Goal: Information Seeking & Learning: Learn about a topic

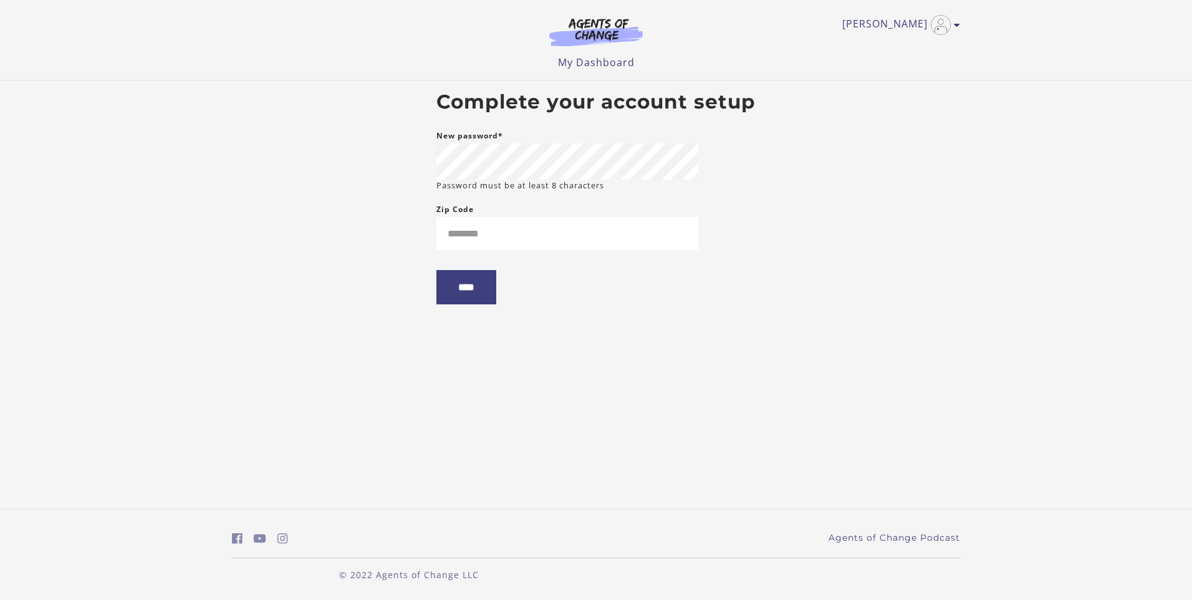
click at [762, 153] on main "Complete your account setup New password* Password must be at least 8 character…" at bounding box center [596, 202] width 339 height 244
click at [531, 241] on input "Zip Code" at bounding box center [568, 233] width 262 height 33
type input "*****"
click at [471, 298] on input "****" at bounding box center [467, 287] width 60 height 34
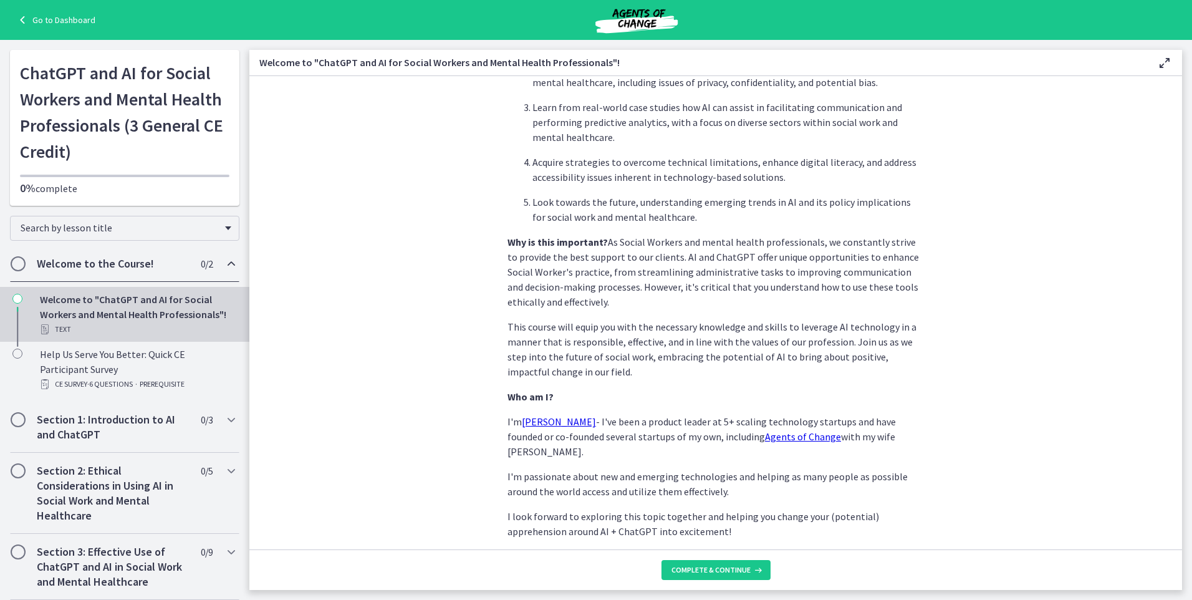
scroll to position [490, 0]
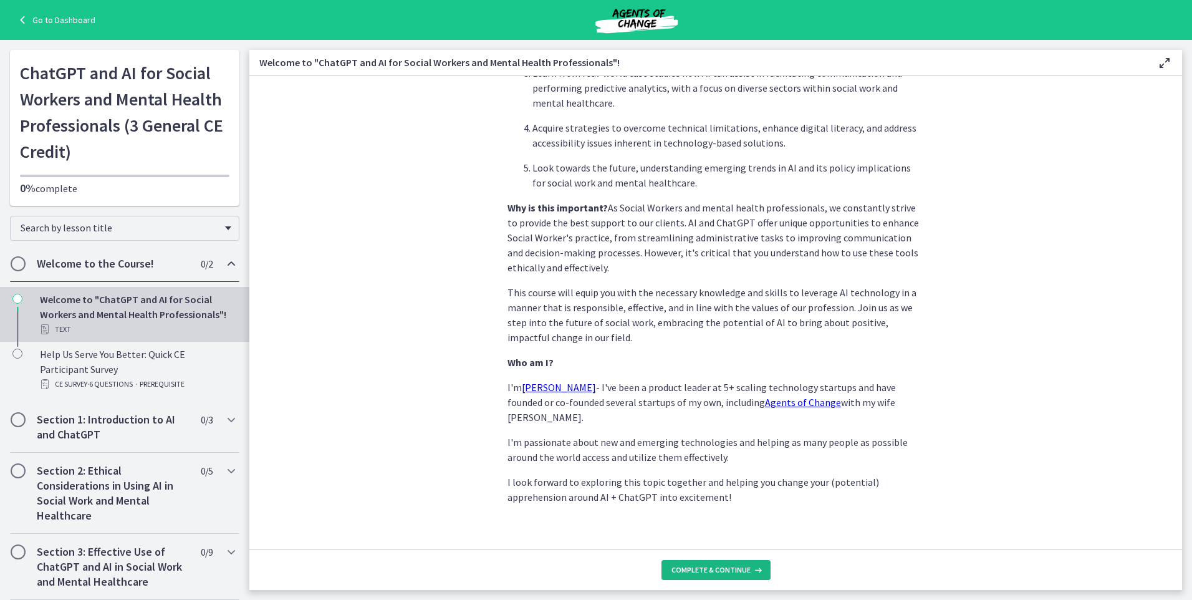
click at [717, 567] on span "Complete & continue" at bounding box center [711, 570] width 79 height 10
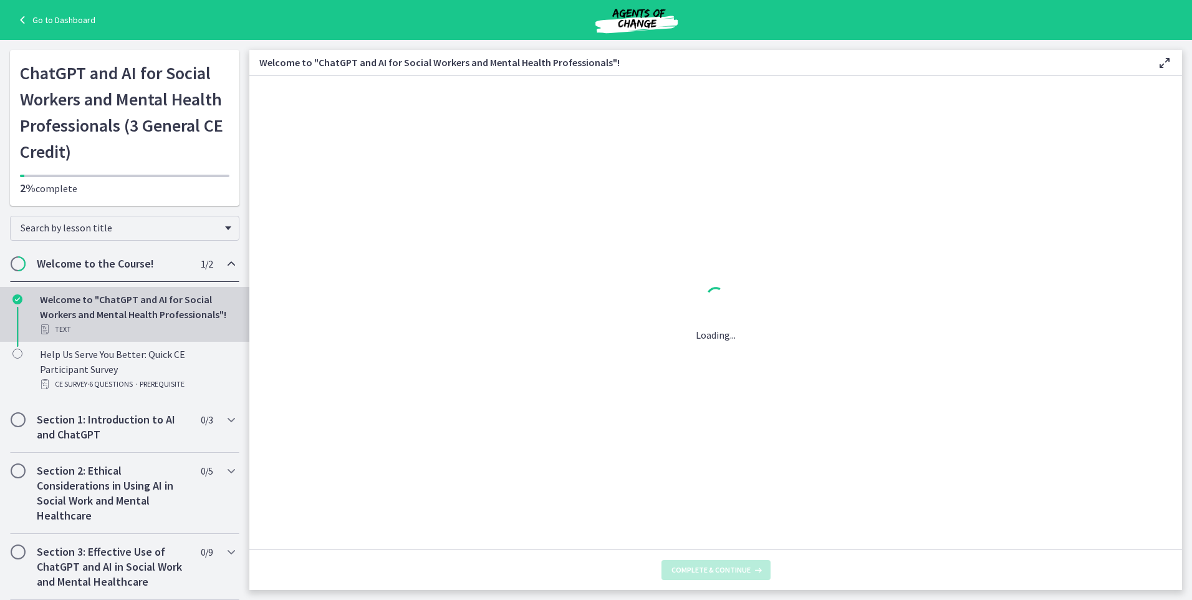
scroll to position [0, 0]
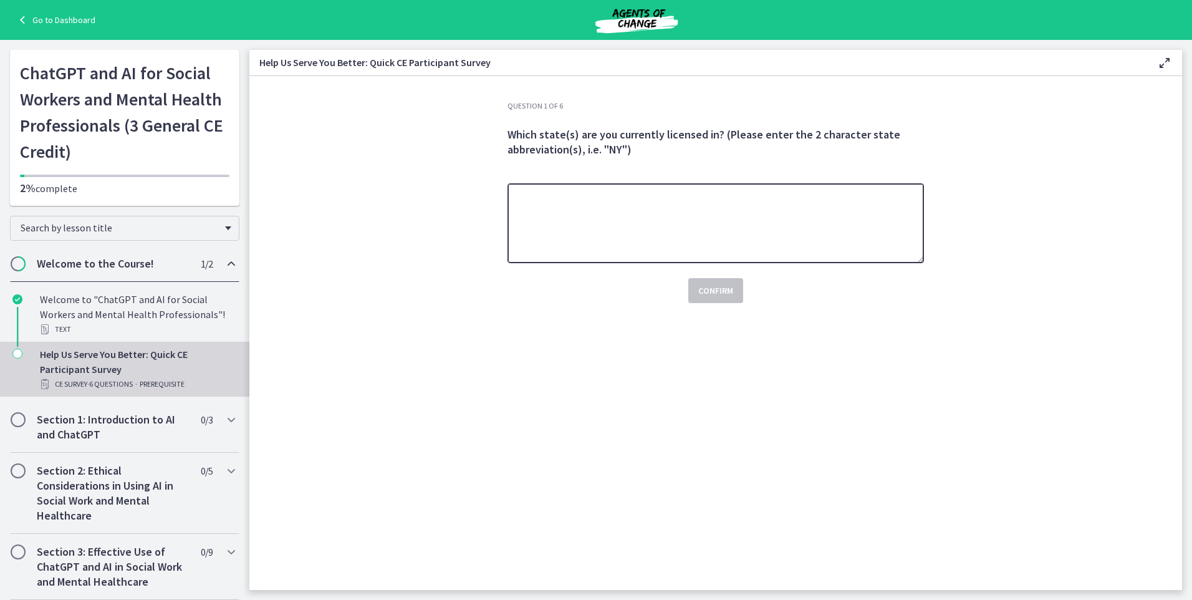
click at [593, 220] on textarea at bounding box center [716, 223] width 417 height 80
type textarea "**********"
drag, startPoint x: 592, startPoint y: 210, endPoint x: 508, endPoint y: 200, distance: 84.9
click at [508, 200] on textarea "**********" at bounding box center [716, 223] width 417 height 80
type textarea "**"
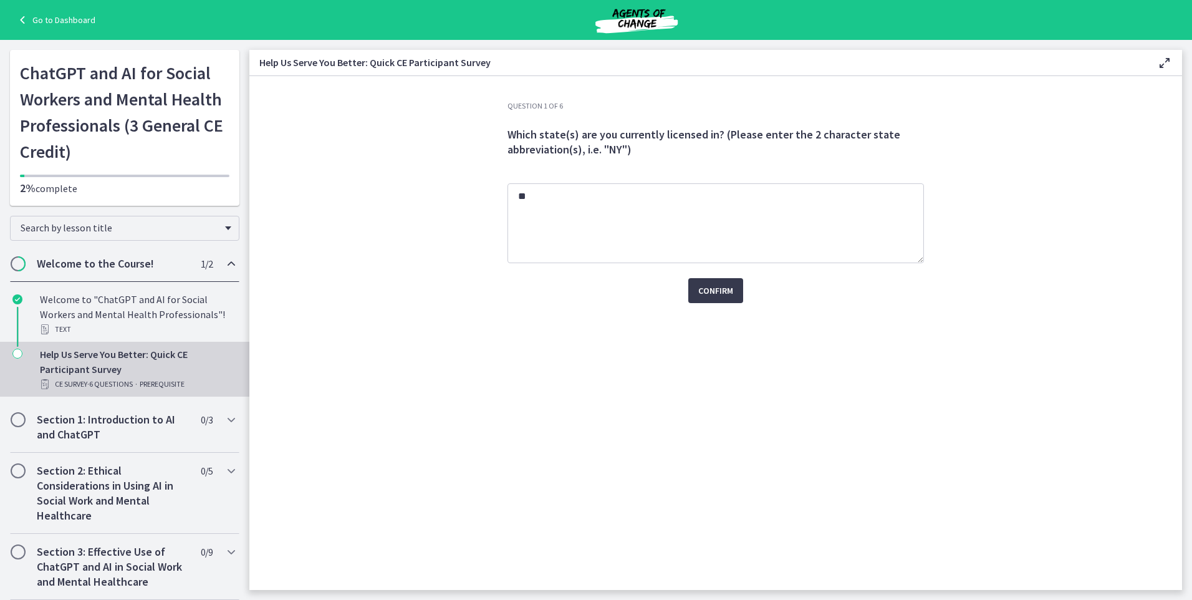
click at [863, 294] on div "Confirm" at bounding box center [716, 283] width 417 height 40
click at [724, 289] on span "Confirm" at bounding box center [715, 290] width 35 height 15
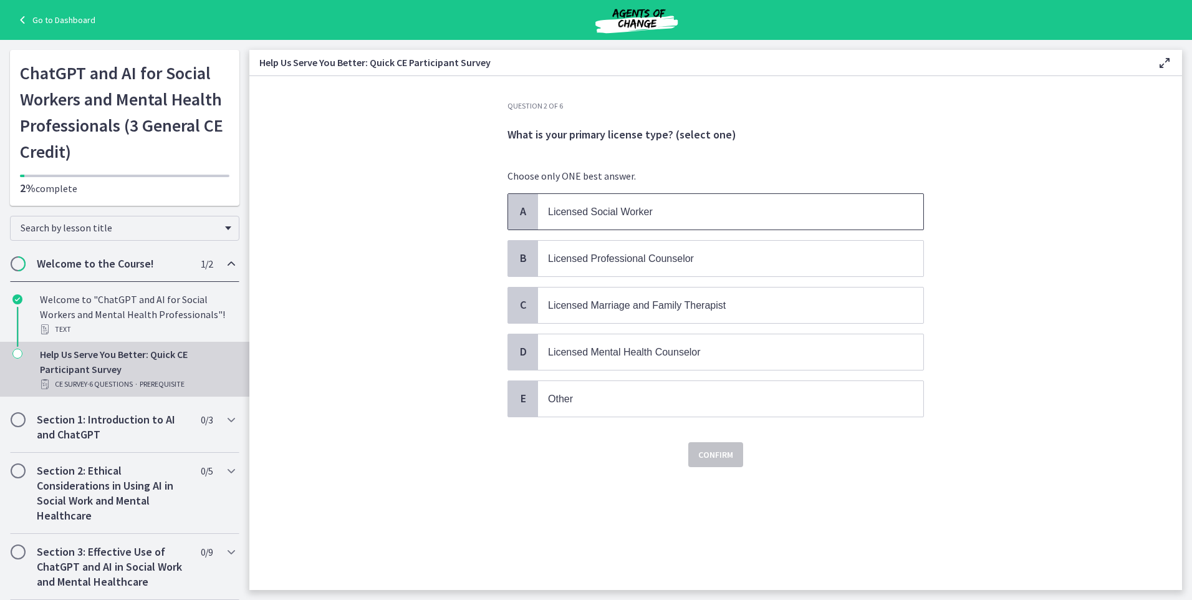
click at [597, 213] on span "Licensed Social Worker" at bounding box center [600, 211] width 105 height 11
click at [711, 455] on span "Confirm" at bounding box center [715, 454] width 35 height 15
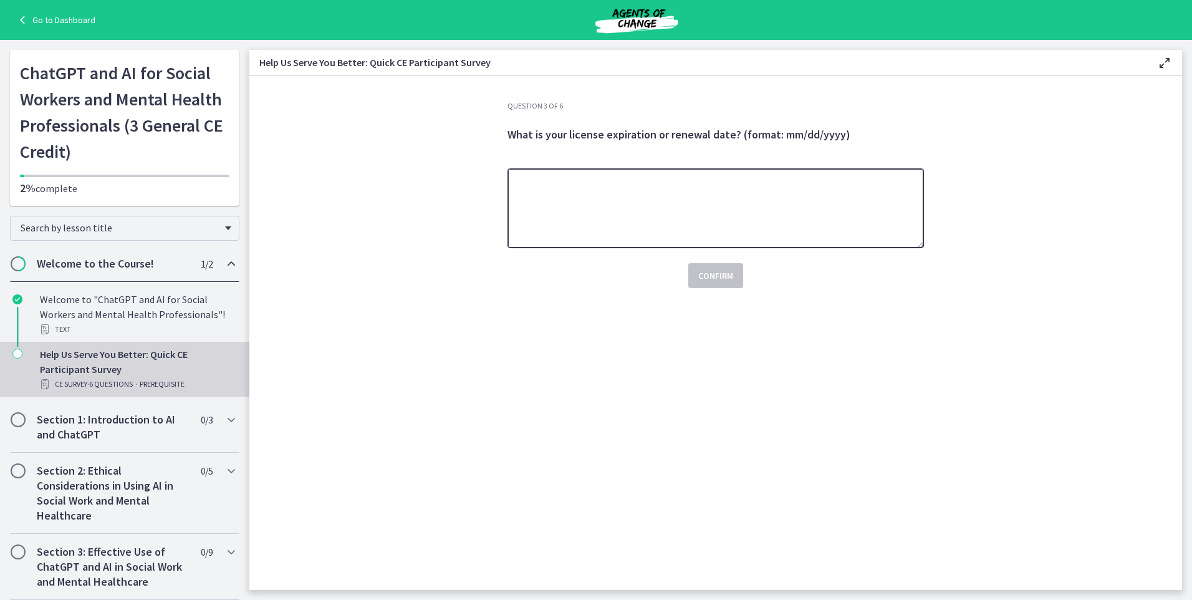
click at [570, 212] on textarea at bounding box center [716, 208] width 417 height 80
type textarea "**********"
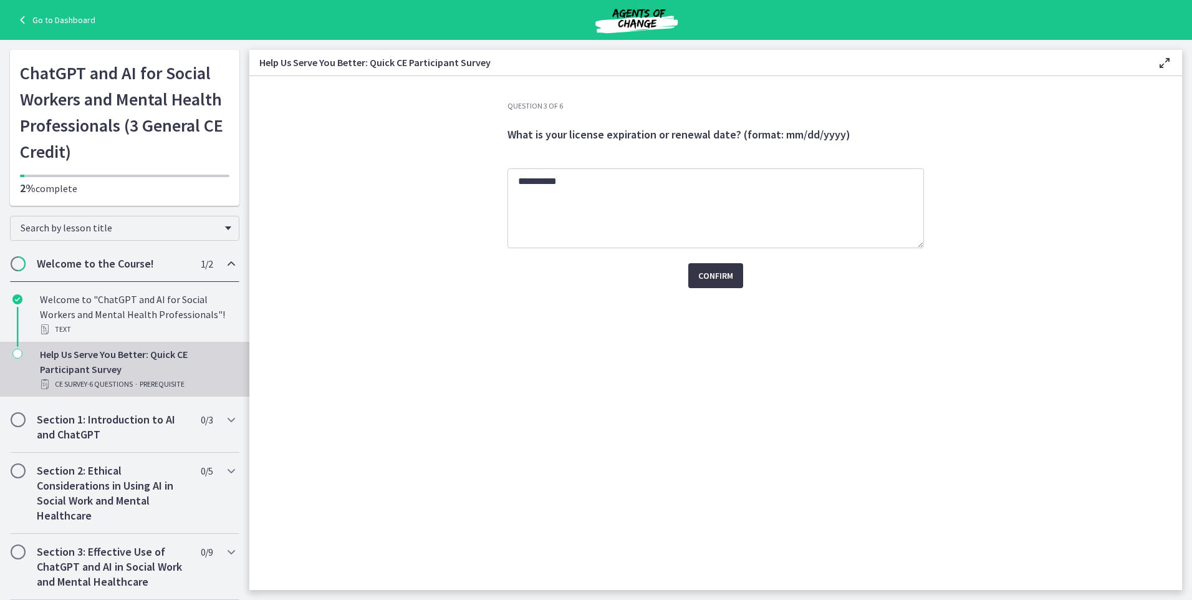
click at [712, 282] on span "Confirm" at bounding box center [715, 275] width 35 height 15
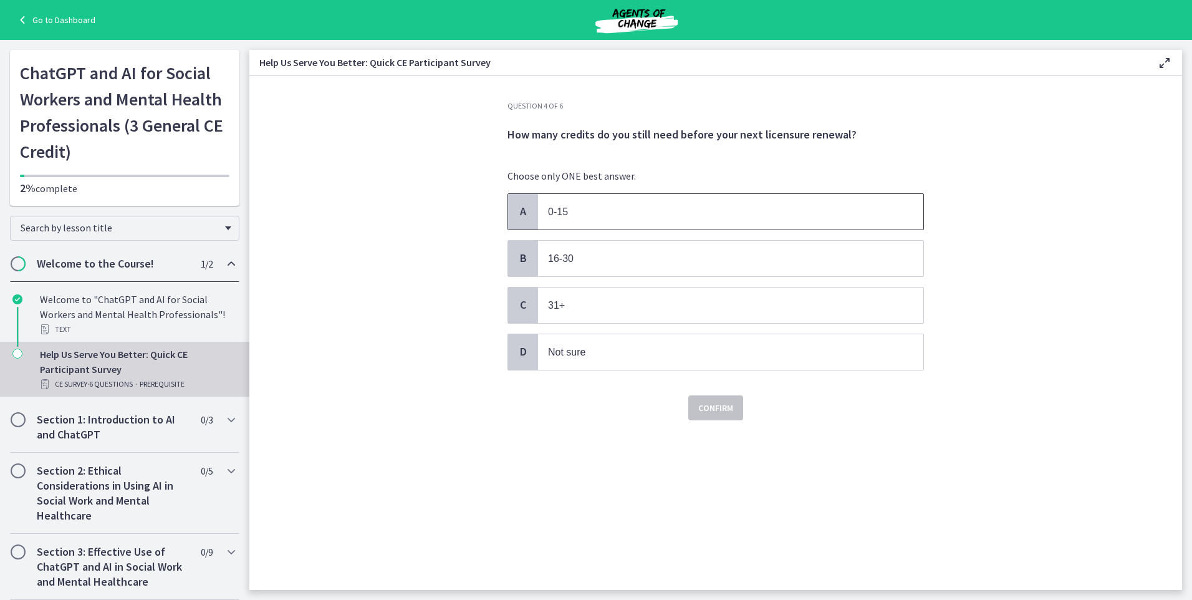
click at [693, 216] on p "0-15" at bounding box center [718, 212] width 340 height 16
click at [718, 412] on span "Confirm" at bounding box center [715, 407] width 35 height 15
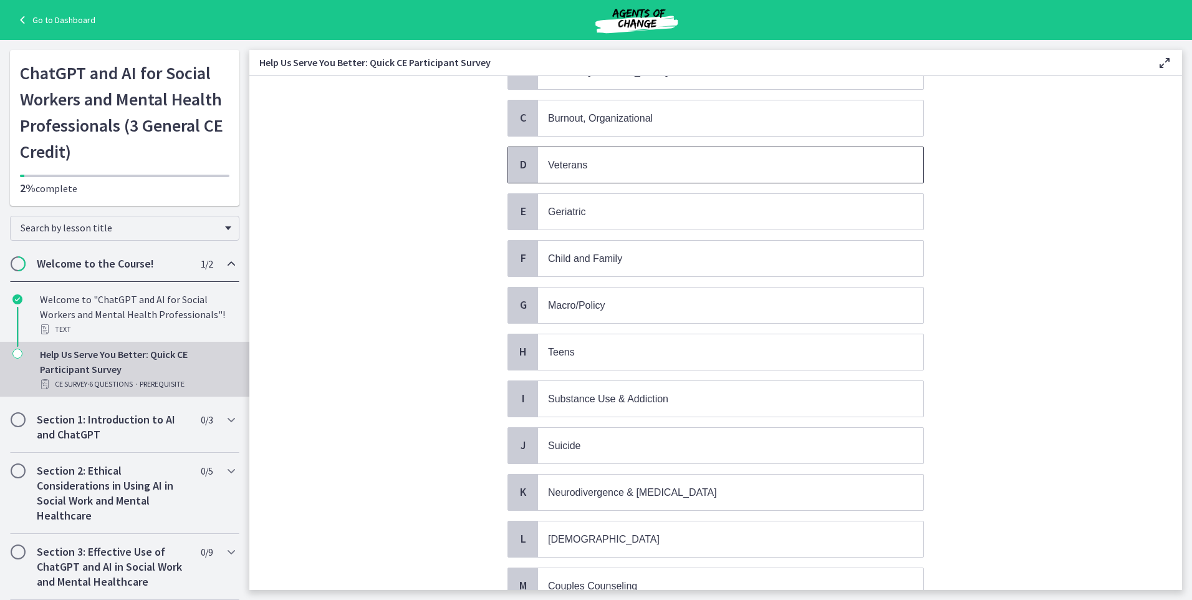
scroll to position [125, 0]
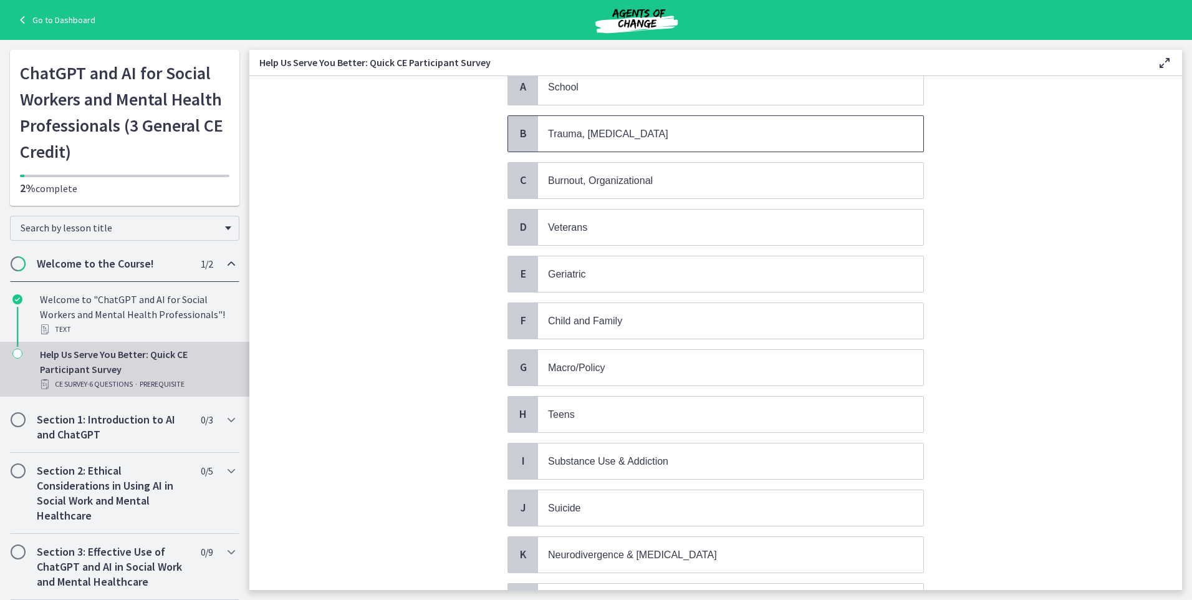
click at [581, 139] on p "Trauma, [MEDICAL_DATA]" at bounding box center [718, 134] width 340 height 16
click at [580, 187] on p "Burnout, Organizational" at bounding box center [718, 181] width 340 height 16
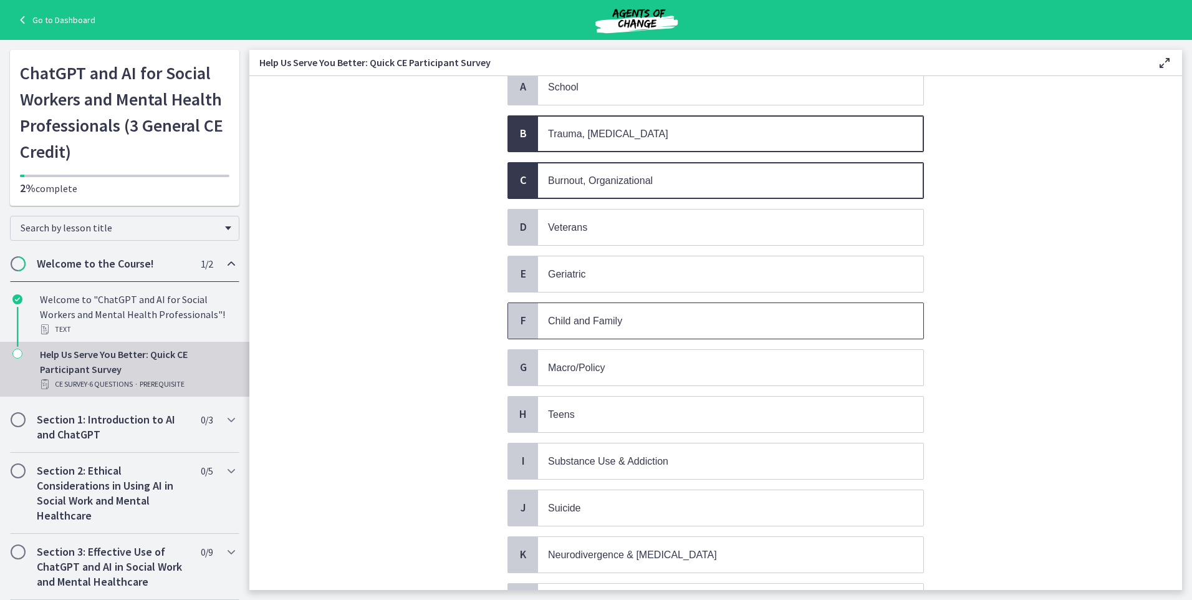
click at [577, 320] on span "Child and Family" at bounding box center [585, 321] width 74 height 11
click at [582, 280] on p "Geriatric" at bounding box center [718, 274] width 340 height 16
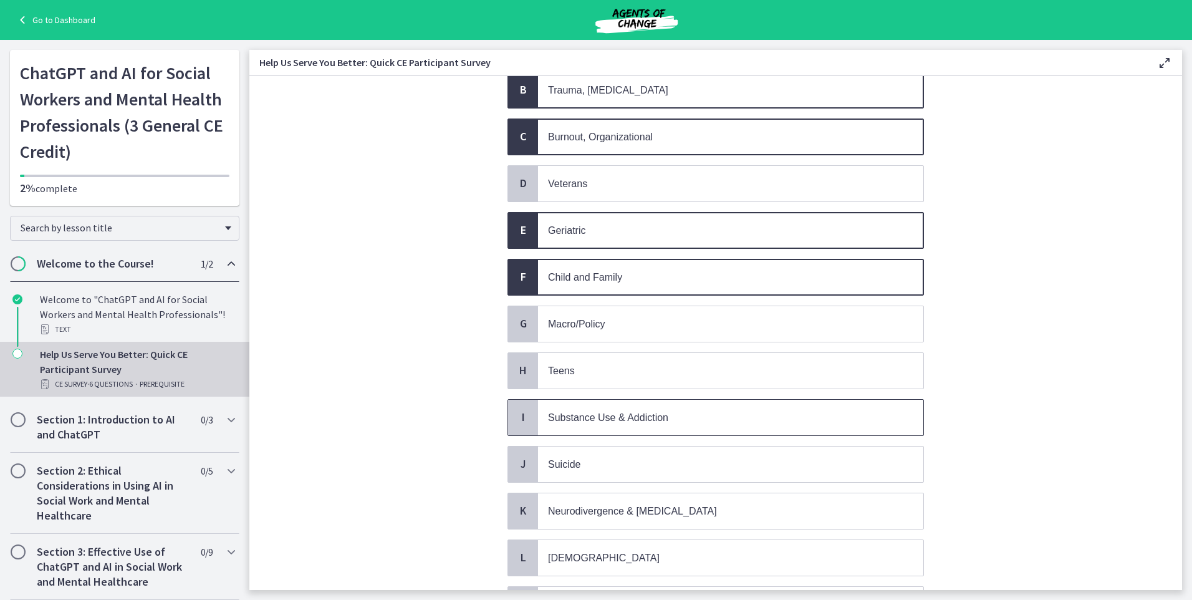
scroll to position [187, 0]
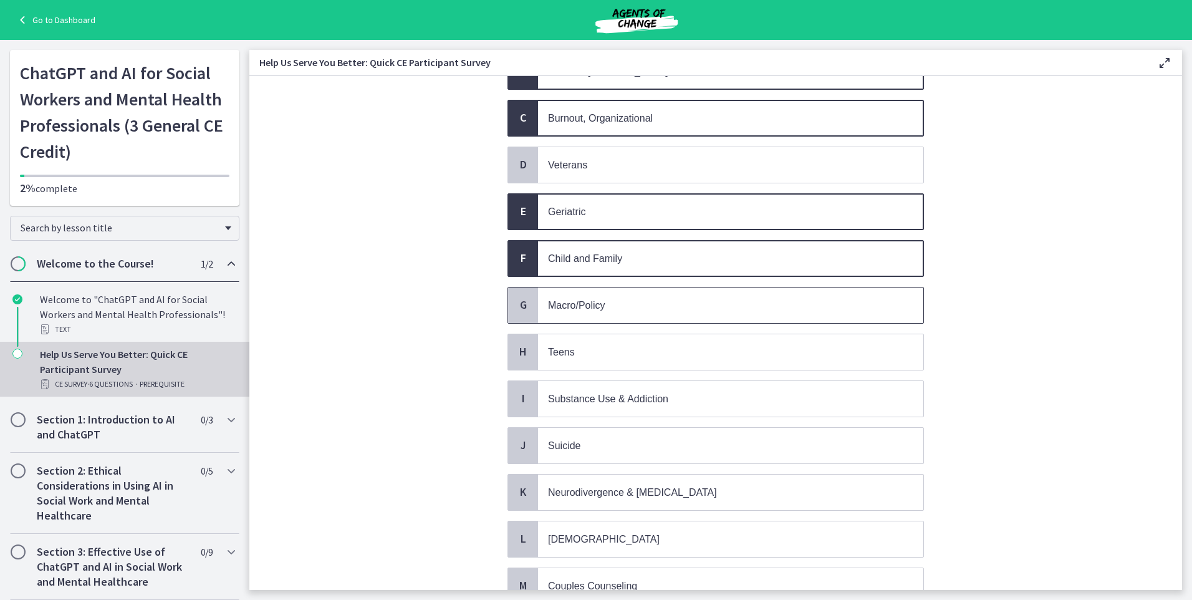
click at [624, 313] on span "Macro/Policy" at bounding box center [730, 305] width 385 height 36
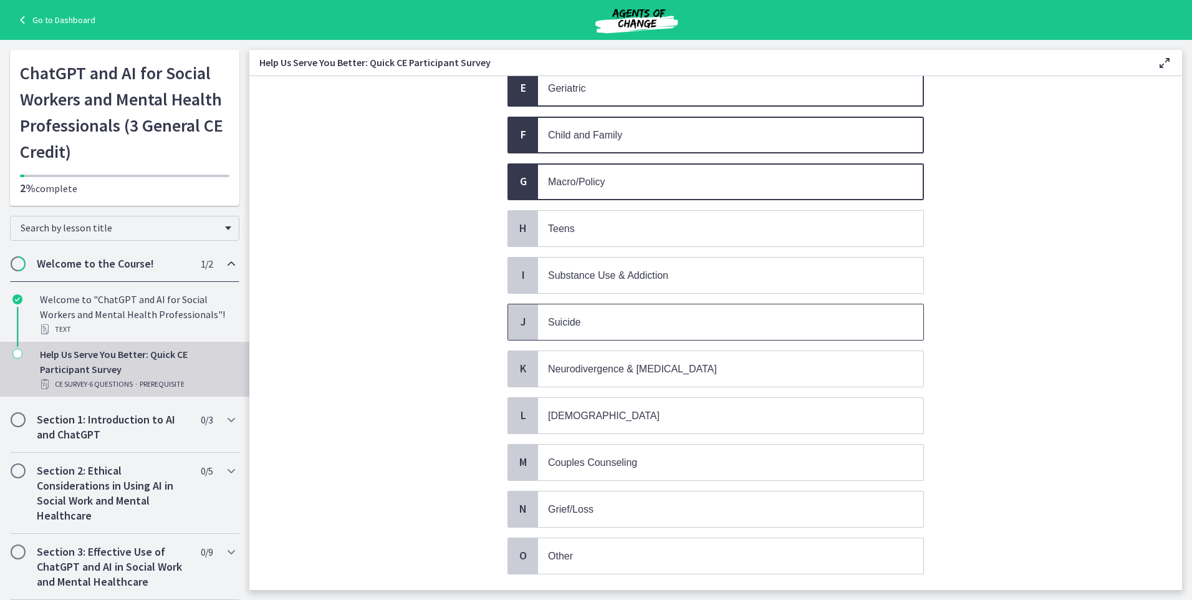
scroll to position [312, 0]
click at [610, 279] on span "Substance Use & Addiction" at bounding box center [608, 274] width 120 height 11
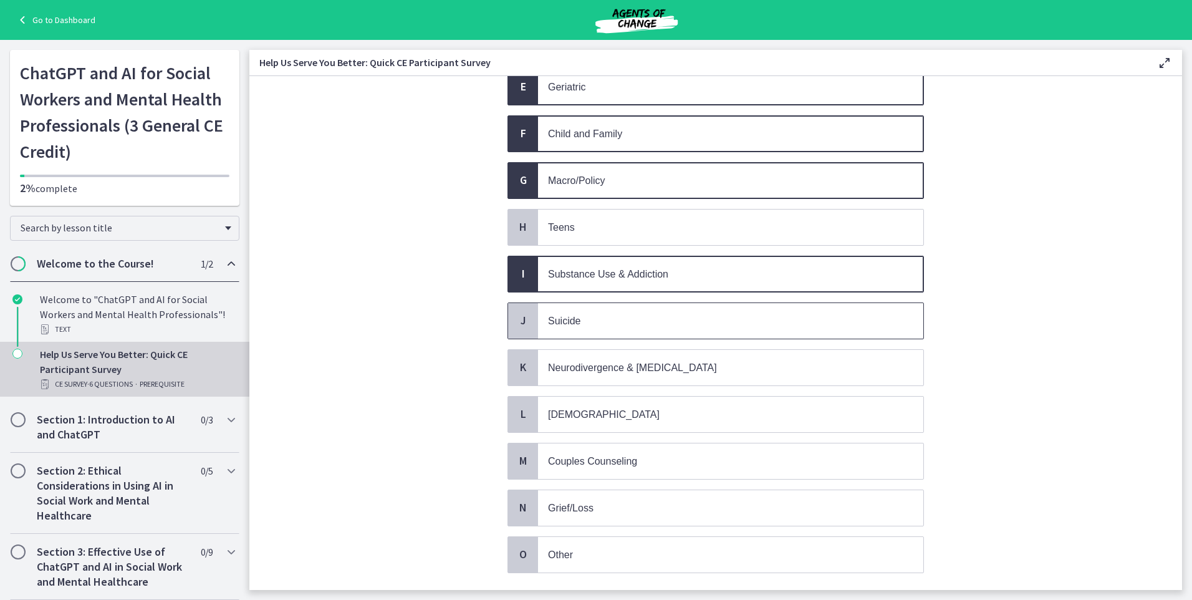
click at [601, 324] on p "Suicide" at bounding box center [718, 321] width 340 height 16
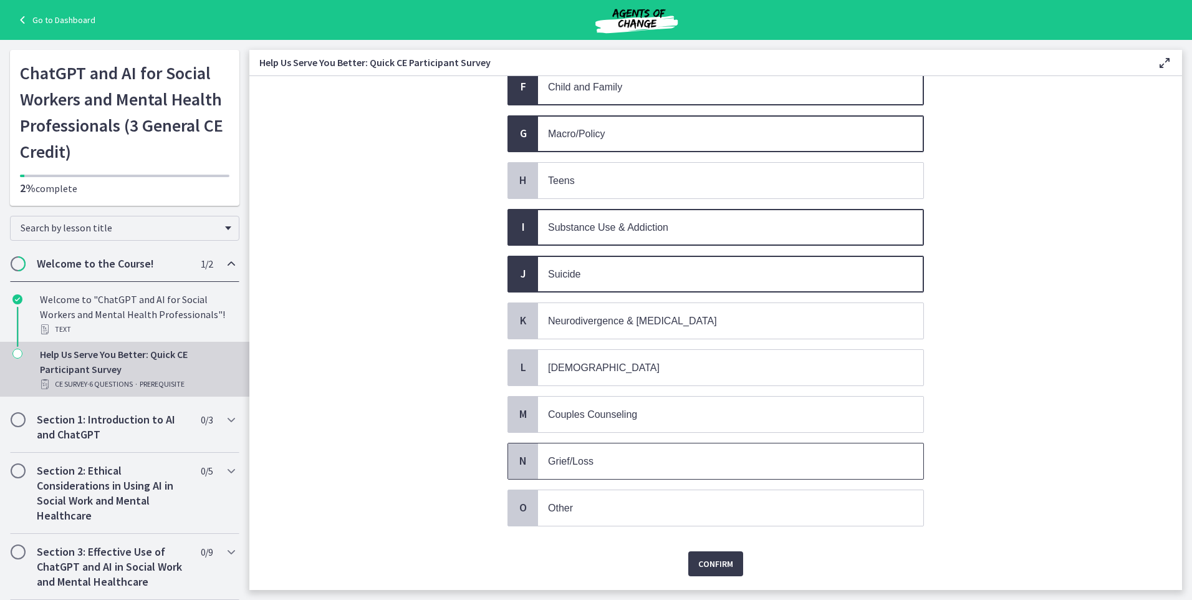
scroll to position [395, 0]
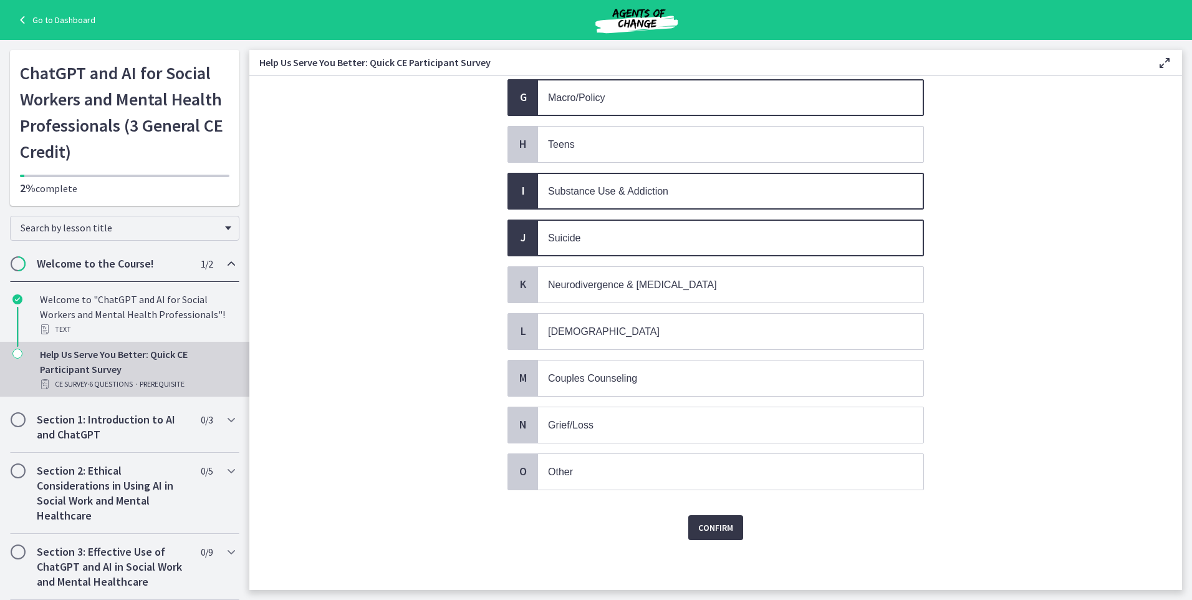
click at [702, 529] on span "Confirm" at bounding box center [715, 527] width 35 height 15
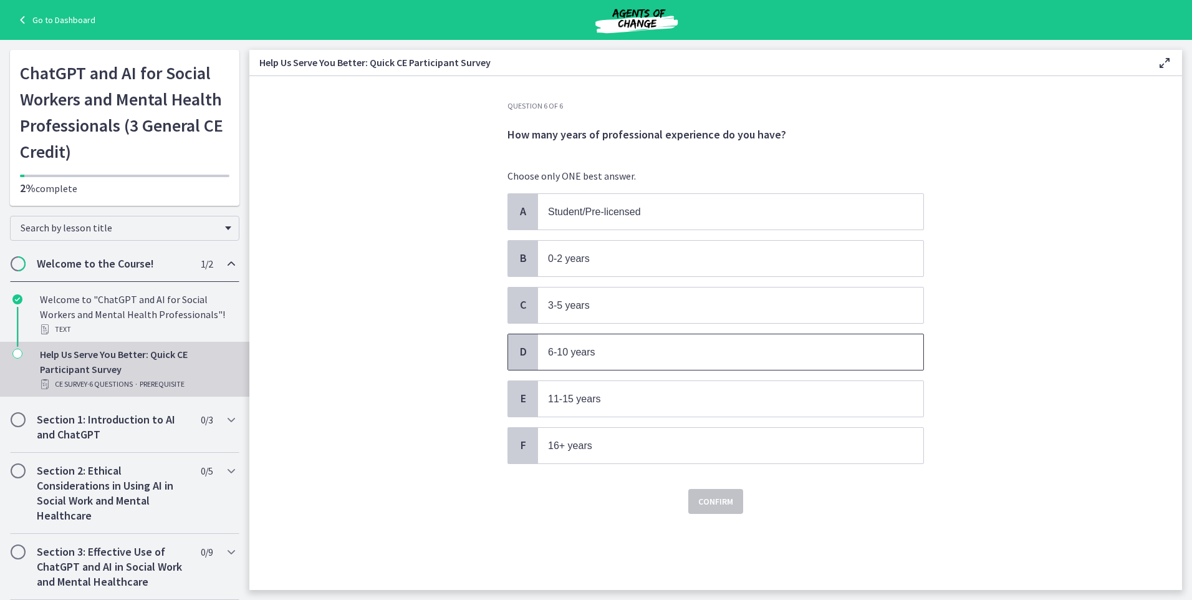
click at [607, 360] on span "6-10 years" at bounding box center [730, 352] width 385 height 36
click at [705, 506] on span "Confirm" at bounding box center [715, 501] width 35 height 15
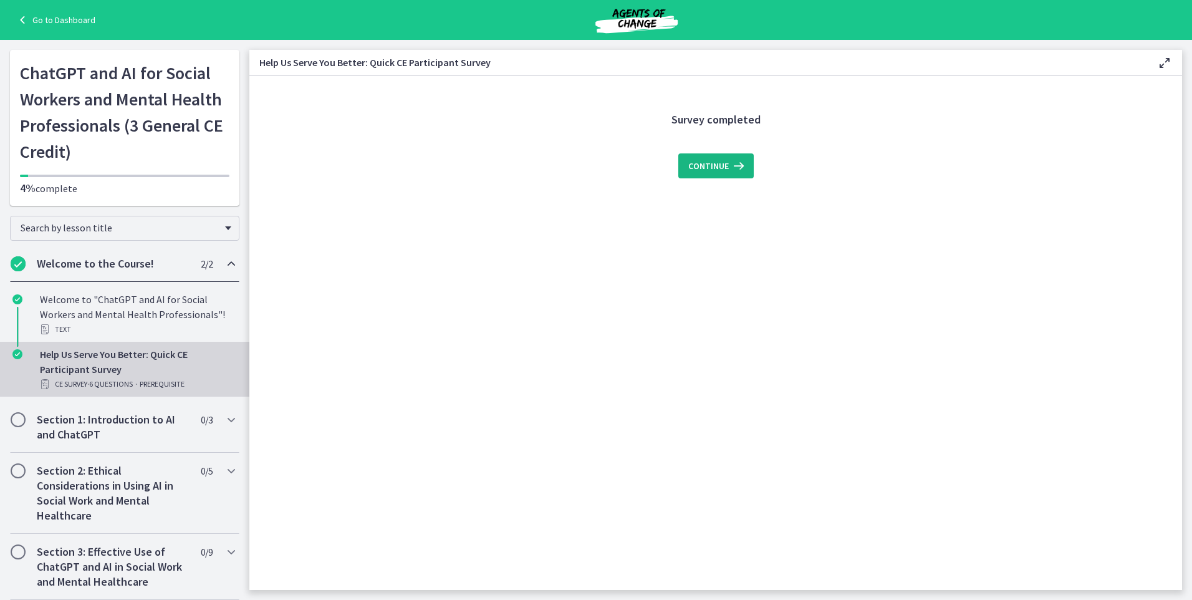
click at [723, 165] on span "Continue" at bounding box center [708, 165] width 41 height 15
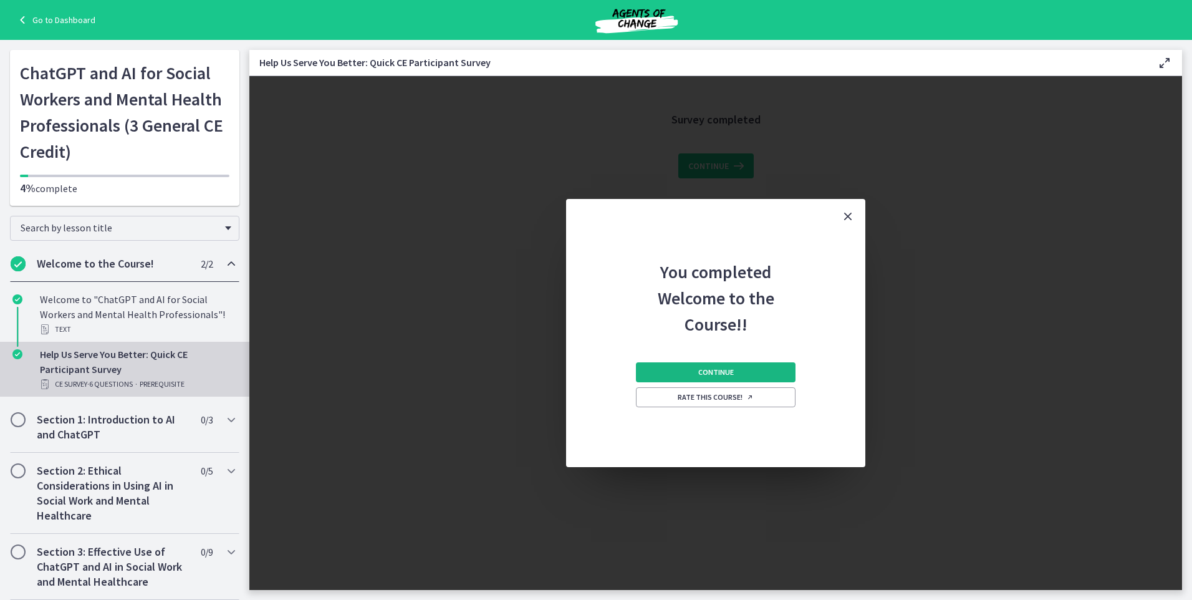
click at [743, 372] on button "Continue" at bounding box center [716, 372] width 160 height 20
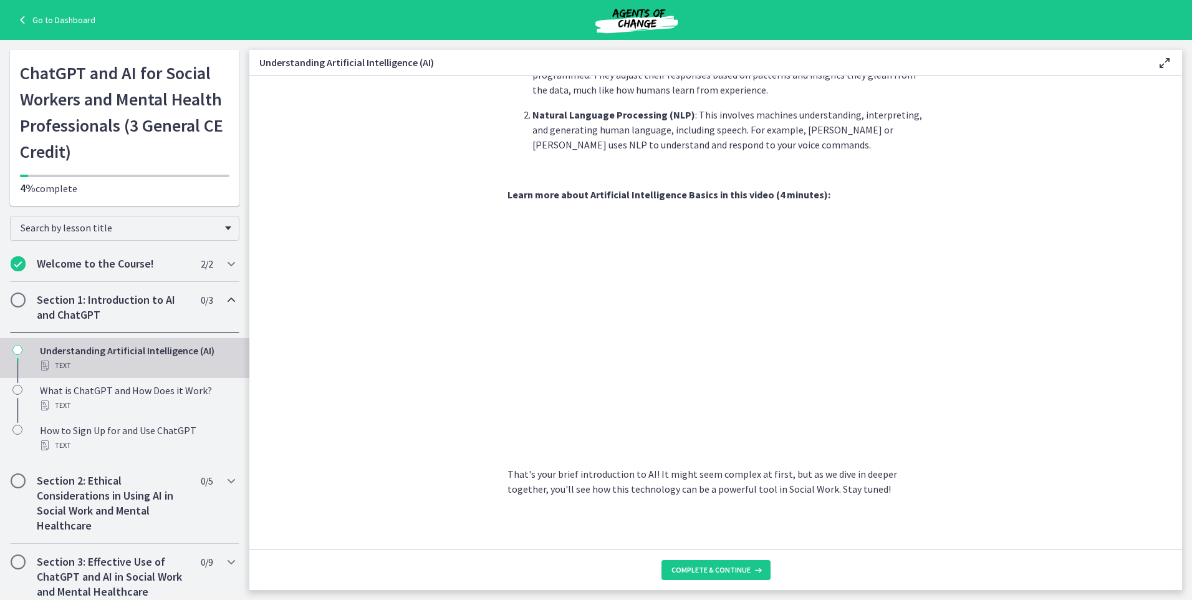
scroll to position [443, 0]
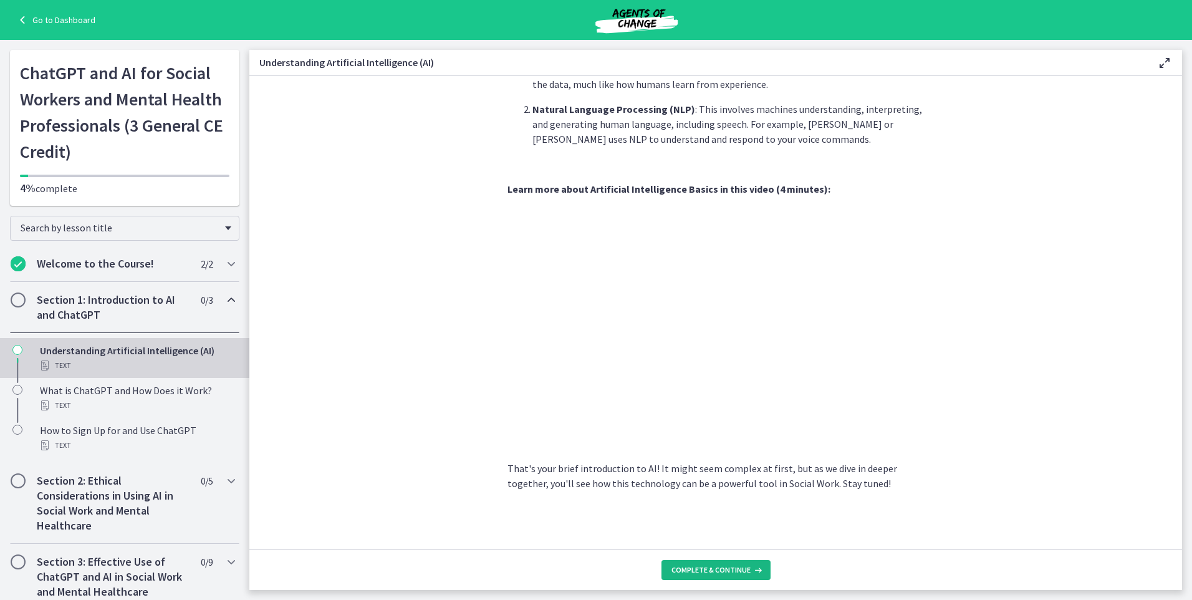
click at [726, 570] on span "Complete & continue" at bounding box center [711, 570] width 79 height 10
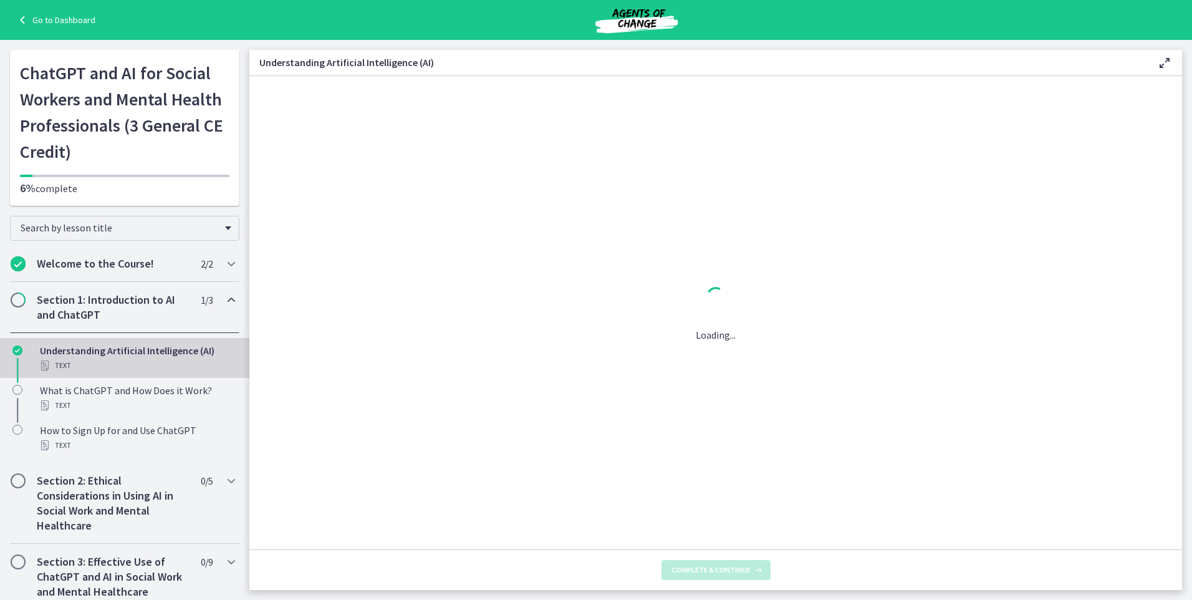
scroll to position [0, 0]
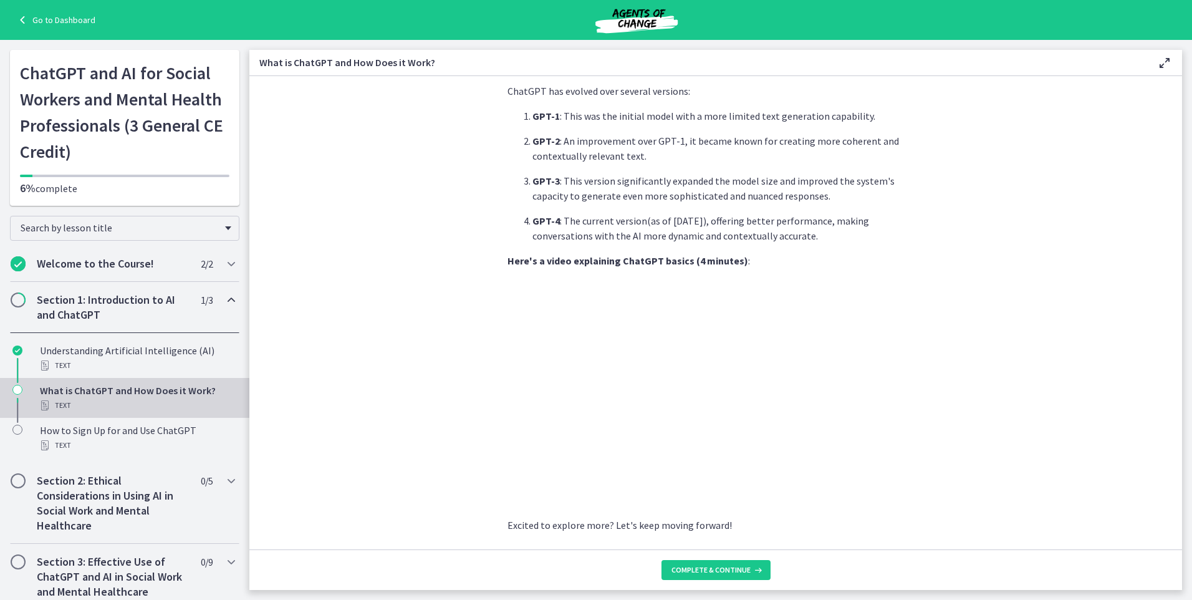
scroll to position [513, 0]
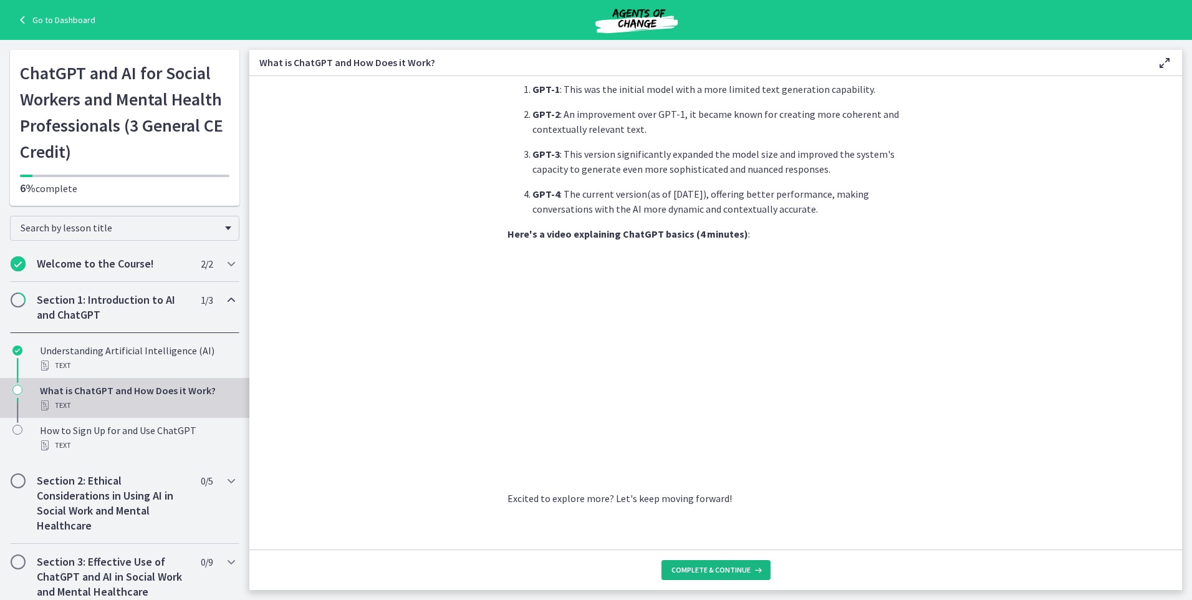
click at [714, 575] on button "Complete & continue" at bounding box center [716, 570] width 109 height 20
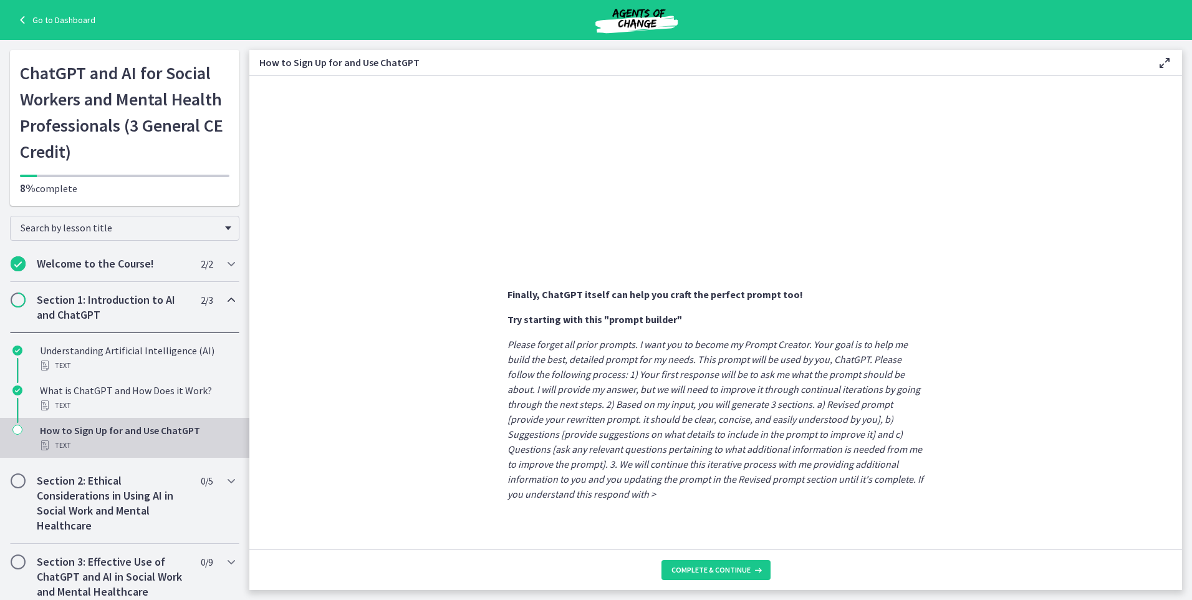
scroll to position [572, 0]
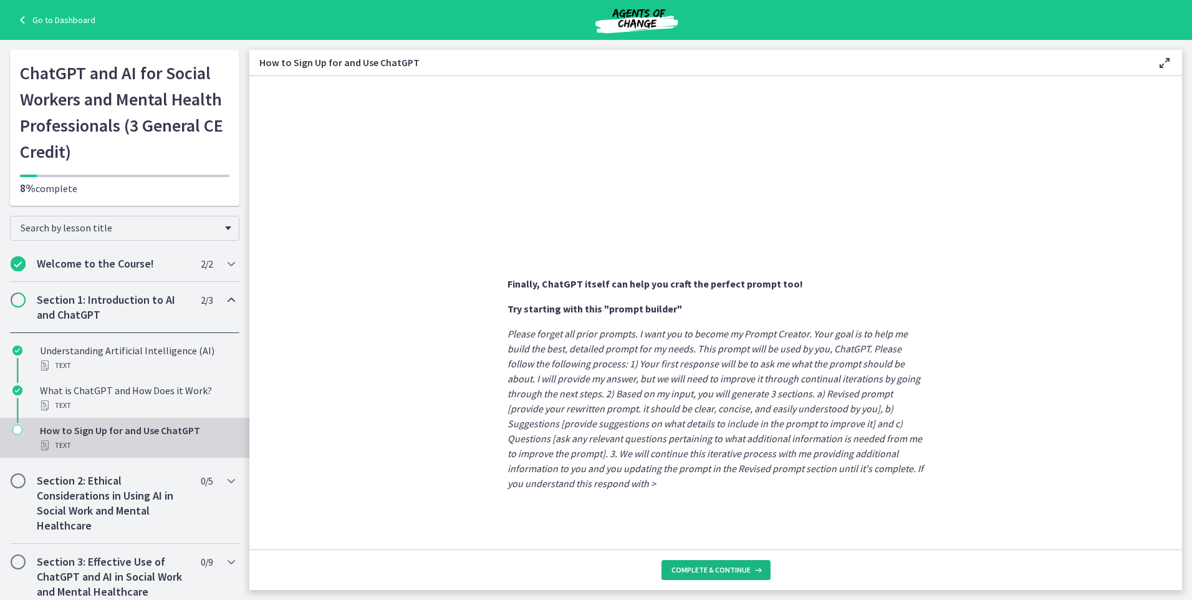
click at [763, 571] on button "Complete & continue" at bounding box center [716, 570] width 109 height 20
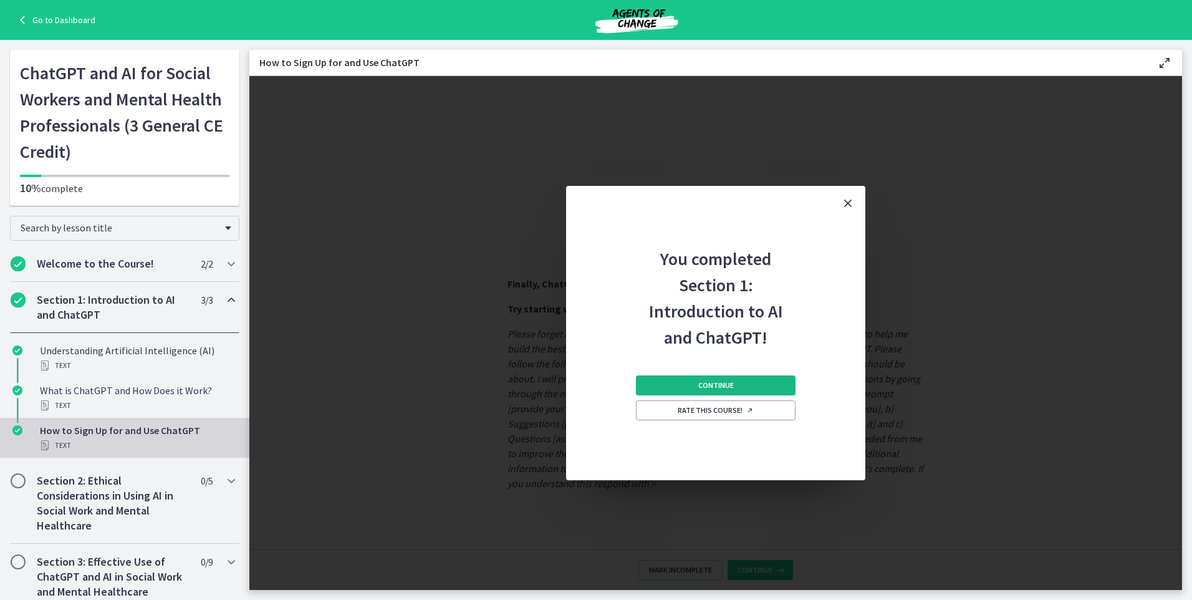
click at [754, 388] on button "Continue" at bounding box center [716, 385] width 160 height 20
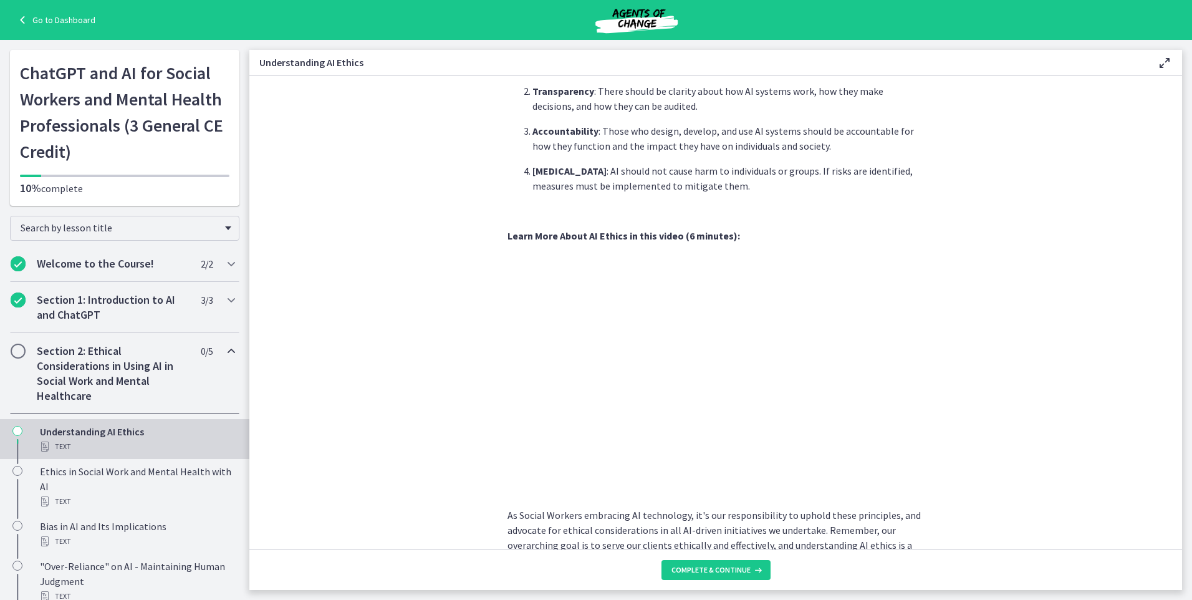
scroll to position [523, 0]
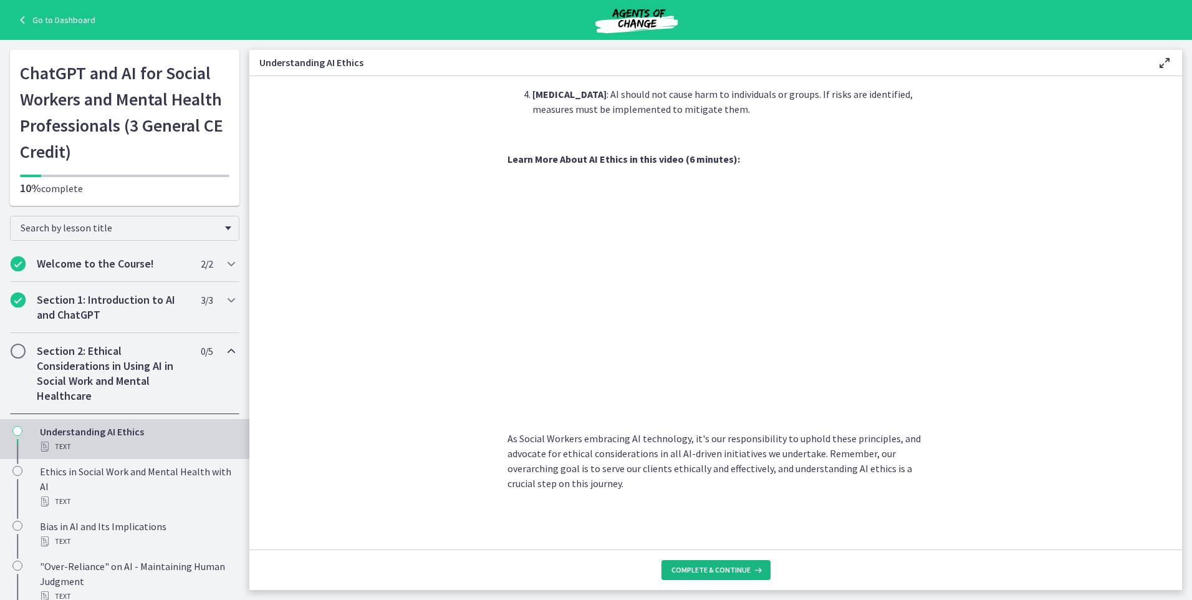
click at [723, 572] on span "Complete & continue" at bounding box center [711, 570] width 79 height 10
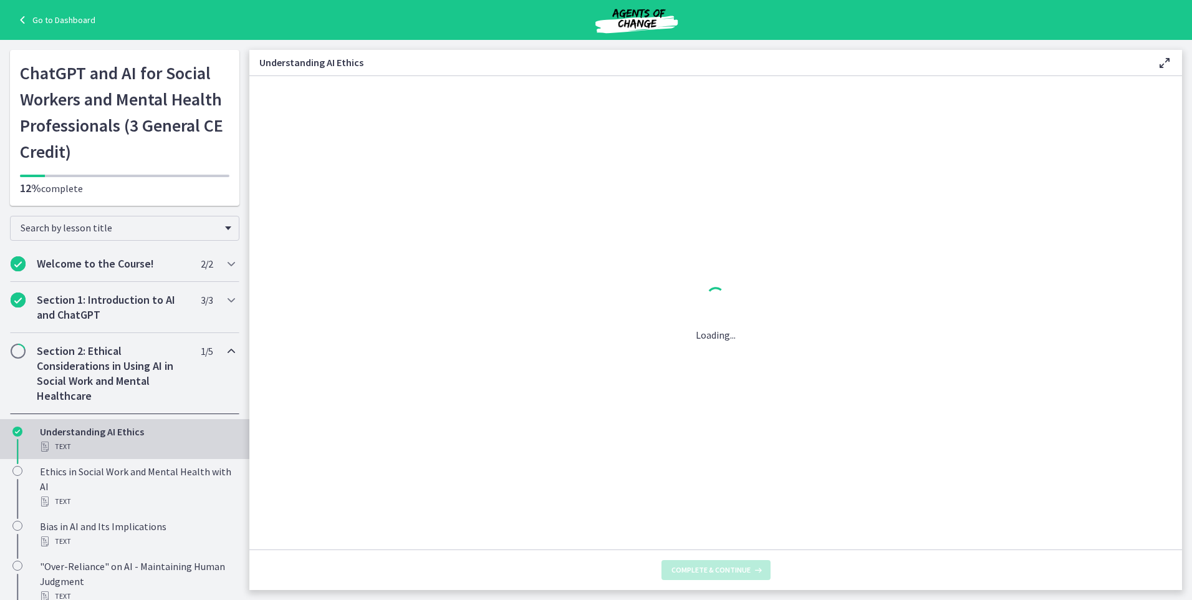
scroll to position [0, 0]
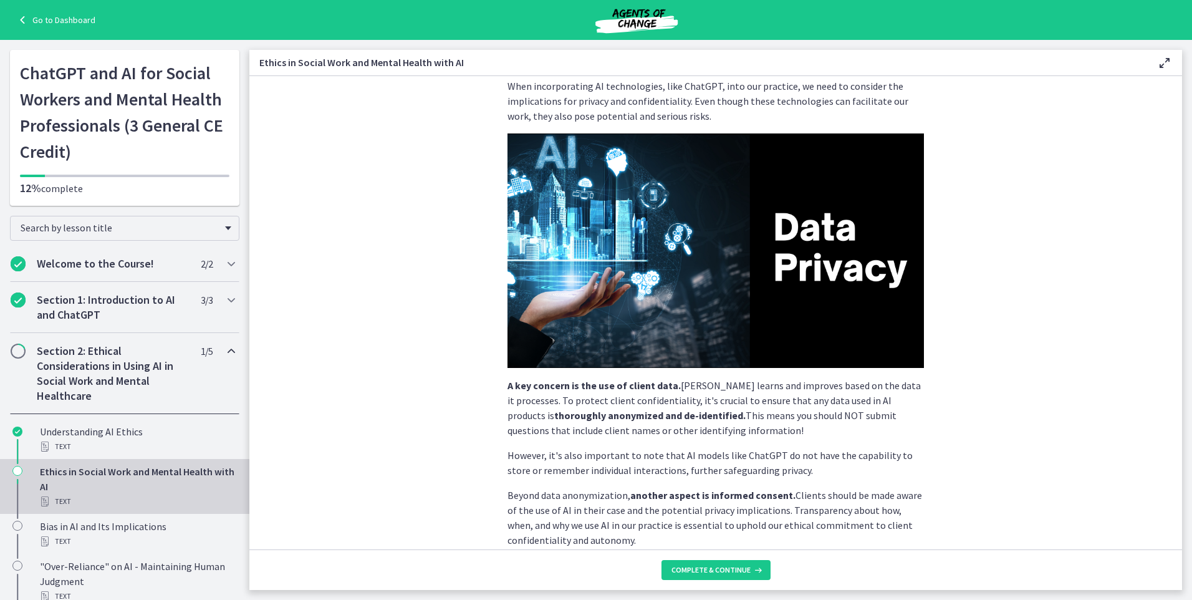
scroll to position [215, 0]
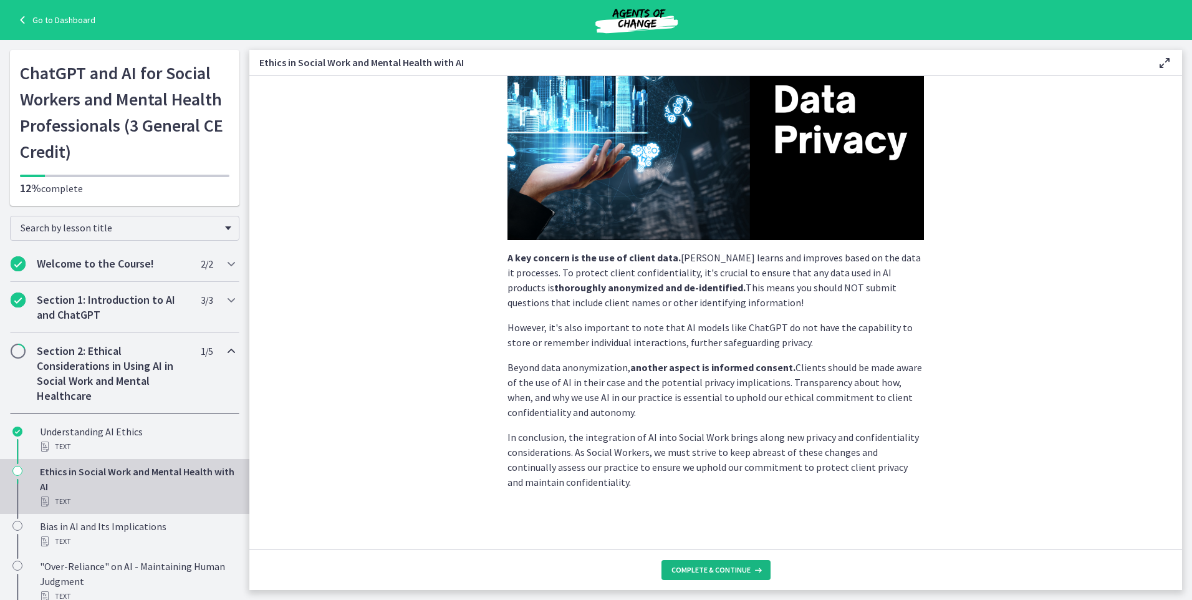
click at [748, 571] on span "Complete & continue" at bounding box center [711, 570] width 79 height 10
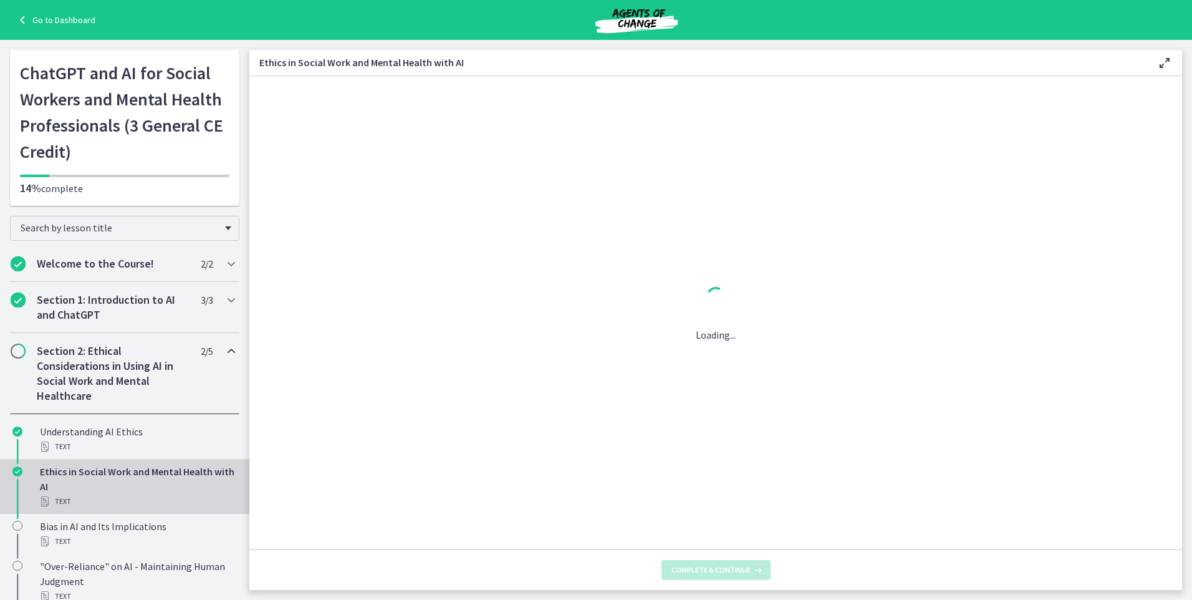
scroll to position [0, 0]
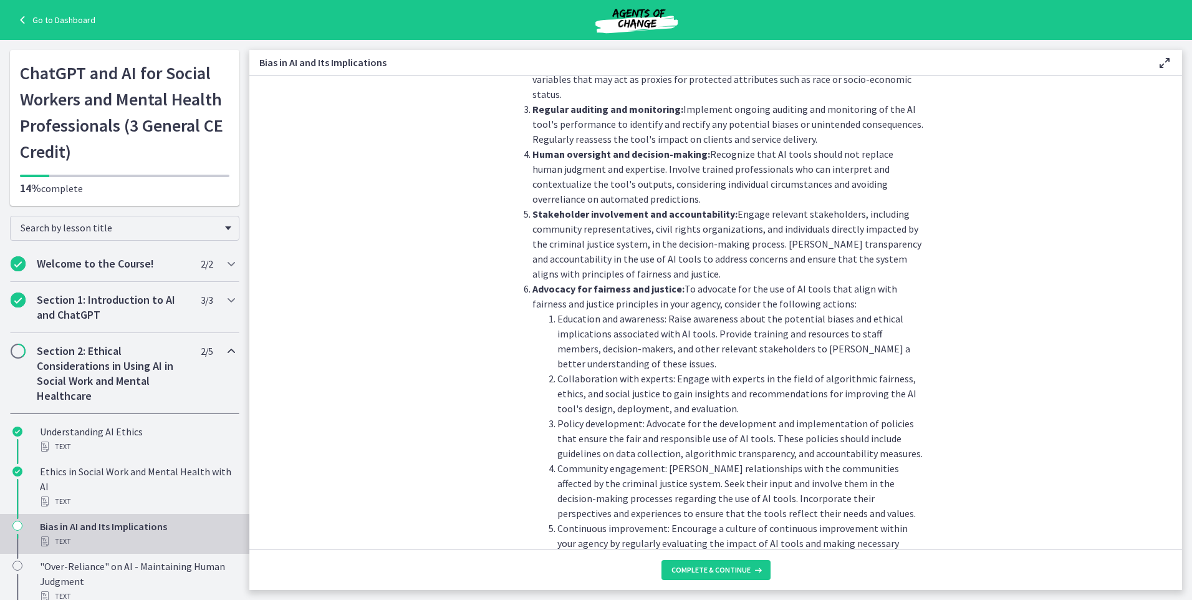
scroll to position [1296, 0]
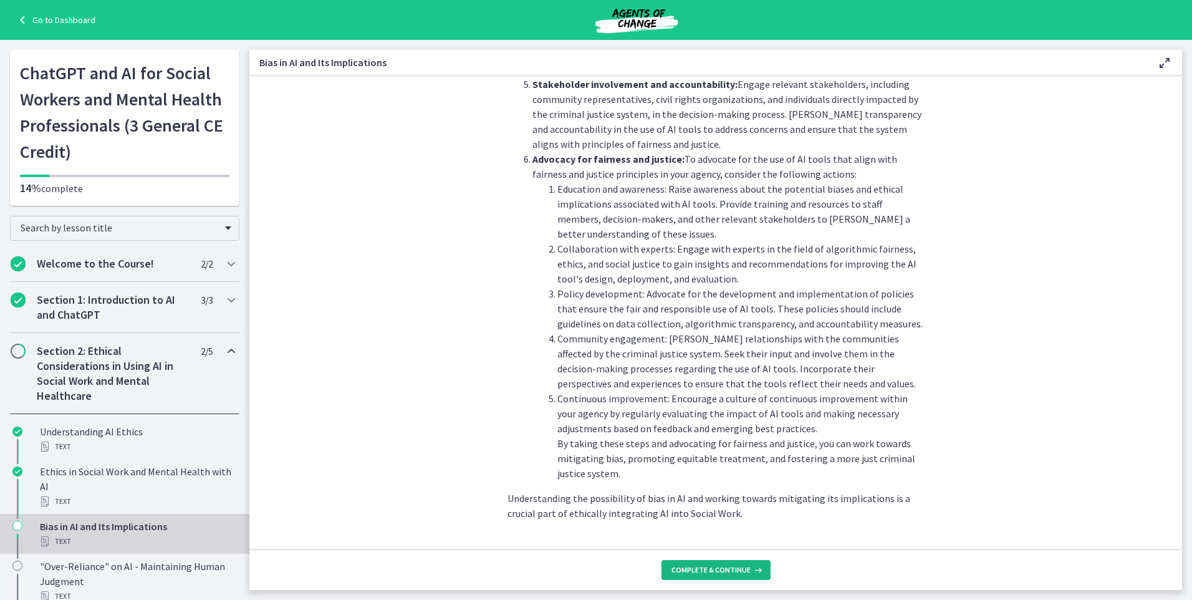
click at [686, 567] on span "Complete & continue" at bounding box center [711, 570] width 79 height 10
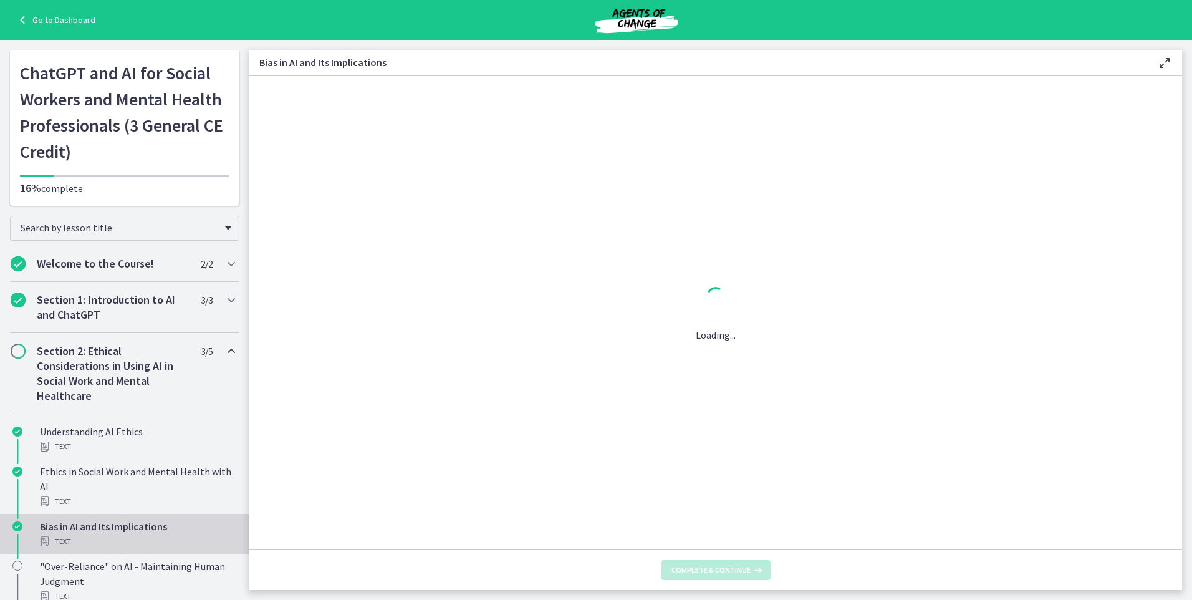
scroll to position [0, 0]
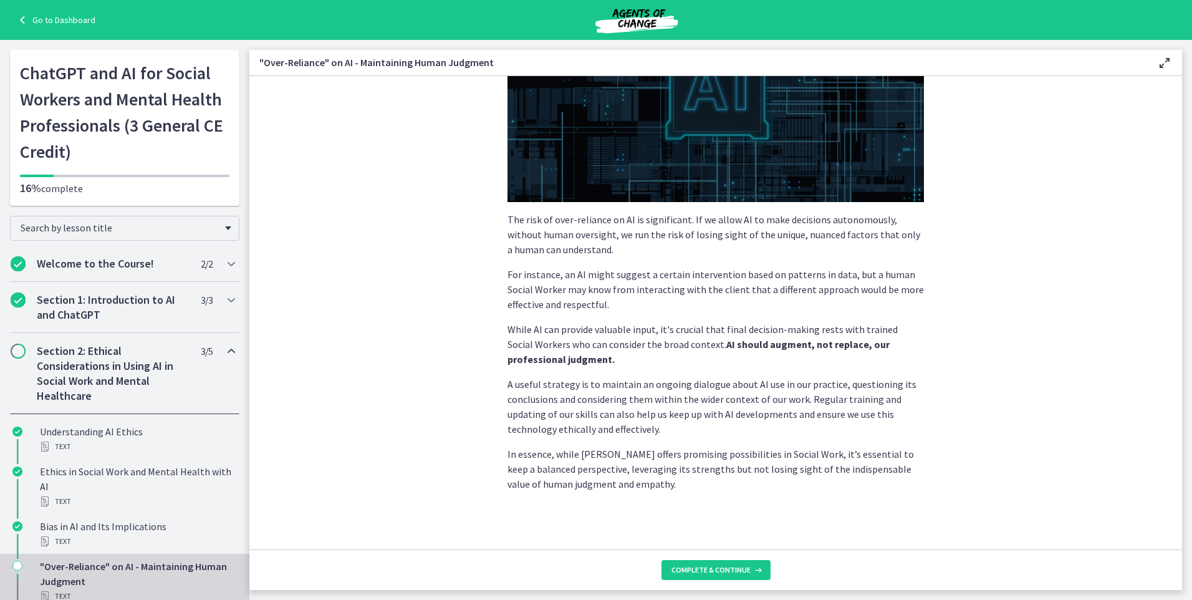
scroll to position [208, 0]
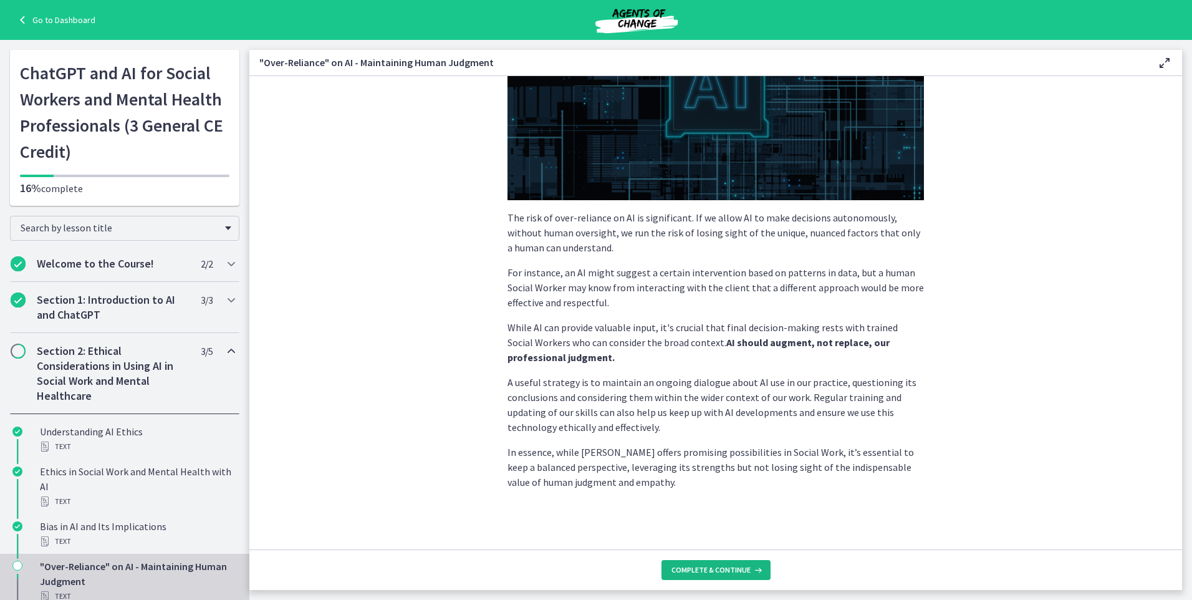
click at [708, 569] on span "Complete & continue" at bounding box center [711, 570] width 79 height 10
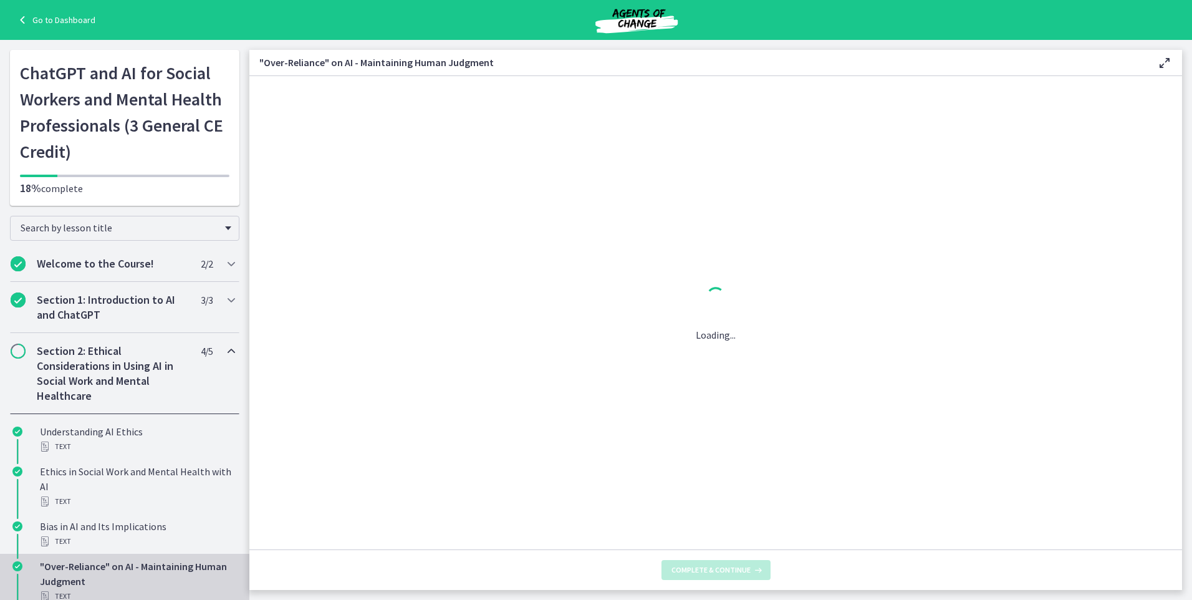
scroll to position [0, 0]
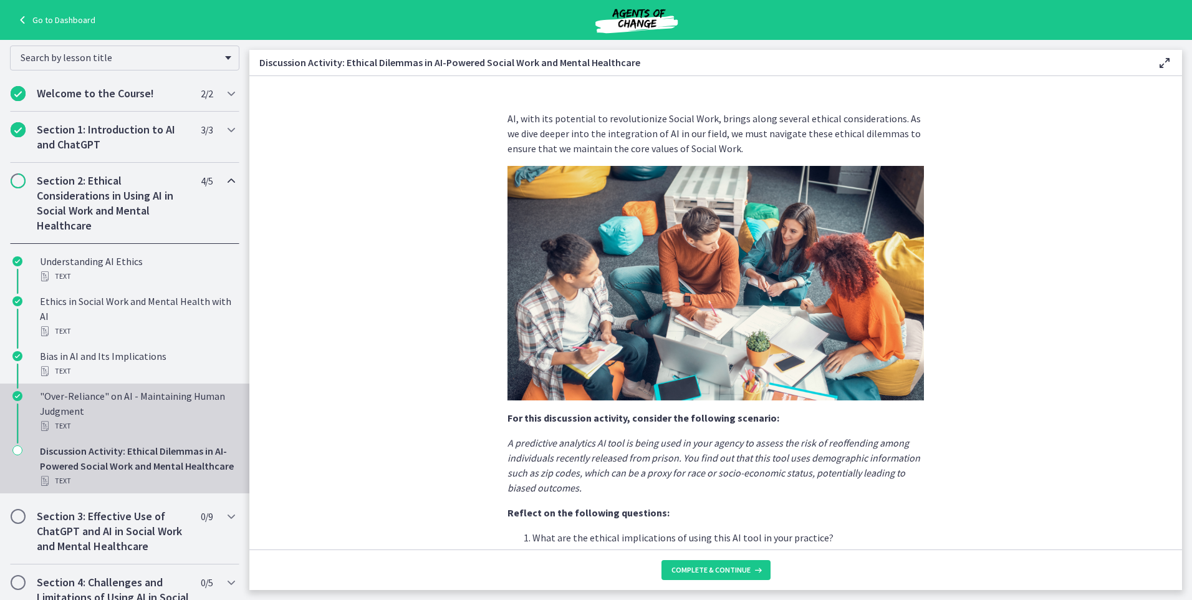
scroll to position [249, 0]
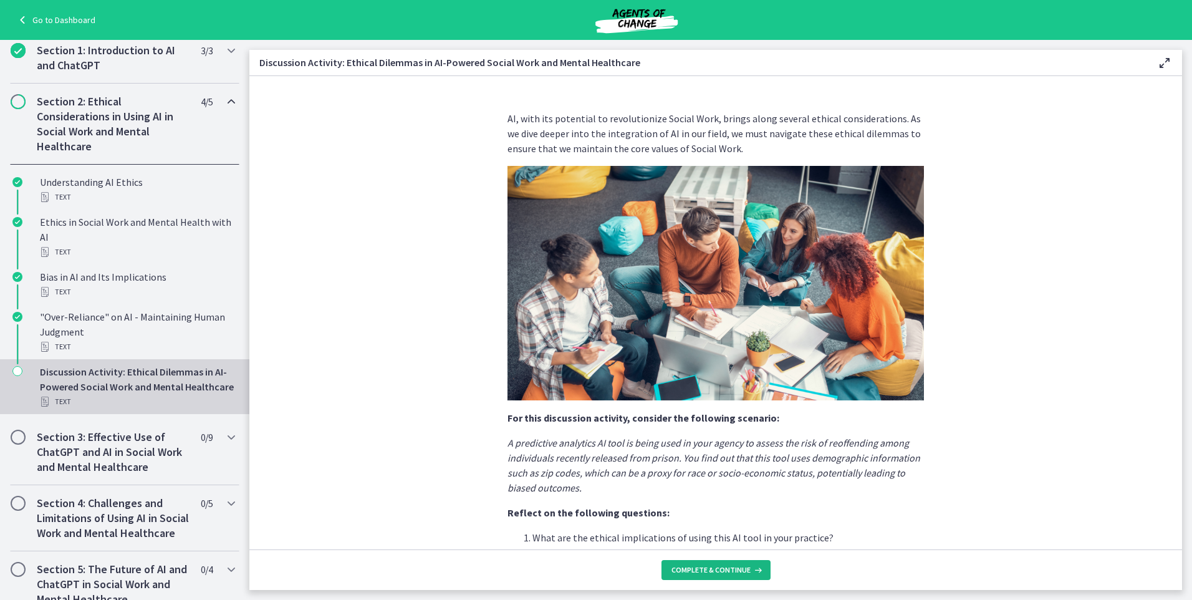
click at [693, 574] on span "Complete & continue" at bounding box center [711, 570] width 79 height 10
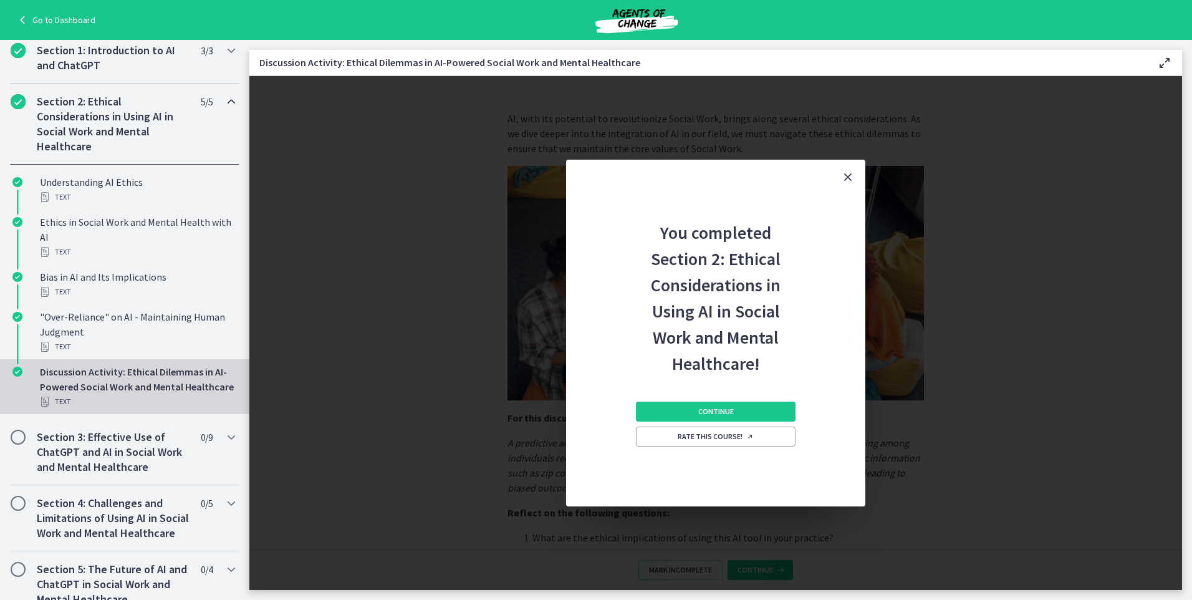
click at [847, 180] on icon "Close" at bounding box center [848, 177] width 15 height 15
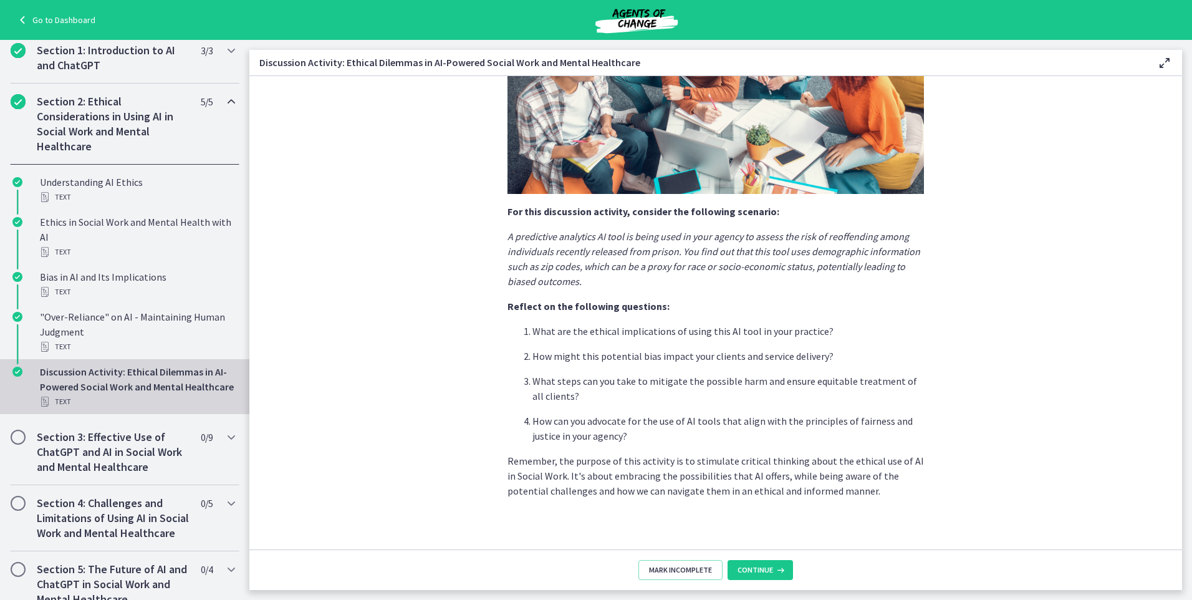
scroll to position [215, 0]
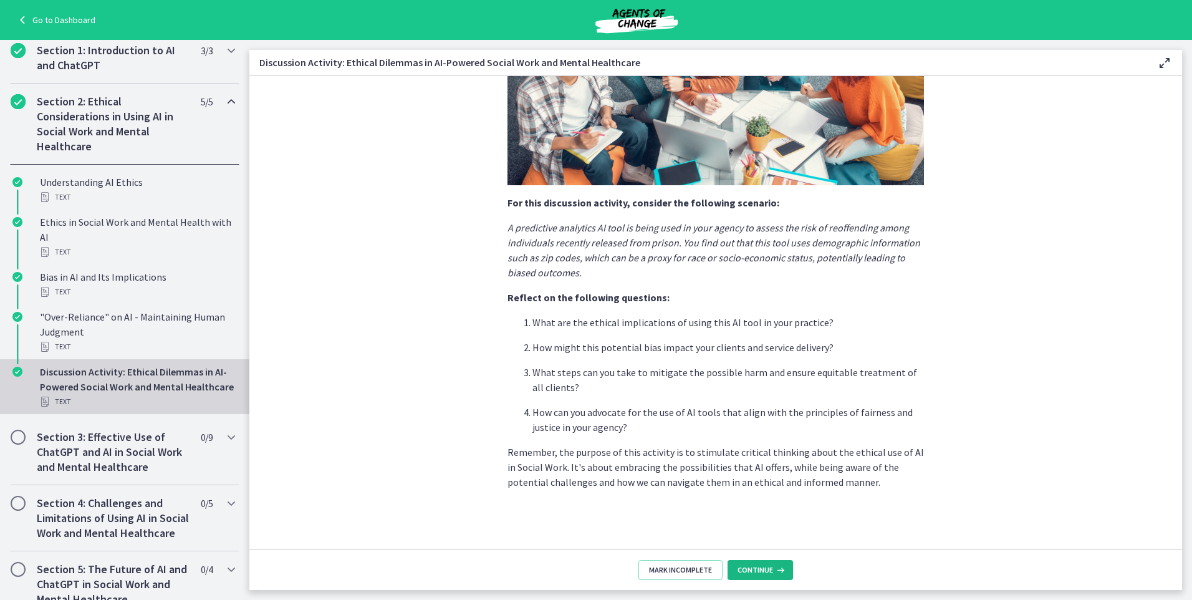
click at [761, 574] on span "Continue" at bounding box center [756, 570] width 36 height 10
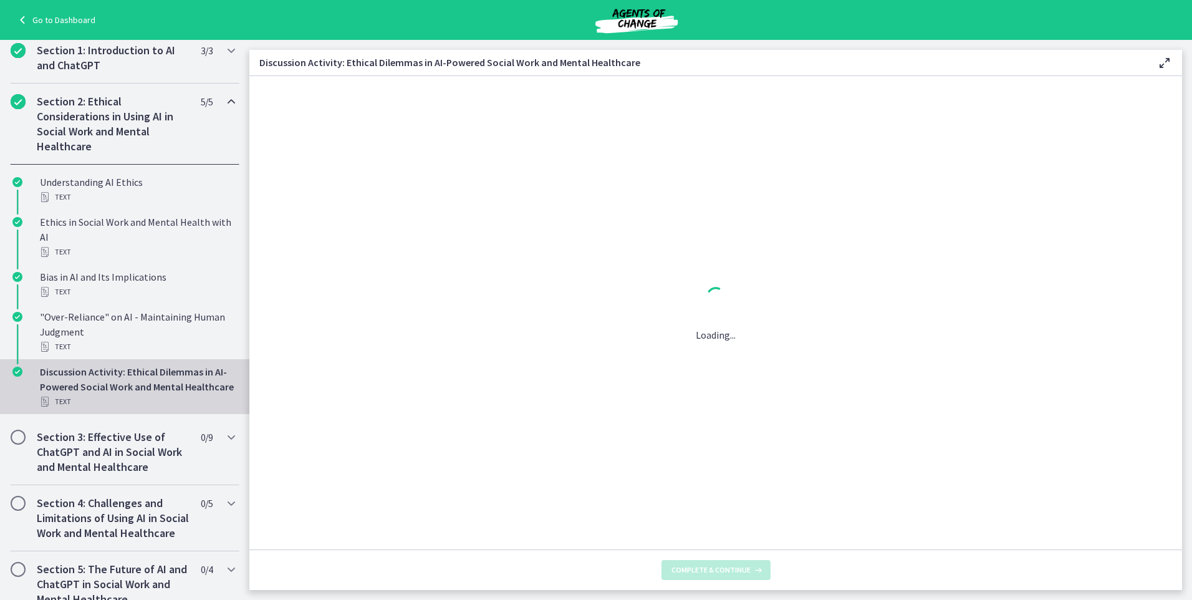
scroll to position [0, 0]
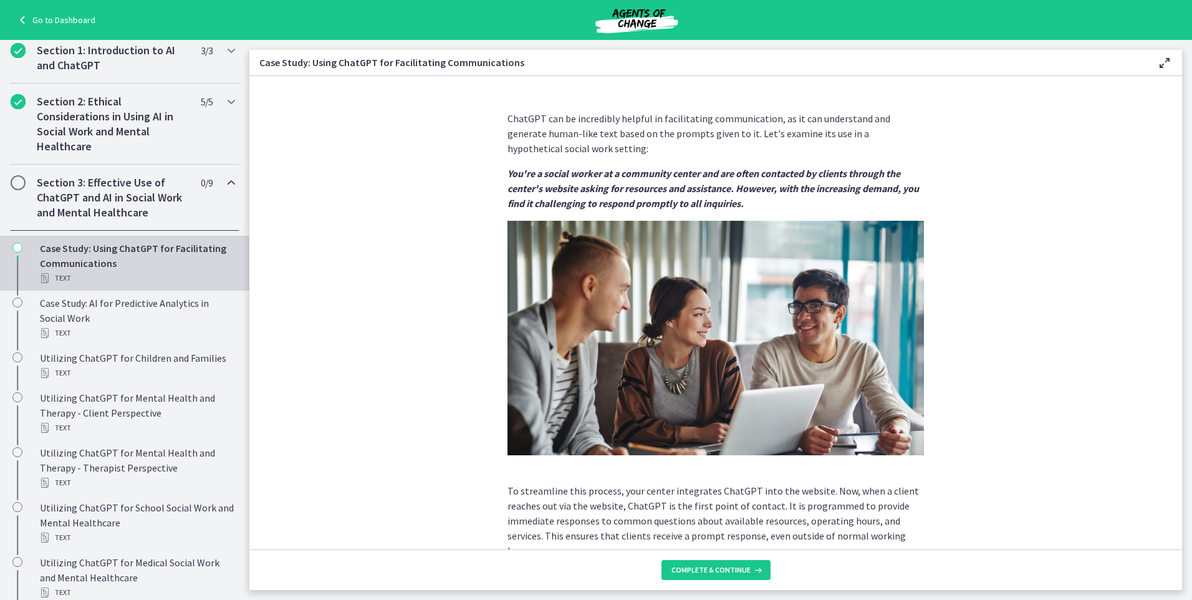
click at [102, 205] on h2 "Section 3: Effective Use of ChatGPT and AI in Social Work and Mental Healthcare" at bounding box center [113, 197] width 152 height 45
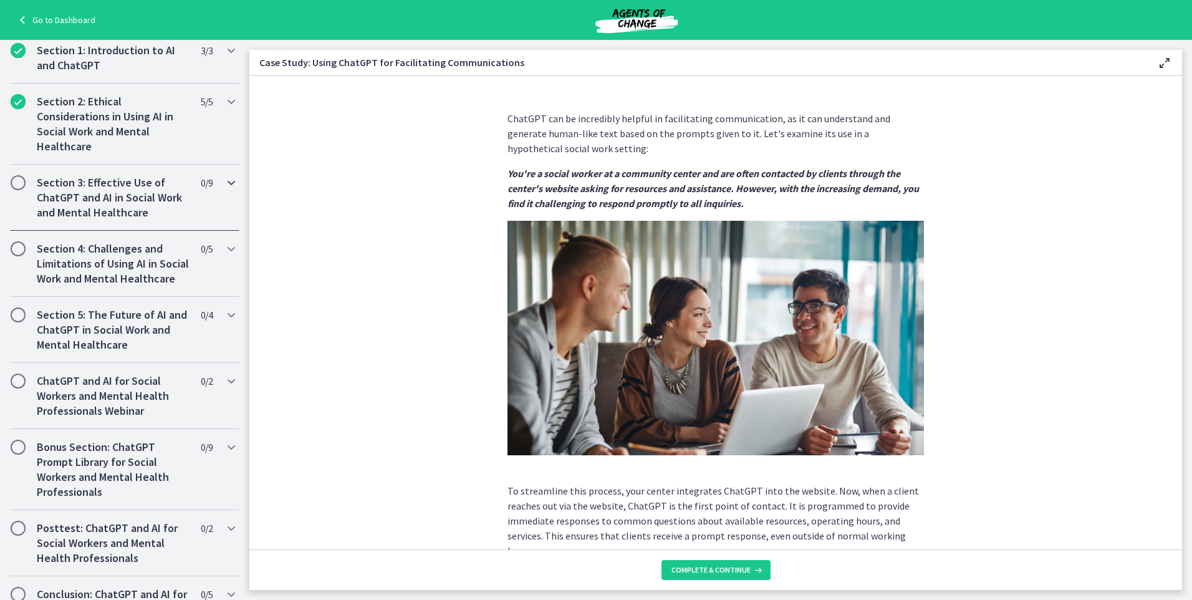
drag, startPoint x: 4, startPoint y: 176, endPoint x: 27, endPoint y: 182, distance: 23.9
click at [7, 178] on div "Section 3: Effective Use of ChatGPT and AI in Social Work and Mental Healthcare…" at bounding box center [124, 198] width 249 height 66
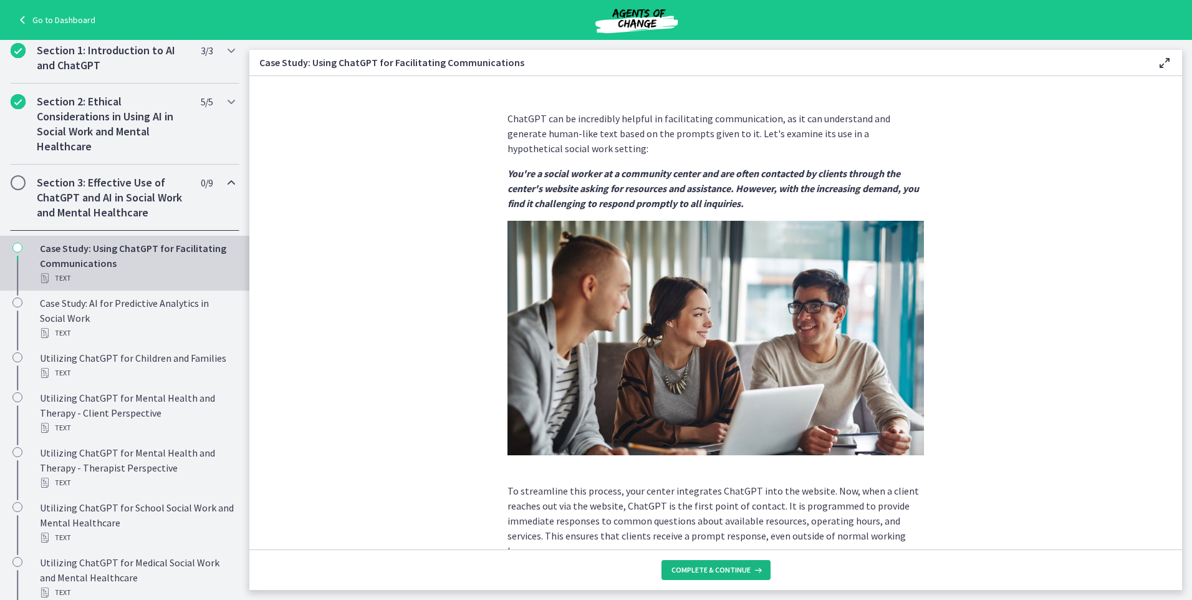
click at [723, 572] on span "Complete & continue" at bounding box center [711, 570] width 79 height 10
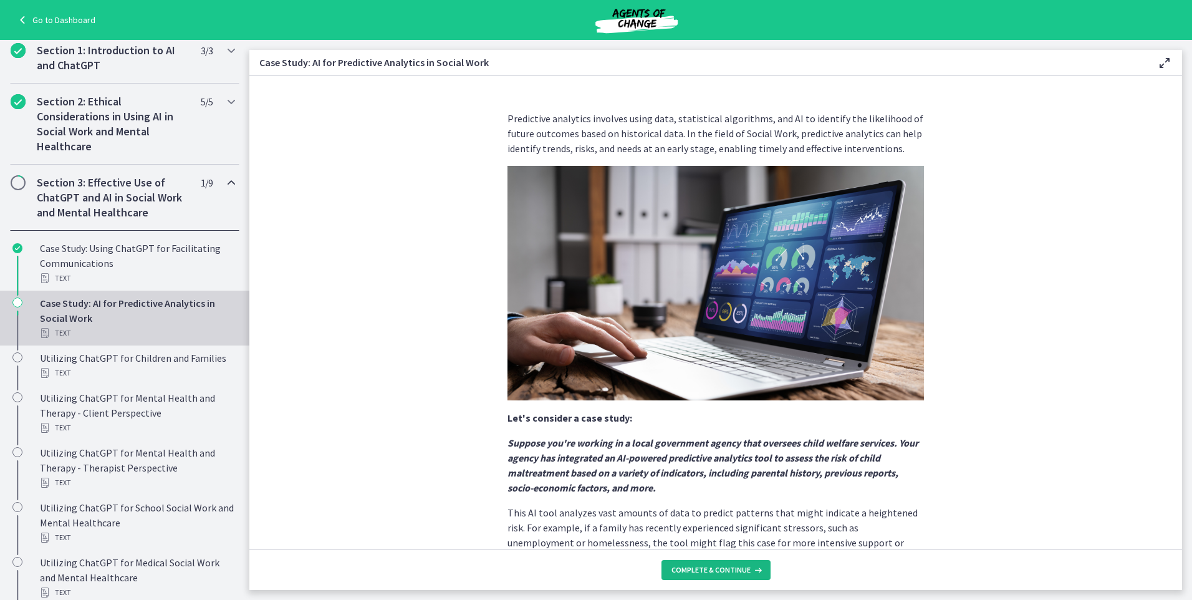
click at [736, 575] on button "Complete & continue" at bounding box center [716, 570] width 109 height 20
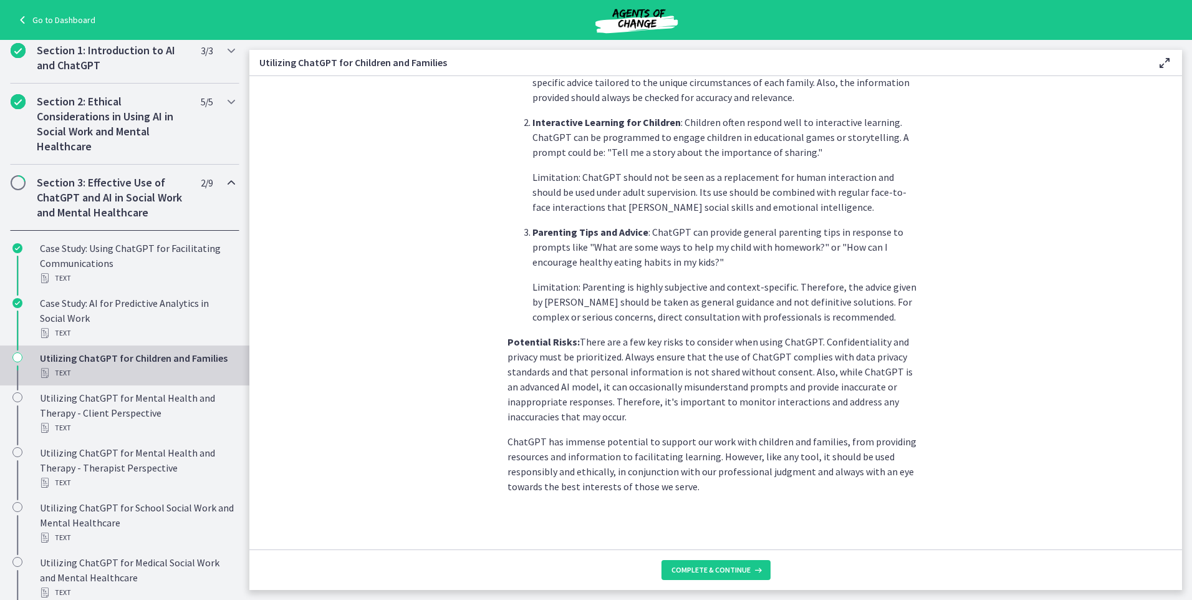
scroll to position [450, 0]
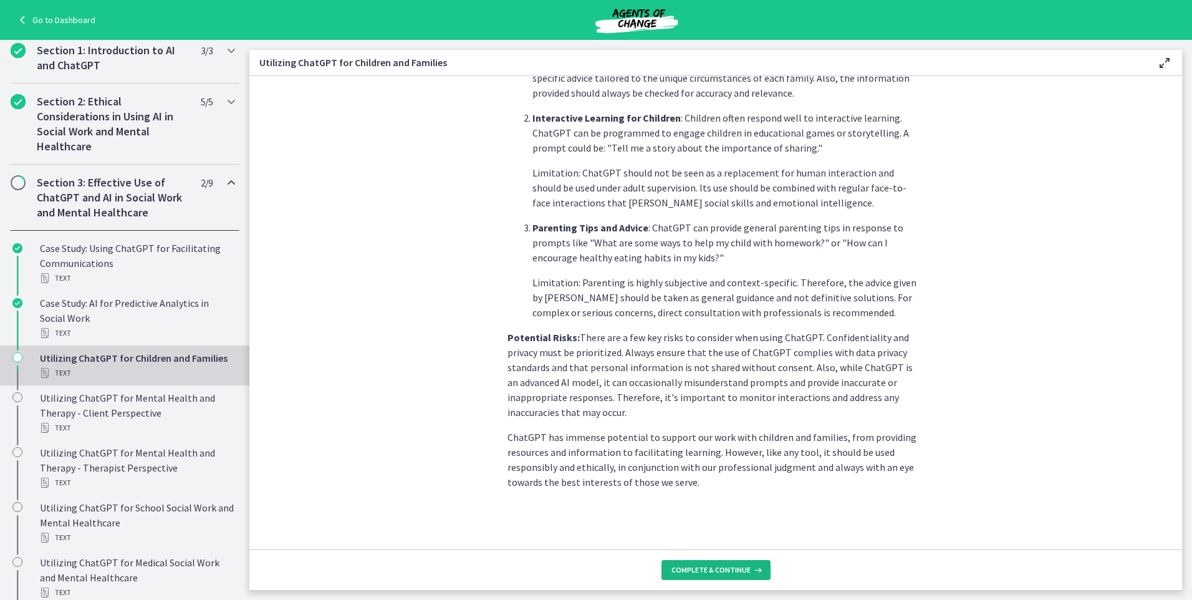
click at [735, 579] on button "Complete & continue" at bounding box center [716, 570] width 109 height 20
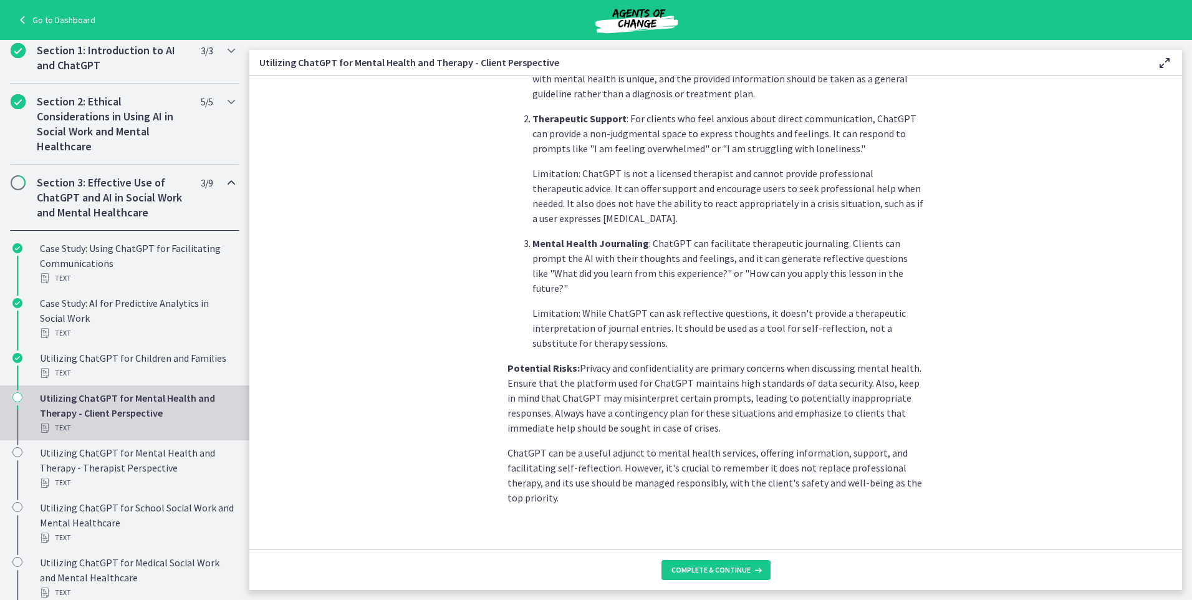
scroll to position [425, 0]
click at [750, 564] on button "Complete & continue" at bounding box center [716, 570] width 109 height 20
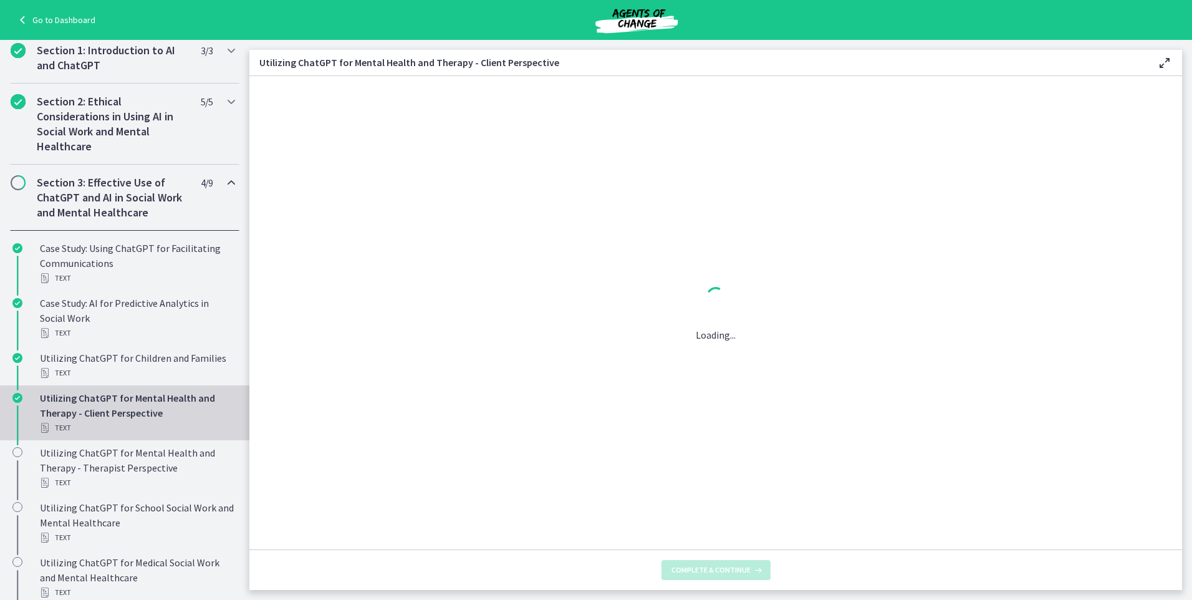
scroll to position [0, 0]
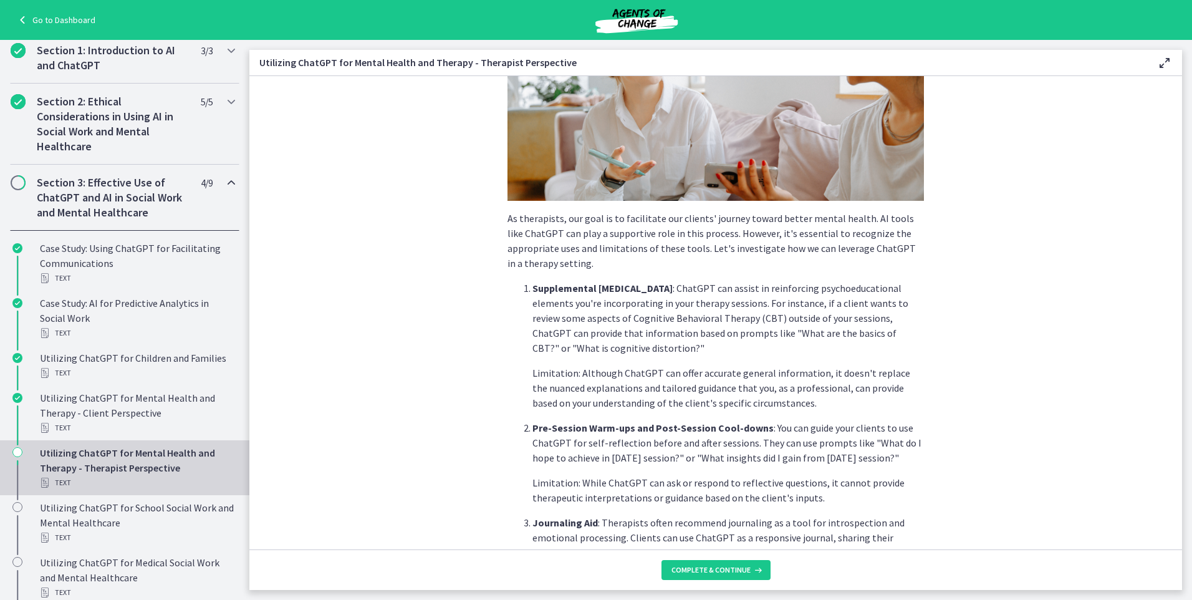
scroll to position [395, 0]
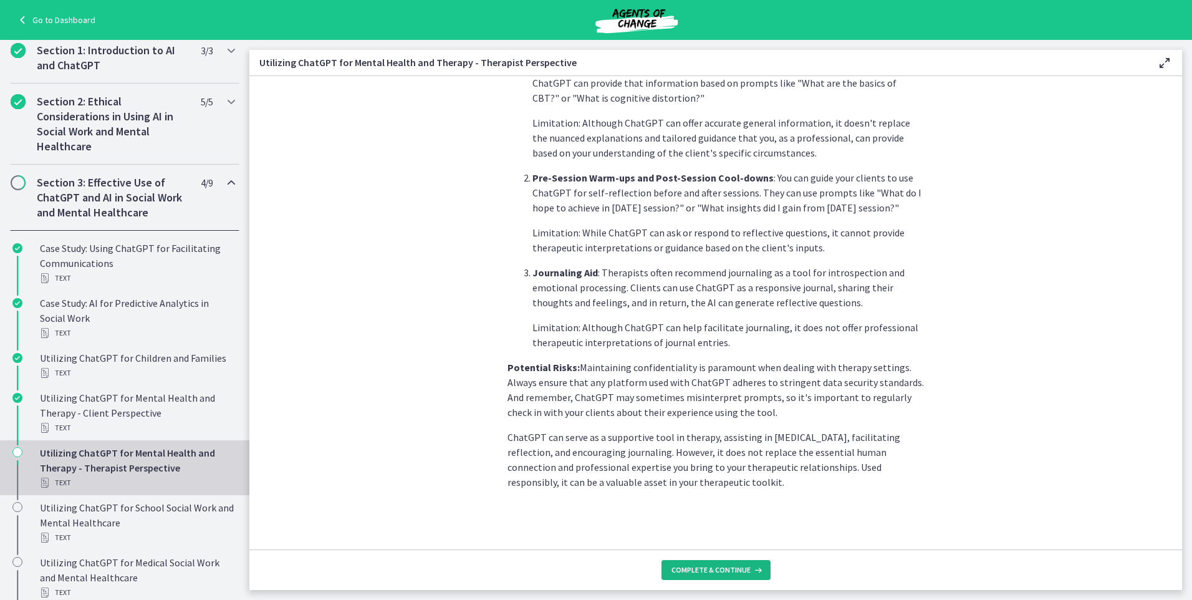
click at [696, 564] on button "Complete & continue" at bounding box center [716, 570] width 109 height 20
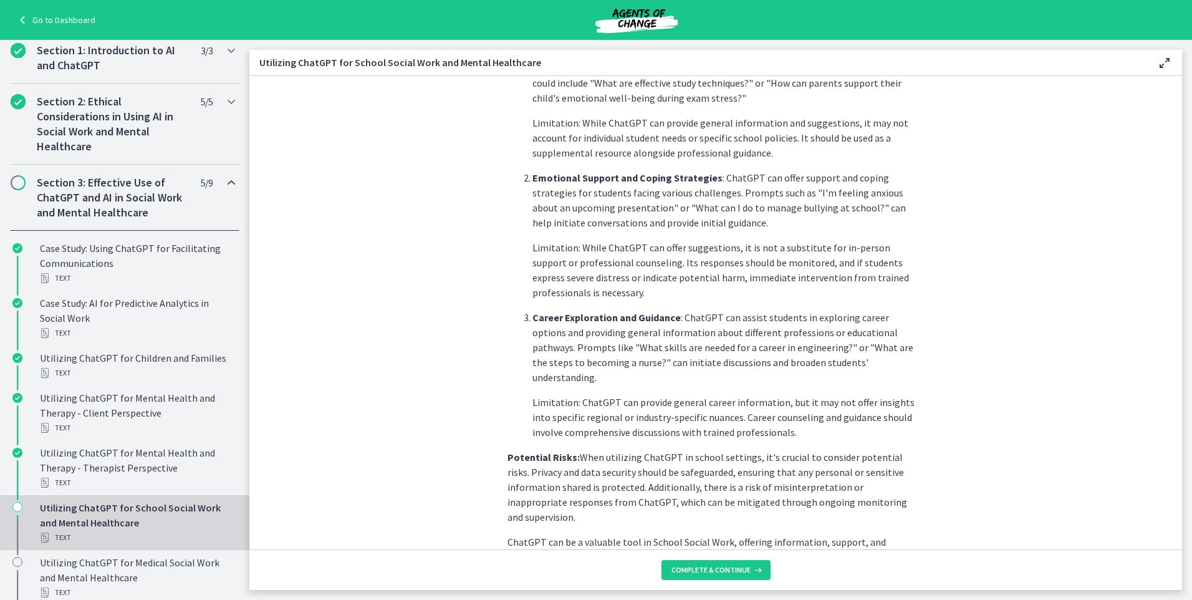
scroll to position [455, 0]
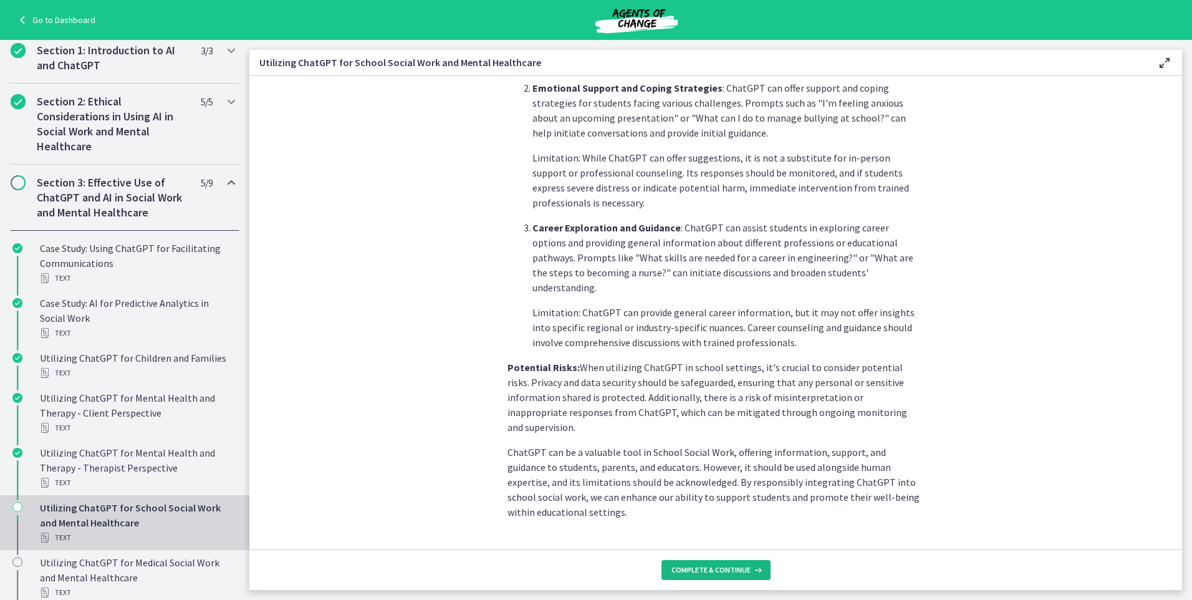
click at [693, 564] on button "Complete & continue" at bounding box center [716, 570] width 109 height 20
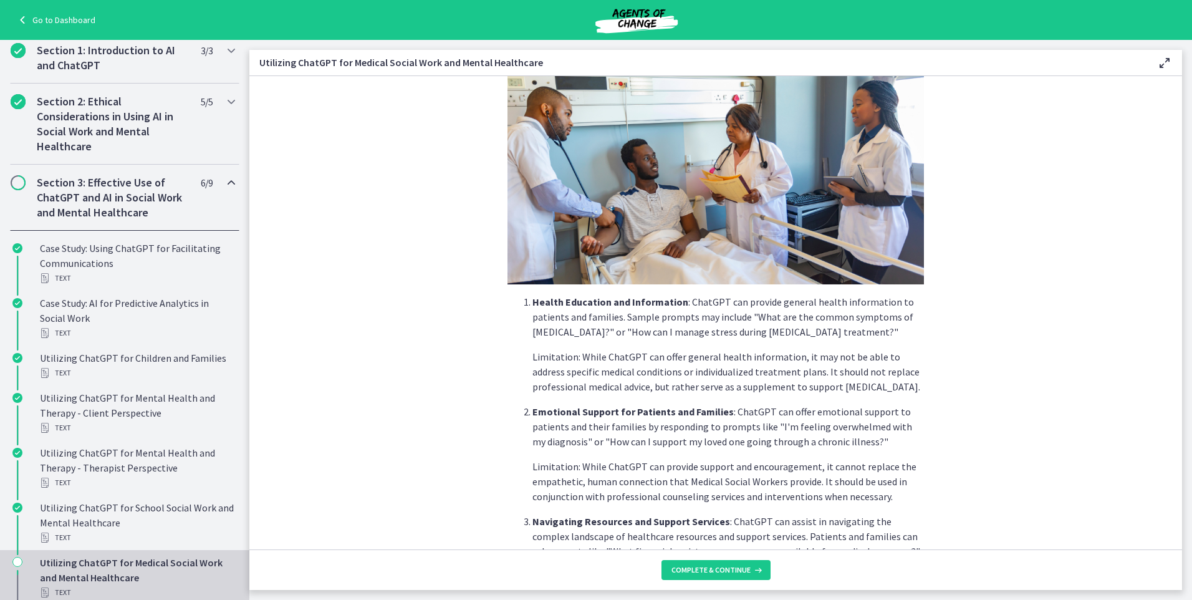
scroll to position [410, 0]
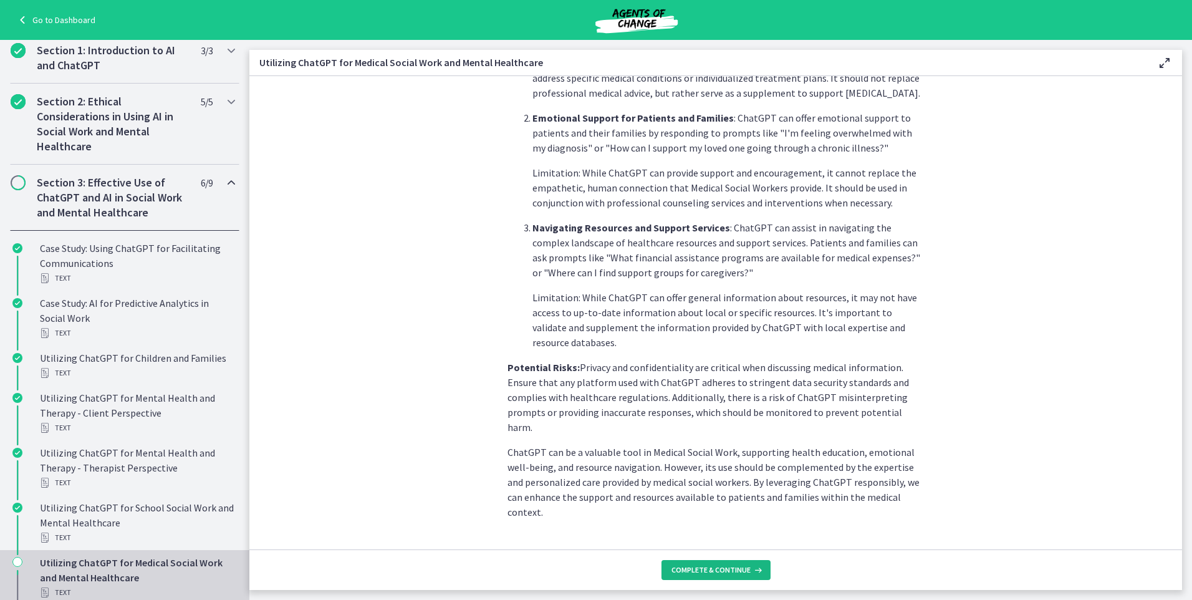
click at [698, 570] on span "Complete & continue" at bounding box center [711, 570] width 79 height 10
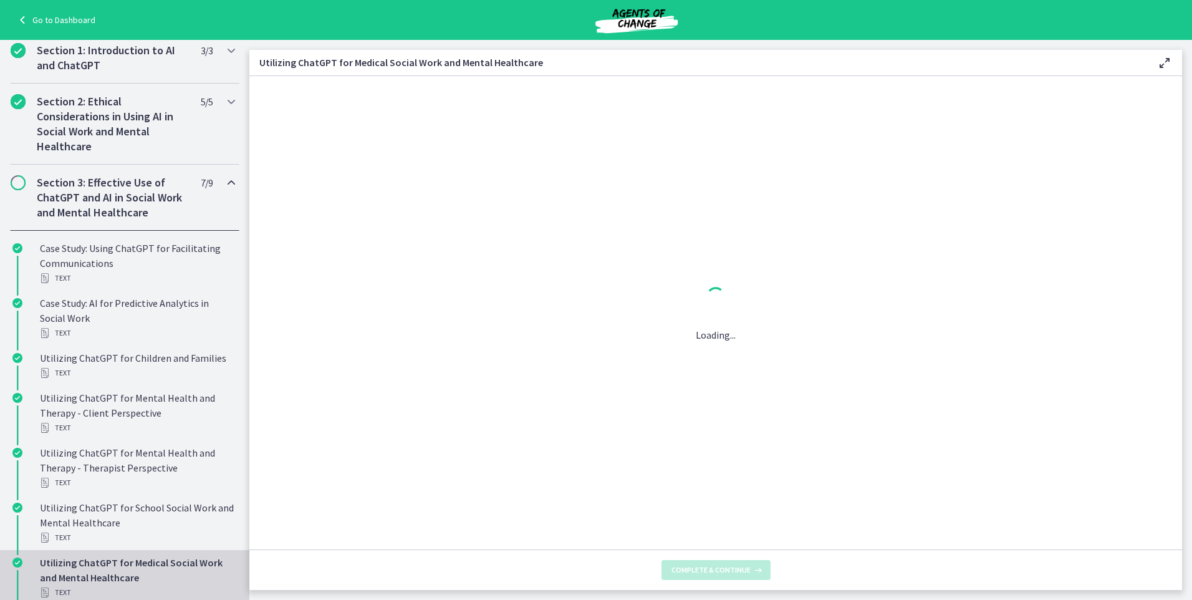
scroll to position [0, 0]
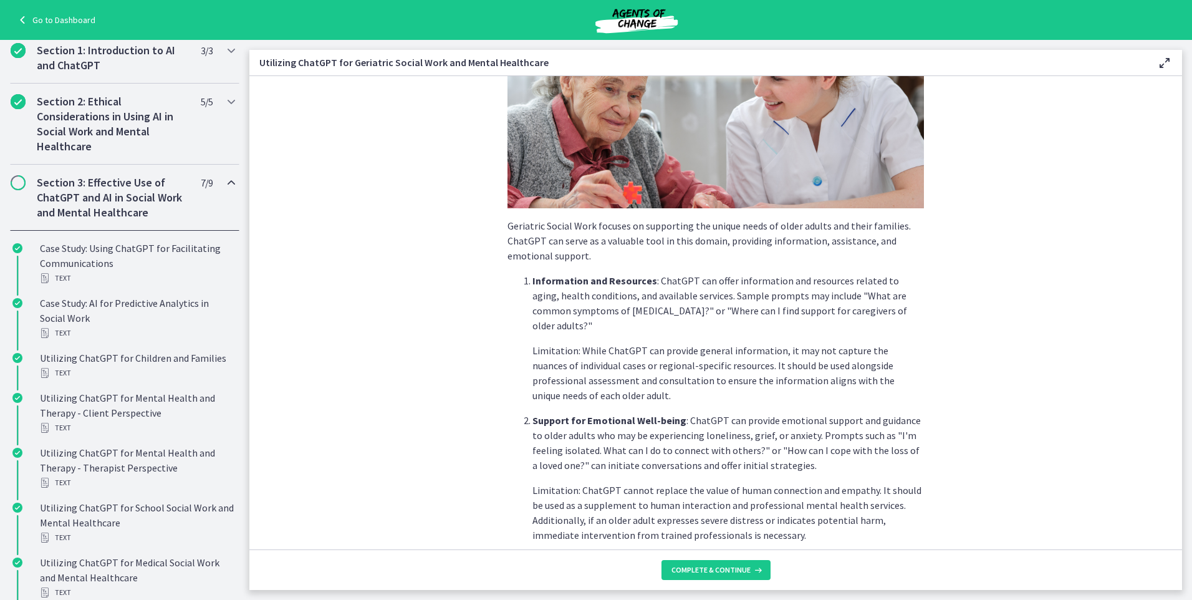
scroll to position [437, 0]
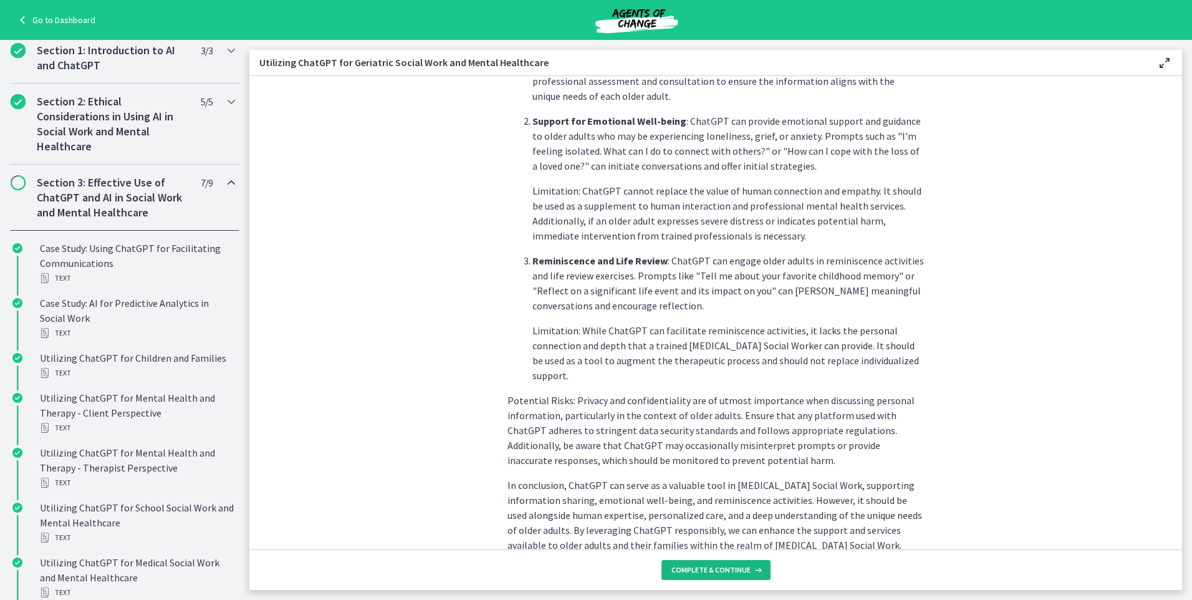
click at [688, 565] on span "Complete & continue" at bounding box center [711, 570] width 79 height 10
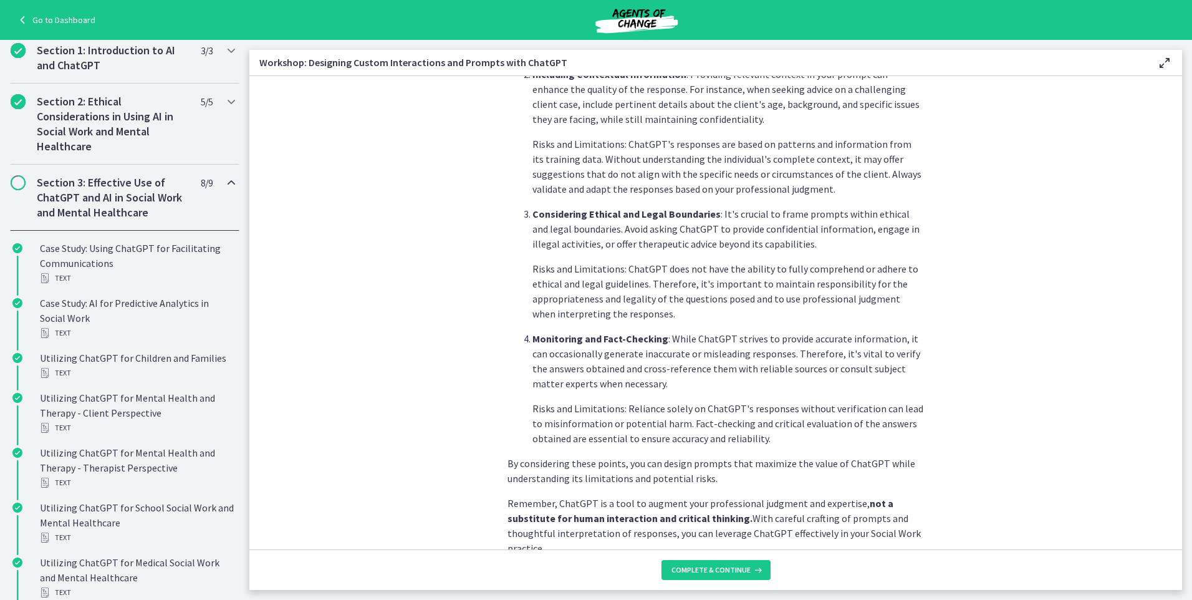
scroll to position [574, 0]
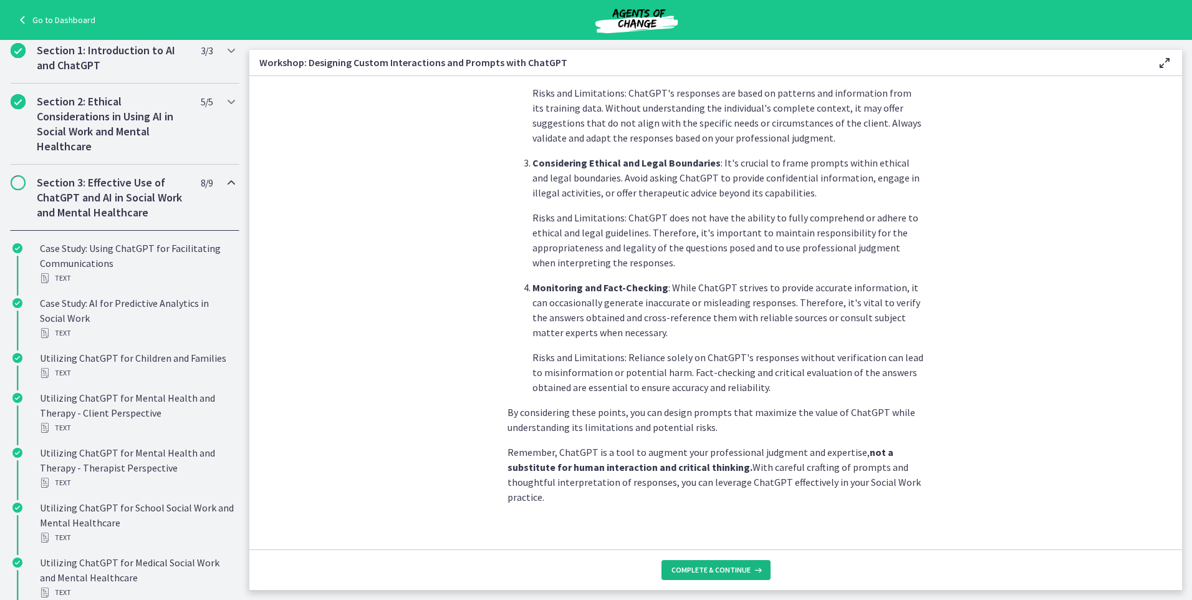
click at [723, 572] on span "Complete & continue" at bounding box center [711, 570] width 79 height 10
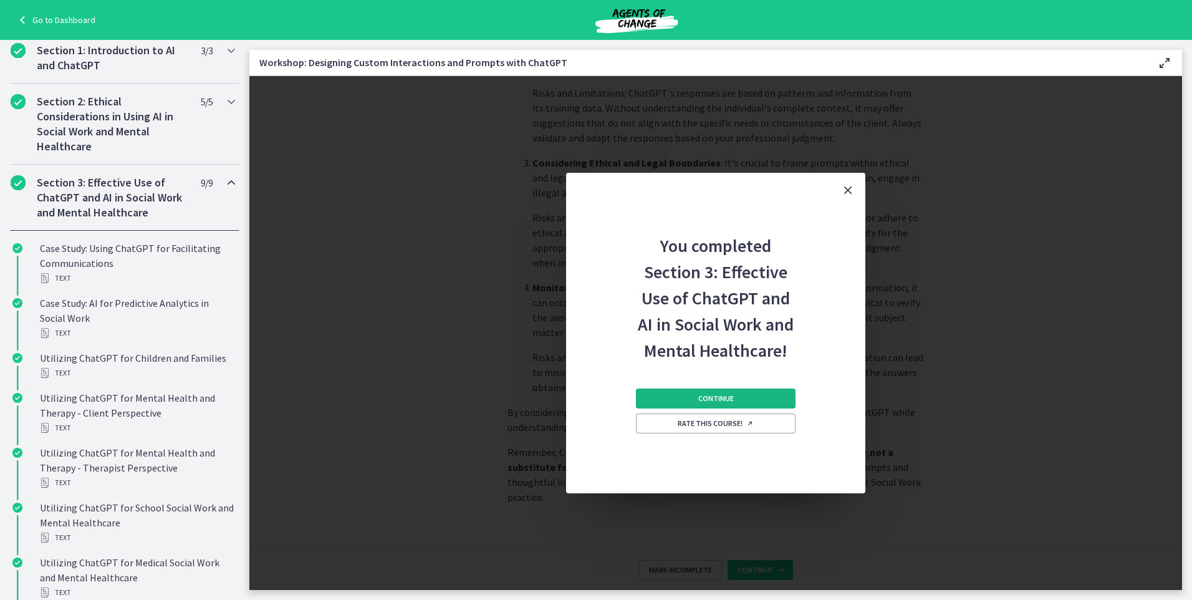
click at [706, 405] on button "Continue" at bounding box center [716, 398] width 160 height 20
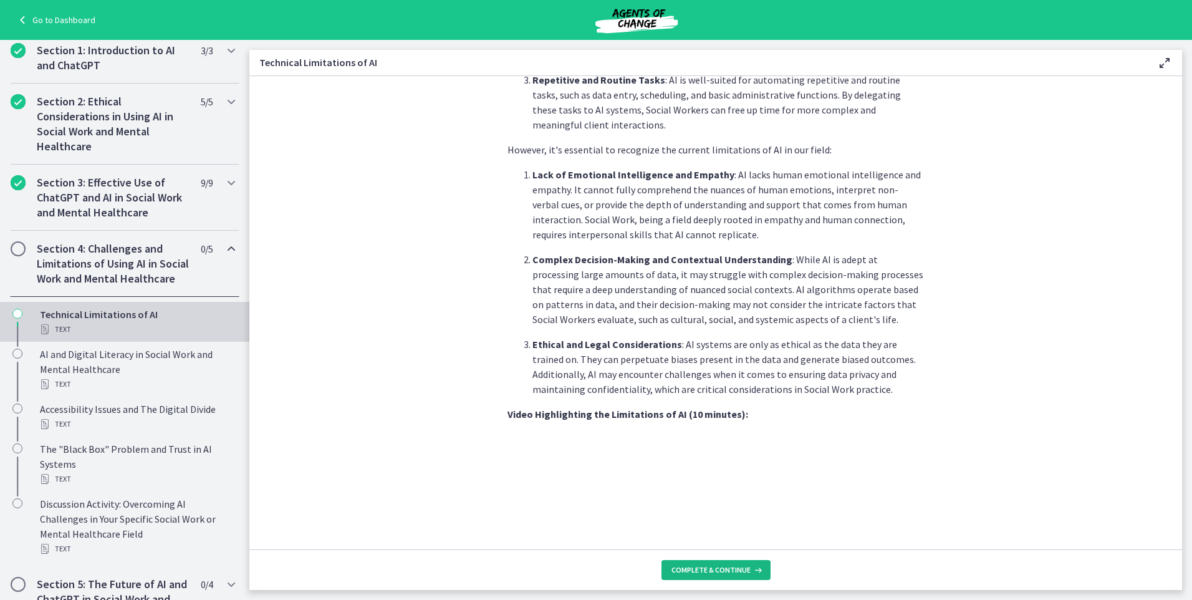
scroll to position [686, 0]
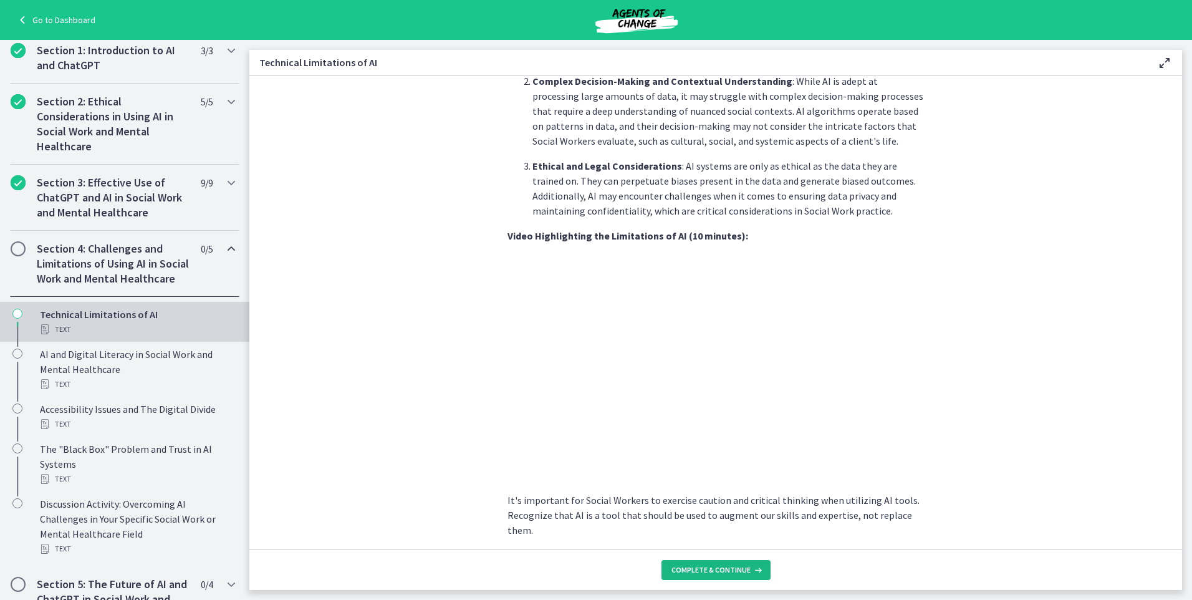
click at [722, 573] on span "Complete & continue" at bounding box center [711, 570] width 79 height 10
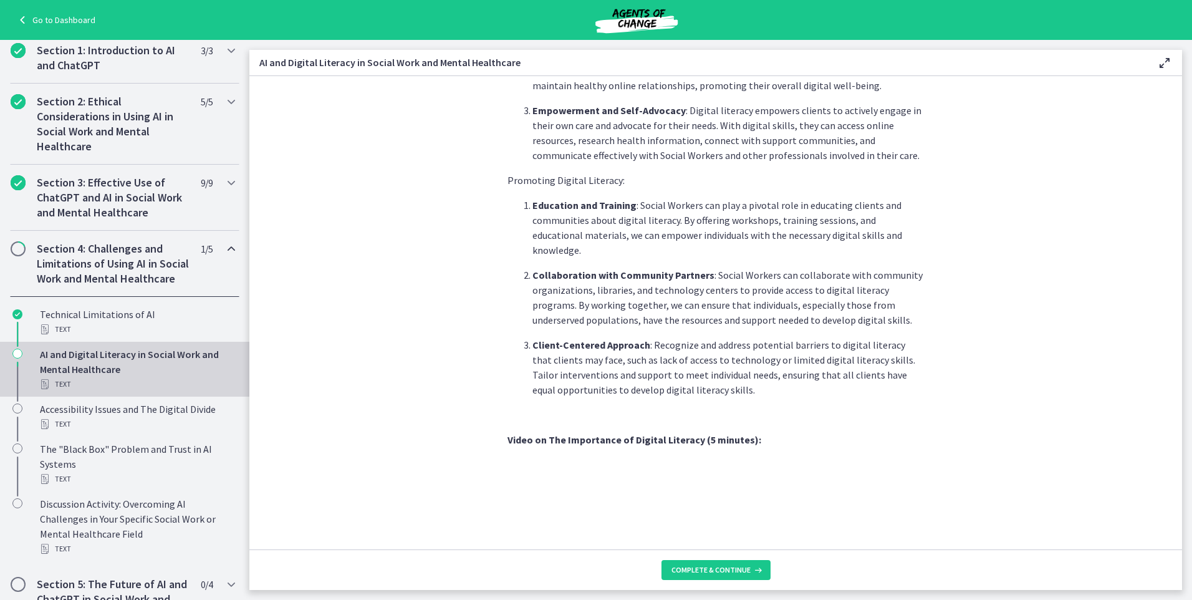
scroll to position [957, 0]
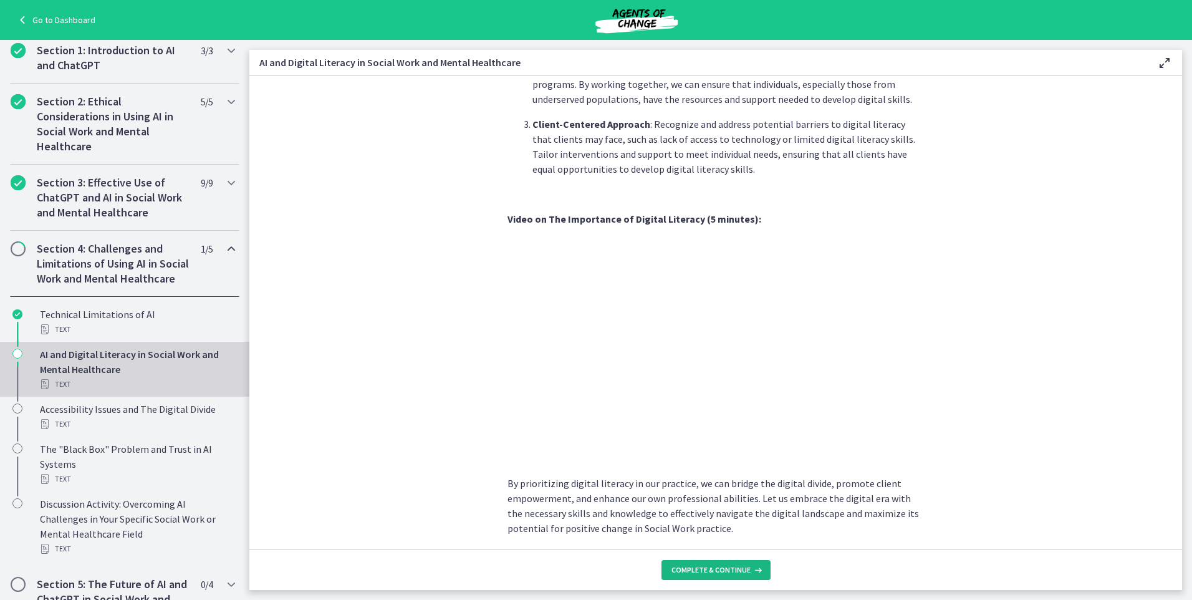
click at [736, 574] on span "Complete & continue" at bounding box center [711, 570] width 79 height 10
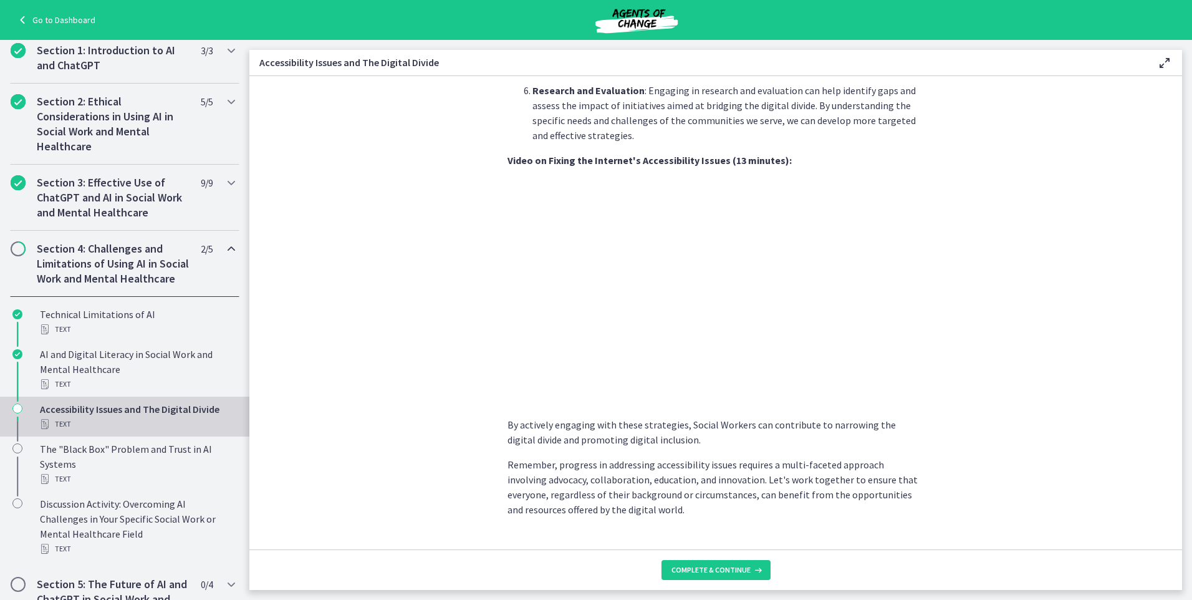
scroll to position [962, 0]
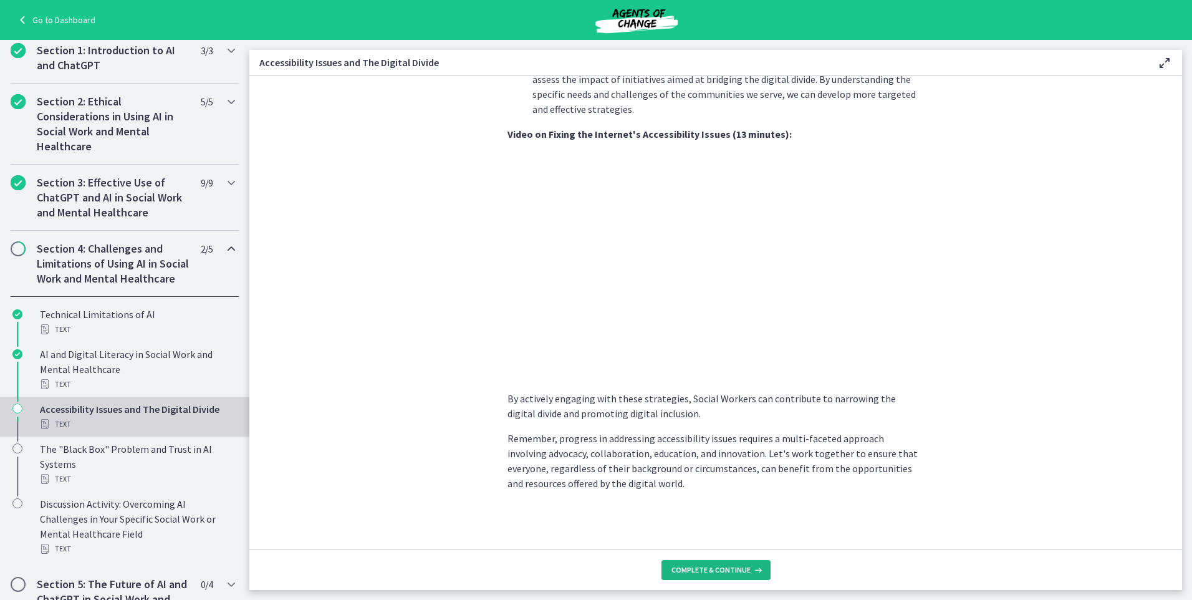
click at [698, 566] on span "Complete & continue" at bounding box center [711, 570] width 79 height 10
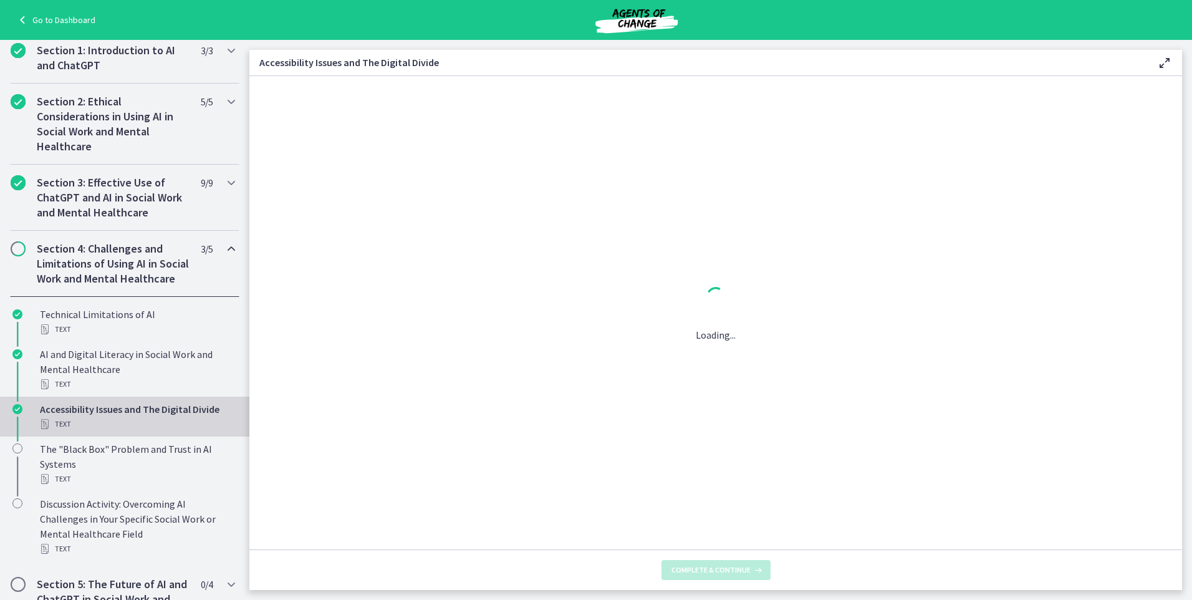
scroll to position [0, 0]
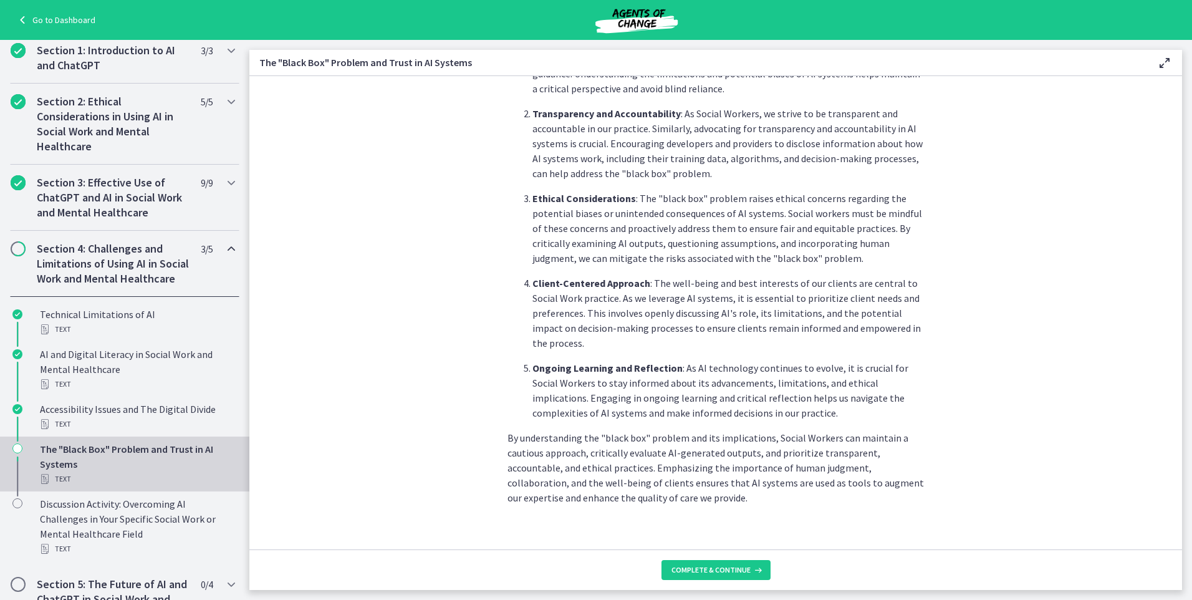
scroll to position [514, 0]
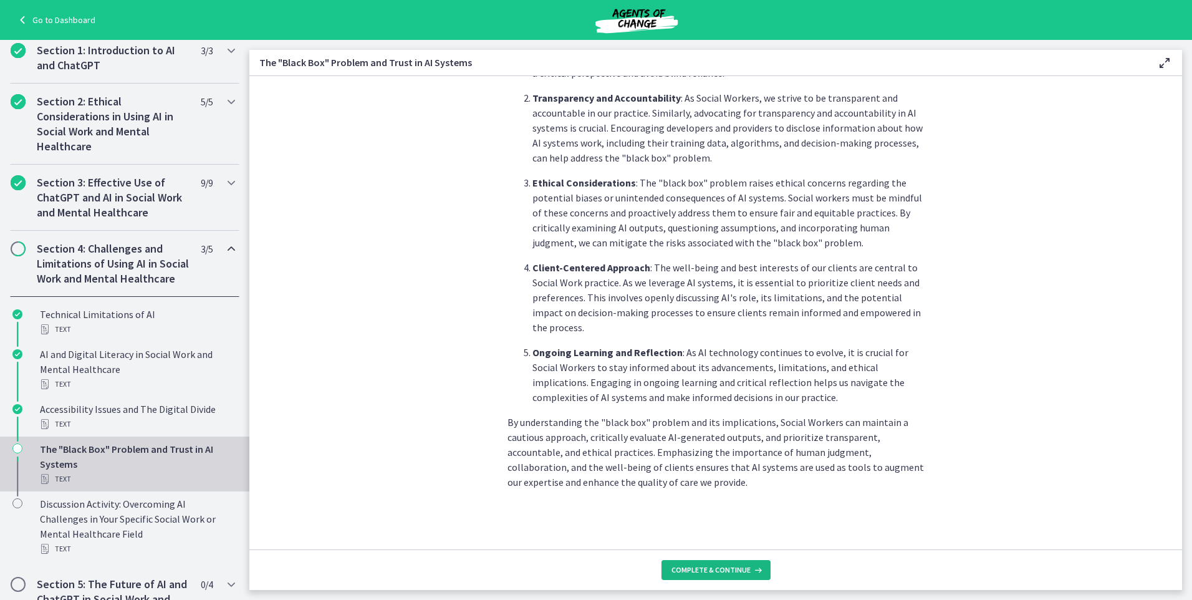
click at [708, 574] on span "Complete & continue" at bounding box center [711, 570] width 79 height 10
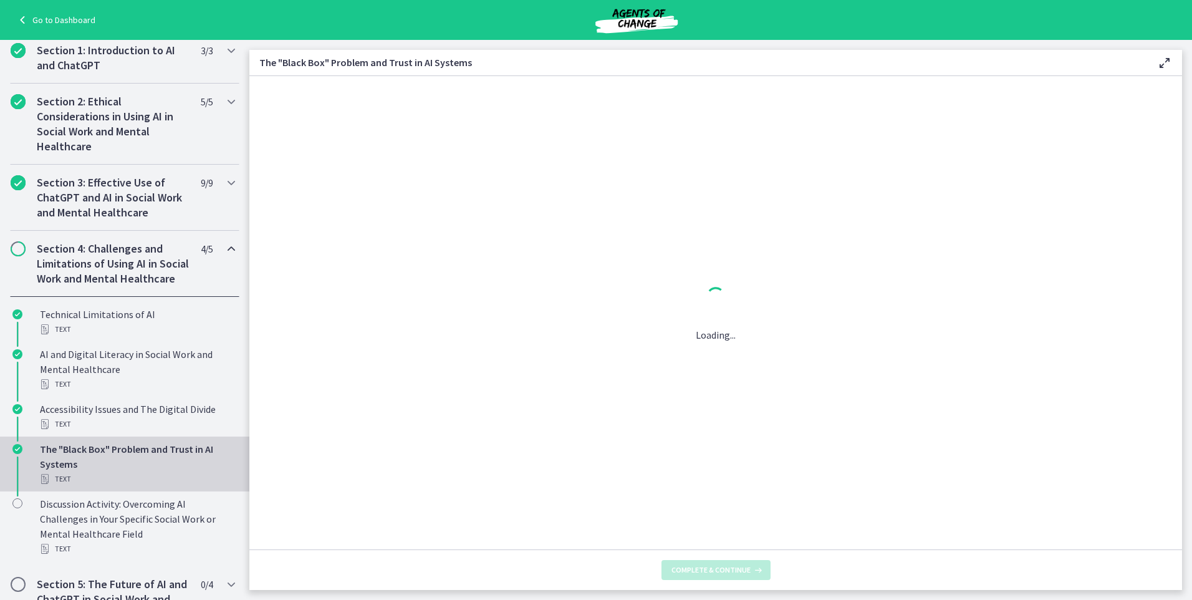
scroll to position [0, 0]
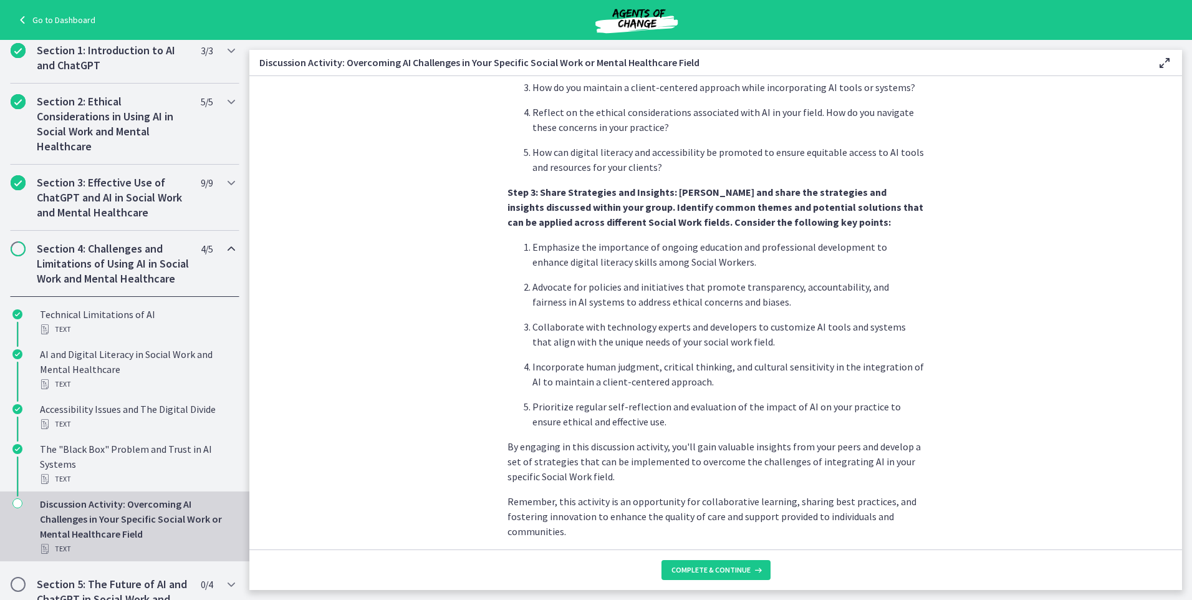
scroll to position [664, 0]
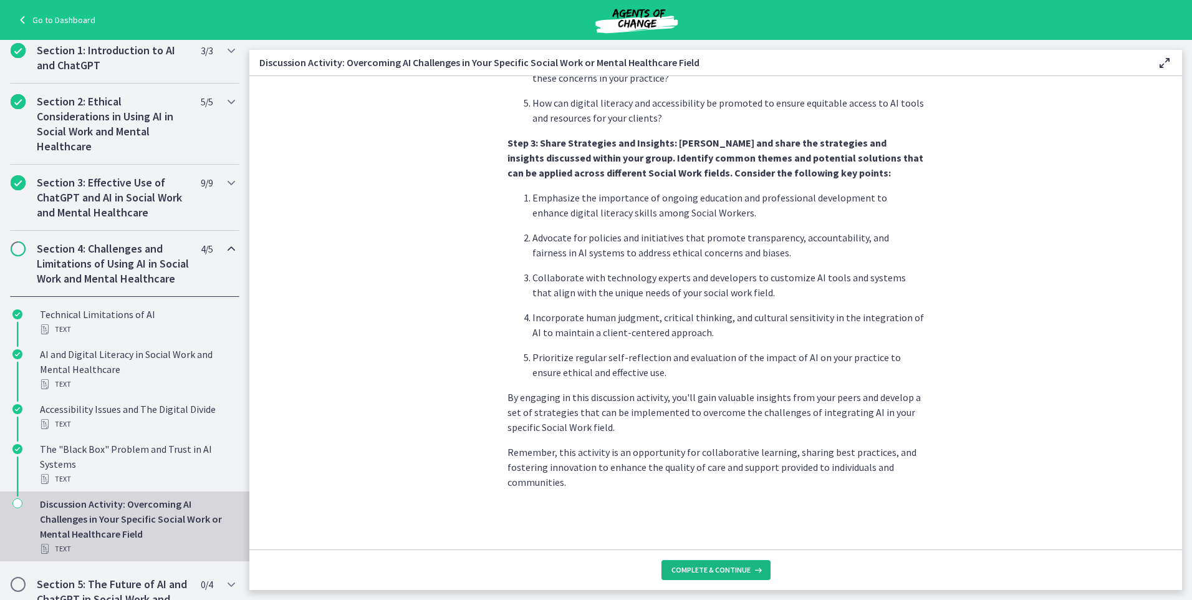
click at [698, 568] on span "Complete & continue" at bounding box center [711, 570] width 79 height 10
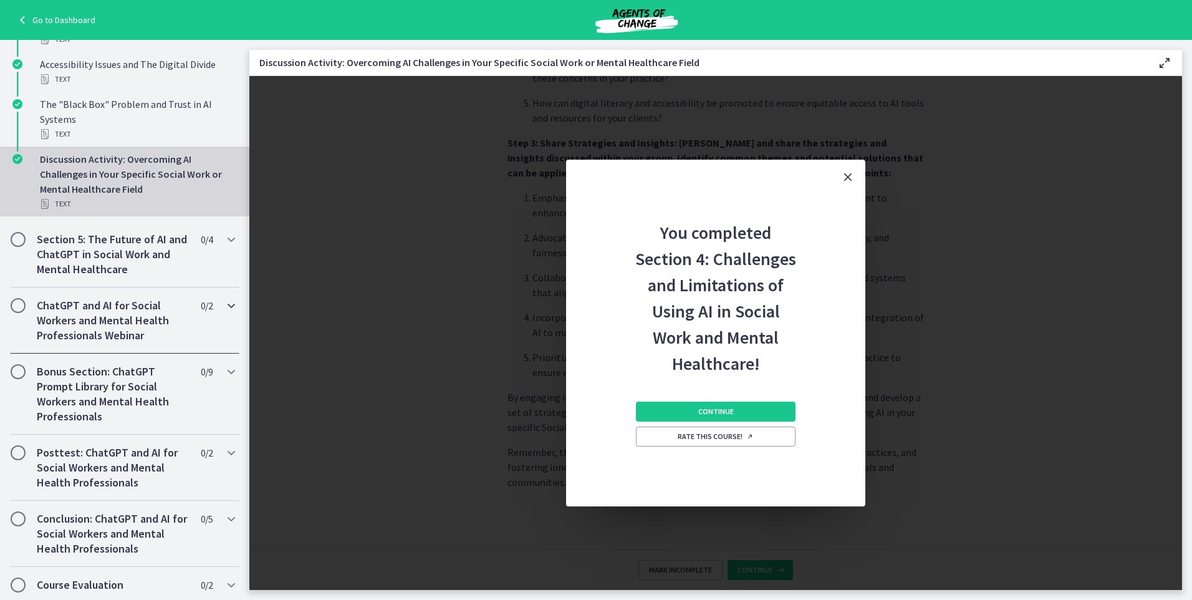
scroll to position [612, 0]
click at [708, 415] on button "Continue" at bounding box center [716, 412] width 160 height 20
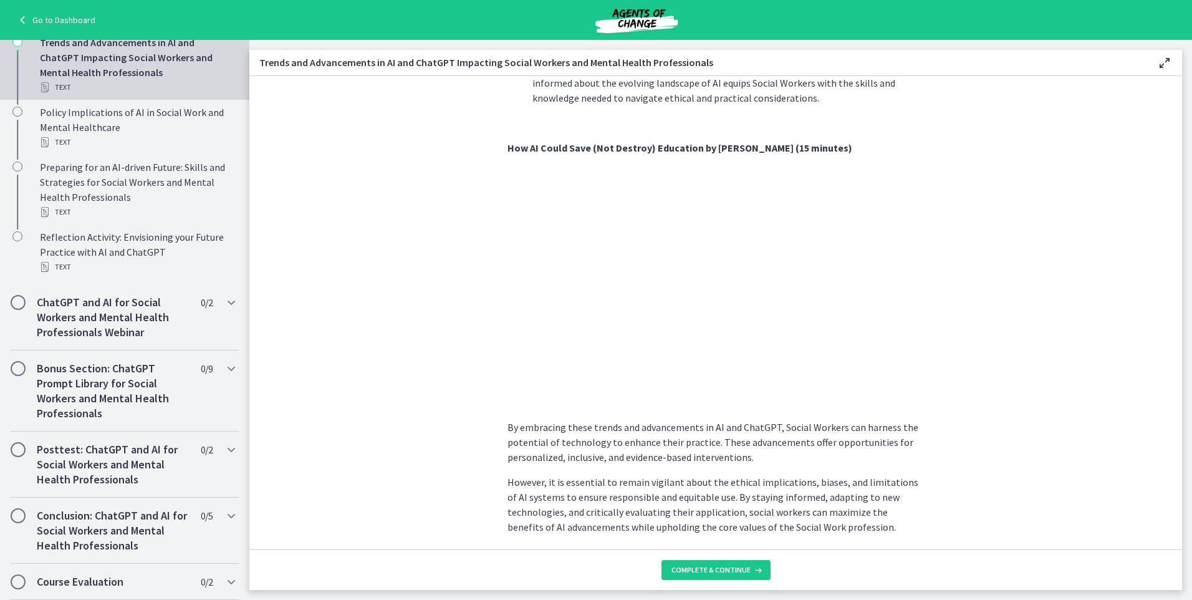
scroll to position [907, 0]
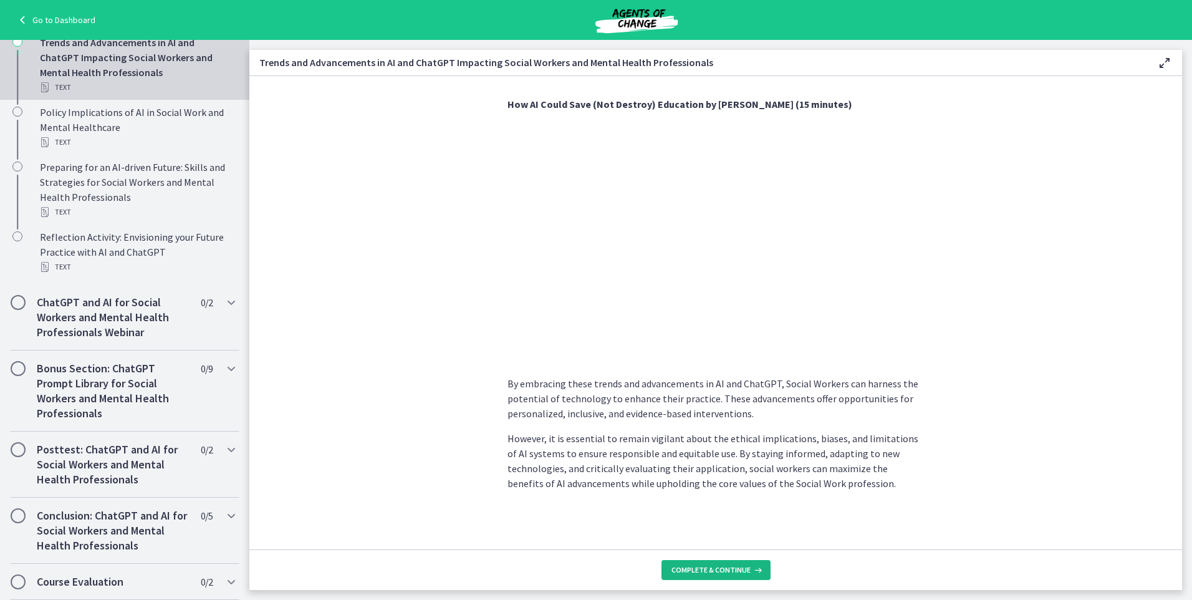
click at [738, 572] on span "Complete & continue" at bounding box center [711, 570] width 79 height 10
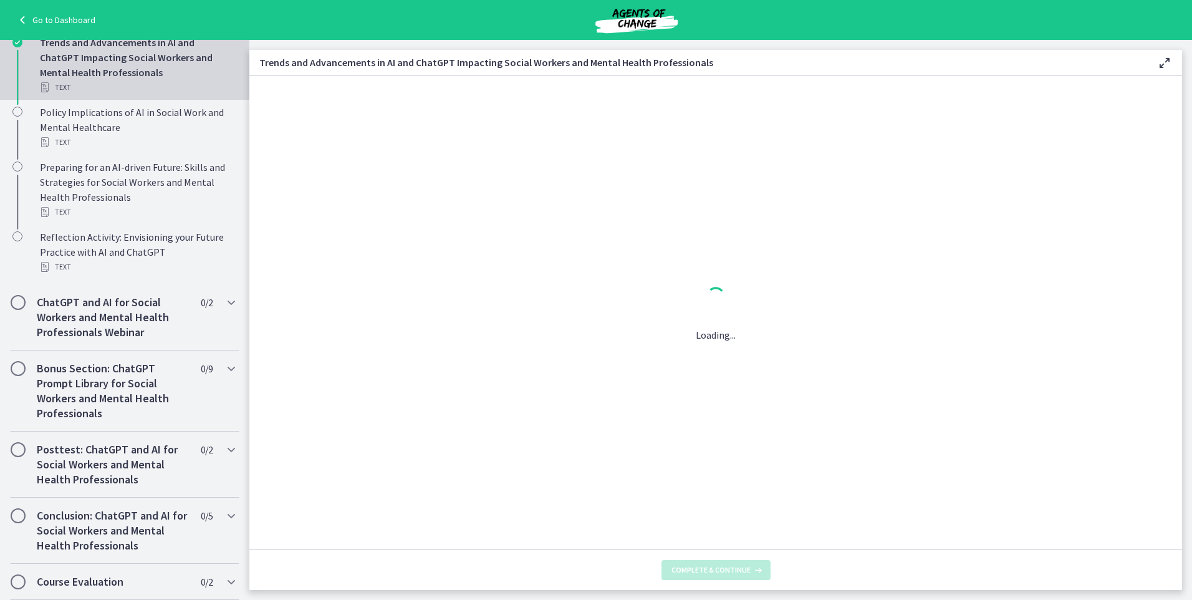
scroll to position [0, 0]
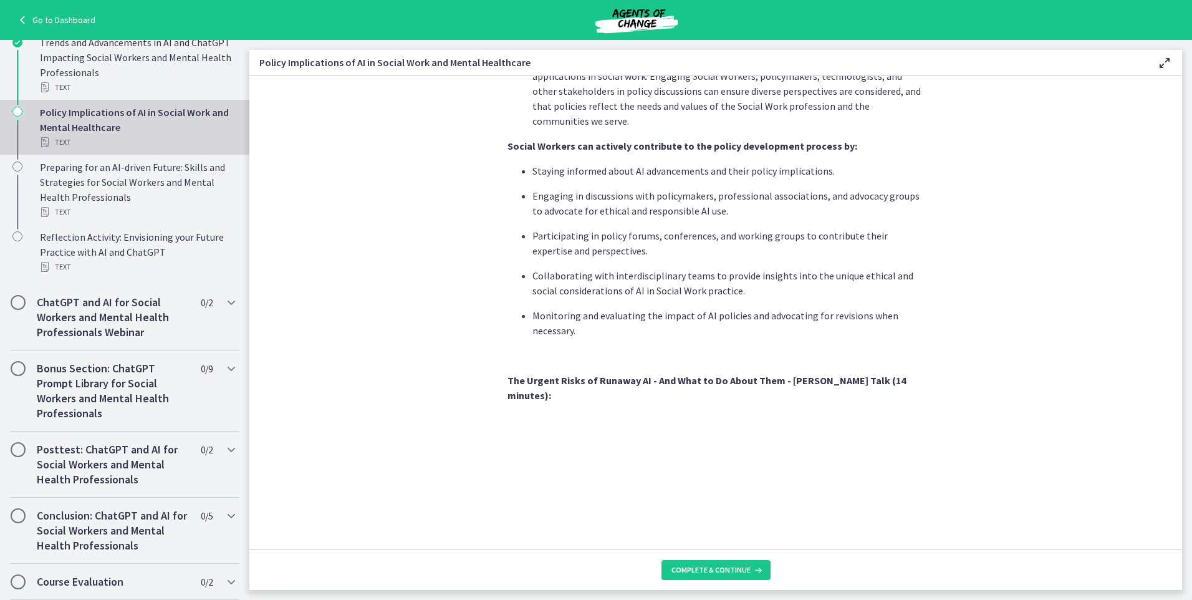
scroll to position [1002, 0]
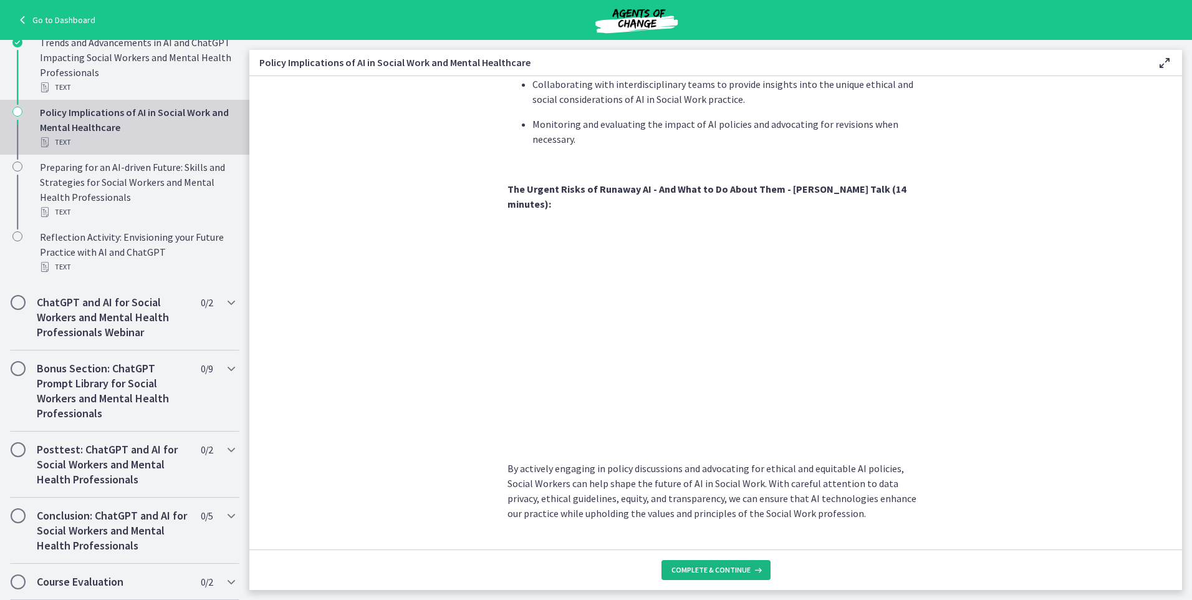
click at [740, 563] on button "Complete & continue" at bounding box center [716, 570] width 109 height 20
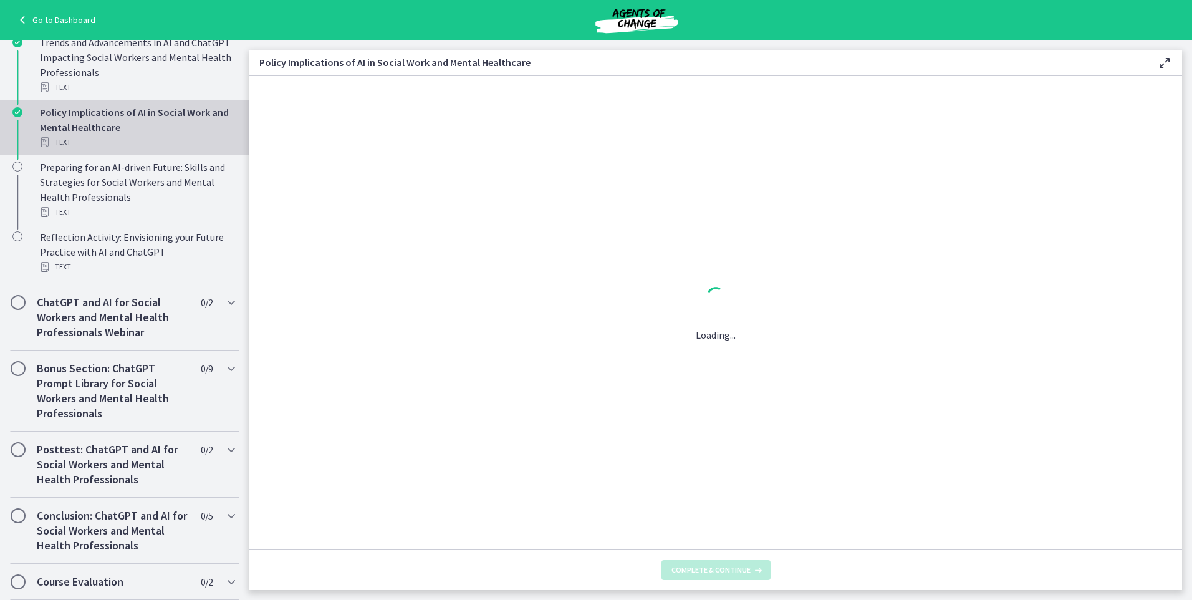
scroll to position [0, 0]
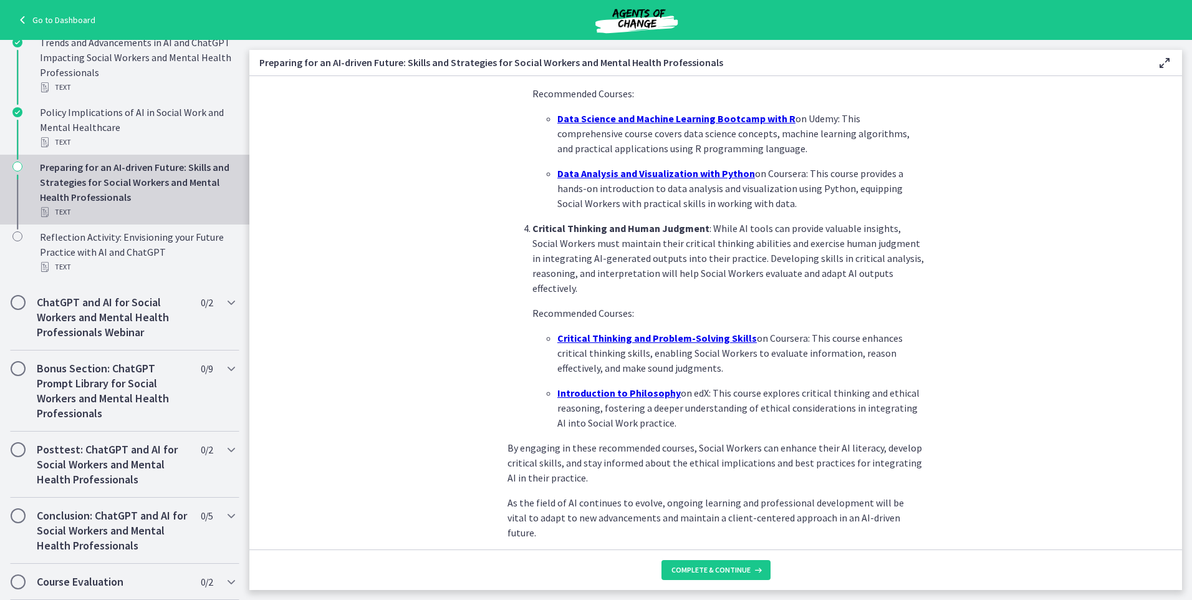
scroll to position [784, 0]
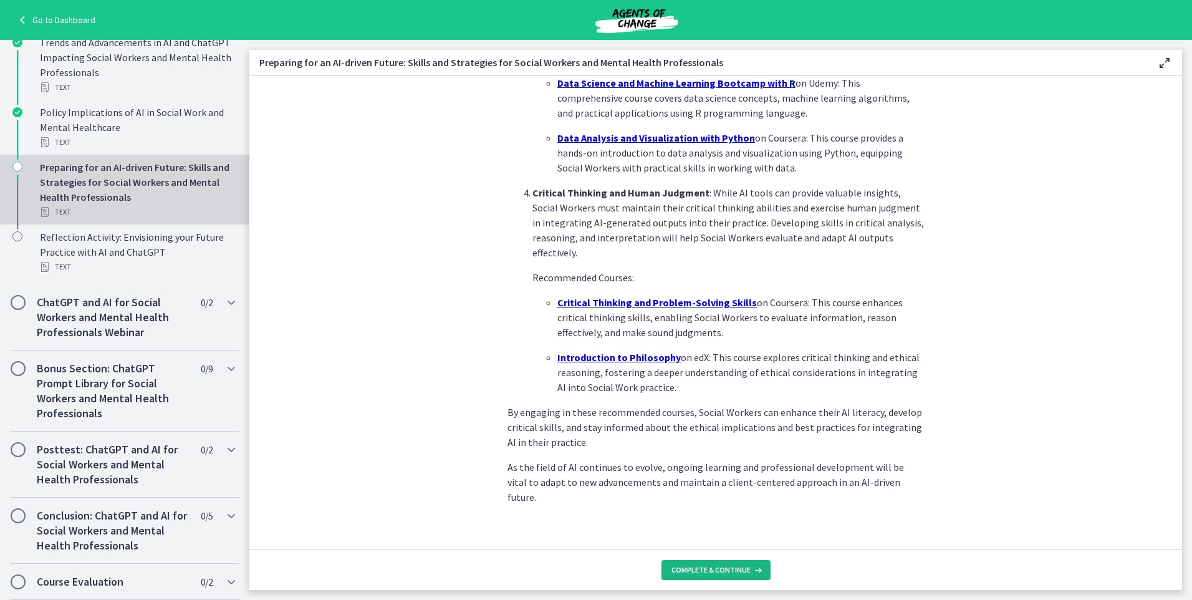
click at [706, 571] on span "Complete & continue" at bounding box center [711, 570] width 79 height 10
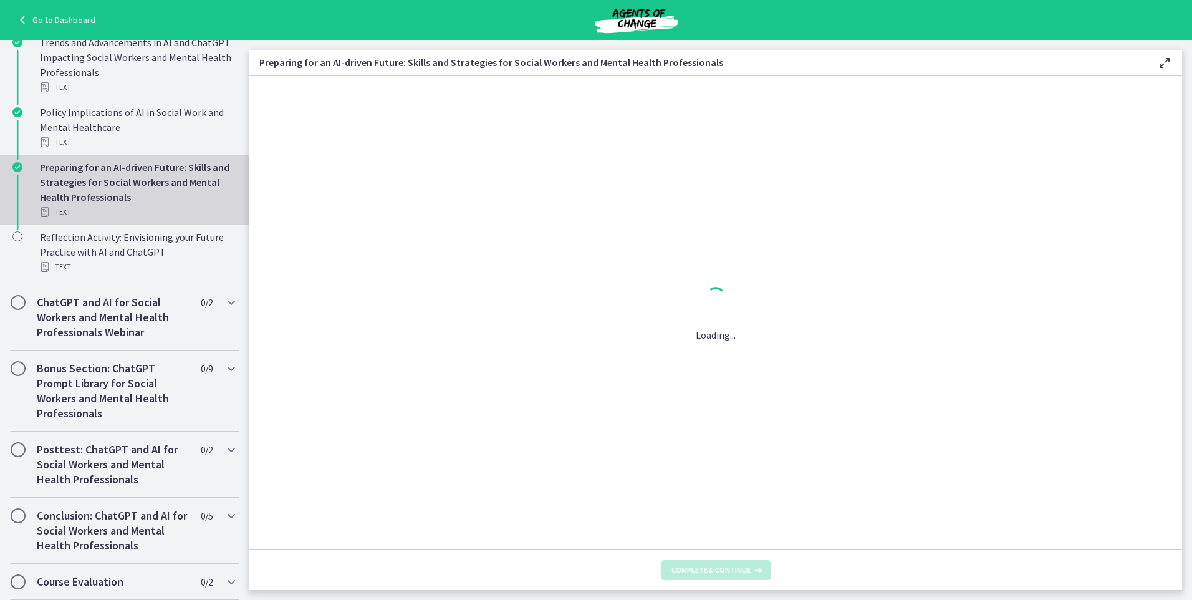
scroll to position [0, 0]
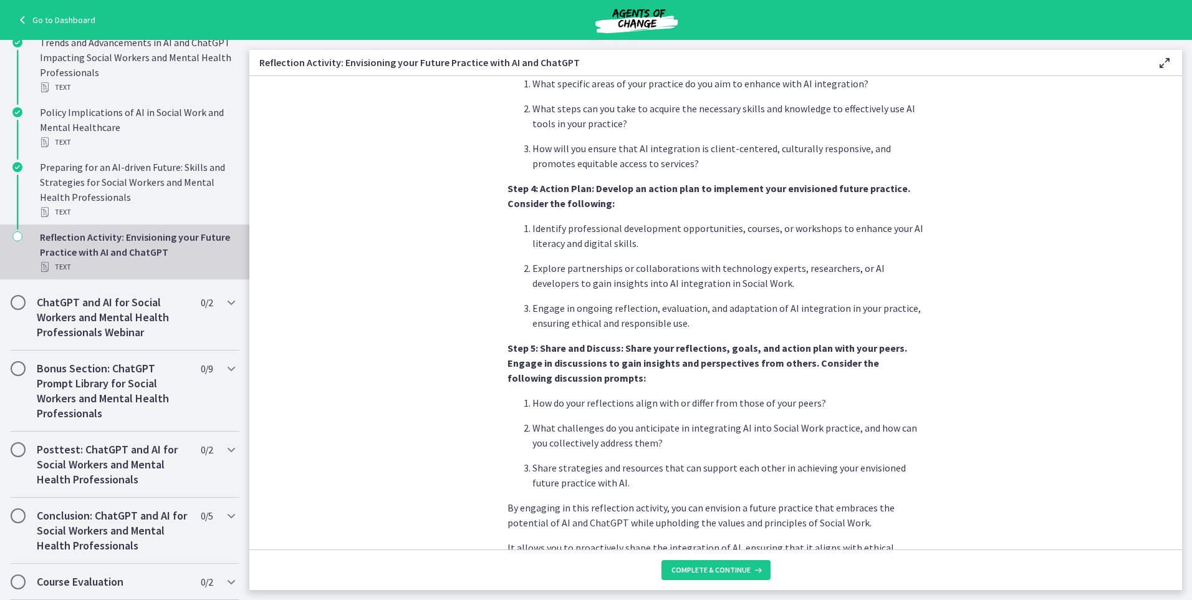
scroll to position [953, 0]
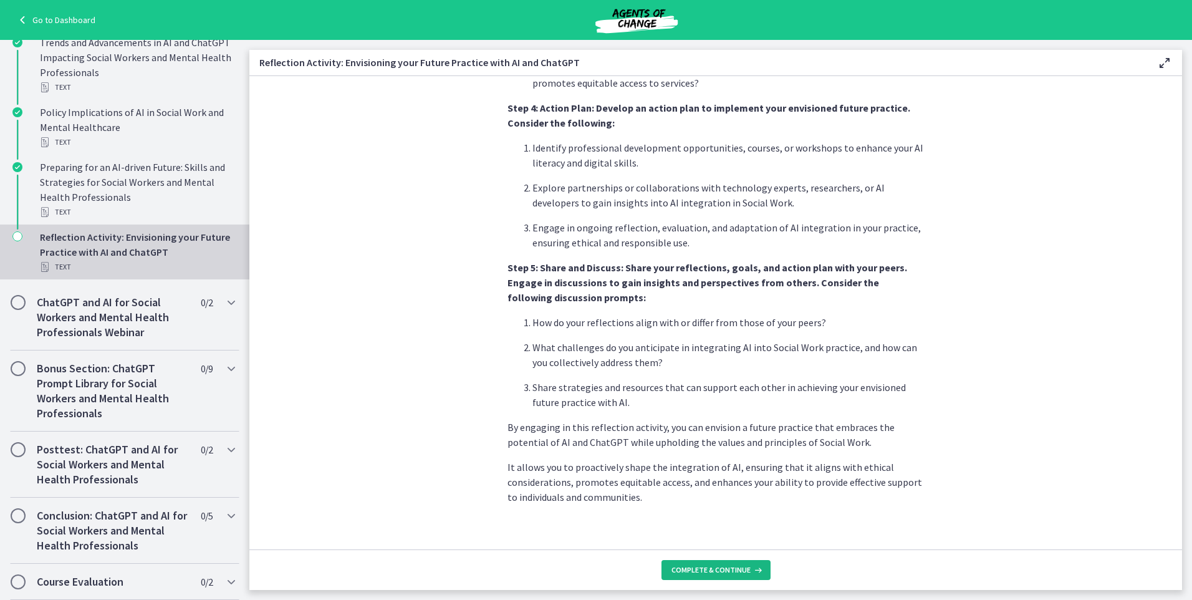
click at [702, 571] on span "Complete & continue" at bounding box center [711, 570] width 79 height 10
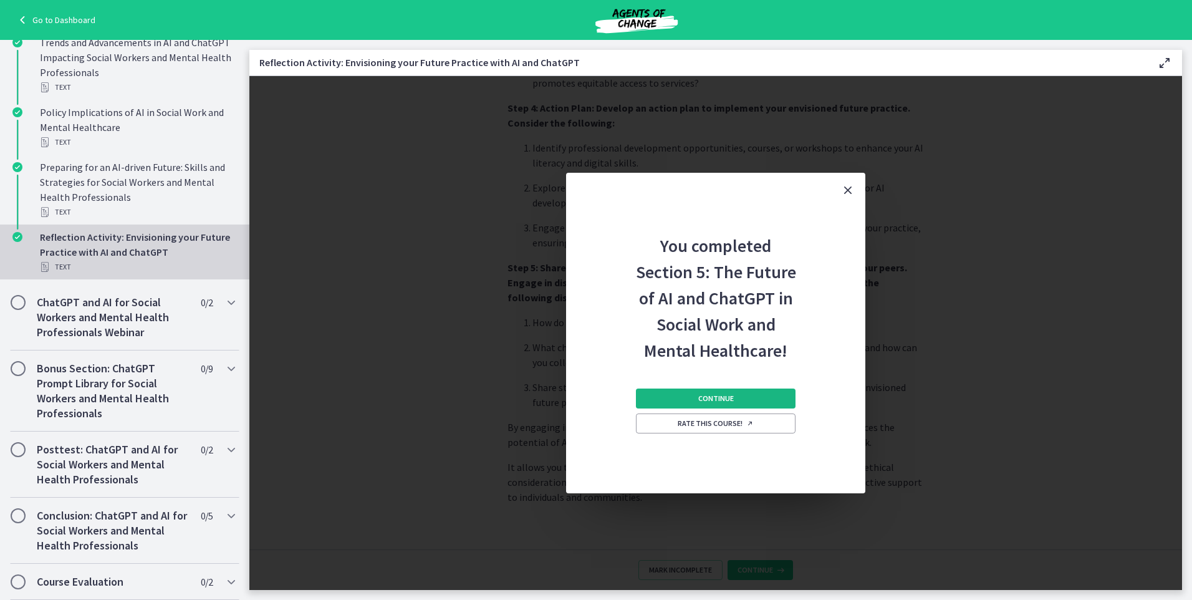
click at [713, 405] on button "Continue" at bounding box center [716, 398] width 160 height 20
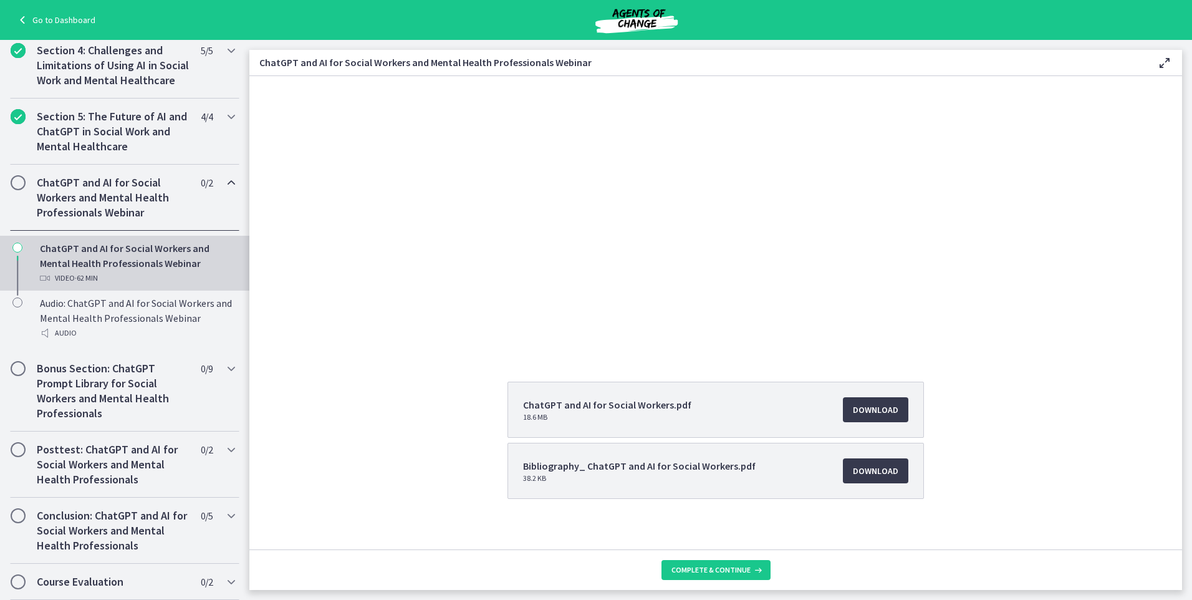
scroll to position [109, 0]
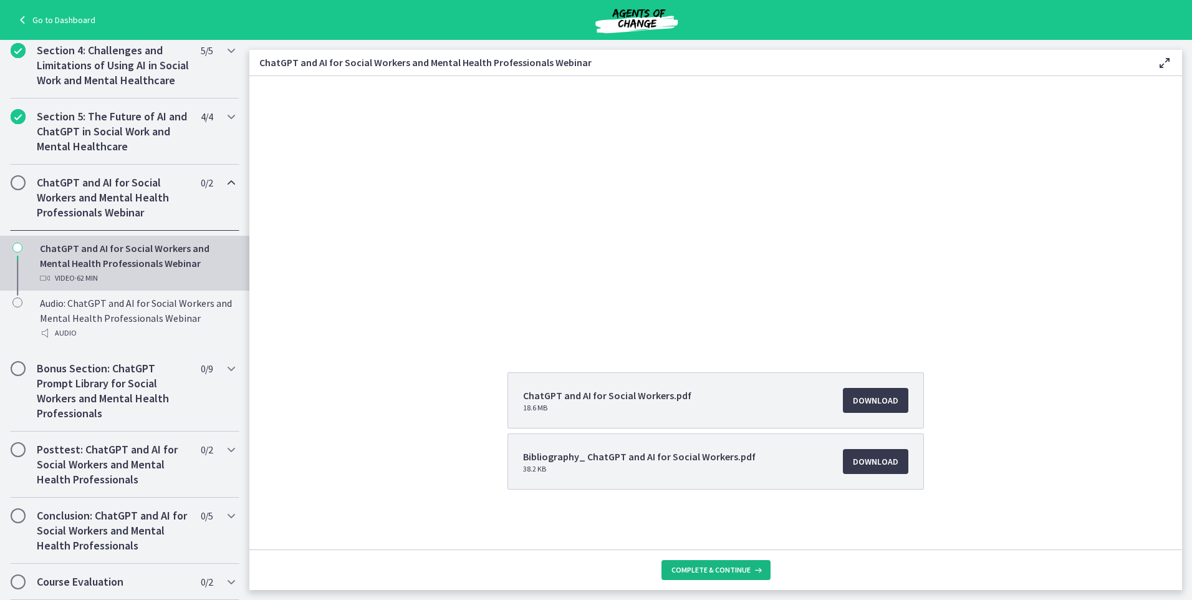
click at [736, 570] on span "Complete & continue" at bounding box center [711, 570] width 79 height 10
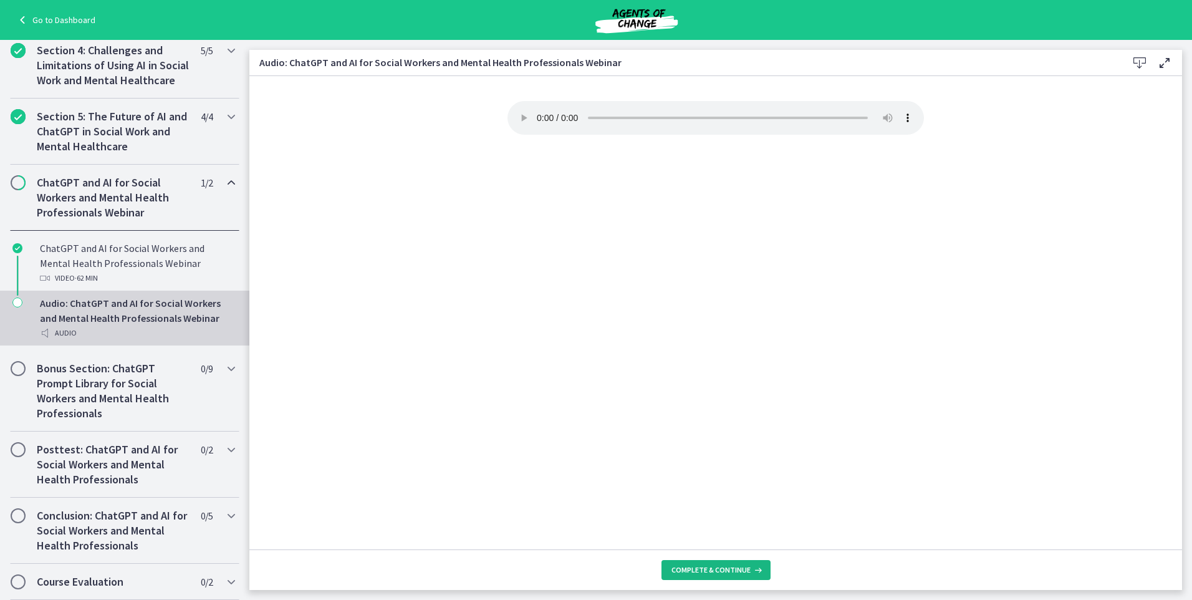
click at [735, 571] on span "Complete & continue" at bounding box center [711, 570] width 79 height 10
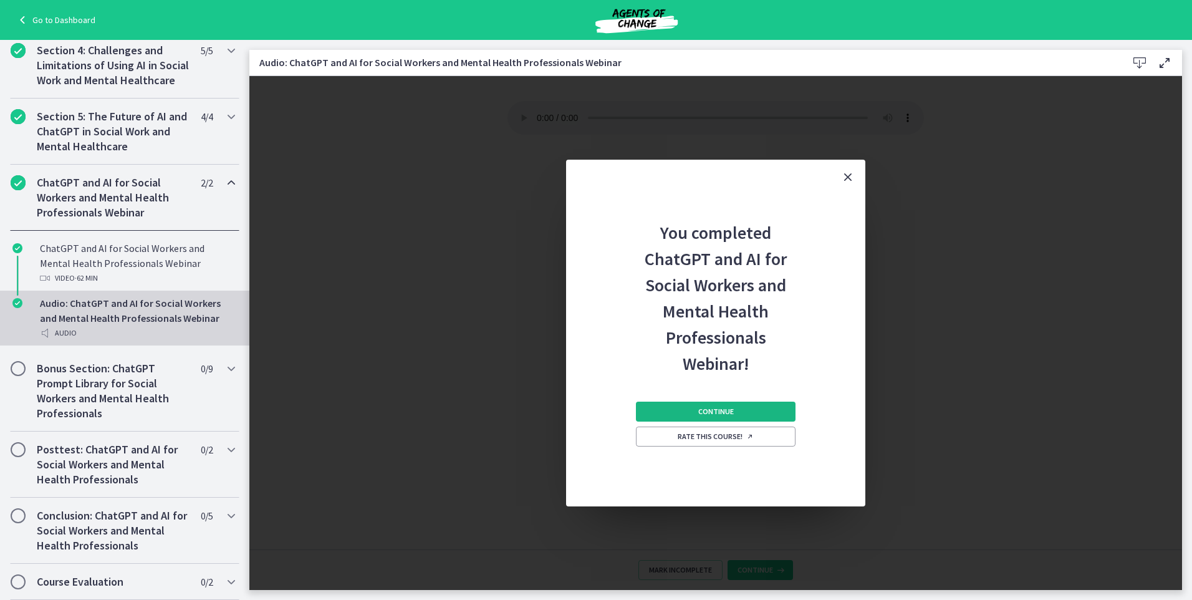
click at [723, 415] on span "Continue" at bounding box center [716, 412] width 36 height 10
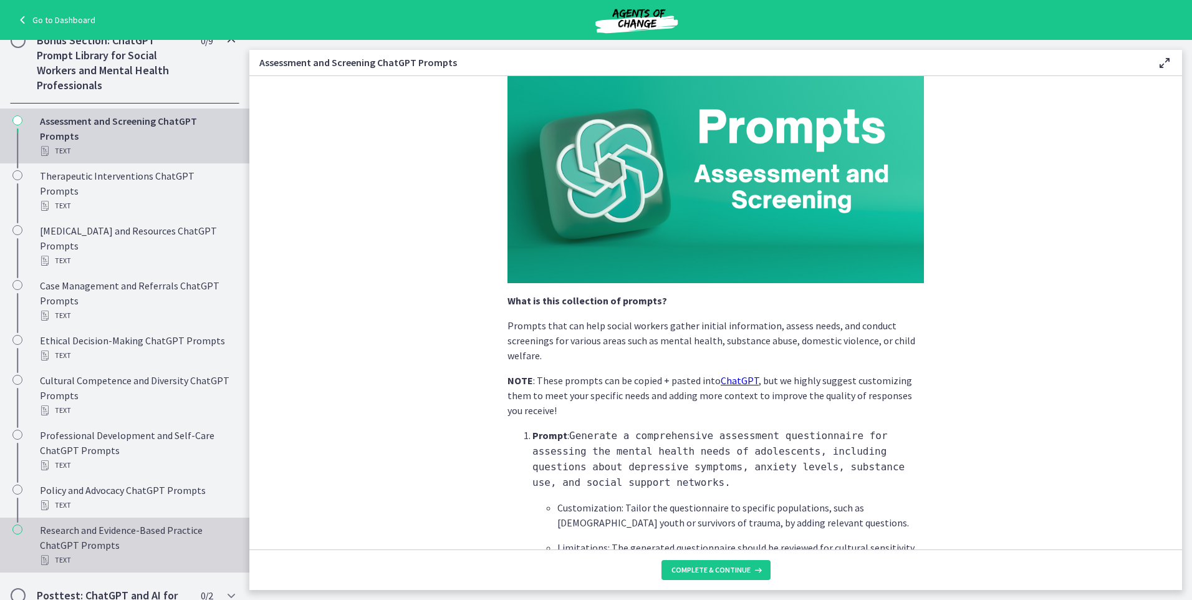
scroll to position [802, 0]
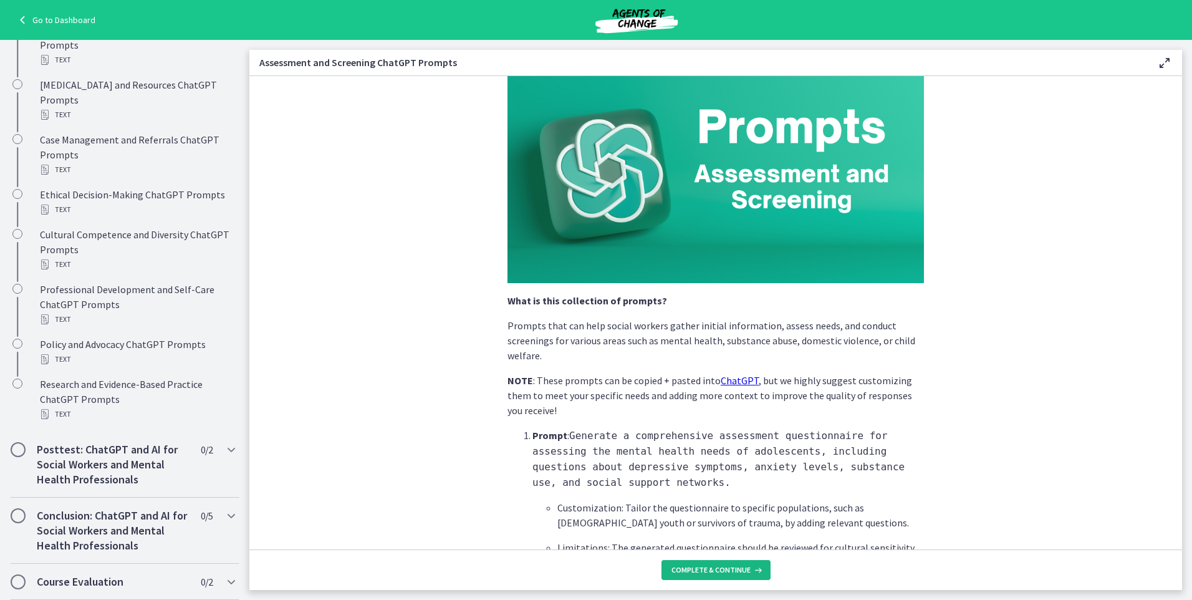
click at [696, 567] on span "Complete & continue" at bounding box center [711, 570] width 79 height 10
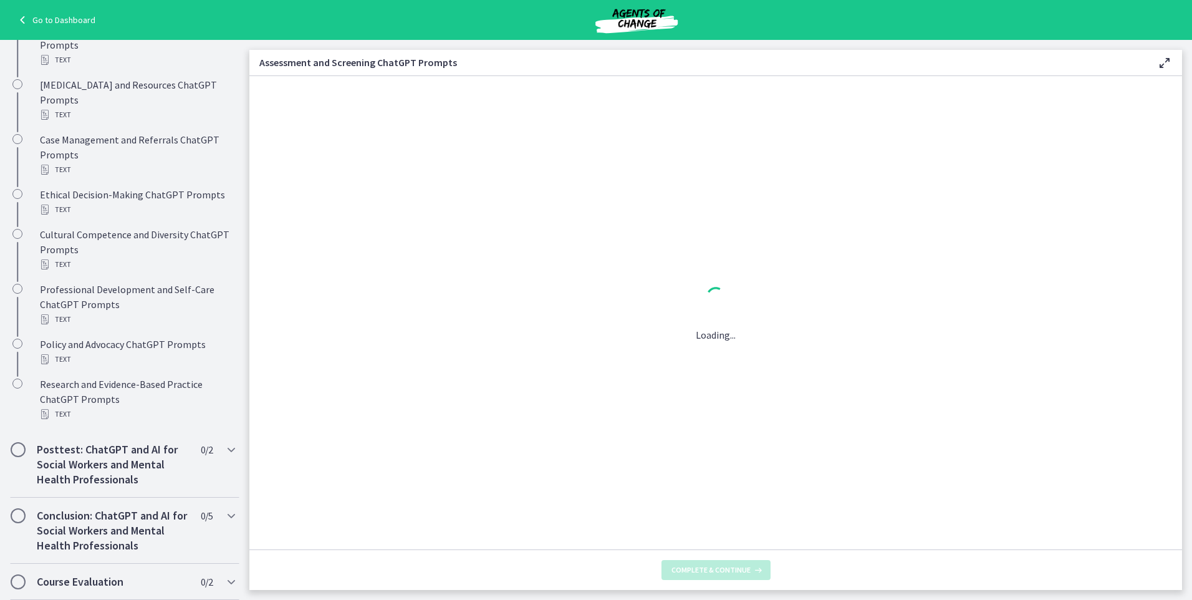
scroll to position [0, 0]
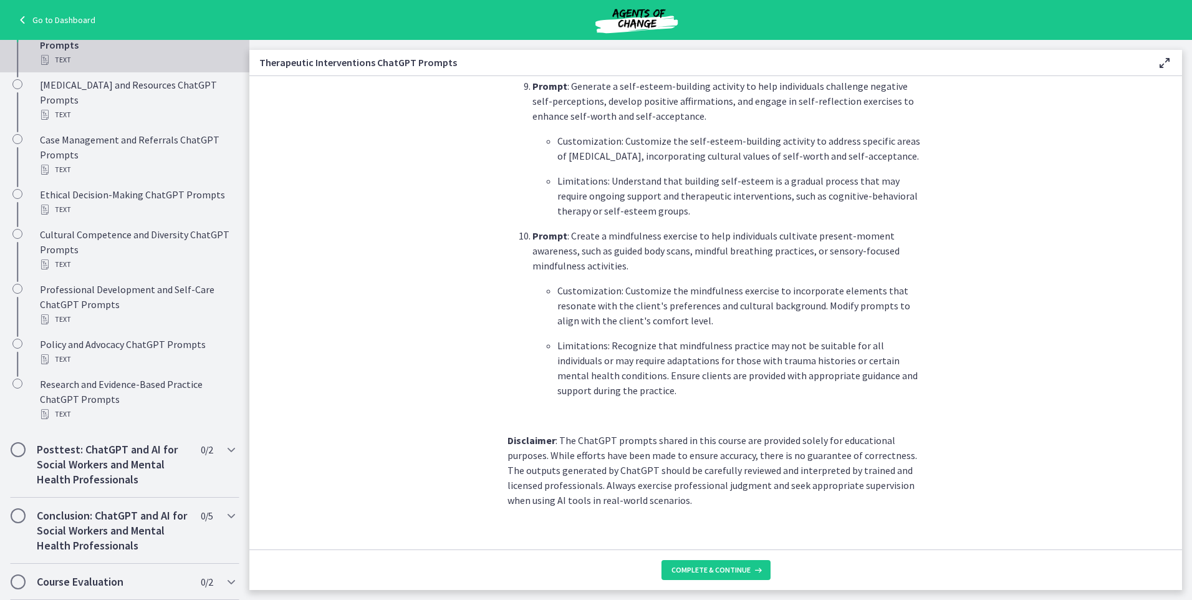
scroll to position [1672, 0]
click at [700, 569] on span "Complete & continue" at bounding box center [711, 570] width 79 height 10
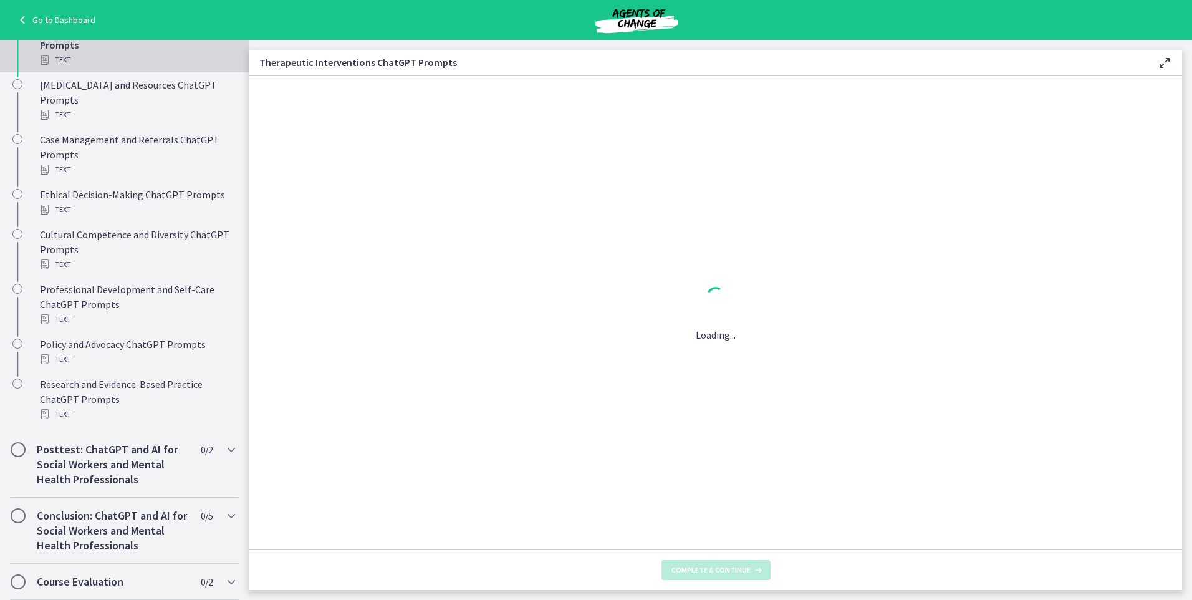
scroll to position [0, 0]
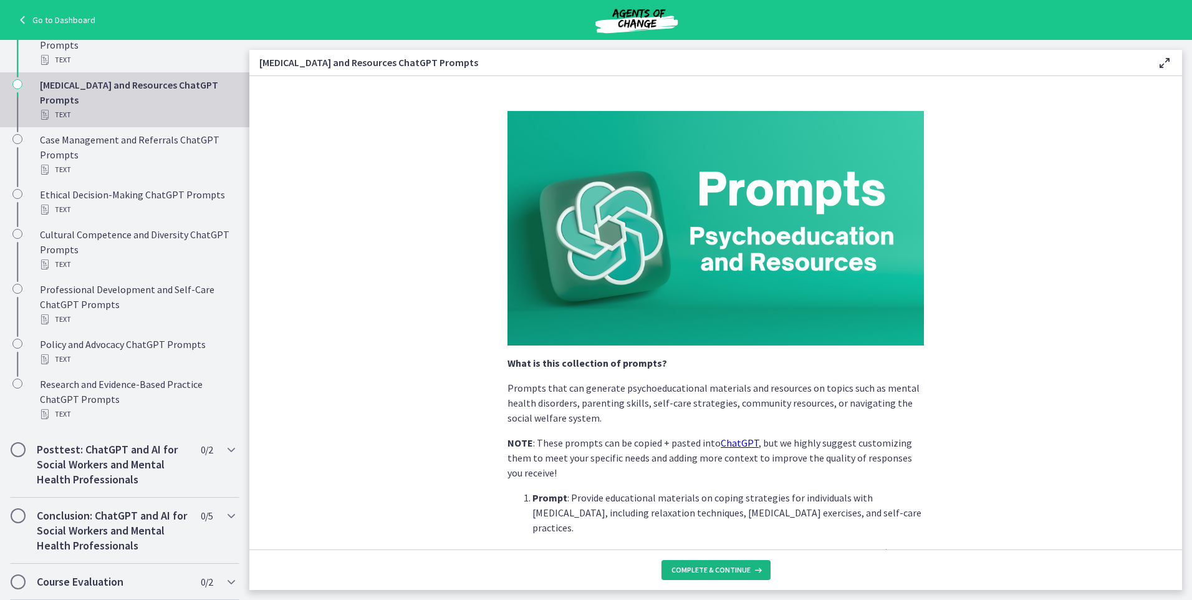
click at [717, 572] on span "Complete & continue" at bounding box center [711, 570] width 79 height 10
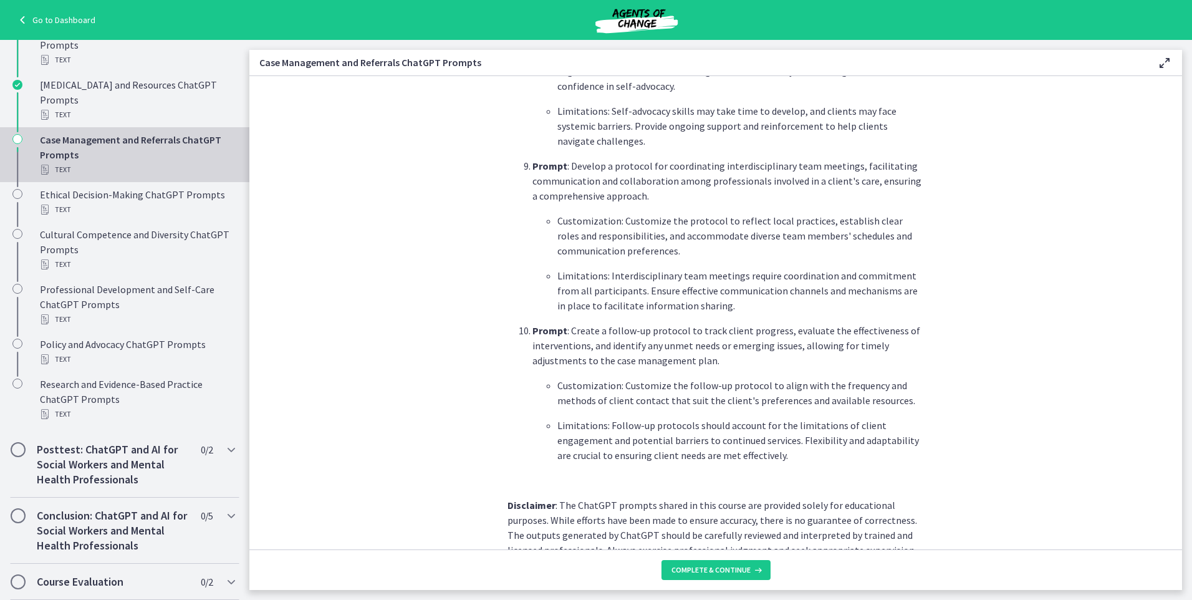
scroll to position [1582, 0]
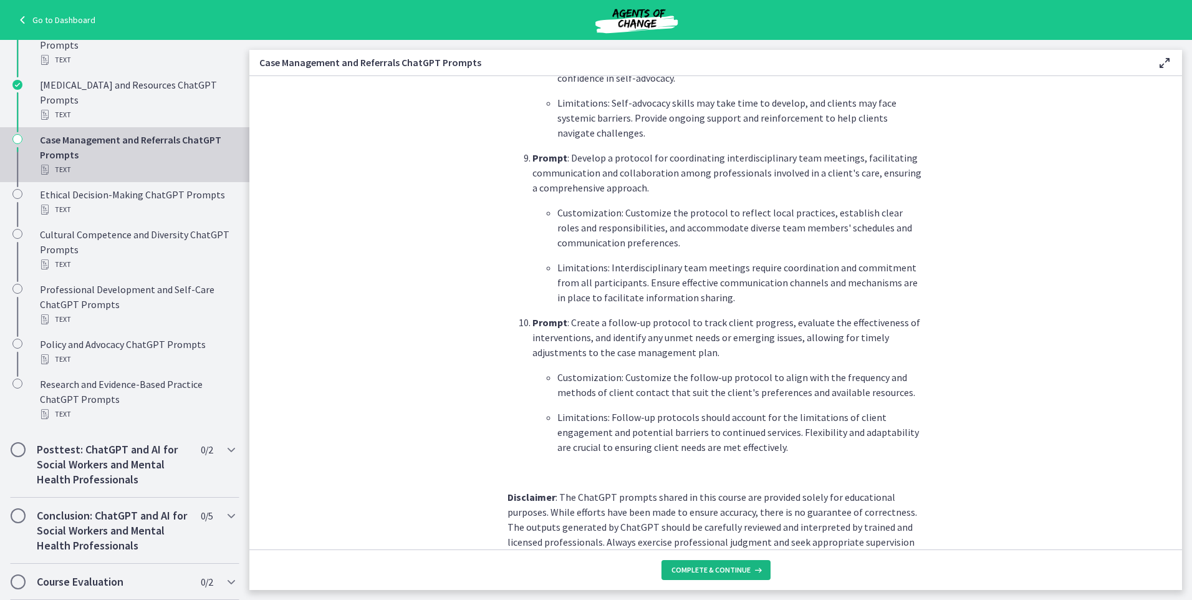
click at [745, 573] on span "Complete & continue" at bounding box center [711, 570] width 79 height 10
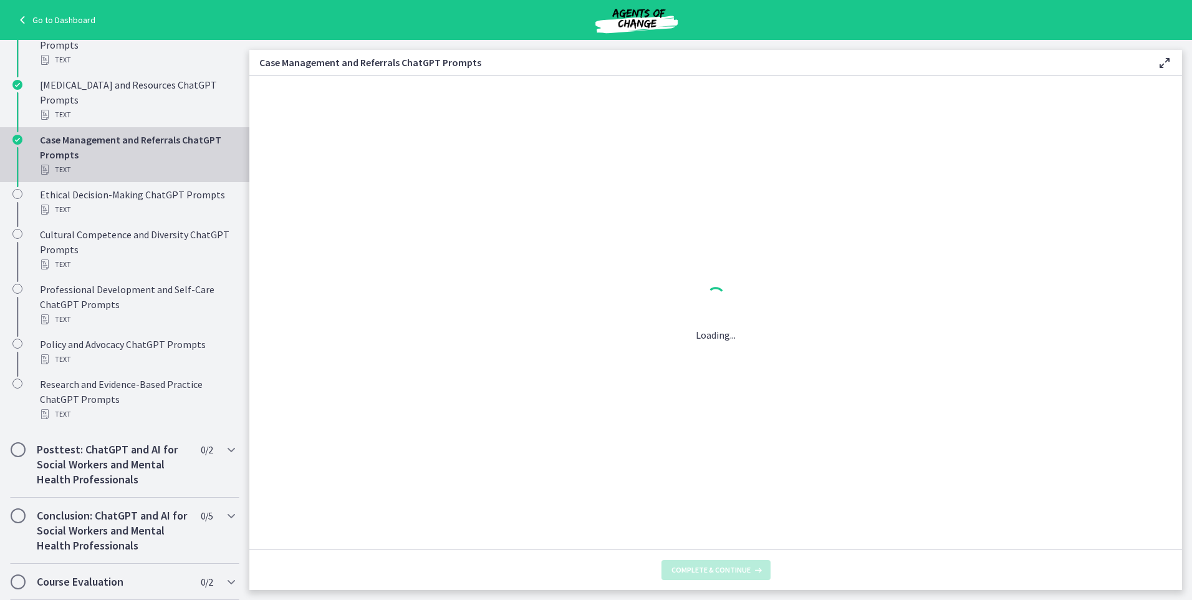
scroll to position [0, 0]
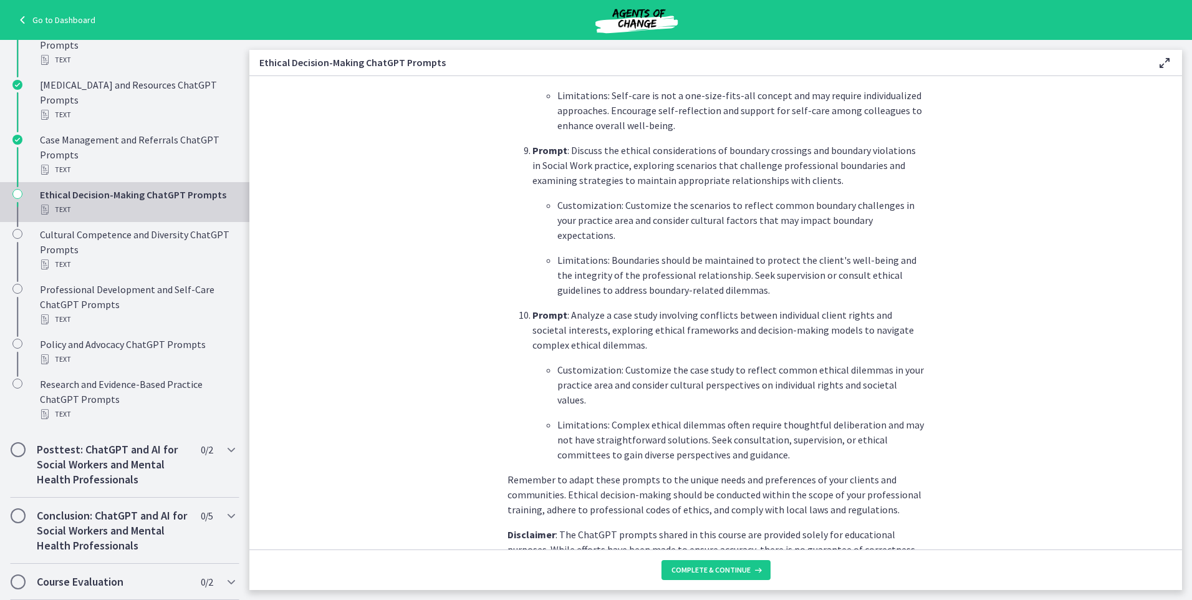
scroll to position [1627, 0]
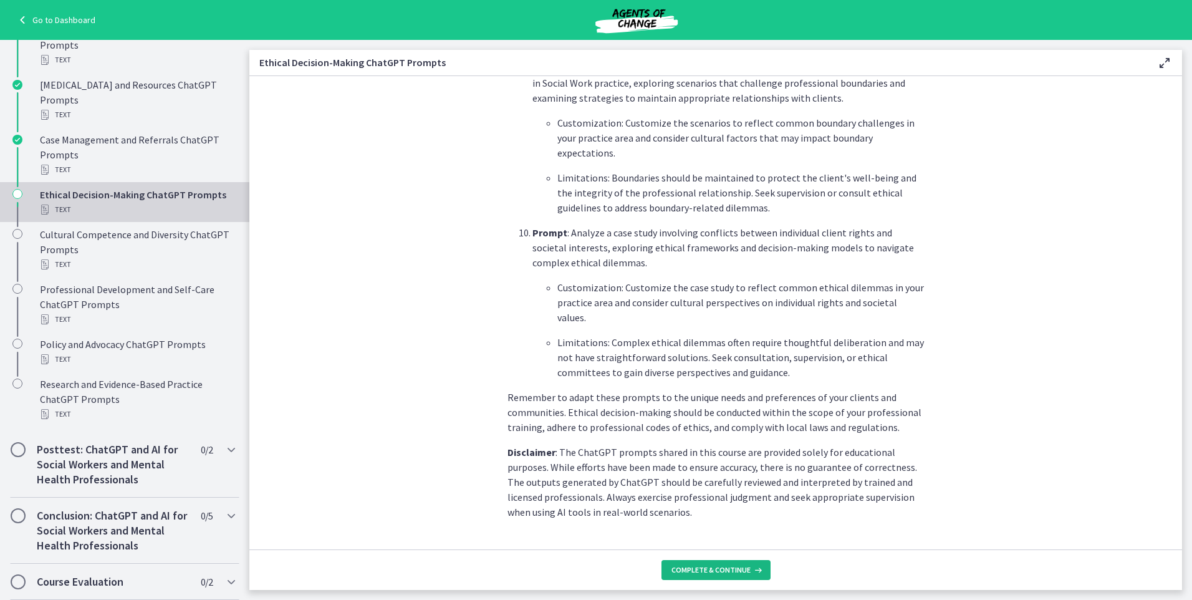
click at [720, 566] on span "Complete & continue" at bounding box center [711, 570] width 79 height 10
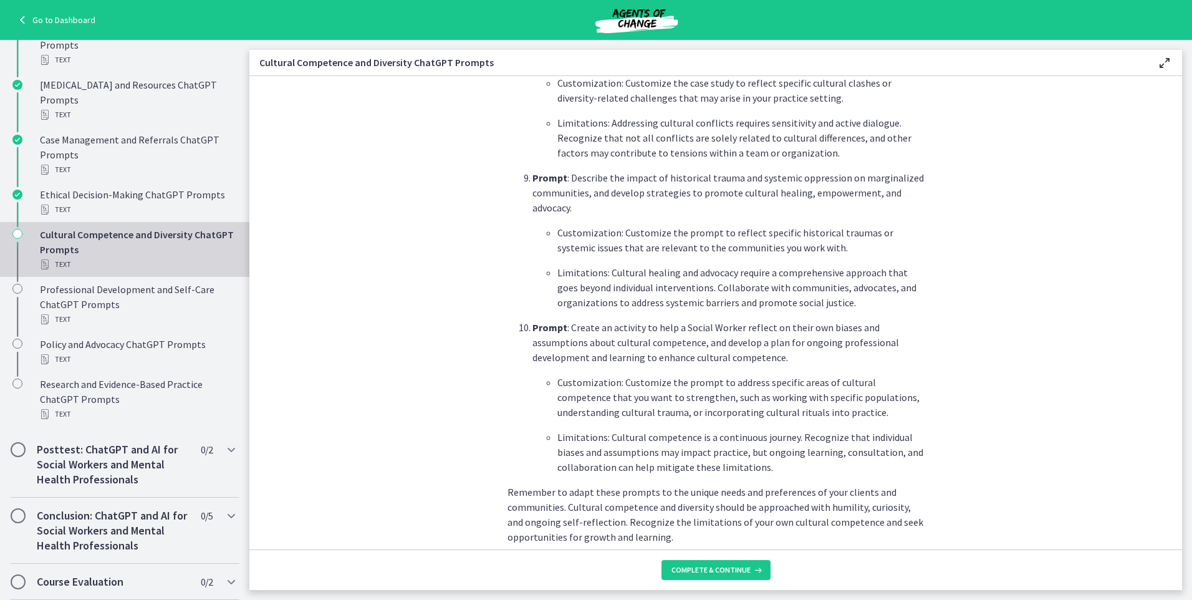
scroll to position [1702, 0]
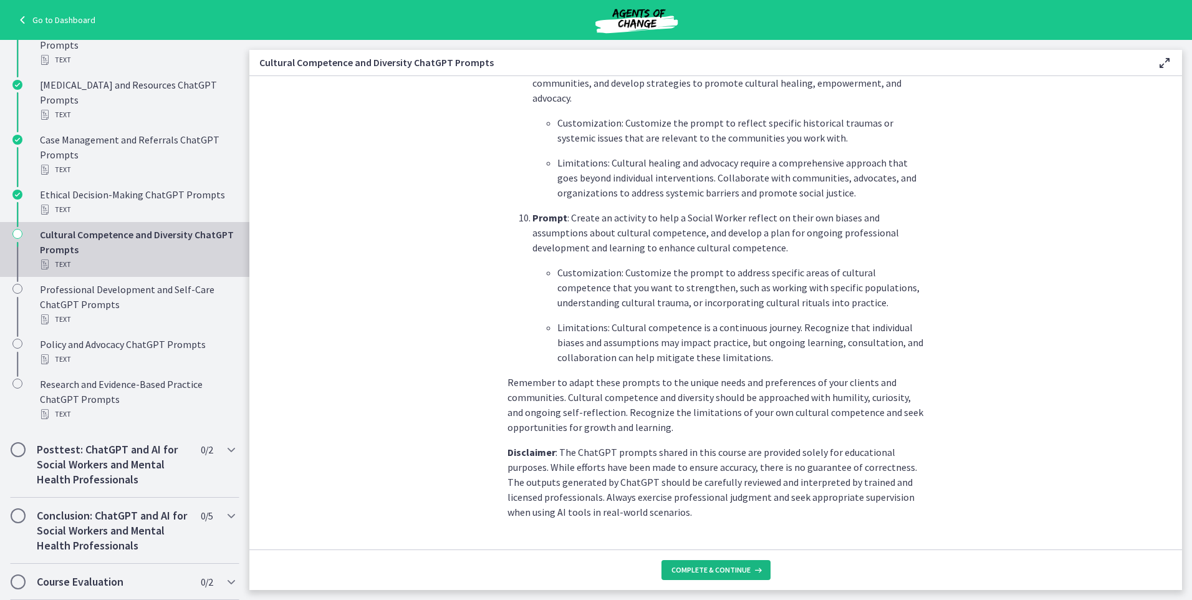
click at [714, 567] on span "Complete & continue" at bounding box center [711, 570] width 79 height 10
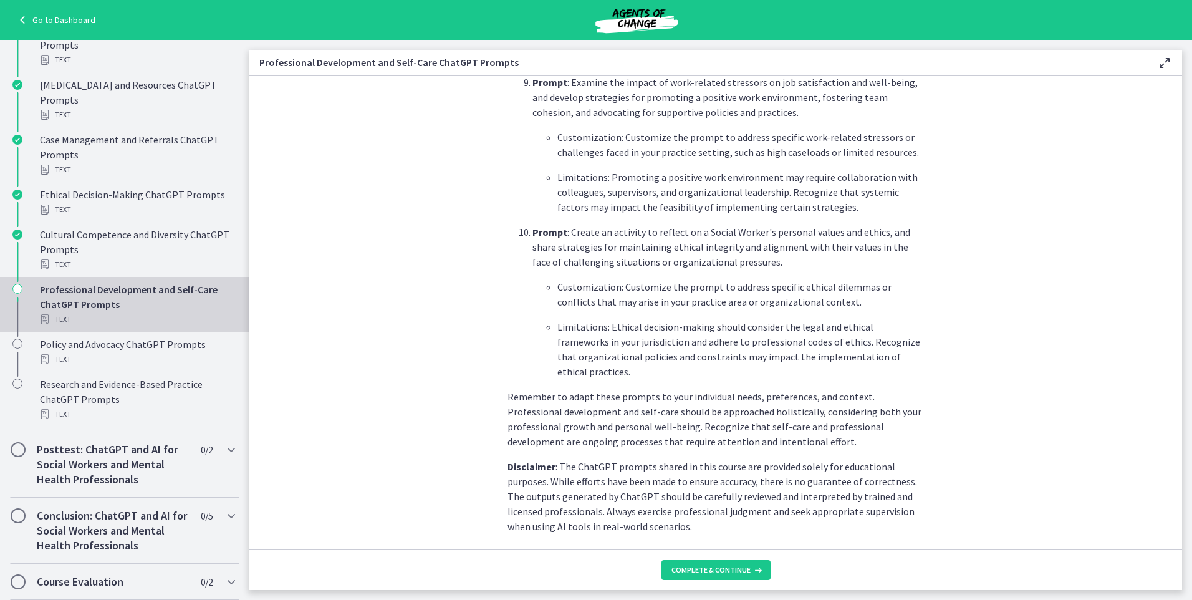
scroll to position [1732, 0]
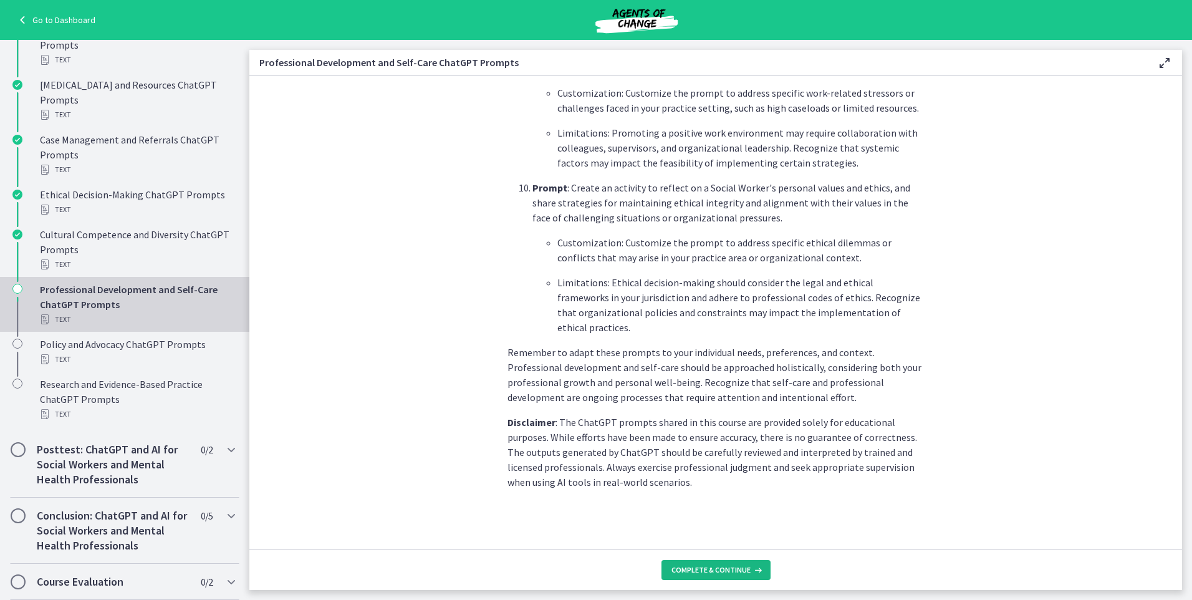
click at [707, 570] on span "Complete & continue" at bounding box center [711, 570] width 79 height 10
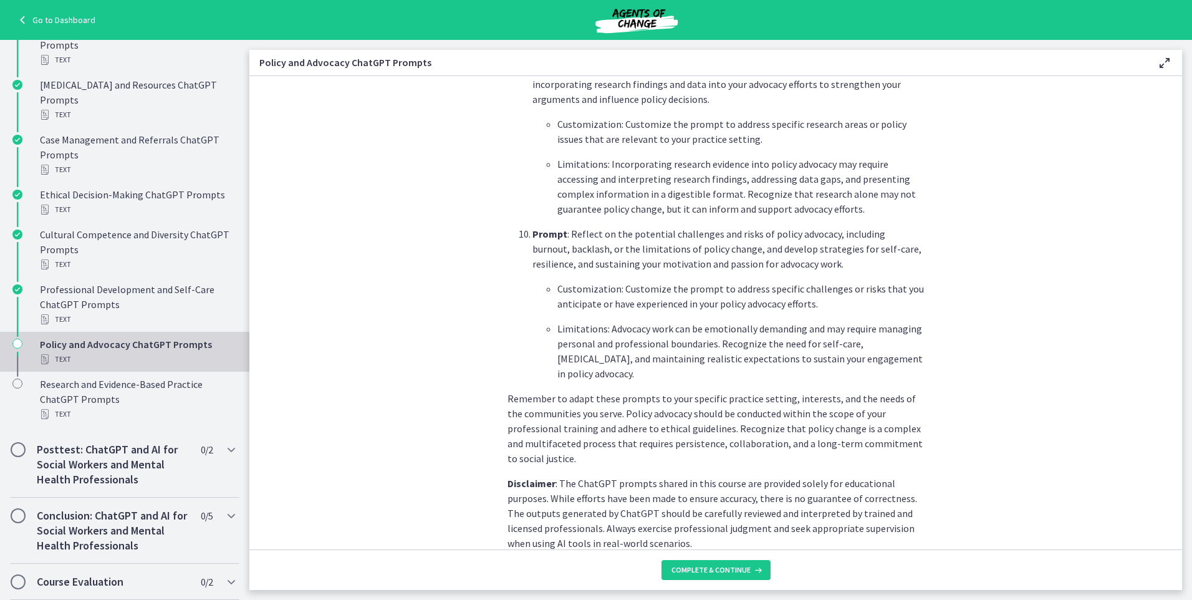
scroll to position [1732, 0]
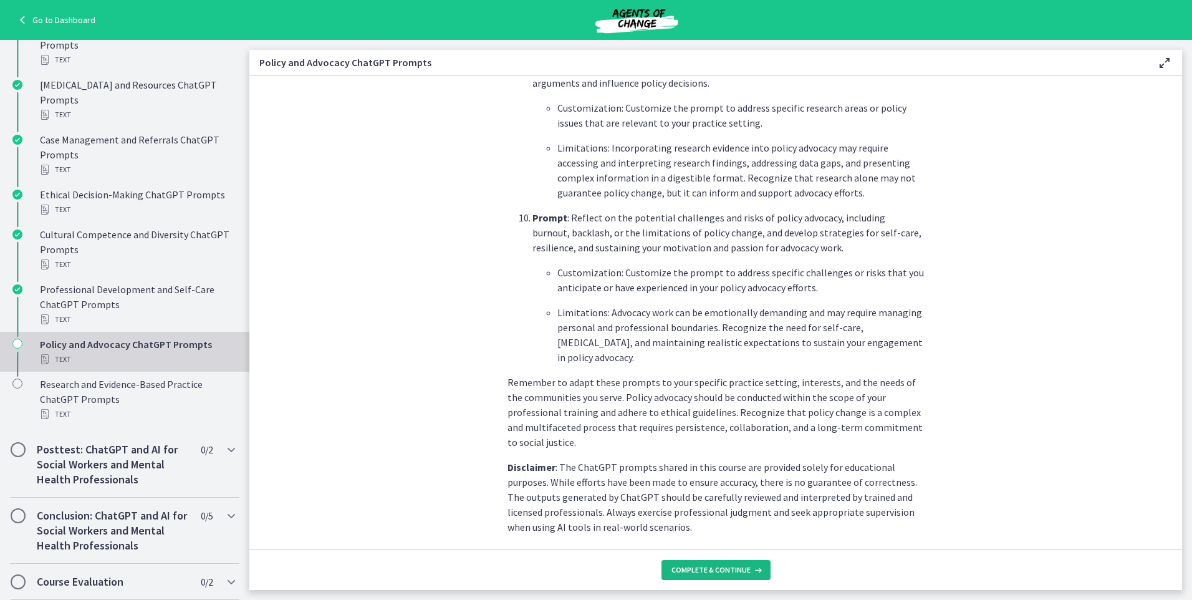
click at [722, 570] on span "Complete & continue" at bounding box center [711, 570] width 79 height 10
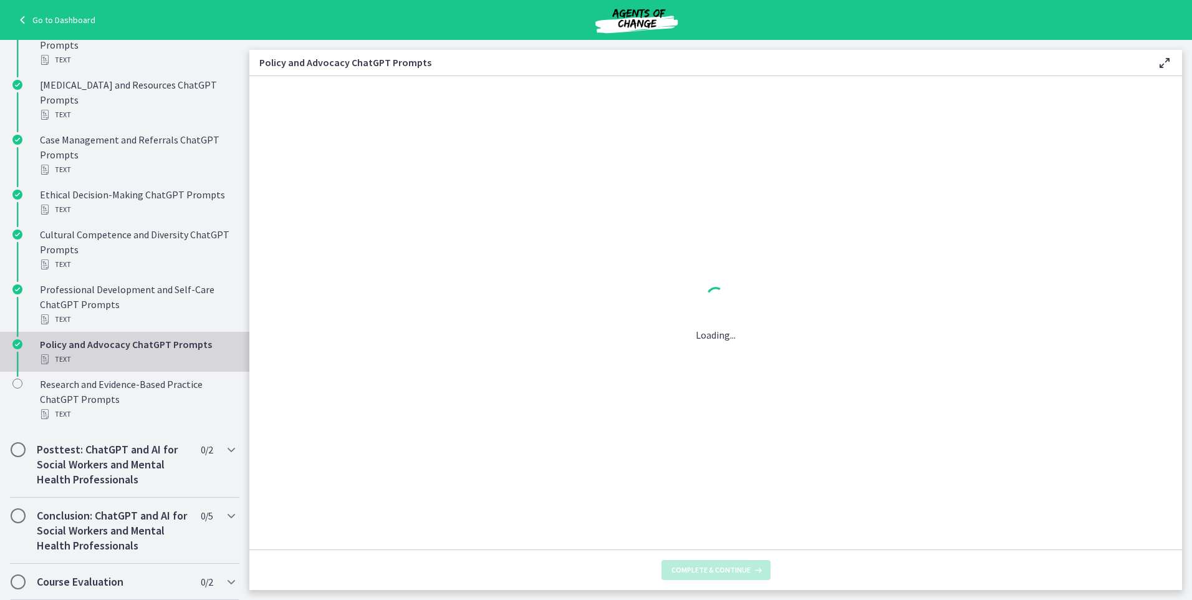
scroll to position [0, 0]
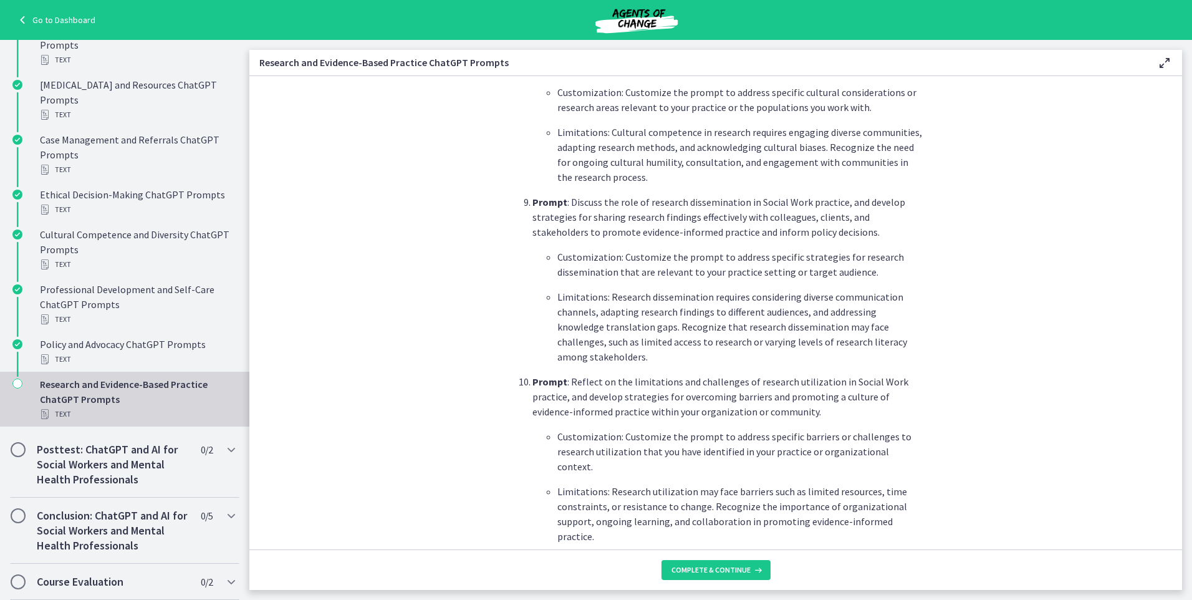
scroll to position [1817, 0]
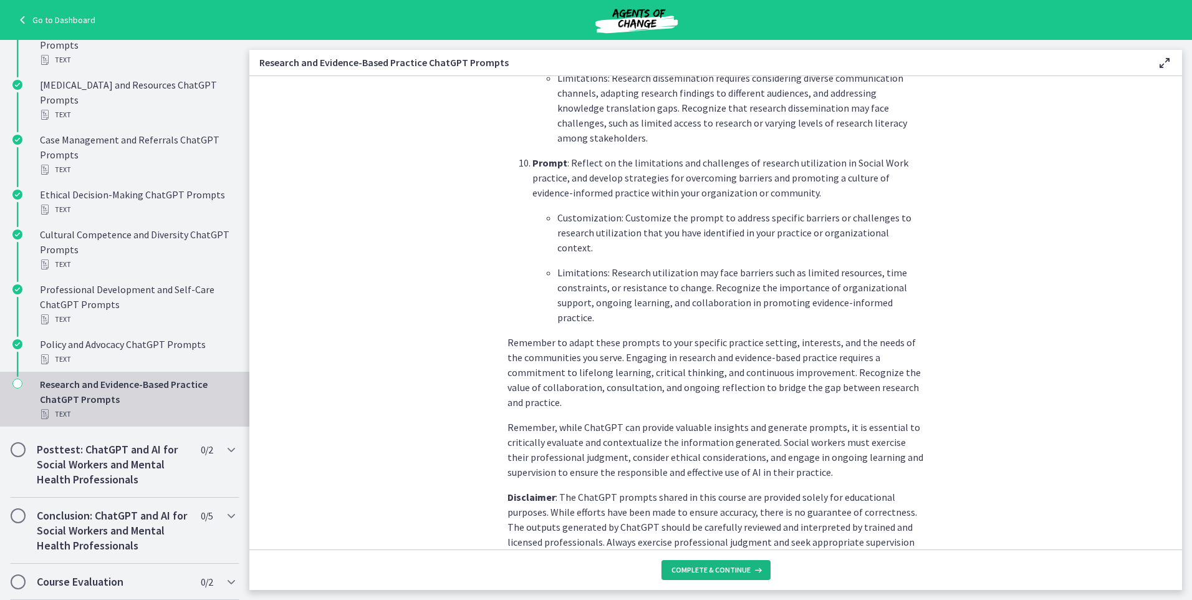
click at [704, 564] on button "Complete & continue" at bounding box center [716, 570] width 109 height 20
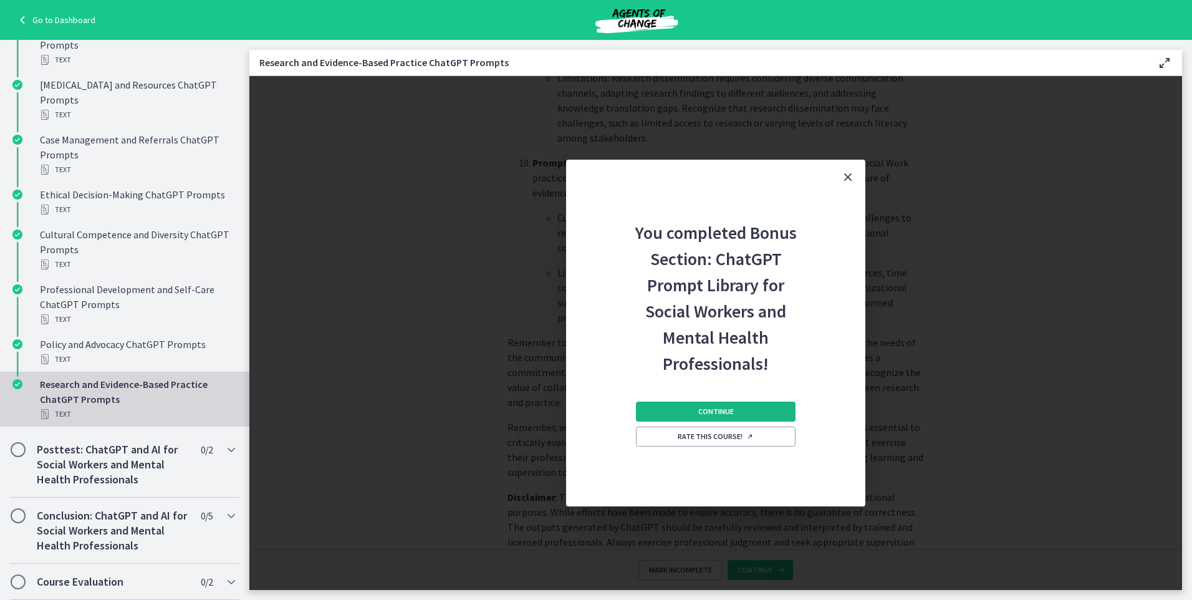
click at [683, 412] on button "Continue" at bounding box center [716, 412] width 160 height 20
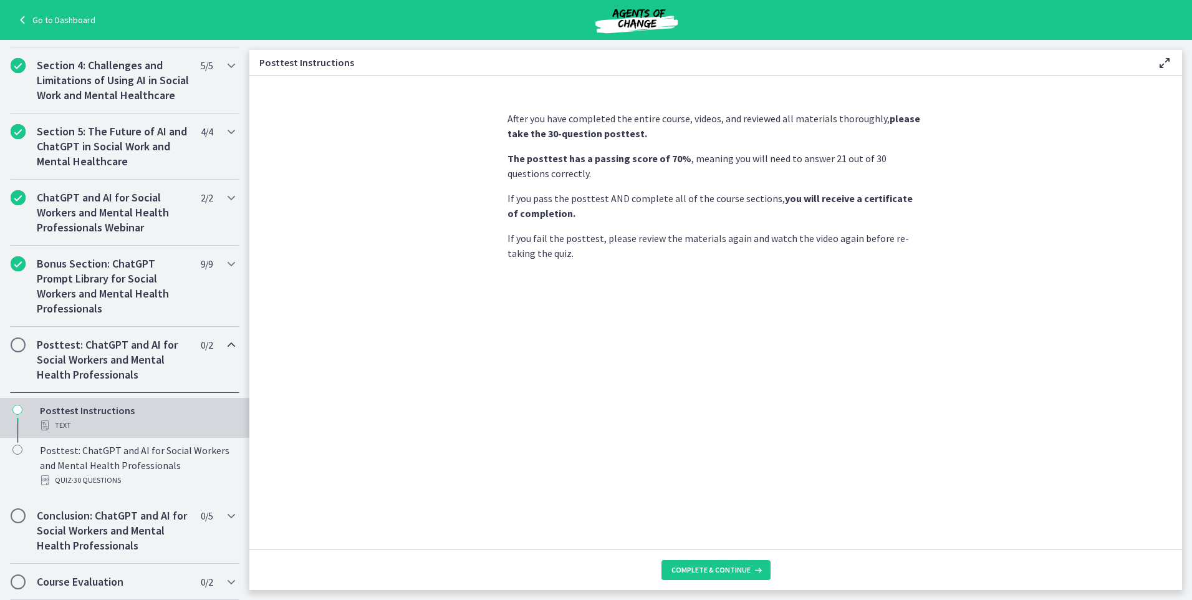
scroll to position [448, 0]
click at [146, 359] on h2 "Posttest: ChatGPT and AI for Social Workers and Mental Health Professionals" at bounding box center [113, 359] width 152 height 45
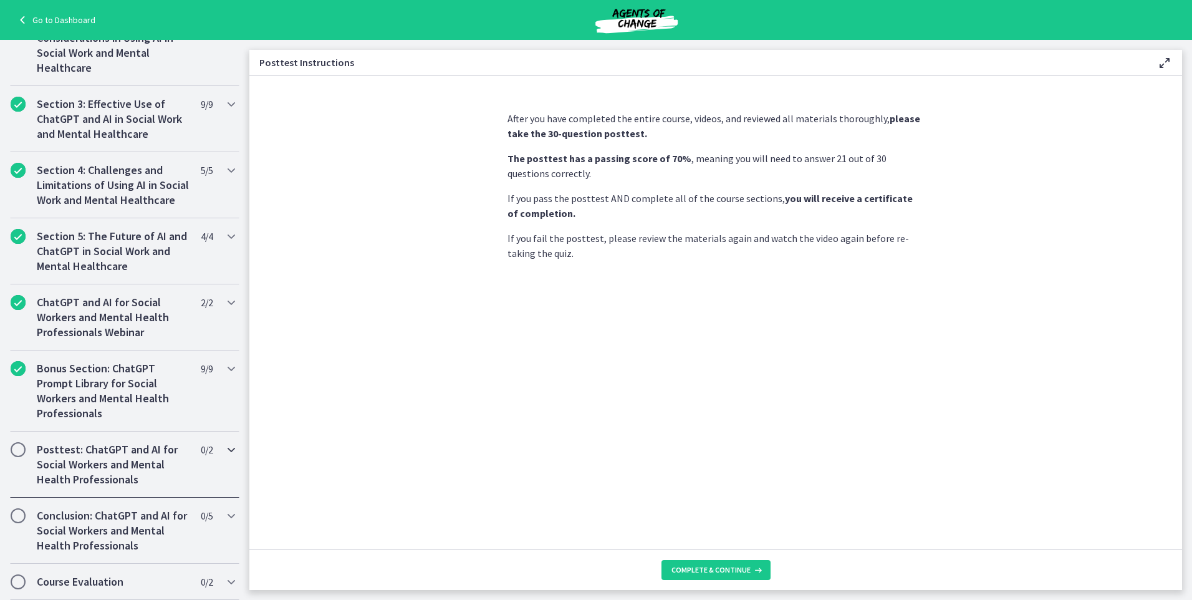
click at [105, 450] on h2 "Posttest: ChatGPT and AI for Social Workers and Mental Health Professionals" at bounding box center [113, 464] width 152 height 45
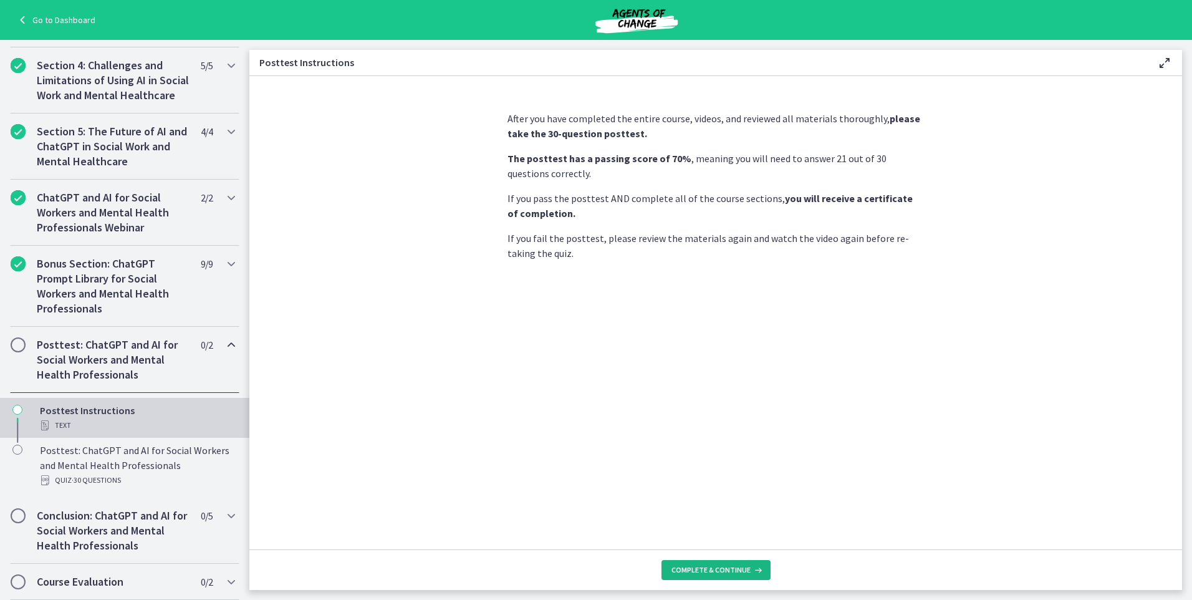
click at [694, 567] on span "Complete & continue" at bounding box center [711, 570] width 79 height 10
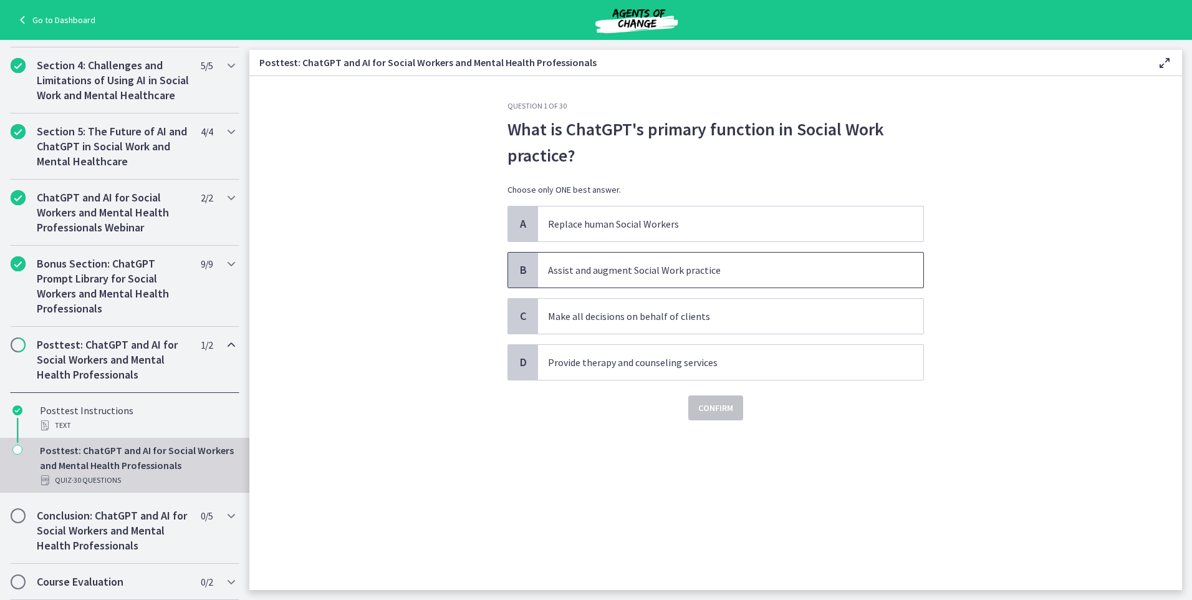
click at [632, 278] on span "Assist and augment Social Work practice" at bounding box center [730, 270] width 385 height 35
click at [716, 413] on span "Confirm" at bounding box center [715, 407] width 35 height 15
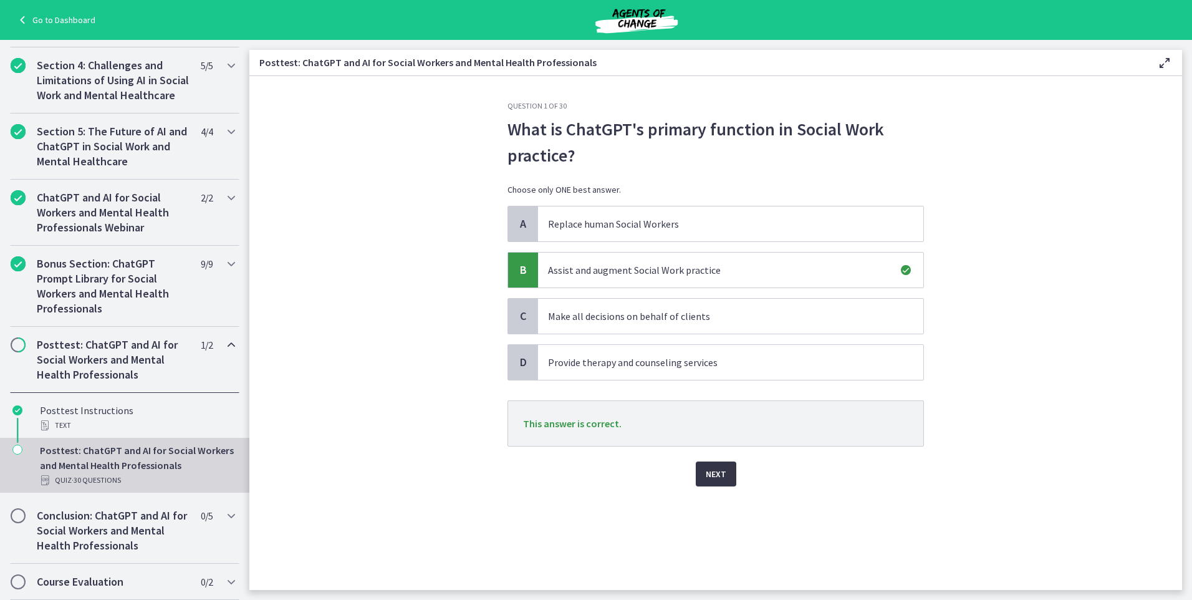
drag, startPoint x: 718, startPoint y: 481, endPoint x: 712, endPoint y: 476, distance: 7.9
click at [717, 480] on button "Next" at bounding box center [716, 473] width 41 height 25
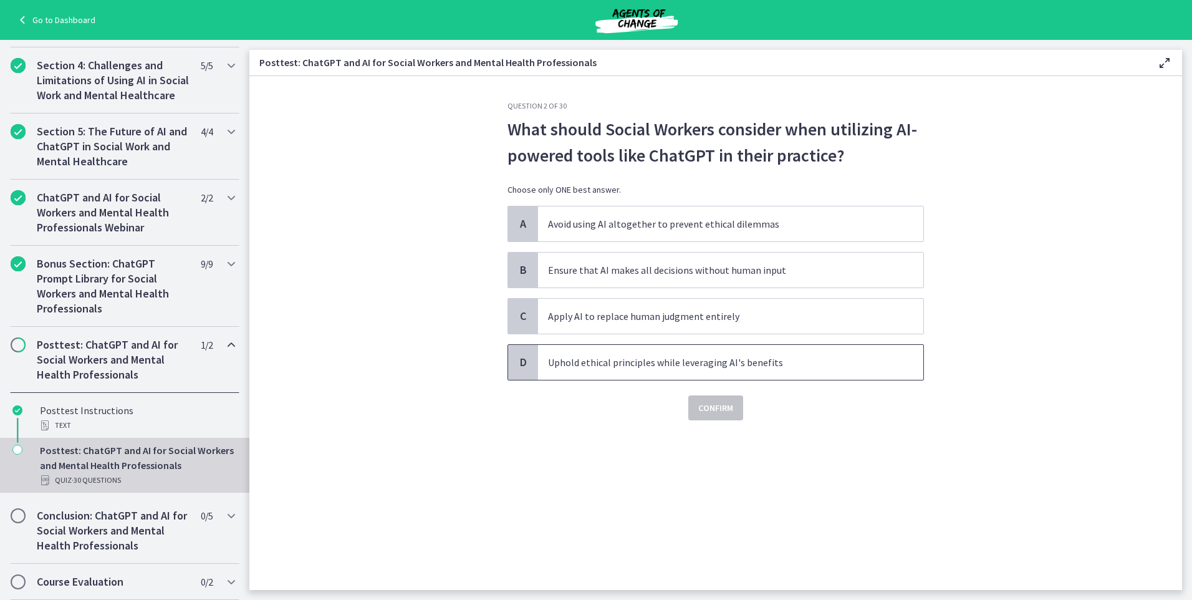
click at [601, 372] on span "Uphold ethical principles while leveraging AI's benefits" at bounding box center [730, 362] width 385 height 35
click at [730, 408] on span "Confirm" at bounding box center [715, 407] width 35 height 15
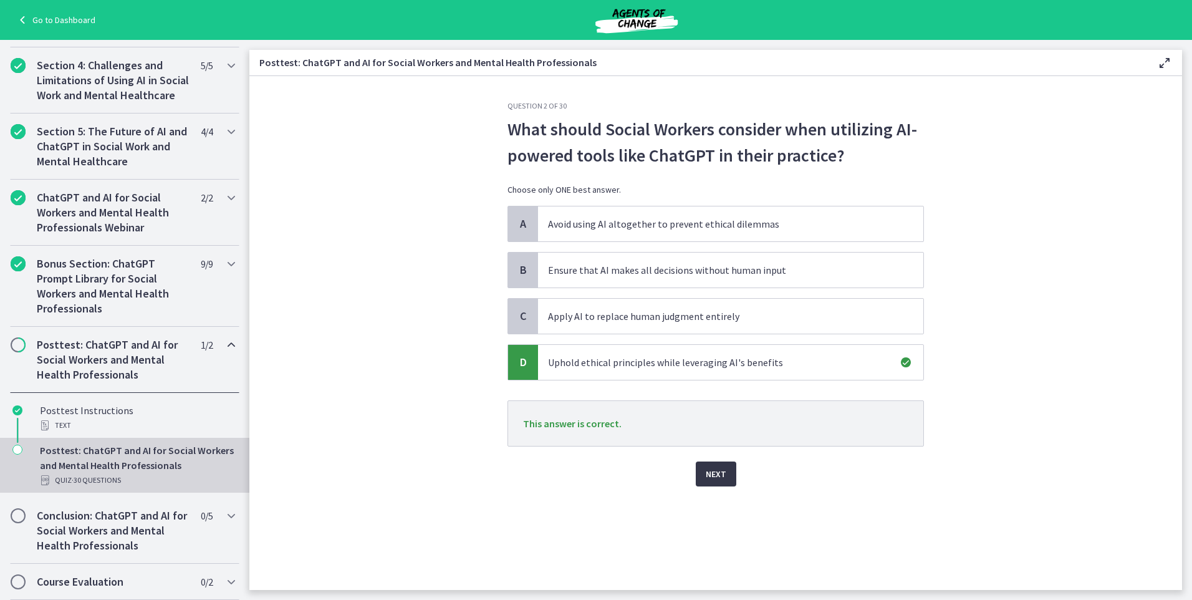
drag, startPoint x: 714, startPoint y: 481, endPoint x: 713, endPoint y: 475, distance: 6.4
click at [715, 479] on span "Next" at bounding box center [716, 473] width 21 height 15
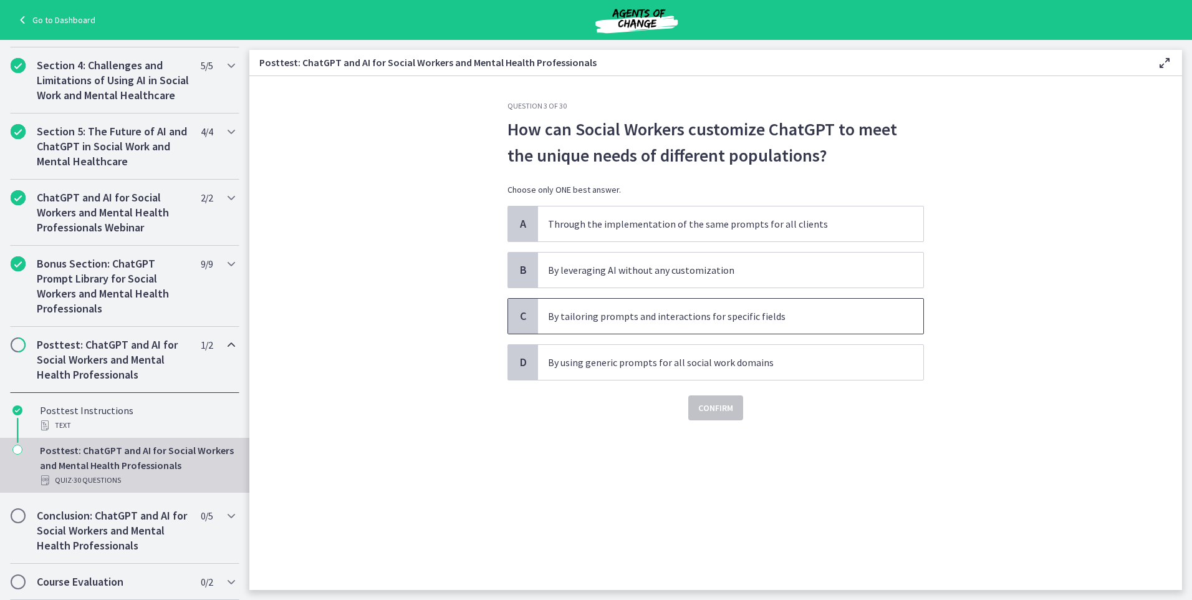
click at [616, 326] on span "By tailoring prompts and interactions for specific fields" at bounding box center [730, 316] width 385 height 35
drag, startPoint x: 616, startPoint y: 326, endPoint x: 715, endPoint y: 406, distance: 127.2
click at [715, 406] on span "Confirm" at bounding box center [715, 407] width 35 height 15
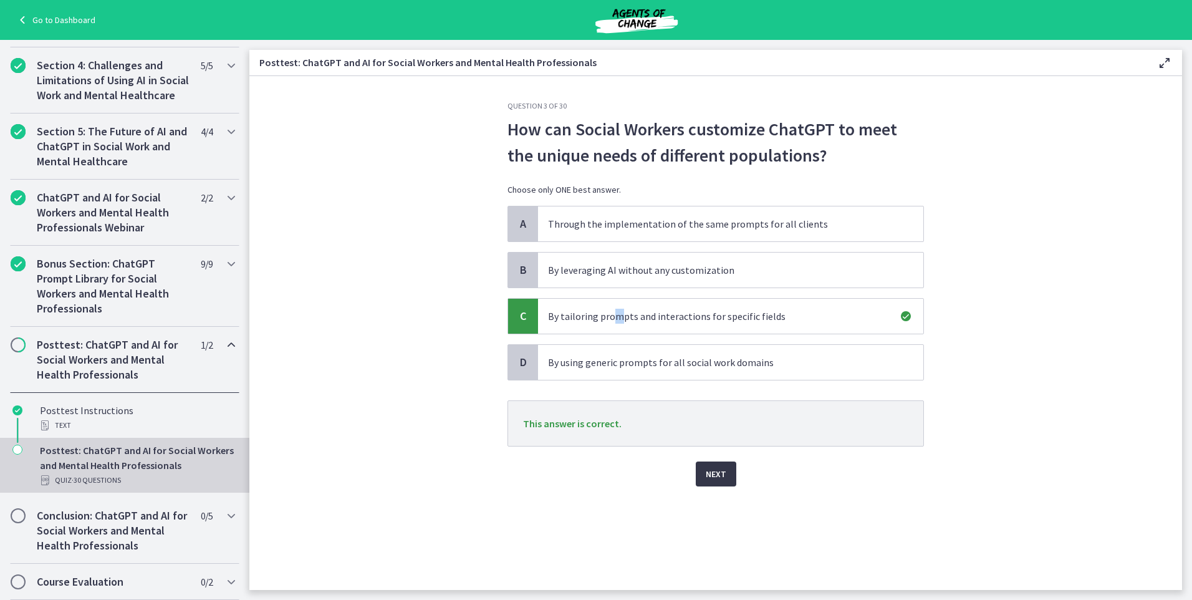
click at [717, 476] on span "Next" at bounding box center [716, 473] width 21 height 15
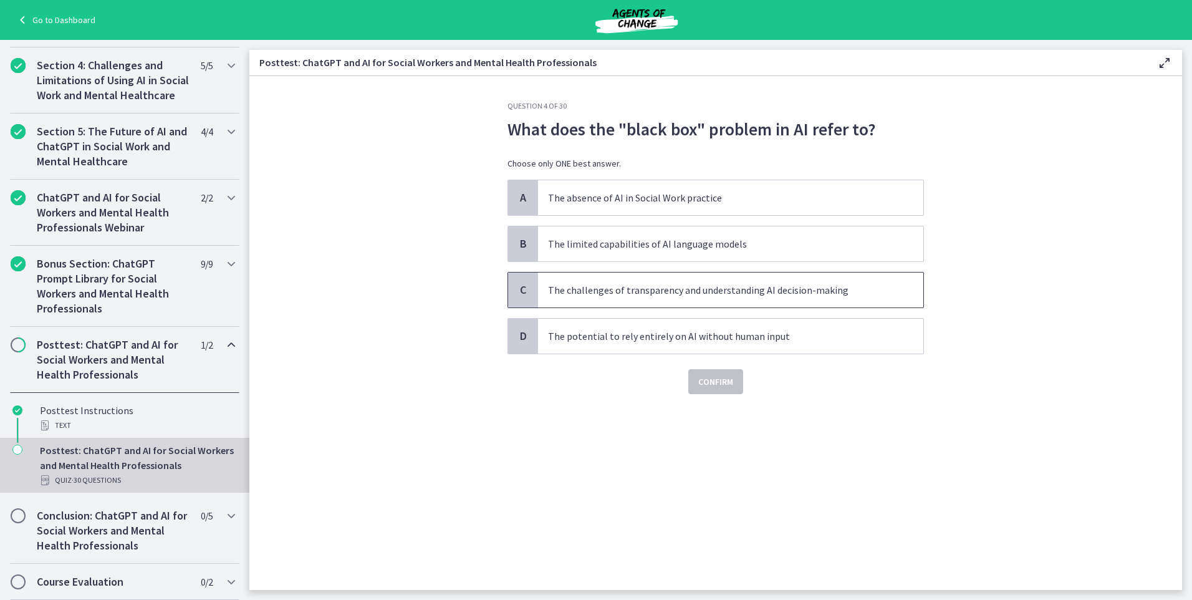
click at [619, 300] on span "The challenges of transparency and understanding AI decision-making" at bounding box center [730, 290] width 385 height 35
click at [714, 387] on span "Confirm" at bounding box center [715, 381] width 35 height 15
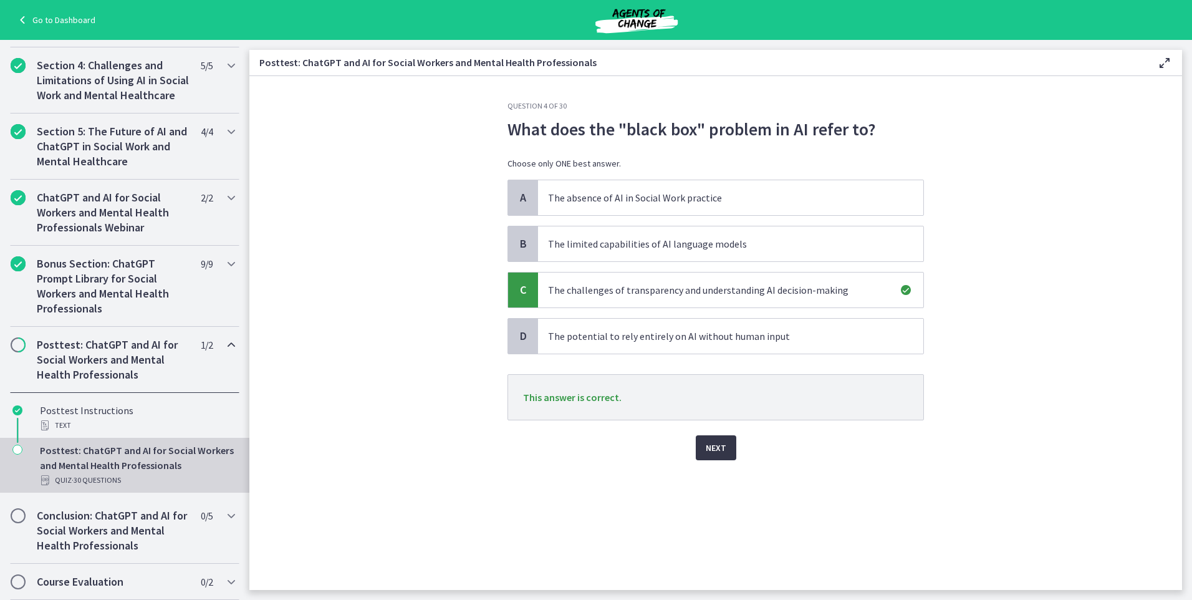
click at [721, 446] on span "Next" at bounding box center [716, 447] width 21 height 15
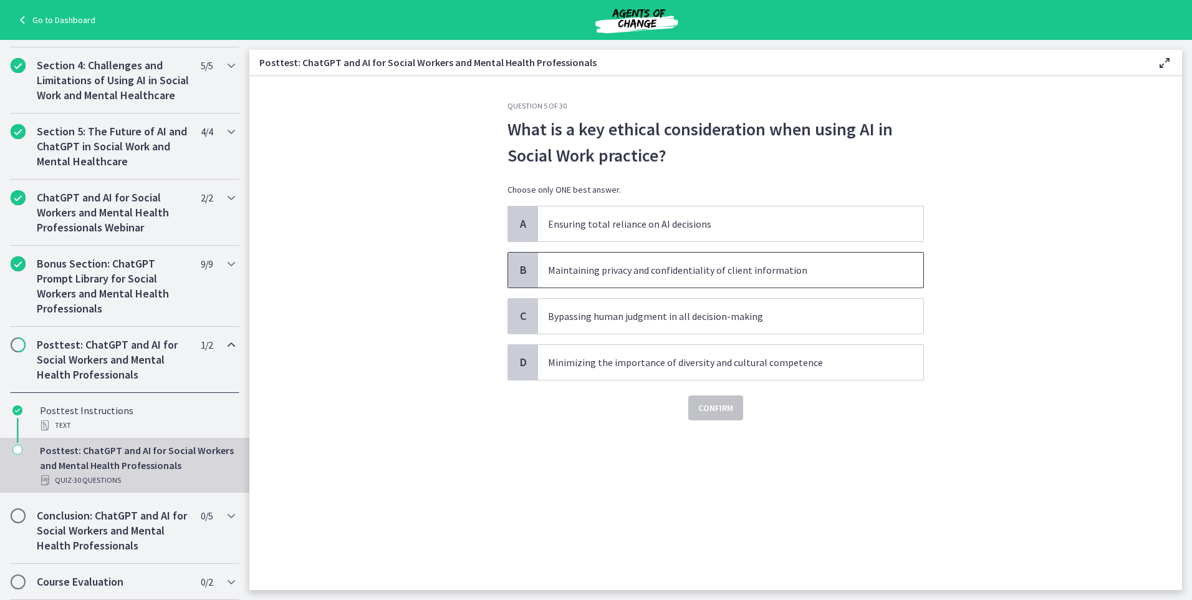
click at [589, 274] on p "Maintaining privacy and confidentiality of client information" at bounding box center [718, 270] width 340 height 15
click at [712, 413] on span "Confirm" at bounding box center [715, 407] width 35 height 15
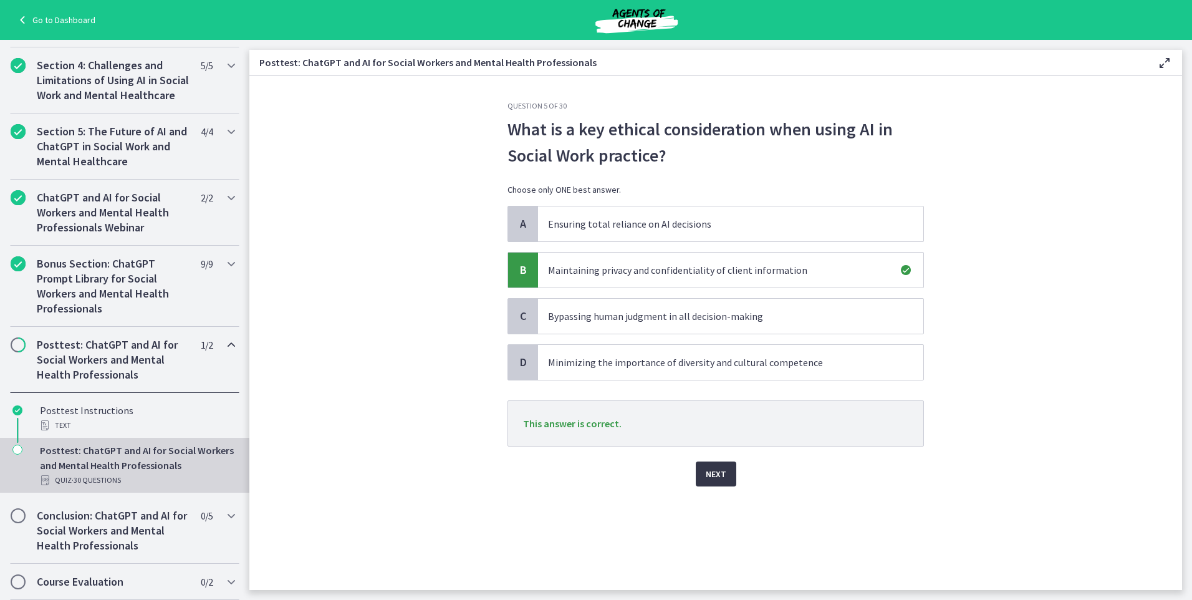
click at [707, 478] on span "Next" at bounding box center [716, 473] width 21 height 15
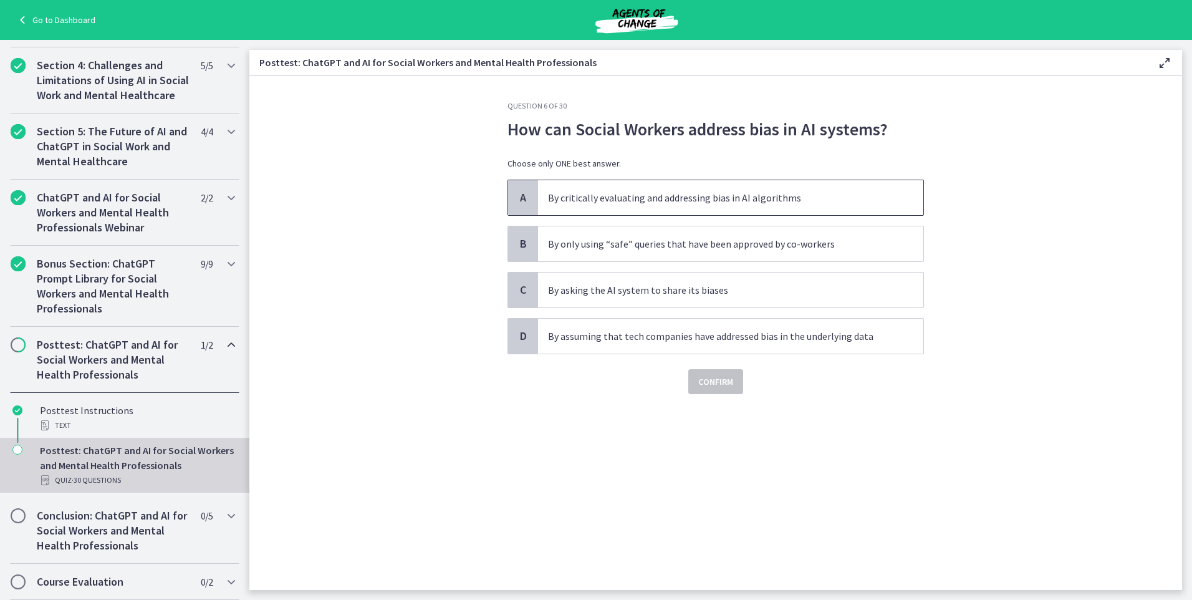
click at [612, 205] on p "By critically evaluating and addressing bias in AI algorithms" at bounding box center [718, 197] width 340 height 15
click at [712, 382] on span "Confirm" at bounding box center [715, 381] width 35 height 15
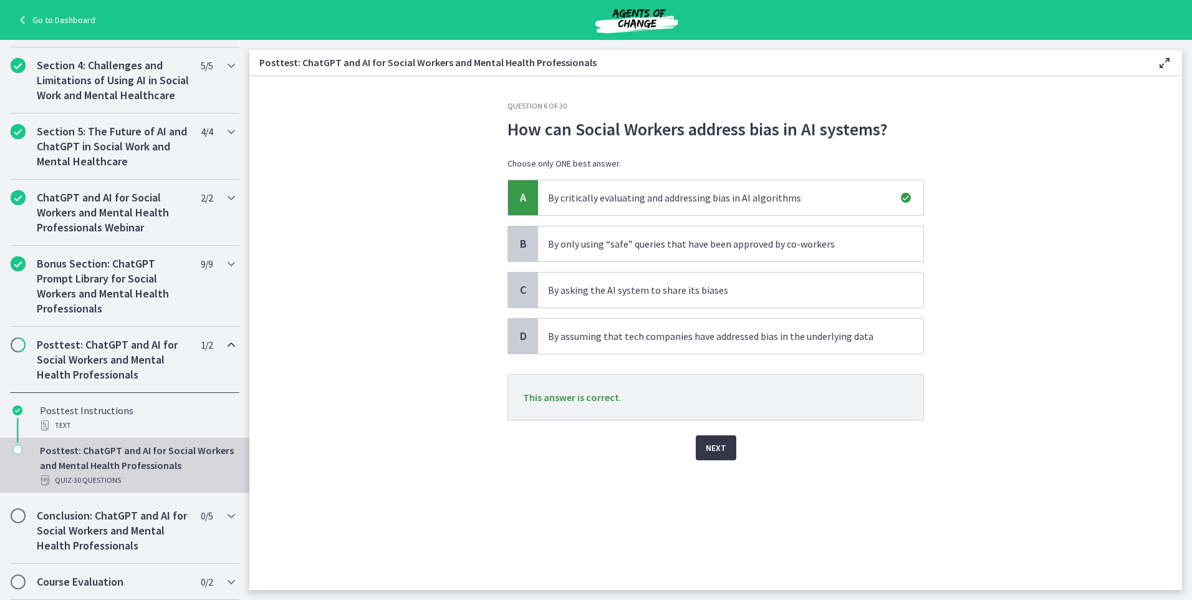
click at [718, 453] on span "Next" at bounding box center [716, 447] width 21 height 15
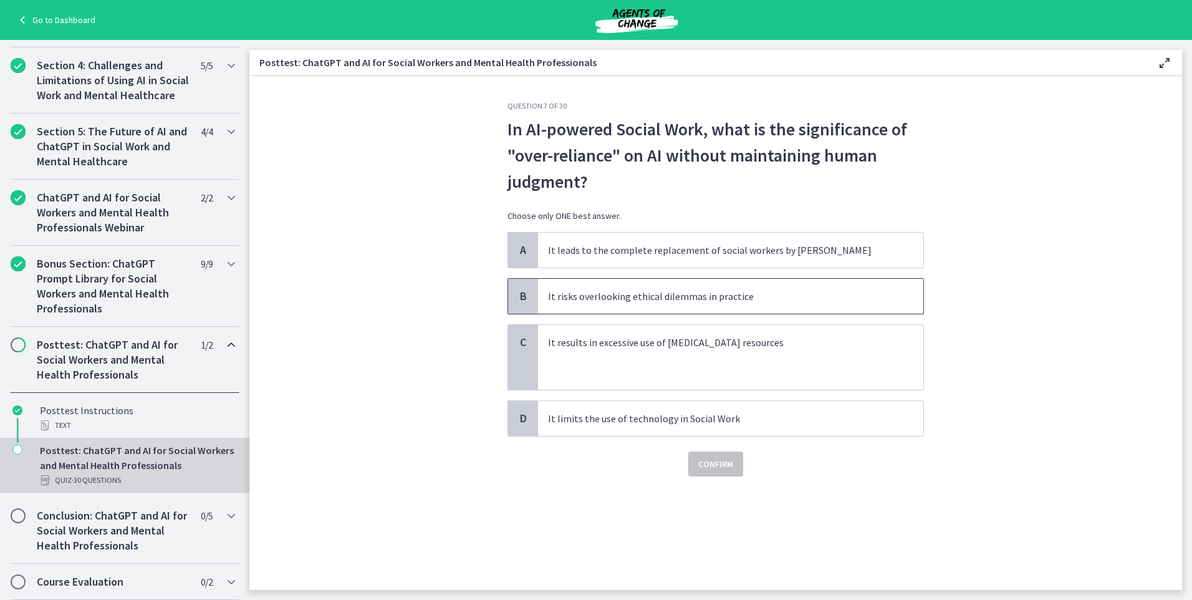
click at [603, 303] on p "It risks overlooking ethical dilemmas in practice" at bounding box center [718, 296] width 340 height 15
click at [720, 468] on span "Confirm" at bounding box center [715, 463] width 35 height 15
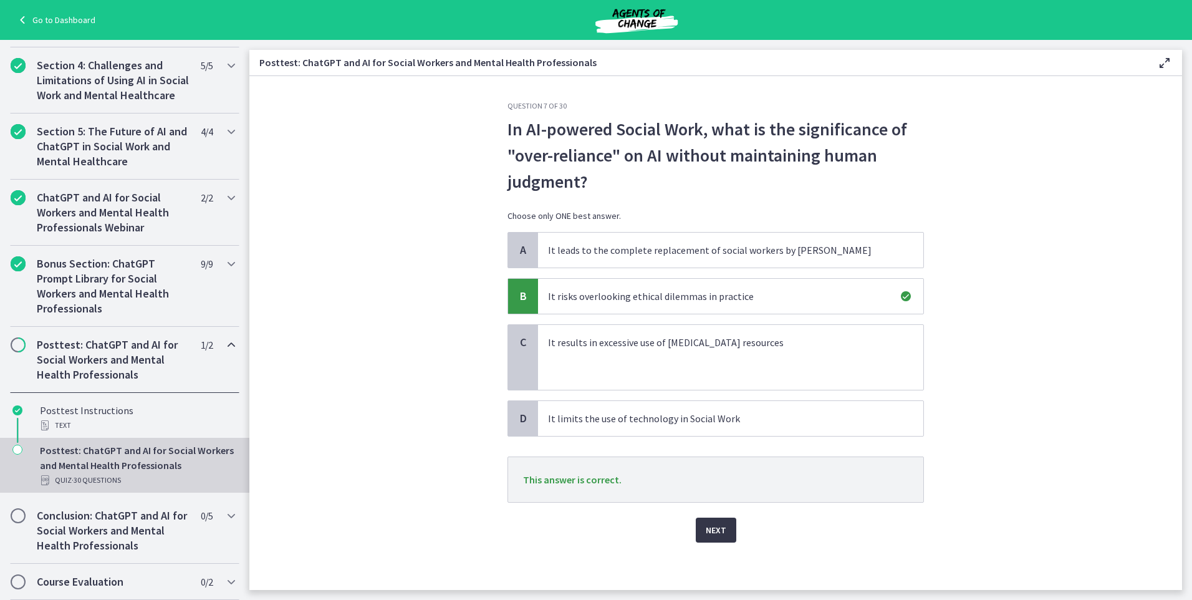
click at [712, 528] on span "Next" at bounding box center [716, 530] width 21 height 15
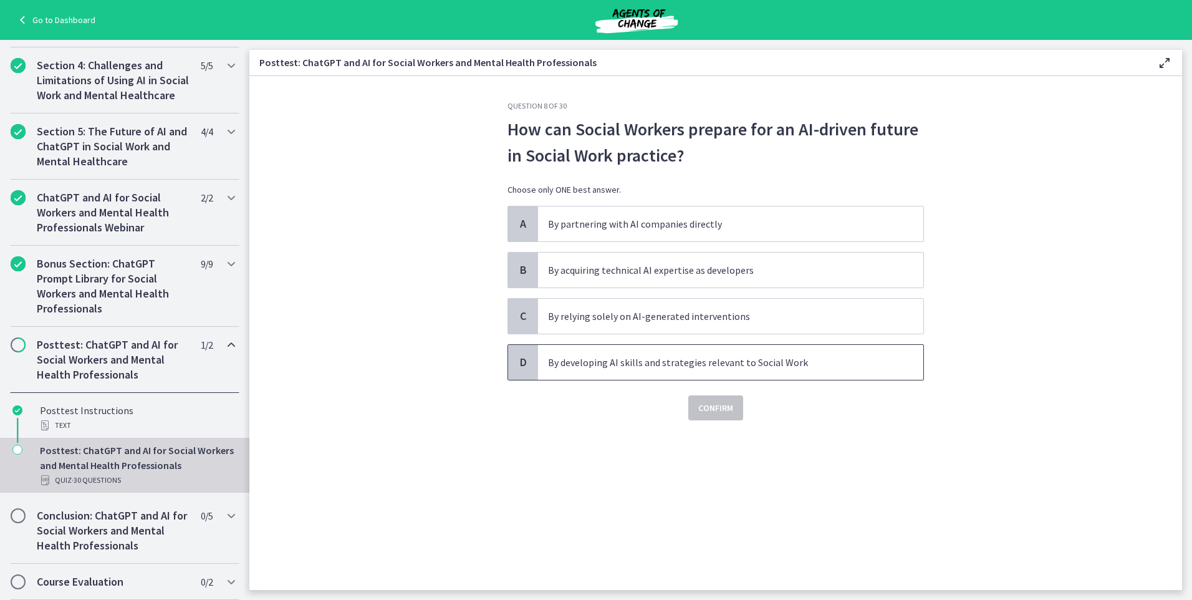
click at [615, 365] on p "By developing AI skills and strategies relevant to Social Work" at bounding box center [718, 362] width 340 height 15
click at [720, 406] on span "Confirm" at bounding box center [715, 407] width 35 height 15
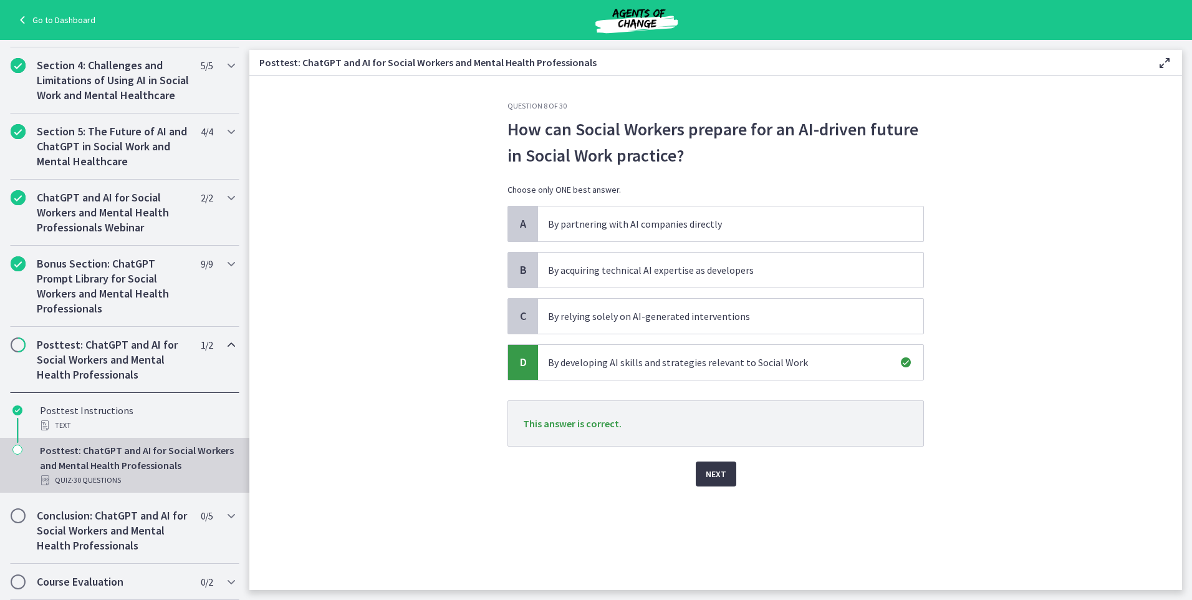
click at [723, 472] on span "Next" at bounding box center [716, 473] width 21 height 15
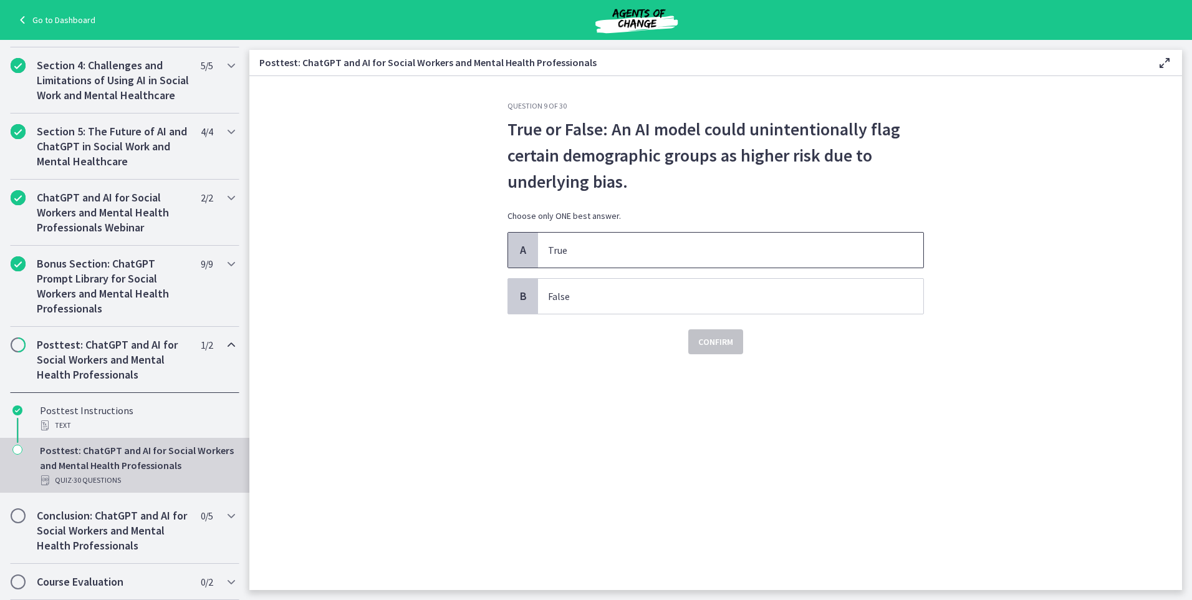
click at [615, 246] on p "True" at bounding box center [718, 250] width 340 height 15
click at [725, 343] on span "Confirm" at bounding box center [715, 341] width 35 height 15
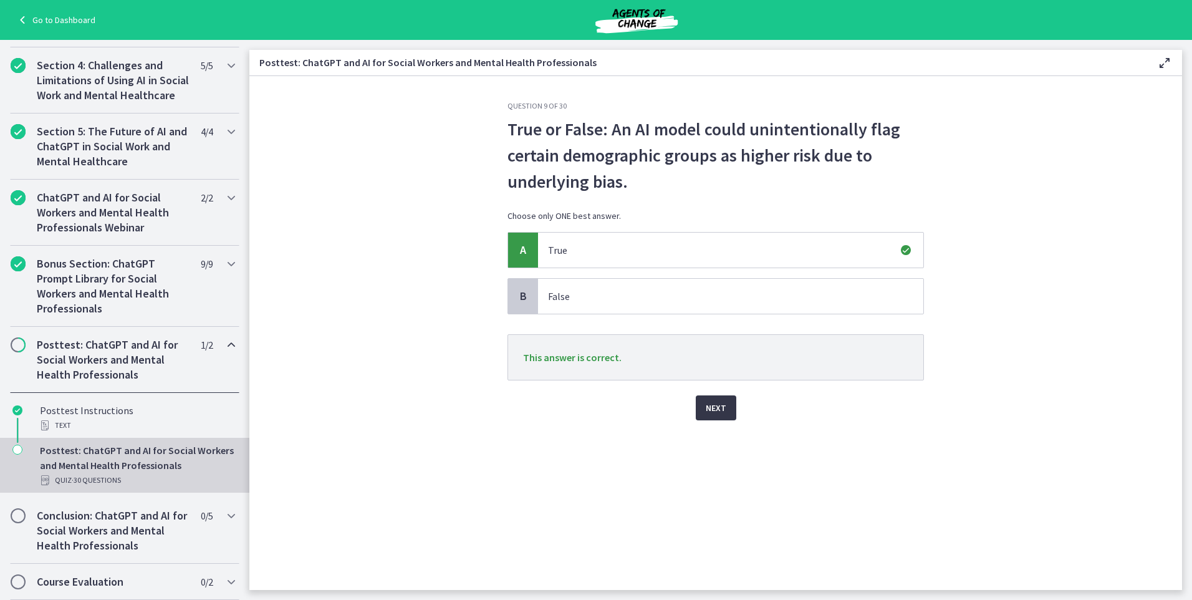
click at [725, 410] on span "Next" at bounding box center [716, 407] width 21 height 15
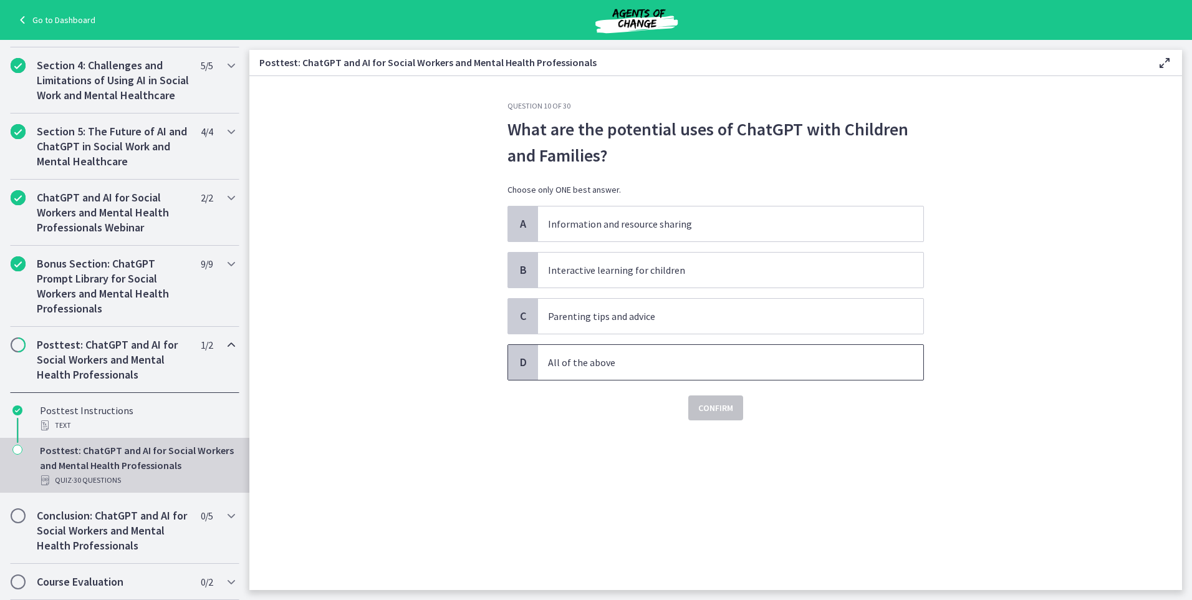
click at [597, 361] on p "All of the above" at bounding box center [718, 362] width 340 height 15
click at [708, 413] on span "Confirm" at bounding box center [715, 407] width 35 height 15
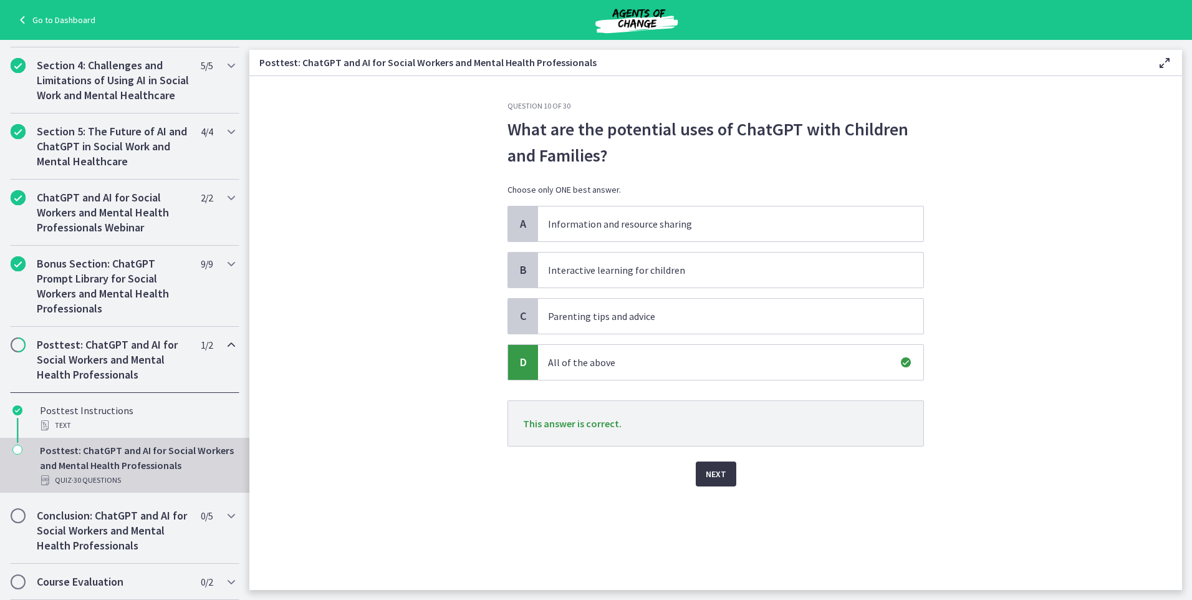
click at [715, 473] on span "Next" at bounding box center [716, 473] width 21 height 15
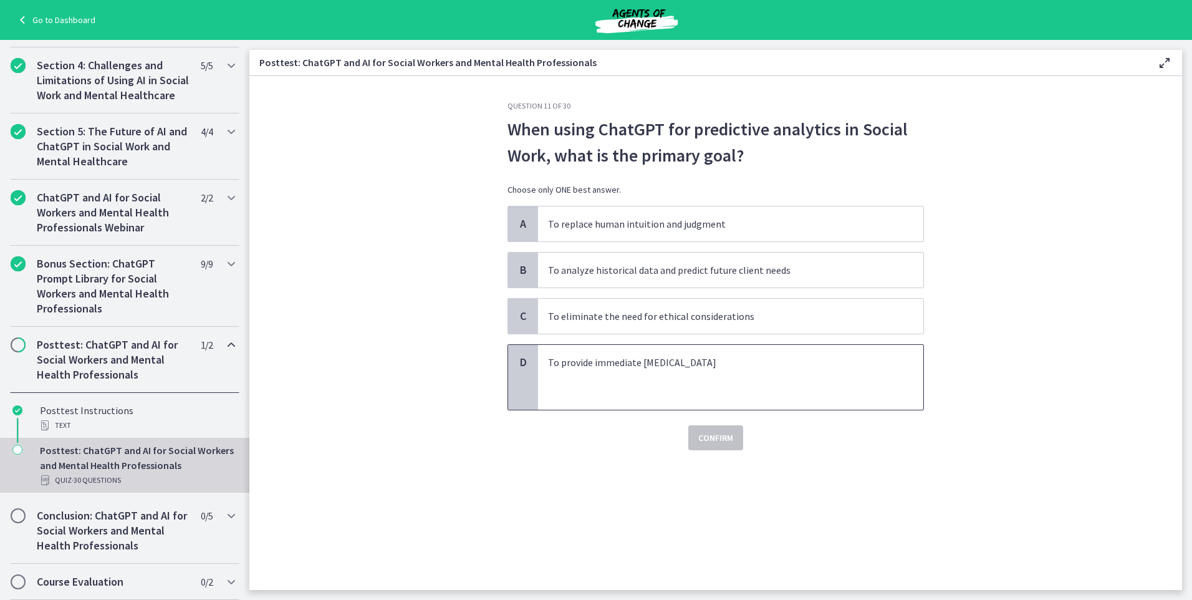
click at [674, 374] on p at bounding box center [718, 377] width 340 height 15
click at [738, 438] on button "Confirm" at bounding box center [715, 437] width 55 height 25
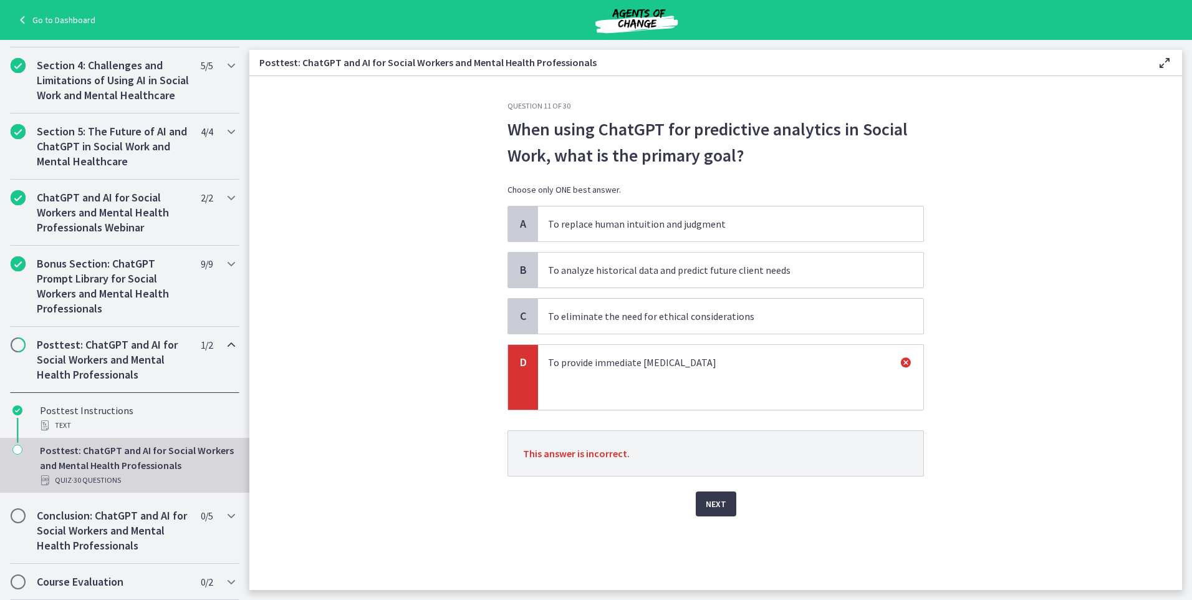
click at [608, 275] on p "To analyze historical data and predict future client needs" at bounding box center [718, 270] width 340 height 15
click at [910, 362] on icon at bounding box center [906, 362] width 15 height 15
click at [721, 506] on span "Next" at bounding box center [716, 503] width 21 height 15
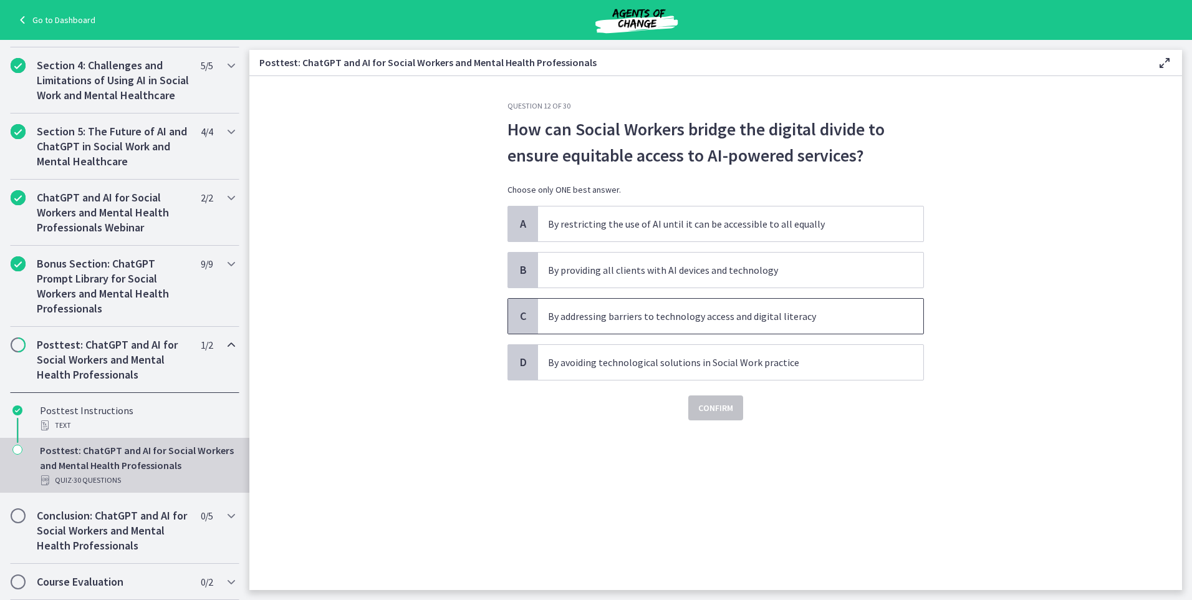
click at [608, 317] on p "By addressing barriers to technology access and digital literacy" at bounding box center [718, 316] width 340 height 15
click at [718, 412] on span "Confirm" at bounding box center [715, 407] width 35 height 15
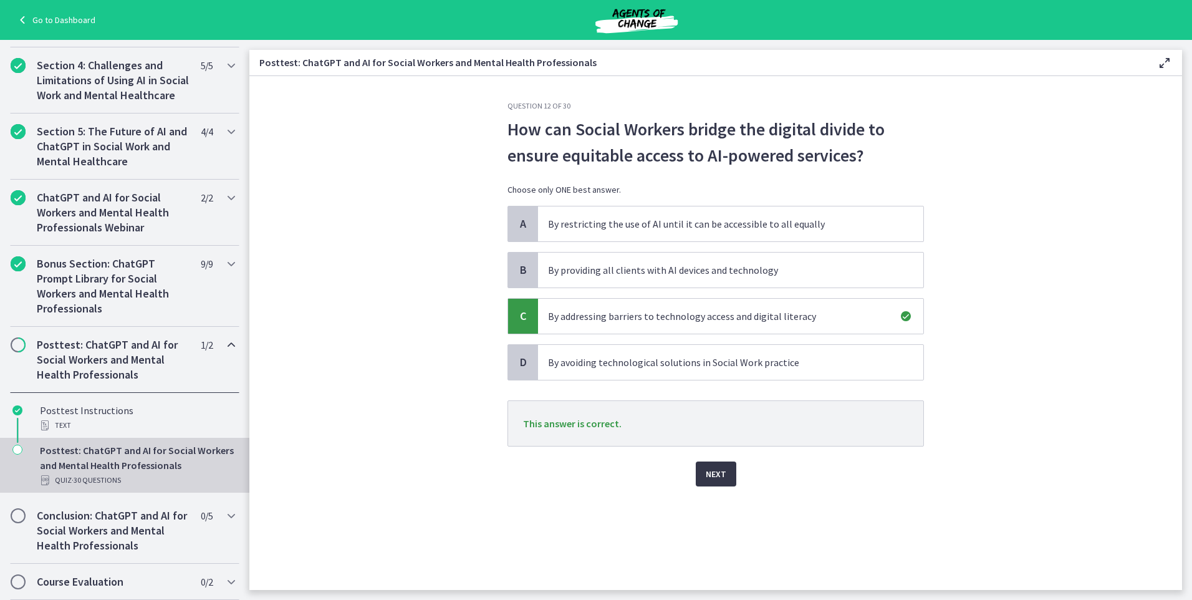
click at [725, 478] on span "Next" at bounding box center [716, 473] width 21 height 15
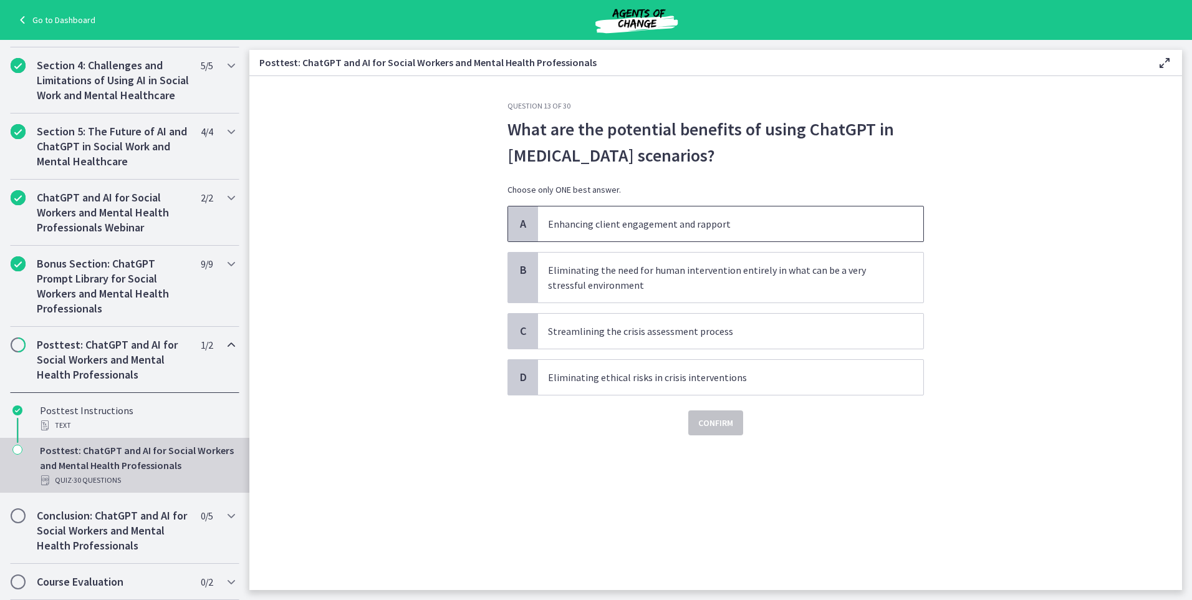
click at [630, 225] on p "Enhancing client engagement and rapport" at bounding box center [718, 223] width 340 height 15
click at [720, 423] on span "Confirm" at bounding box center [715, 422] width 35 height 15
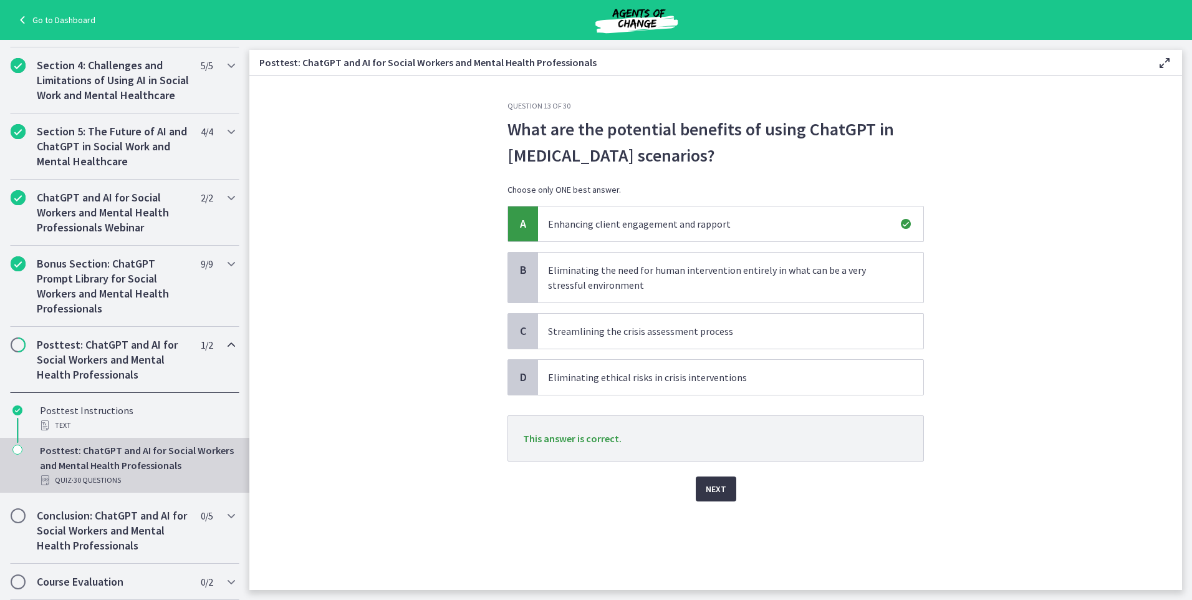
click at [717, 491] on span "Next" at bounding box center [716, 488] width 21 height 15
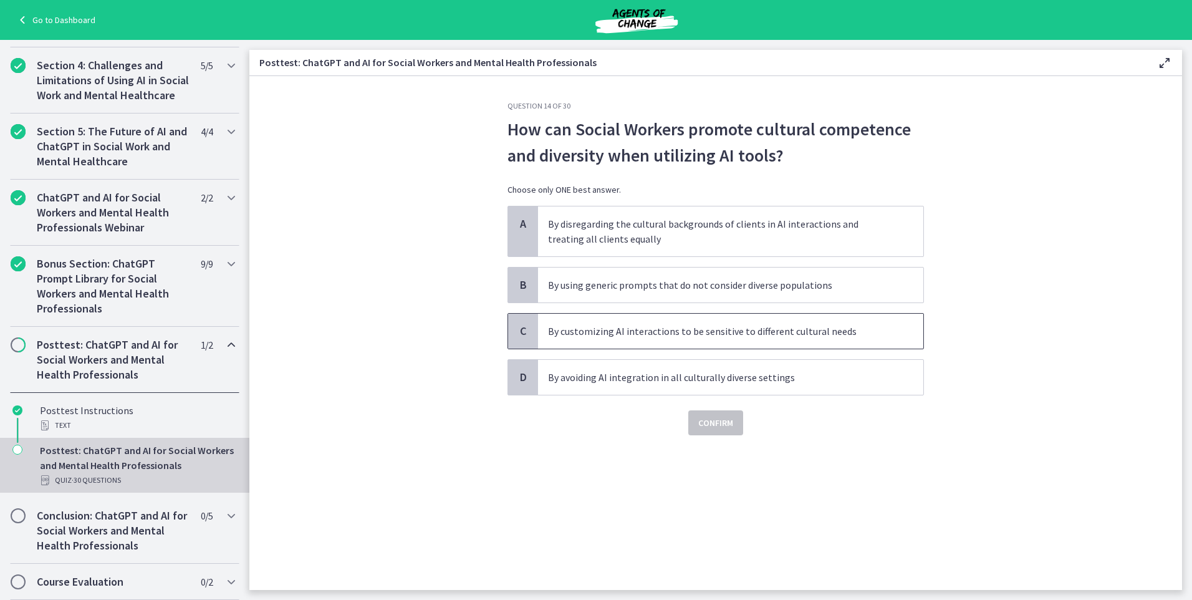
click at [599, 338] on p "By customizing AI interactions to be sensitive to different cultural needs" at bounding box center [718, 331] width 340 height 15
click at [706, 430] on span "Confirm" at bounding box center [715, 422] width 35 height 15
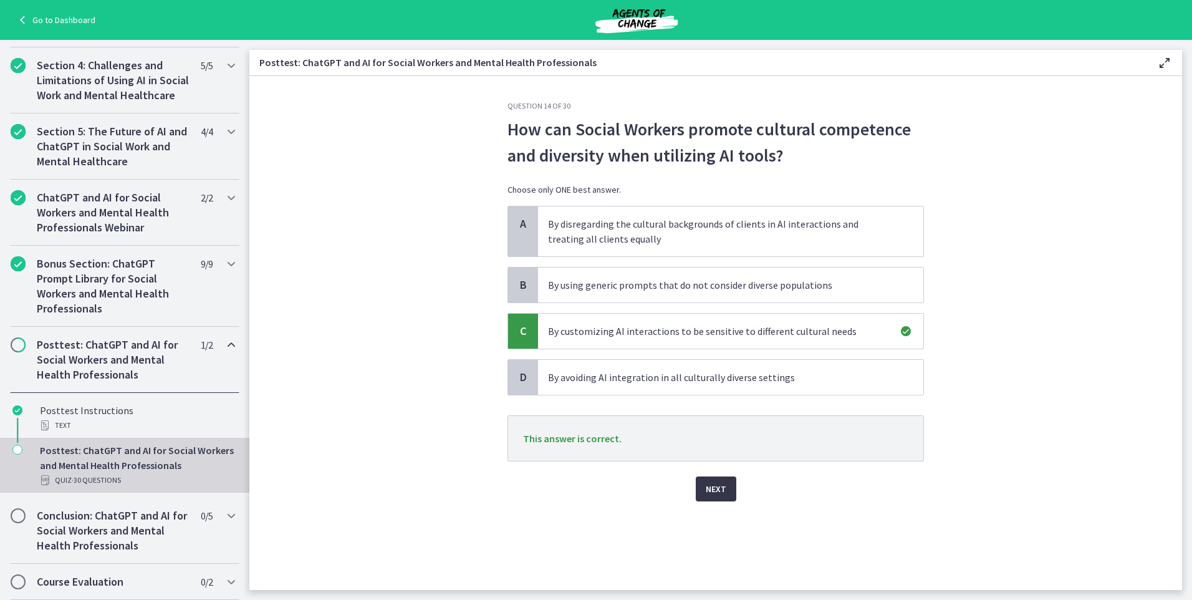
click at [715, 498] on button "Next" at bounding box center [716, 488] width 41 height 25
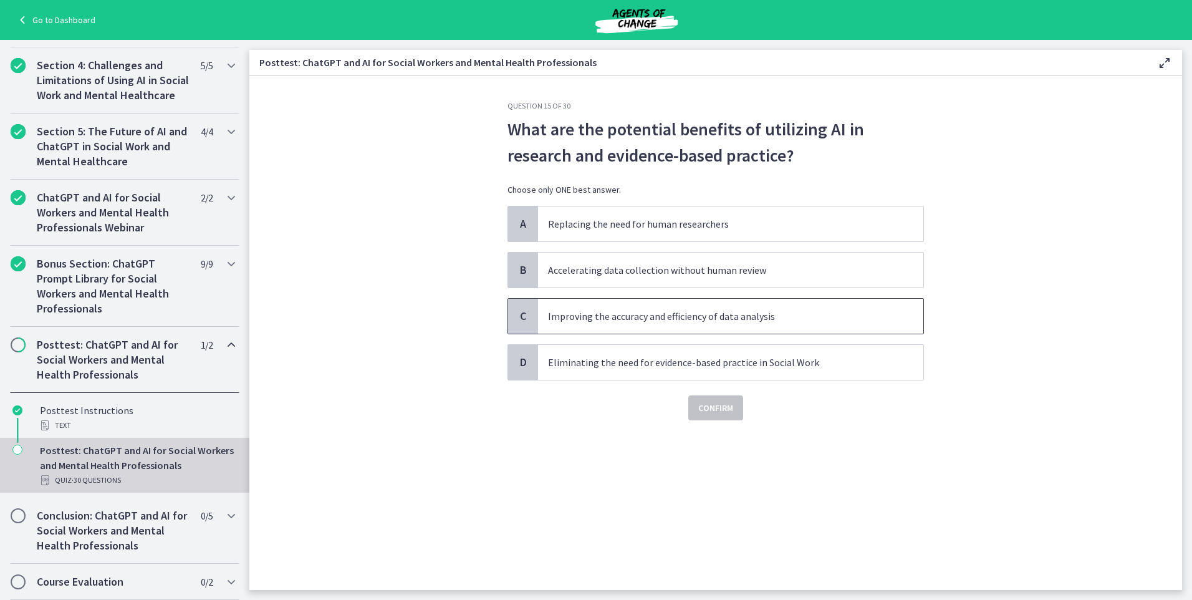
click at [614, 318] on p "Improving the accuracy and efficiency of data analysis" at bounding box center [718, 316] width 340 height 15
click at [708, 415] on button "Confirm" at bounding box center [715, 407] width 55 height 25
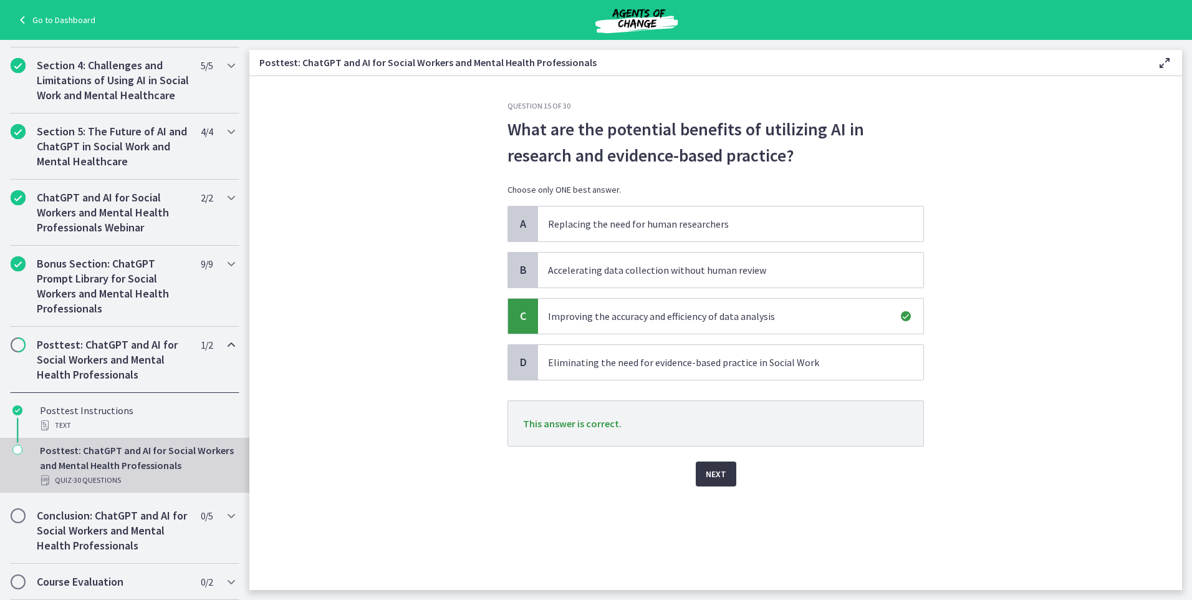
click at [713, 481] on button "Next" at bounding box center [716, 473] width 41 height 25
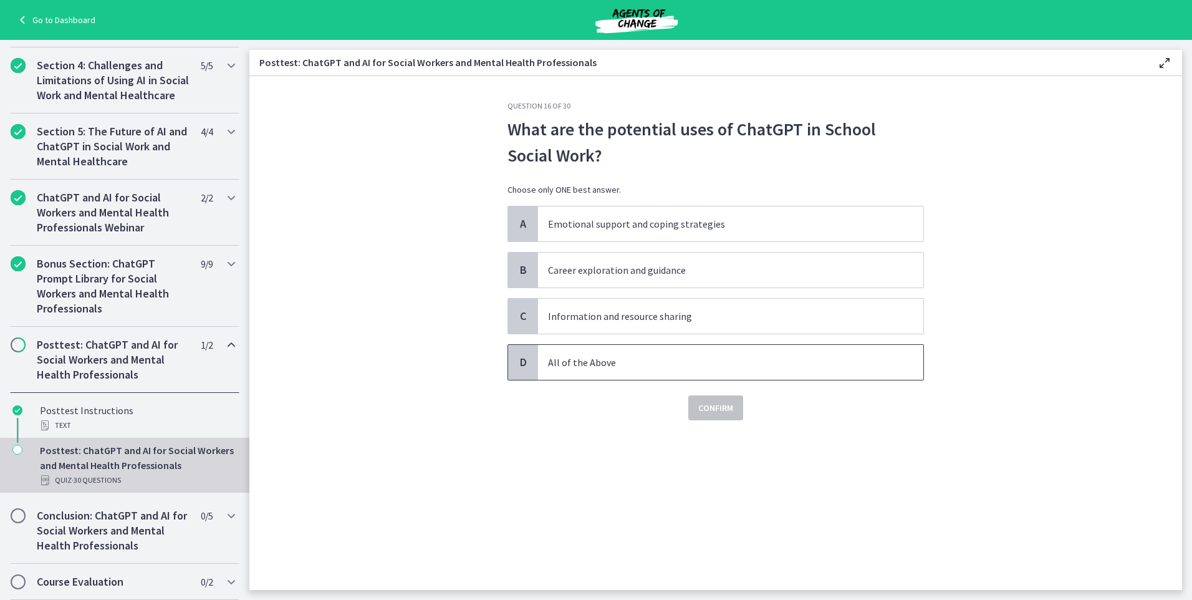
click at [619, 359] on p "All of the Above" at bounding box center [718, 362] width 340 height 15
click at [726, 413] on span "Confirm" at bounding box center [715, 407] width 35 height 15
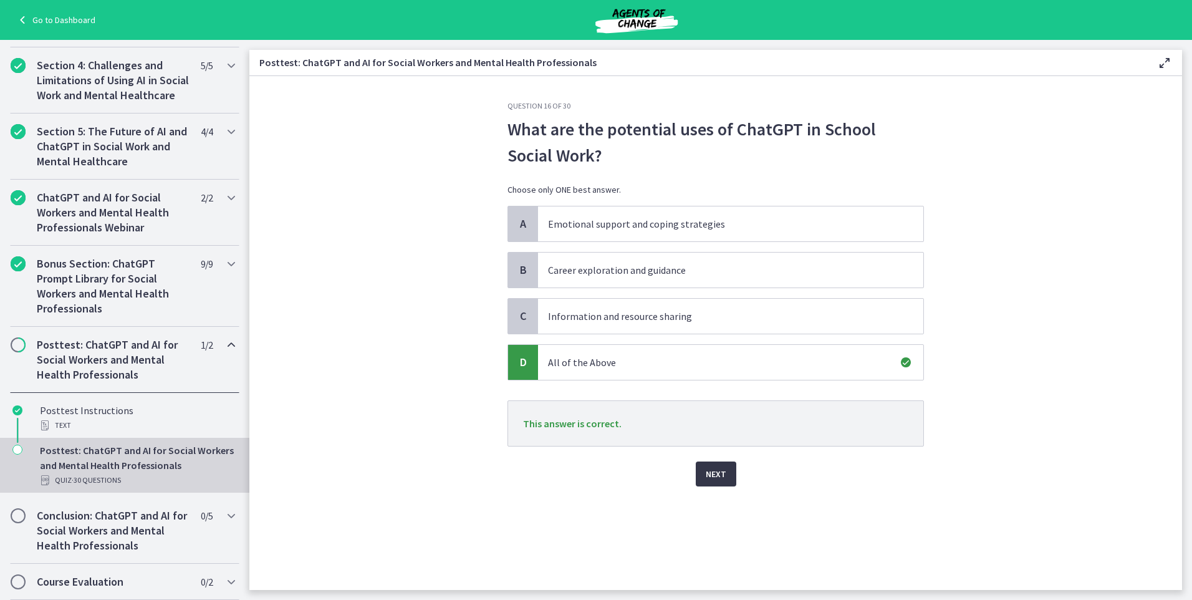
click at [722, 480] on span "Next" at bounding box center [716, 473] width 21 height 15
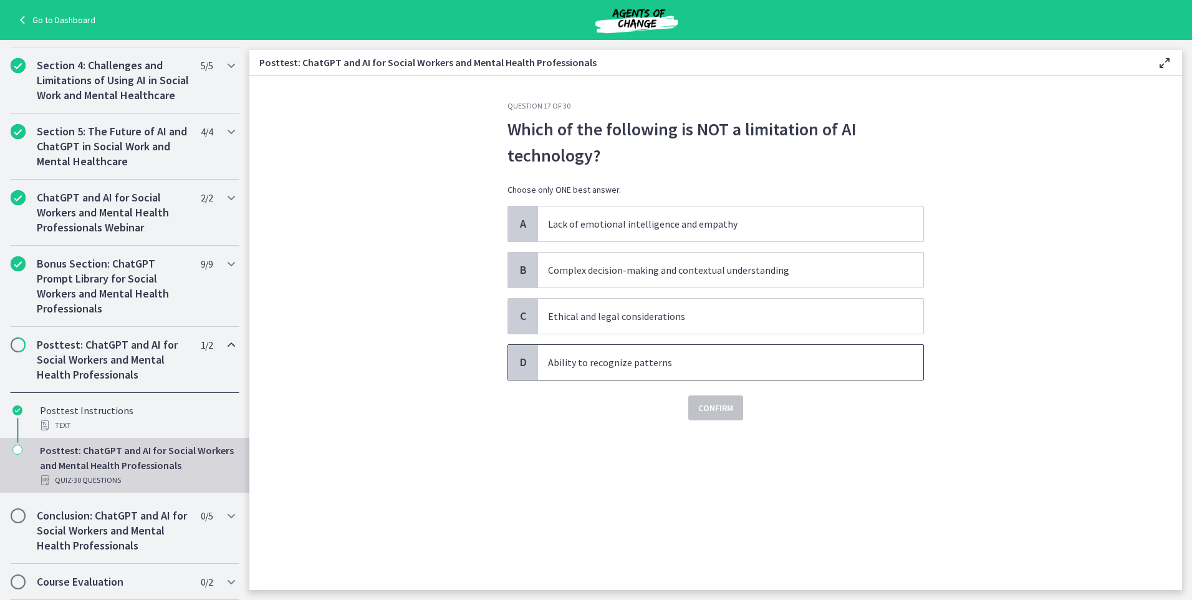
click at [613, 372] on span "Ability to recognize patterns" at bounding box center [730, 362] width 385 height 35
click at [619, 230] on p "Lack of emotional intelligence and empathy" at bounding box center [718, 223] width 340 height 15
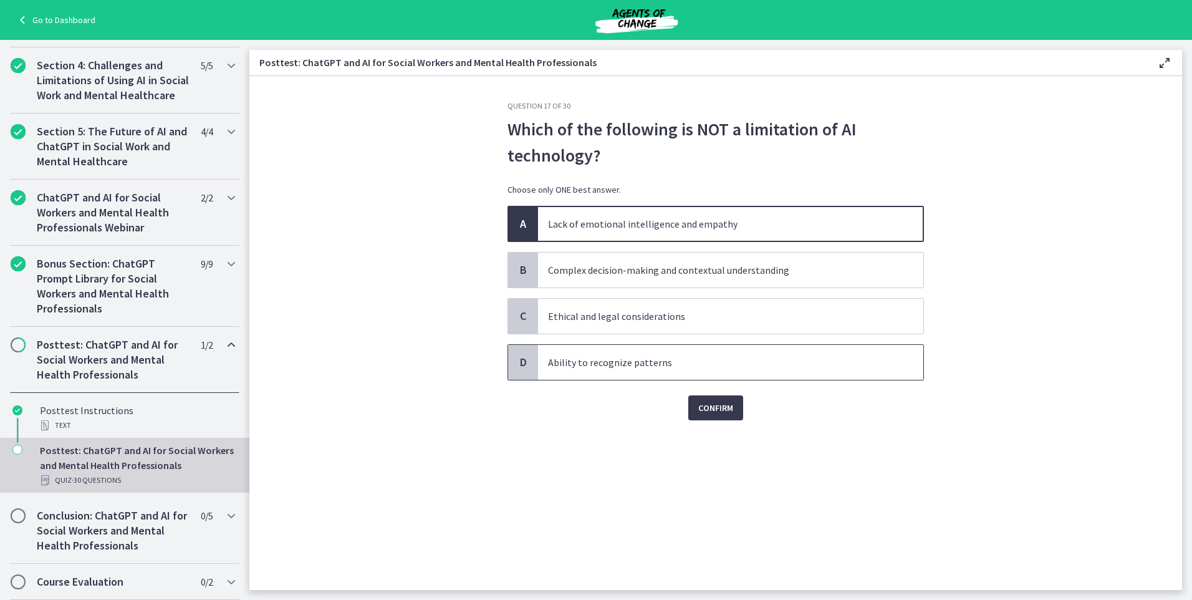
click at [624, 363] on p "Ability to recognize patterns" at bounding box center [718, 362] width 340 height 15
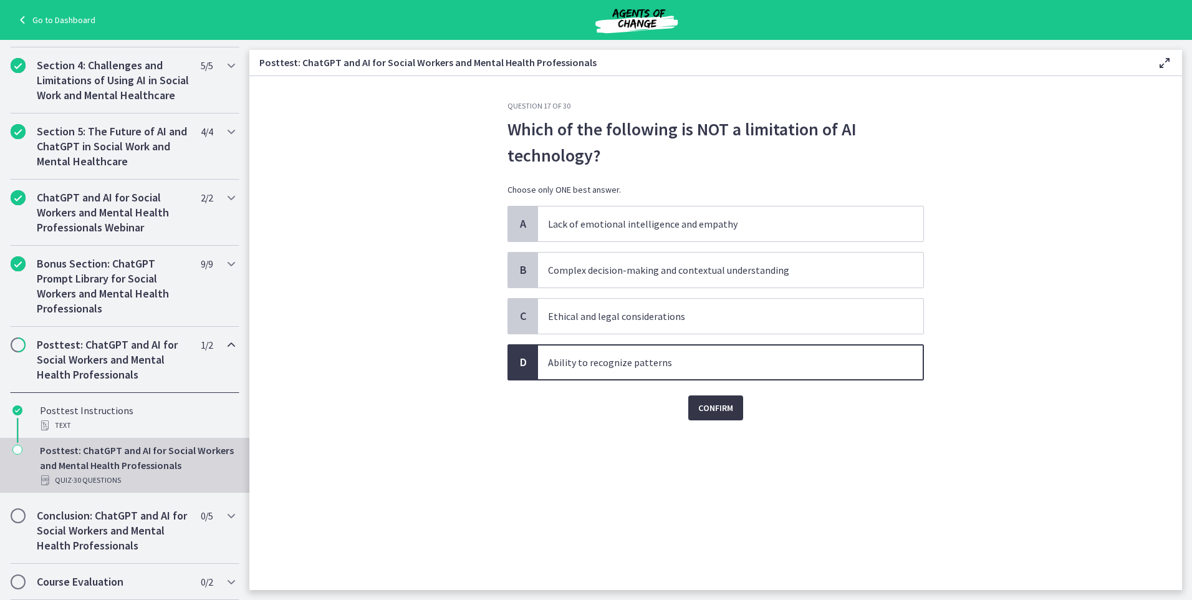
click at [695, 408] on button "Confirm" at bounding box center [715, 407] width 55 height 25
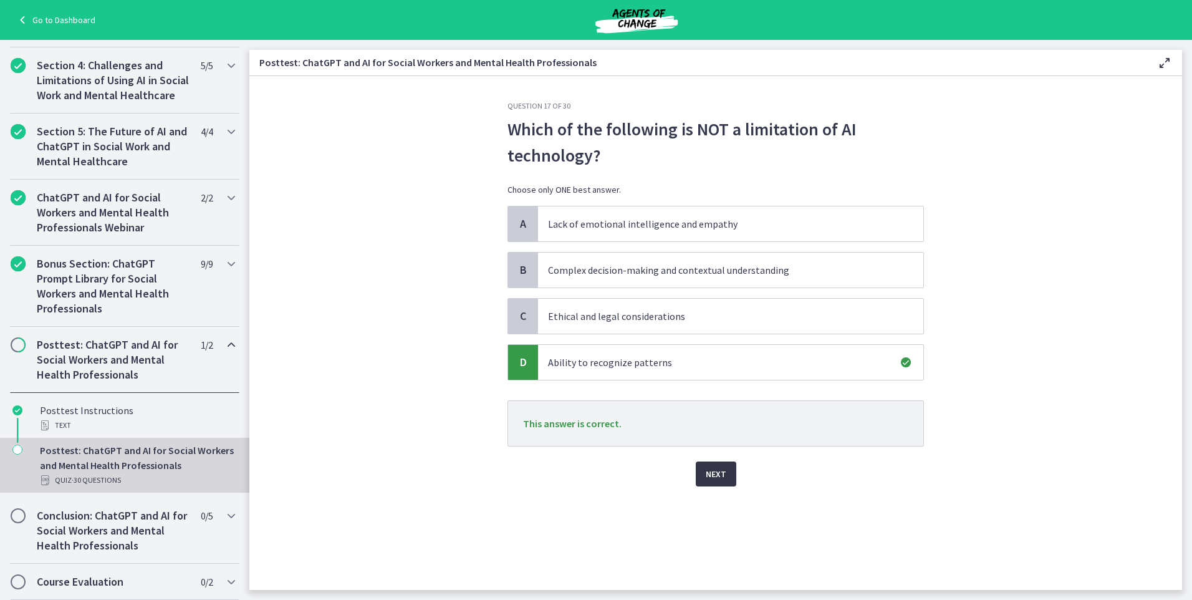
click at [720, 471] on span "Next" at bounding box center [716, 473] width 21 height 15
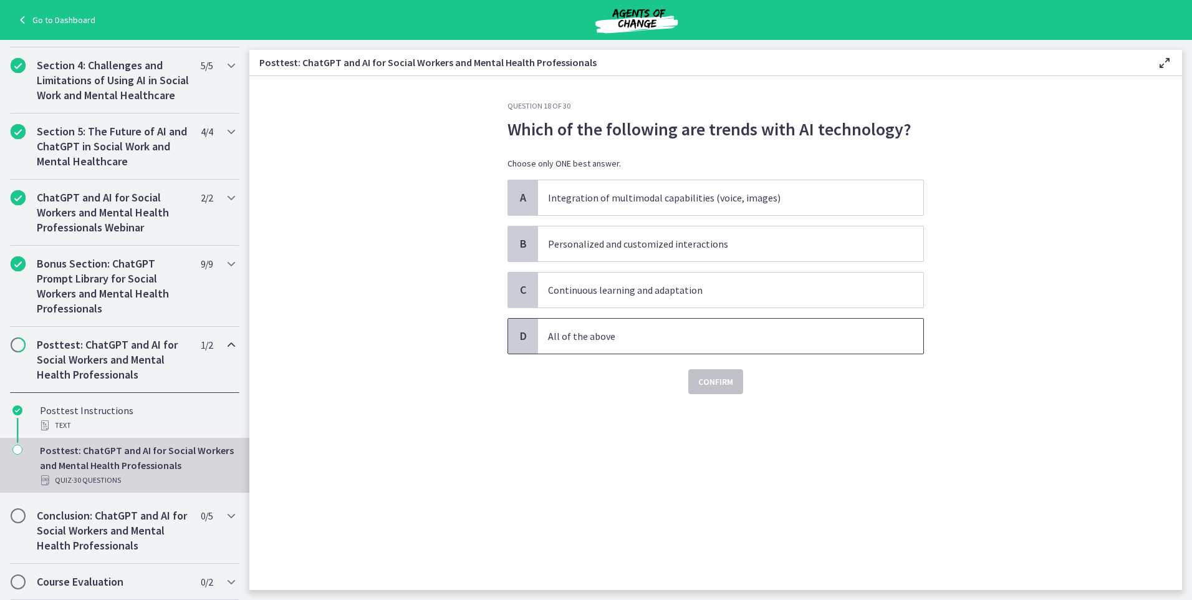
click at [584, 351] on span "All of the above" at bounding box center [730, 336] width 385 height 35
click at [707, 385] on span "Confirm" at bounding box center [715, 381] width 35 height 15
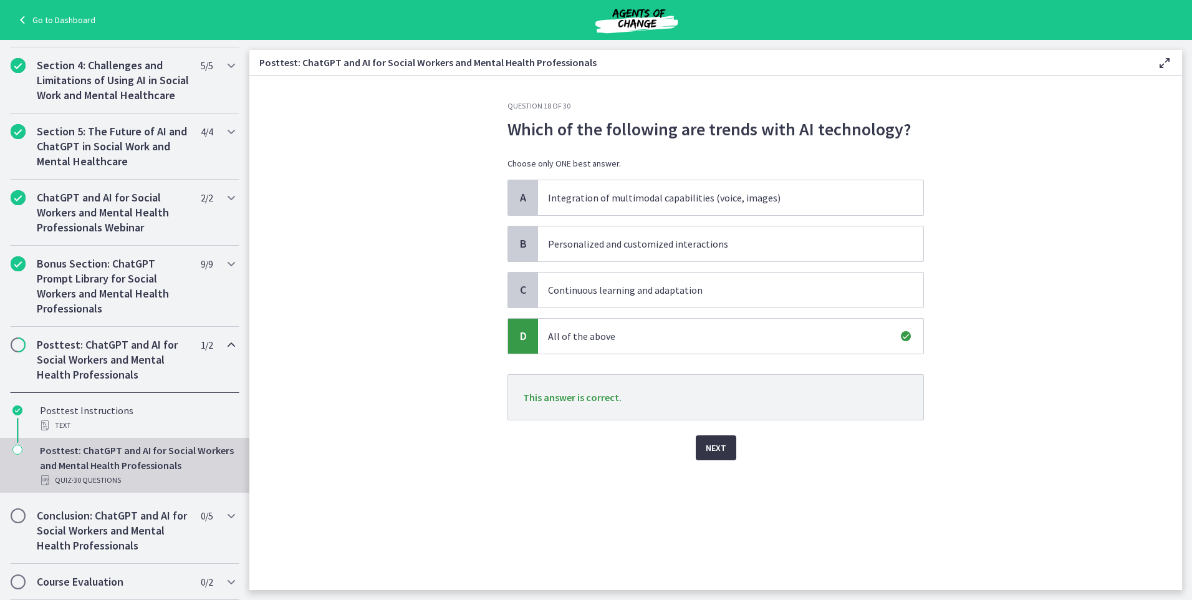
click at [721, 458] on button "Next" at bounding box center [716, 447] width 41 height 25
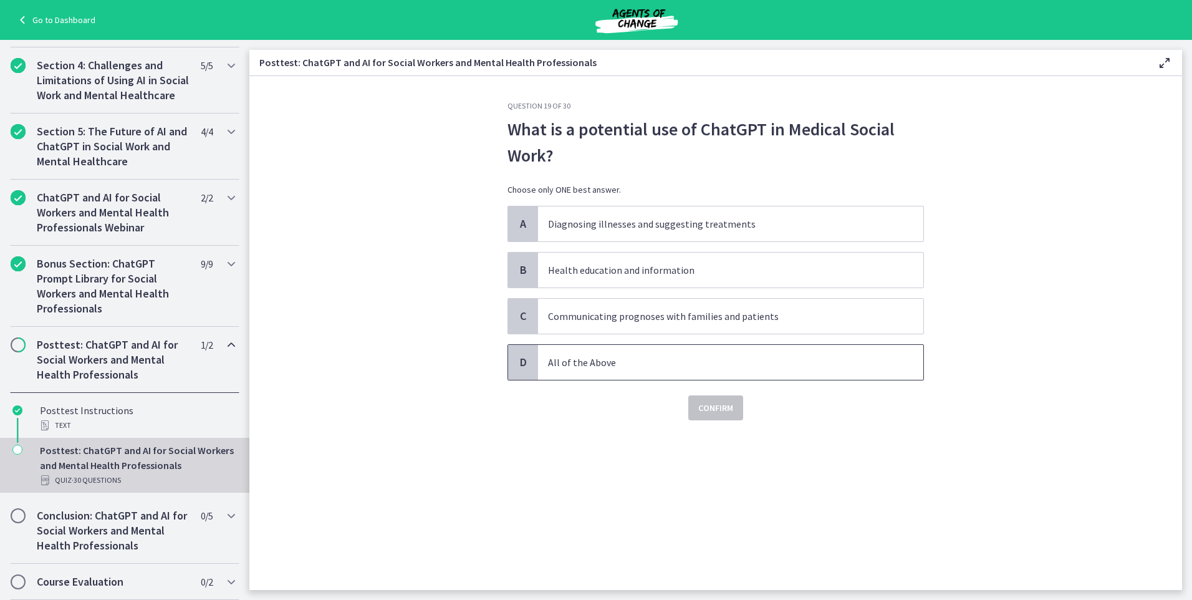
click at [589, 364] on p "All of the Above" at bounding box center [718, 362] width 340 height 15
click at [705, 412] on span "Confirm" at bounding box center [715, 407] width 35 height 15
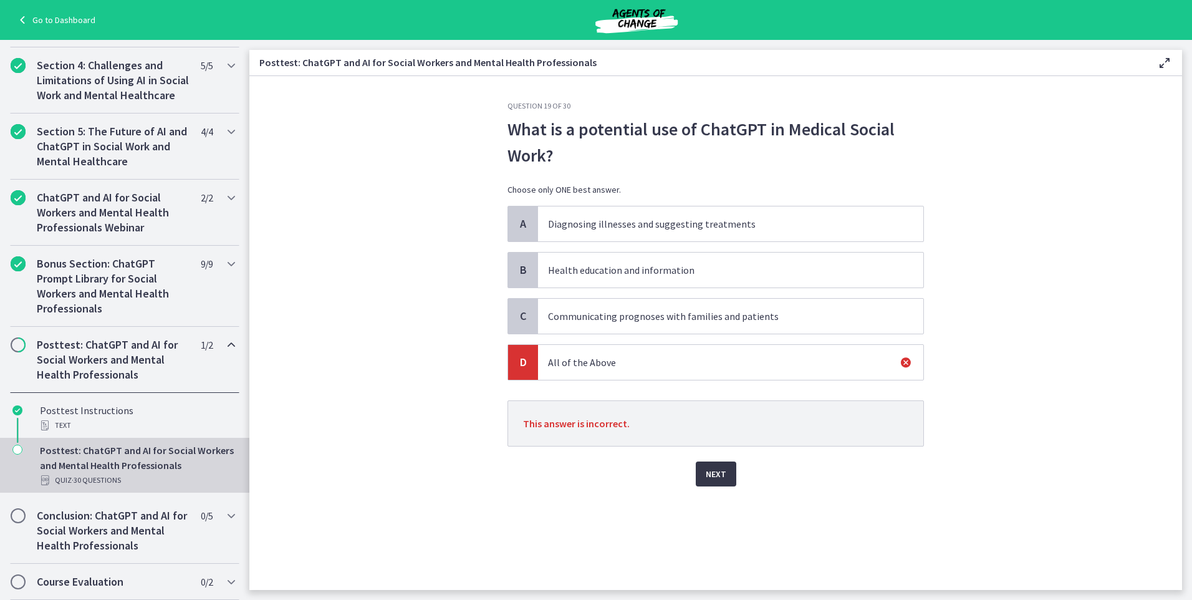
click at [712, 475] on span "Next" at bounding box center [716, 473] width 21 height 15
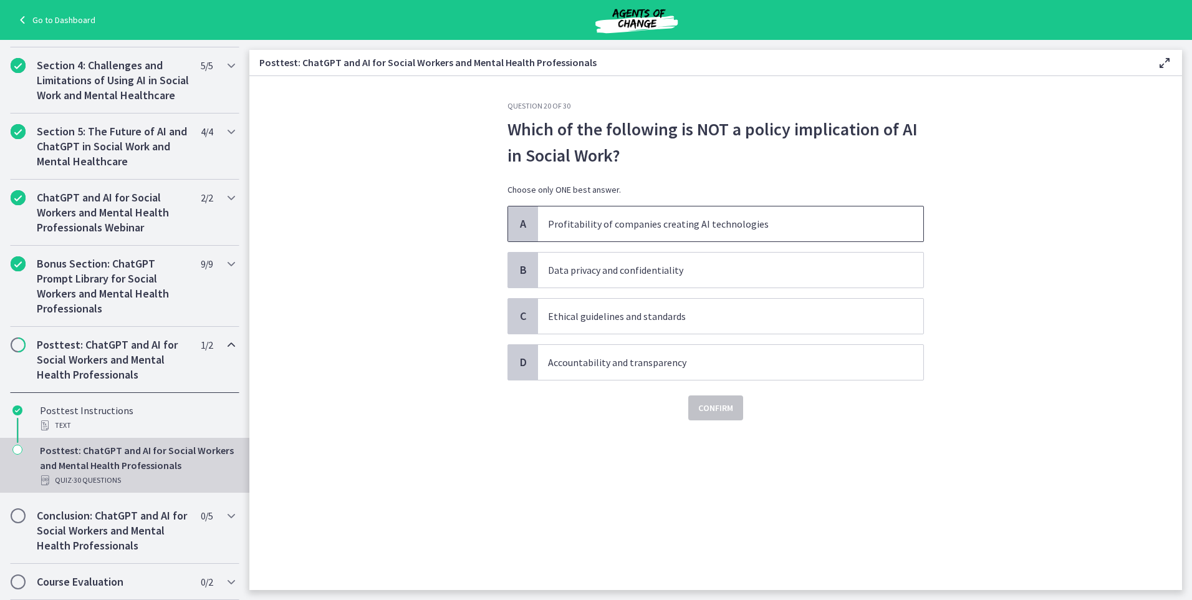
click at [592, 231] on span "Profitability of companies creating AI technologies" at bounding box center [730, 223] width 385 height 35
click at [726, 413] on span "Confirm" at bounding box center [715, 407] width 35 height 15
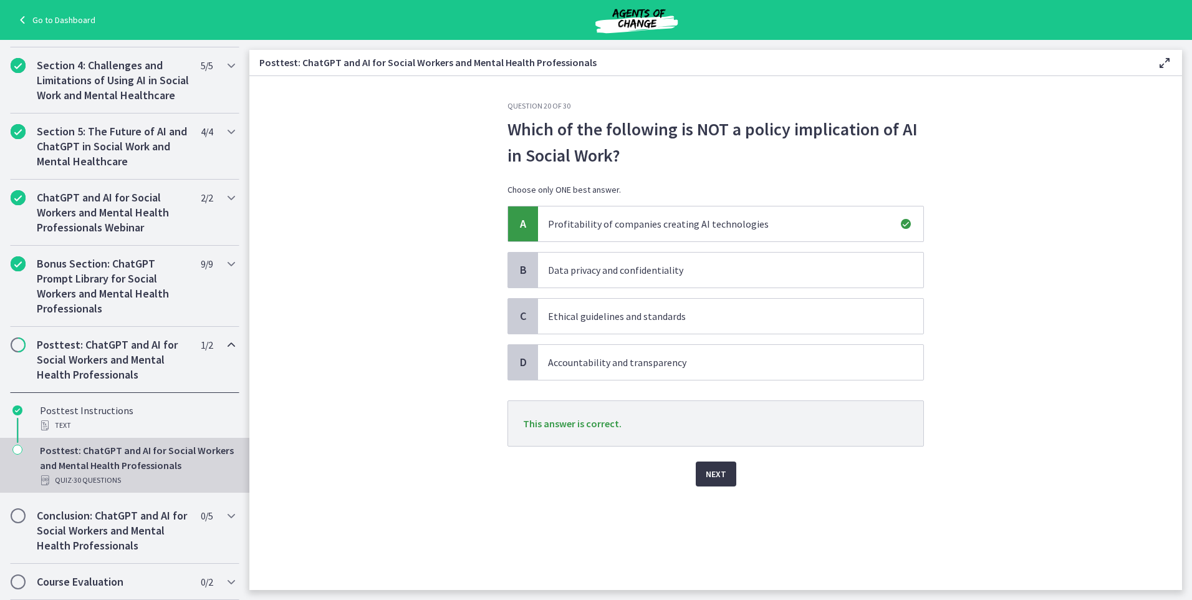
click at [721, 475] on span "Next" at bounding box center [716, 473] width 21 height 15
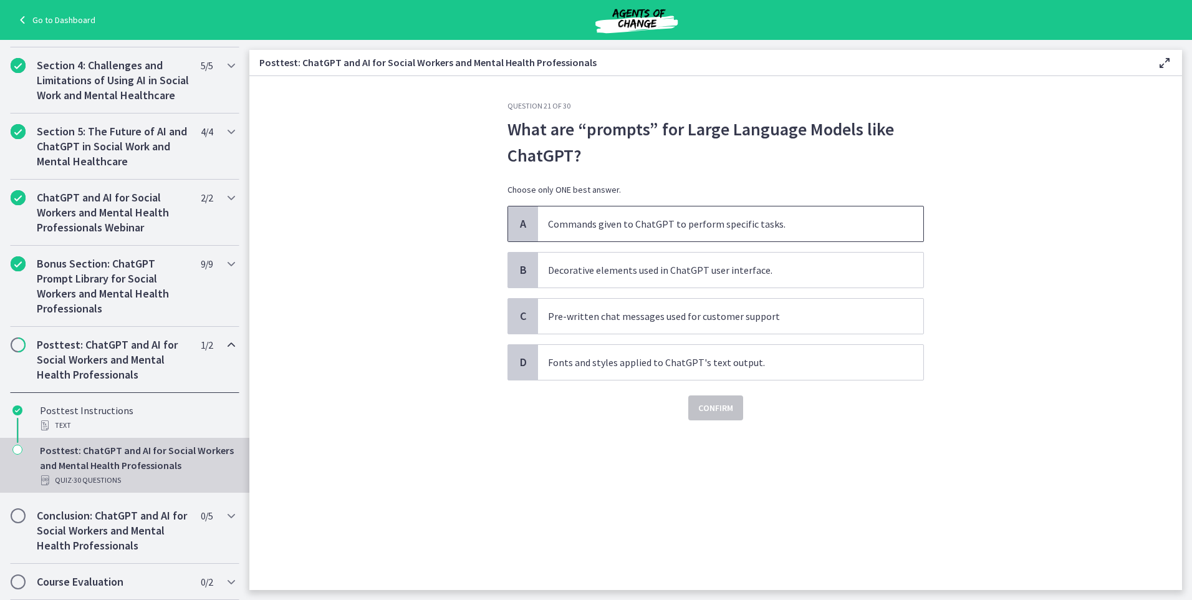
click at [571, 237] on span "Commands given to ChatGPT to perform specific tasks." at bounding box center [730, 223] width 385 height 35
click at [721, 413] on span "Confirm" at bounding box center [715, 407] width 35 height 15
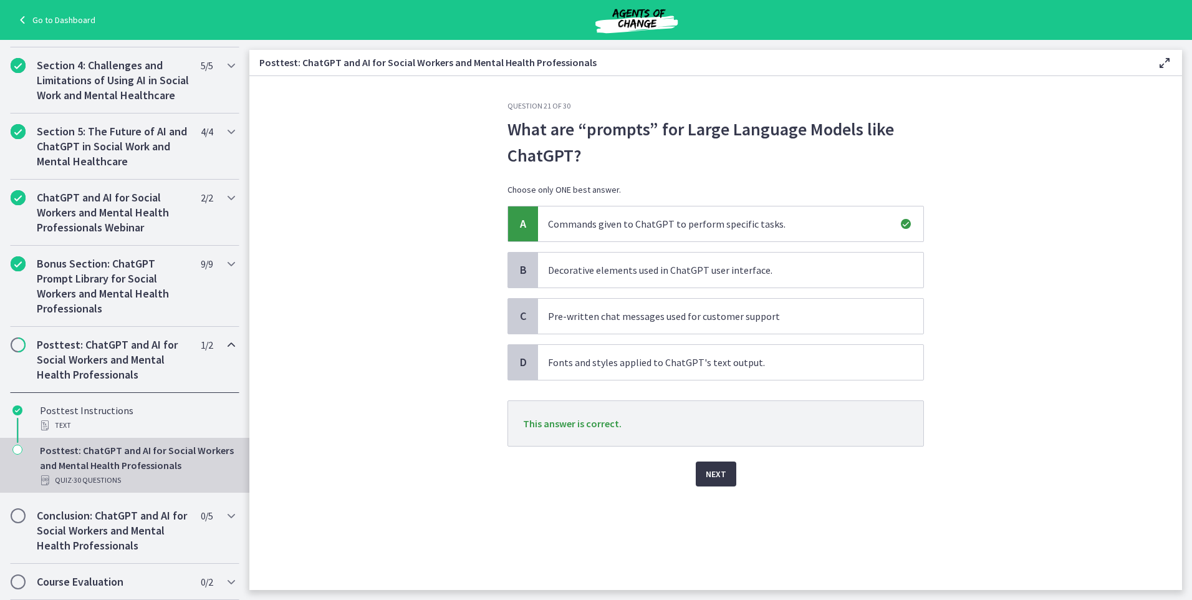
click at [724, 473] on span "Next" at bounding box center [716, 473] width 21 height 15
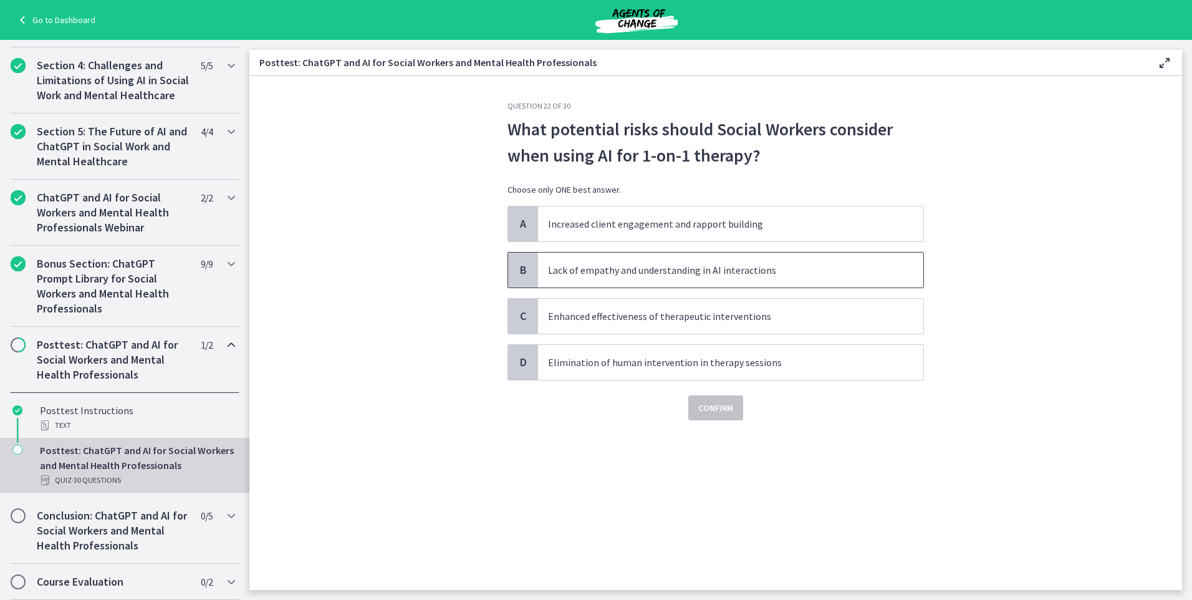
click at [641, 276] on p "Lack of empathy and understanding in AI interactions" at bounding box center [718, 270] width 340 height 15
click at [705, 413] on span "Confirm" at bounding box center [715, 407] width 35 height 15
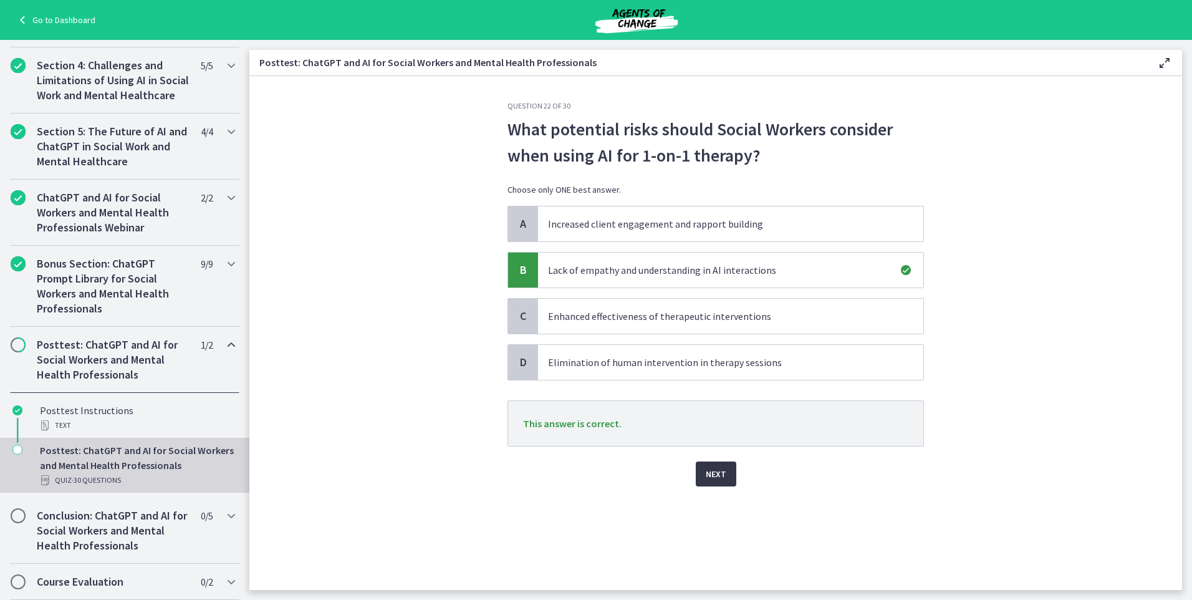
click at [720, 480] on span "Next" at bounding box center [716, 473] width 21 height 15
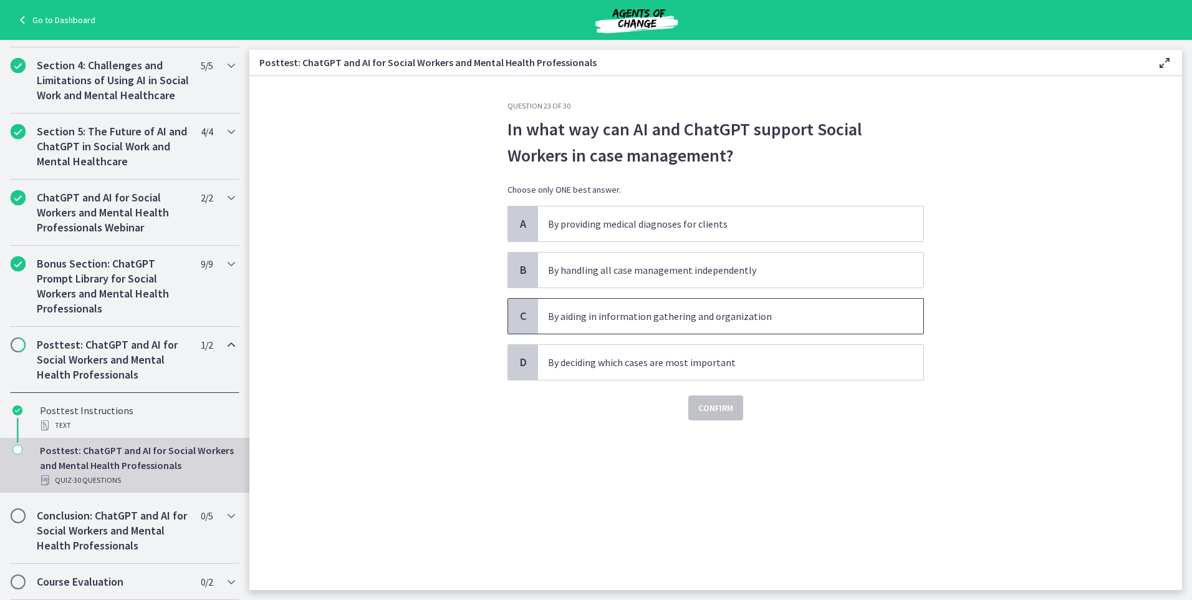
click at [582, 324] on span "By aiding in information gathering and organization" at bounding box center [730, 316] width 385 height 35
click at [709, 404] on span "Confirm" at bounding box center [715, 407] width 35 height 15
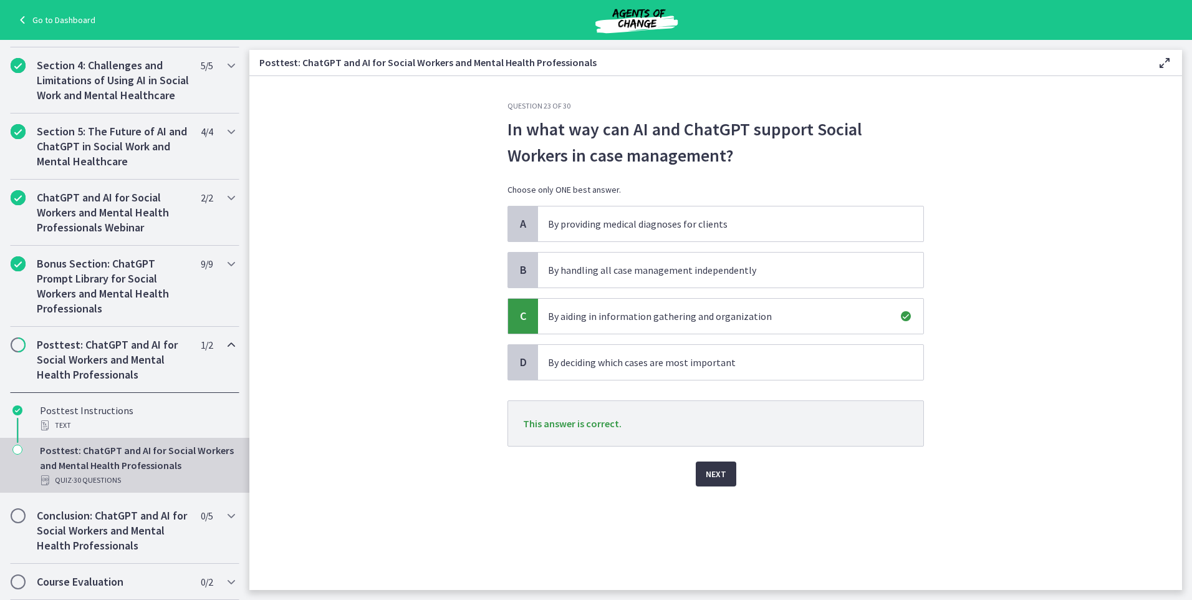
click at [697, 470] on button "Next" at bounding box center [716, 473] width 41 height 25
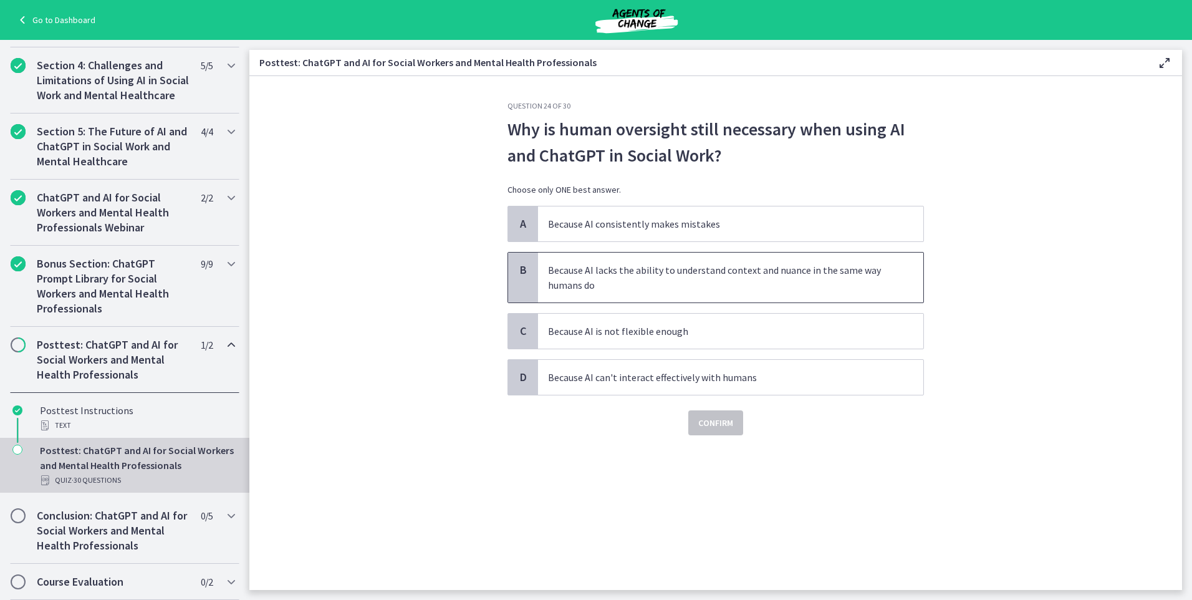
click at [620, 281] on p "Because AI lacks the ability to understand context and nuance in the same way h…" at bounding box center [718, 278] width 340 height 30
click at [718, 430] on button "Confirm" at bounding box center [715, 422] width 55 height 25
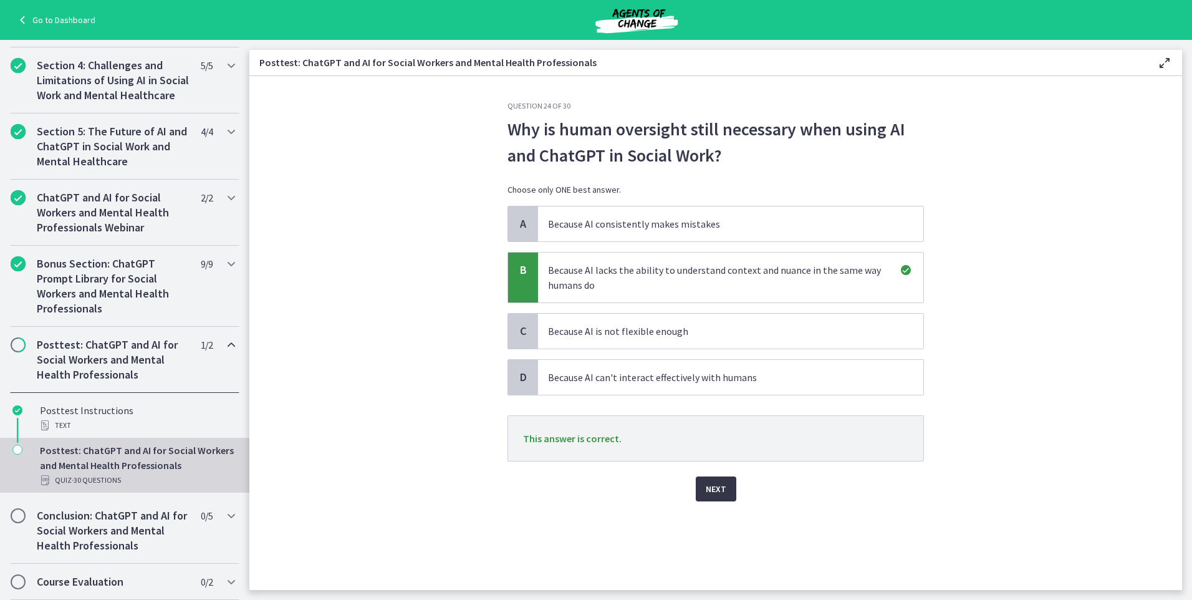
click at [720, 487] on span "Next" at bounding box center [716, 488] width 21 height 15
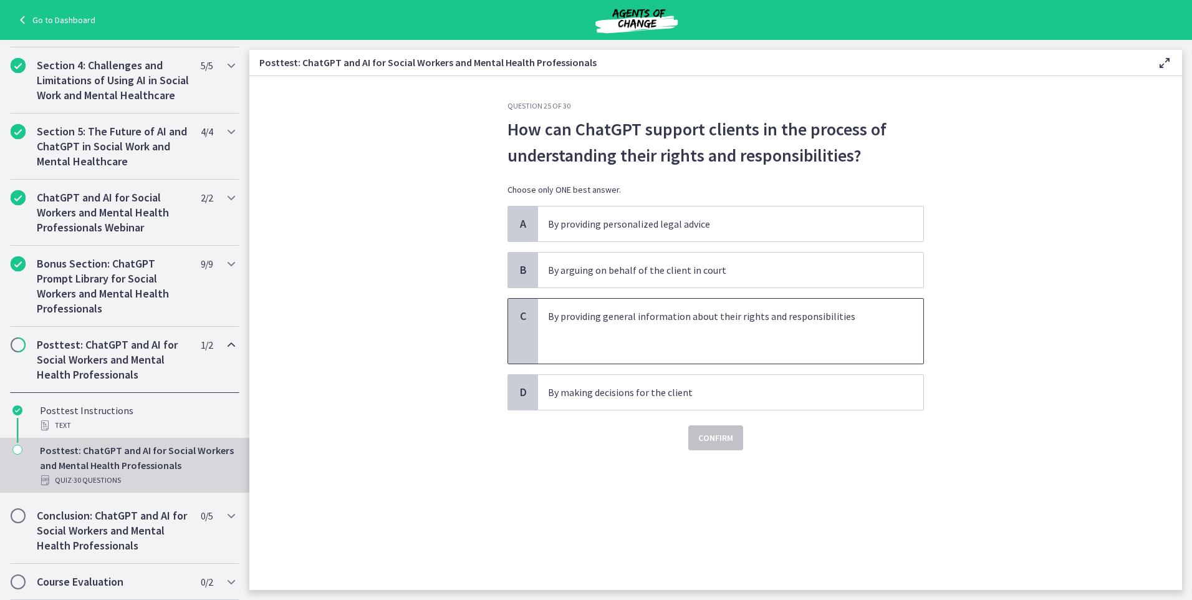
click at [584, 329] on p at bounding box center [718, 331] width 340 height 15
click at [712, 440] on span "Confirm" at bounding box center [715, 437] width 35 height 15
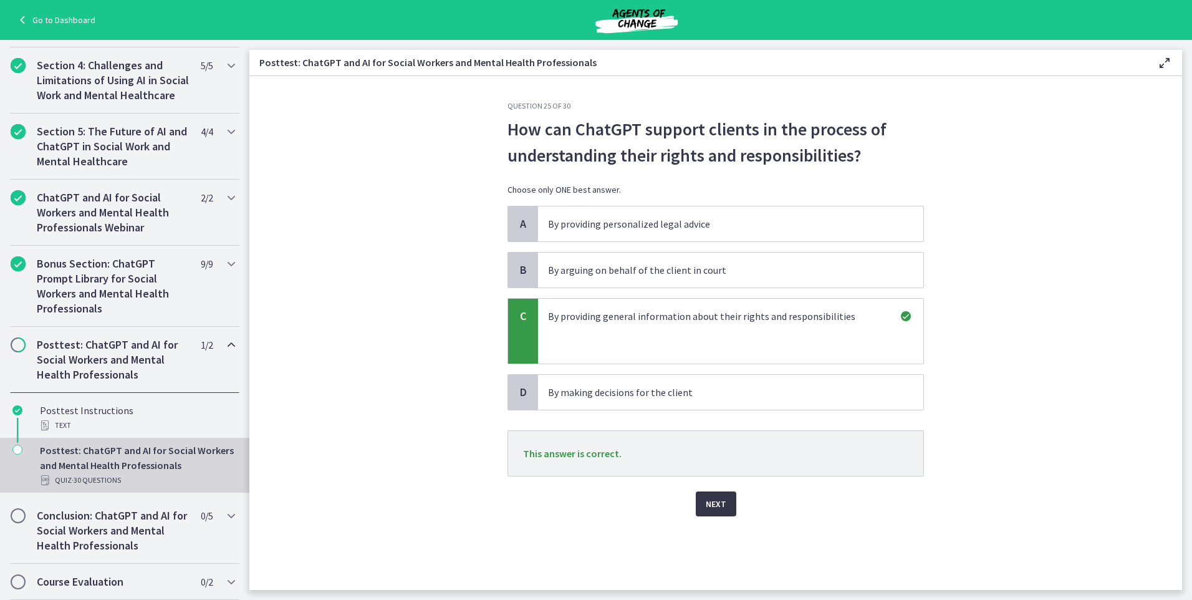
click at [707, 508] on span "Next" at bounding box center [716, 503] width 21 height 15
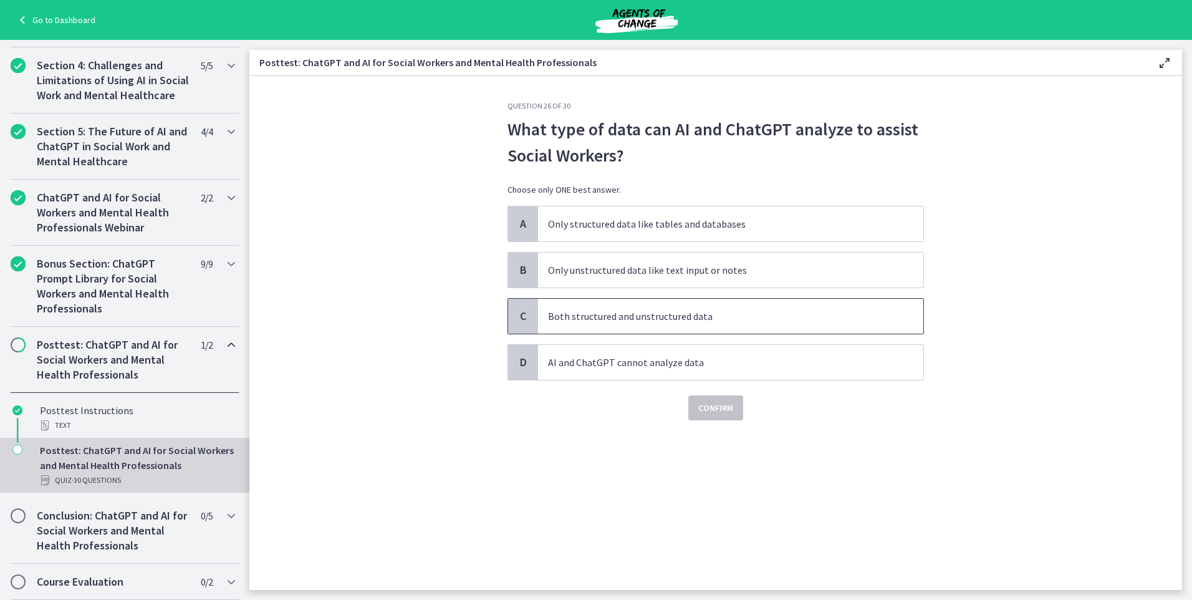
click at [626, 323] on p "Both structured and unstructured data" at bounding box center [718, 316] width 340 height 15
click at [702, 414] on span "Confirm" at bounding box center [715, 407] width 35 height 15
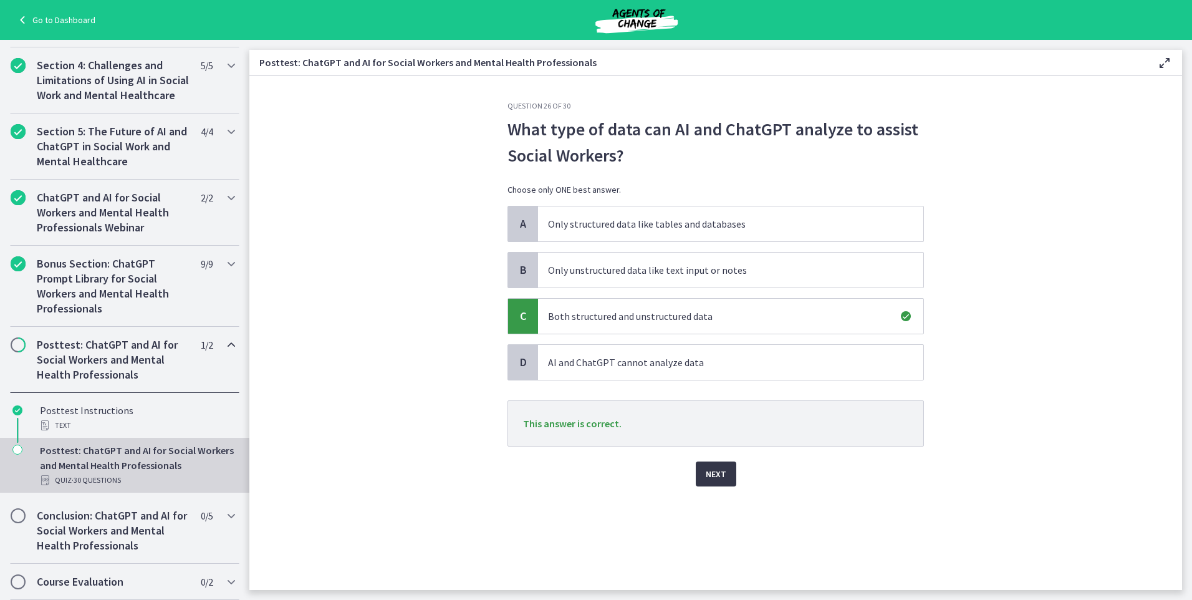
click at [715, 473] on span "Next" at bounding box center [716, 473] width 21 height 15
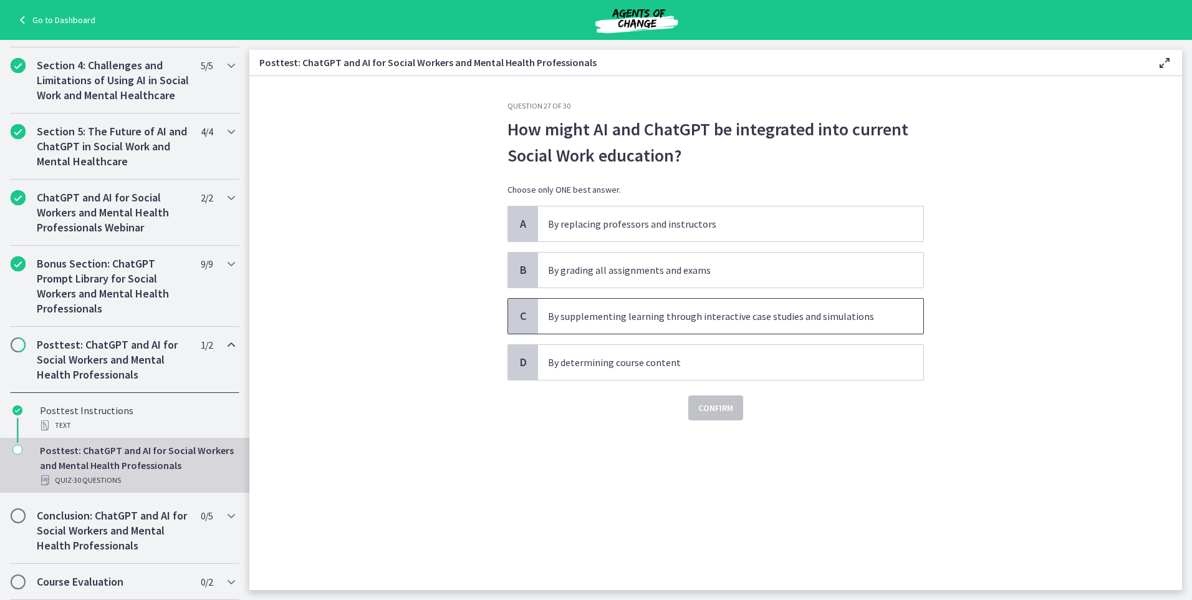
click at [624, 319] on p "By supplementing learning through interactive case studies and simulations" at bounding box center [718, 316] width 340 height 15
click at [708, 410] on span "Confirm" at bounding box center [715, 407] width 35 height 15
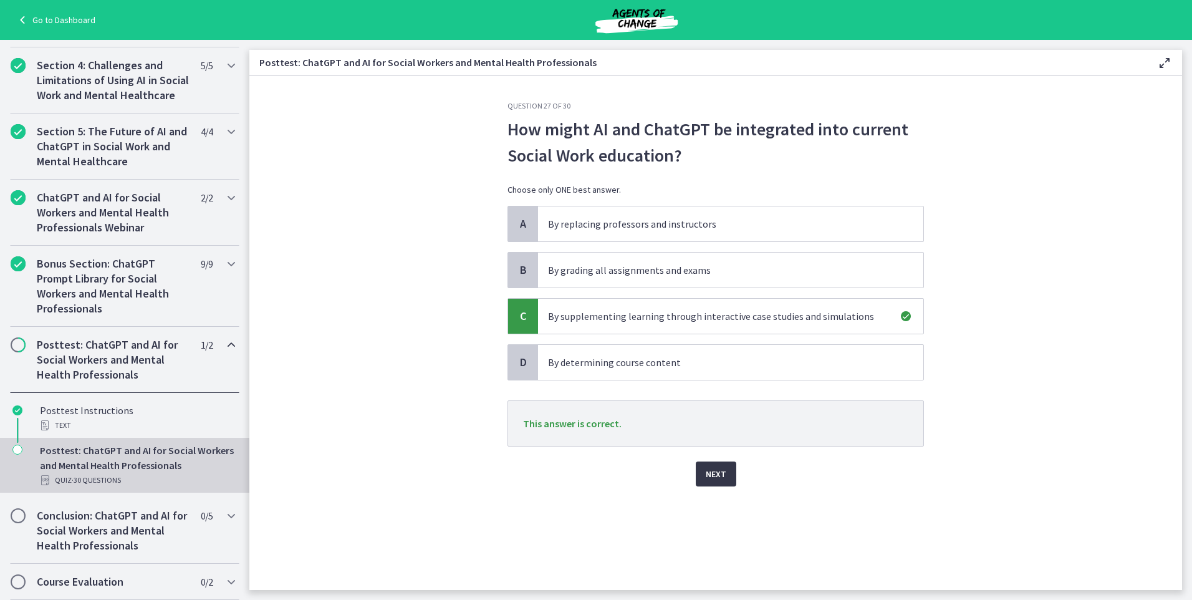
click at [714, 477] on span "Next" at bounding box center [716, 473] width 21 height 15
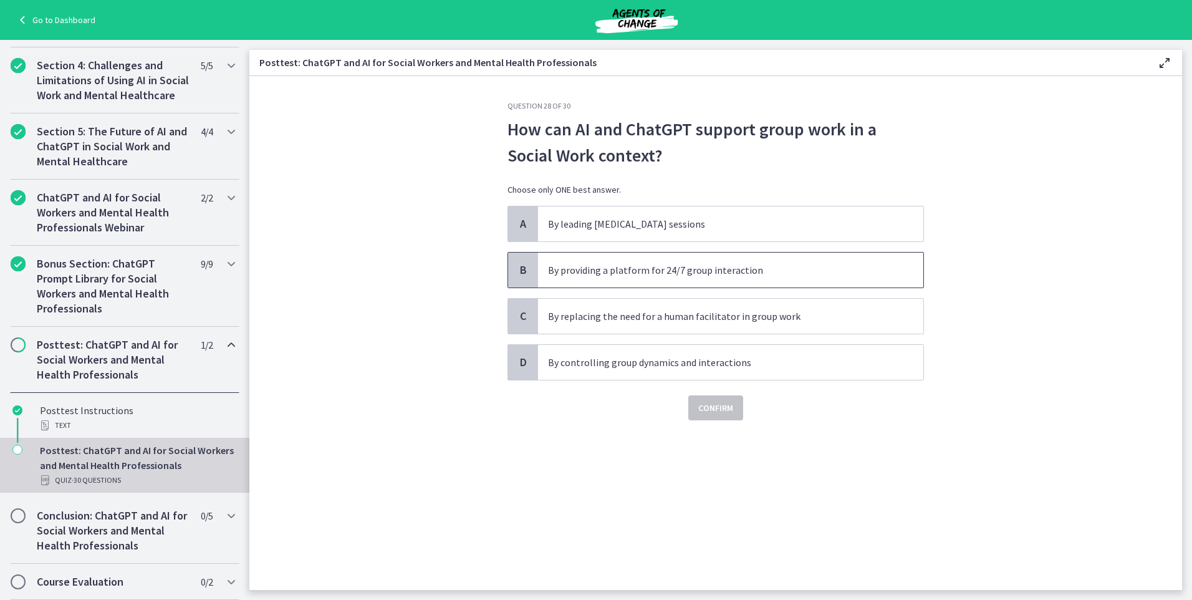
click at [606, 285] on span "By providing a platform for 24/7 group interaction" at bounding box center [730, 270] width 385 height 35
click at [712, 413] on span "Confirm" at bounding box center [715, 407] width 35 height 15
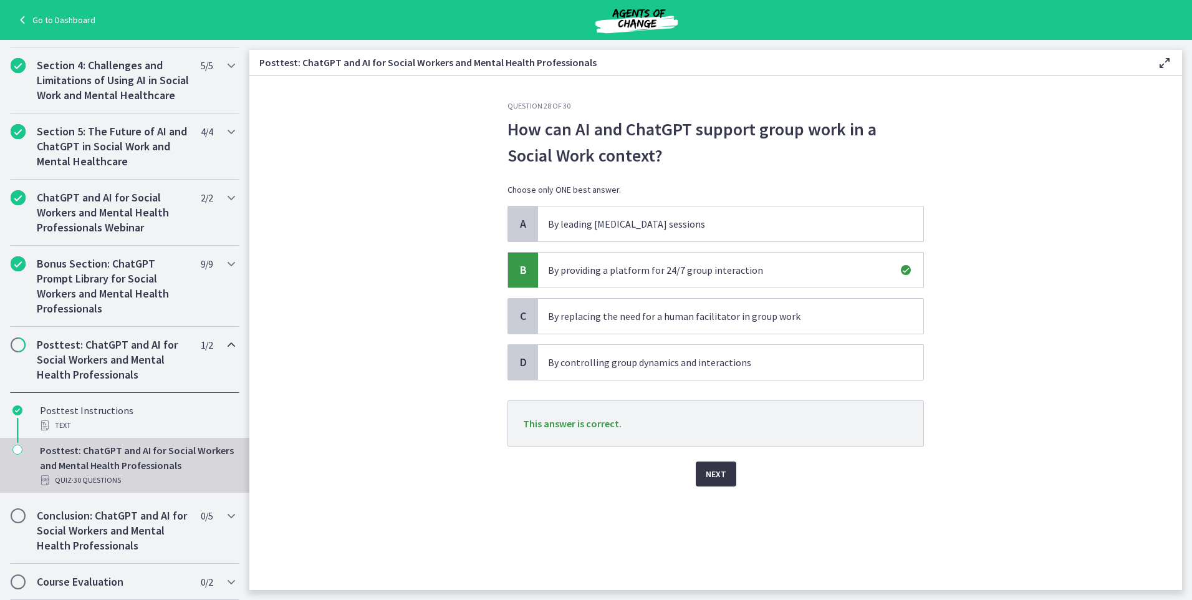
click at [703, 476] on button "Next" at bounding box center [716, 473] width 41 height 25
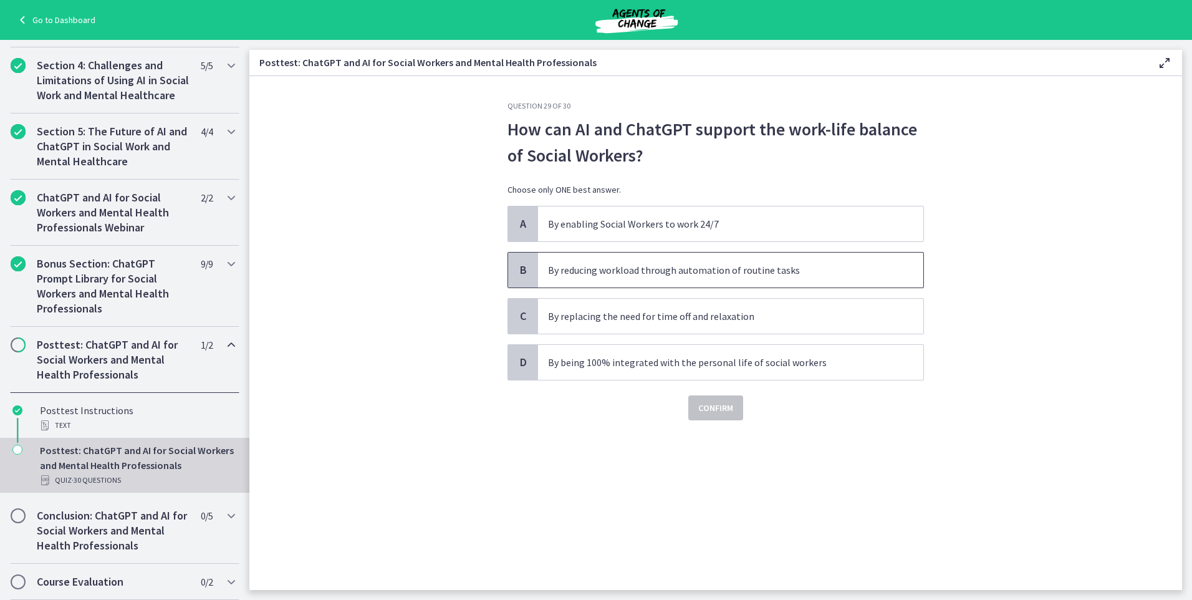
click at [573, 273] on p "By reducing workload through automation of routine tasks" at bounding box center [718, 270] width 340 height 15
click at [708, 405] on span "Confirm" at bounding box center [715, 407] width 35 height 15
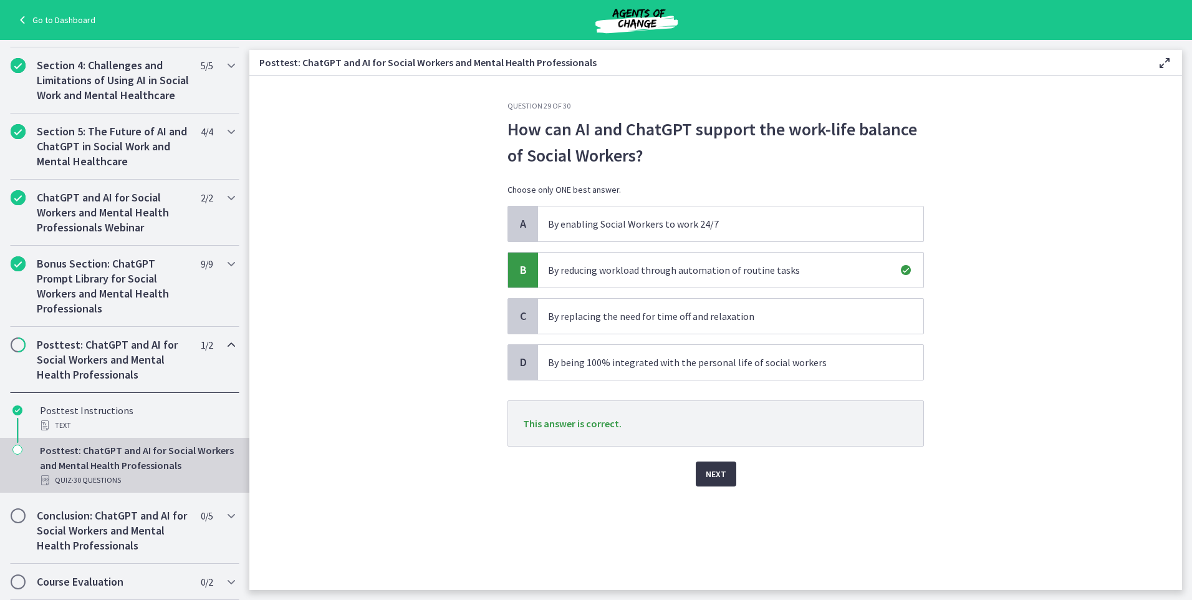
click at [728, 473] on button "Next" at bounding box center [716, 473] width 41 height 25
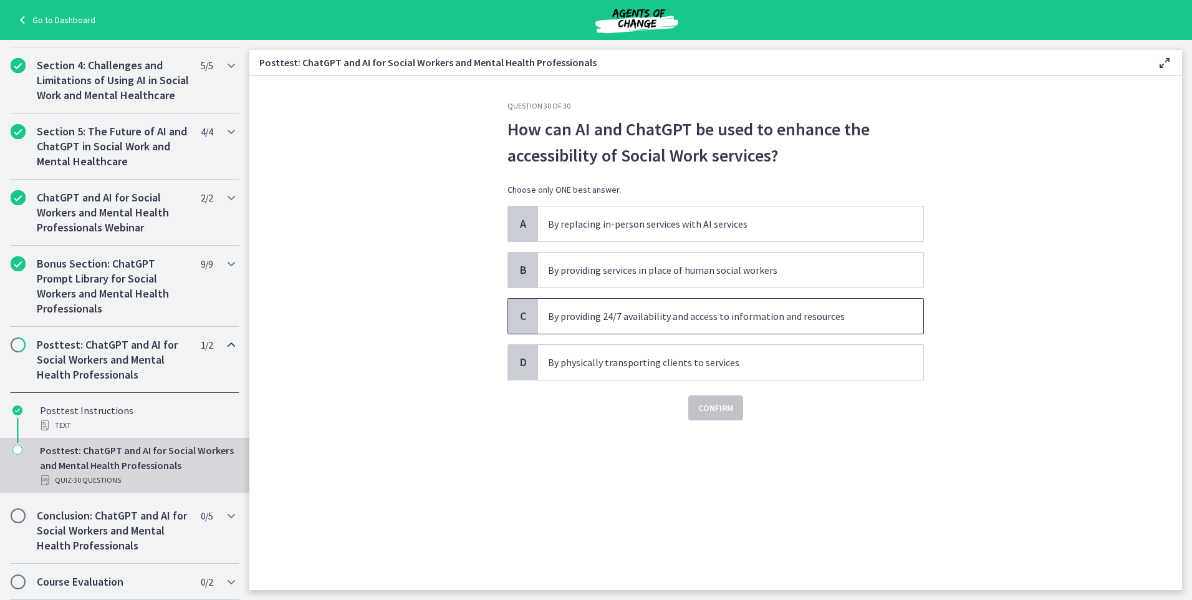
click at [702, 314] on p "By providing 24/7 availability and access to information and resources" at bounding box center [718, 316] width 340 height 15
click at [723, 409] on span "Confirm" at bounding box center [715, 407] width 35 height 15
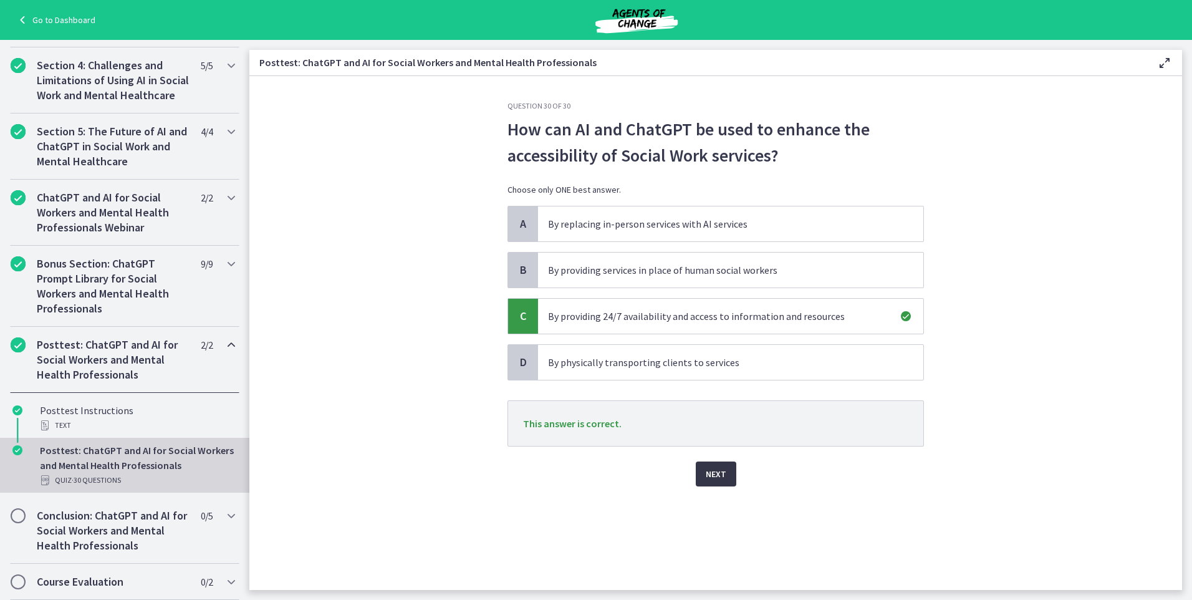
click at [708, 477] on span "Next" at bounding box center [716, 473] width 21 height 15
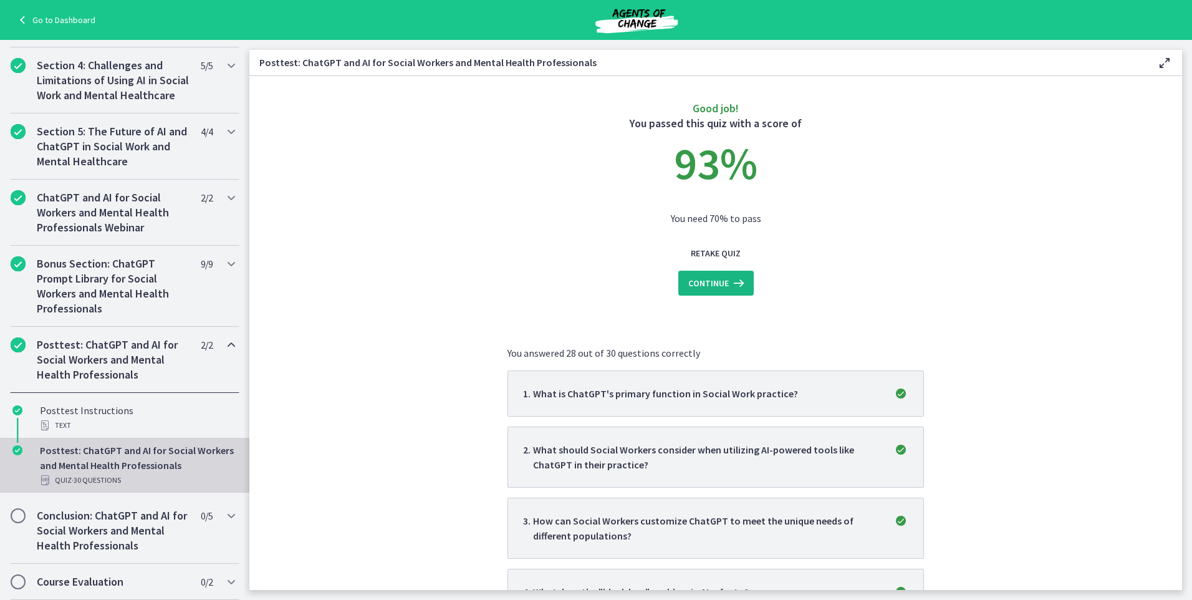
click at [729, 289] on icon at bounding box center [737, 283] width 17 height 15
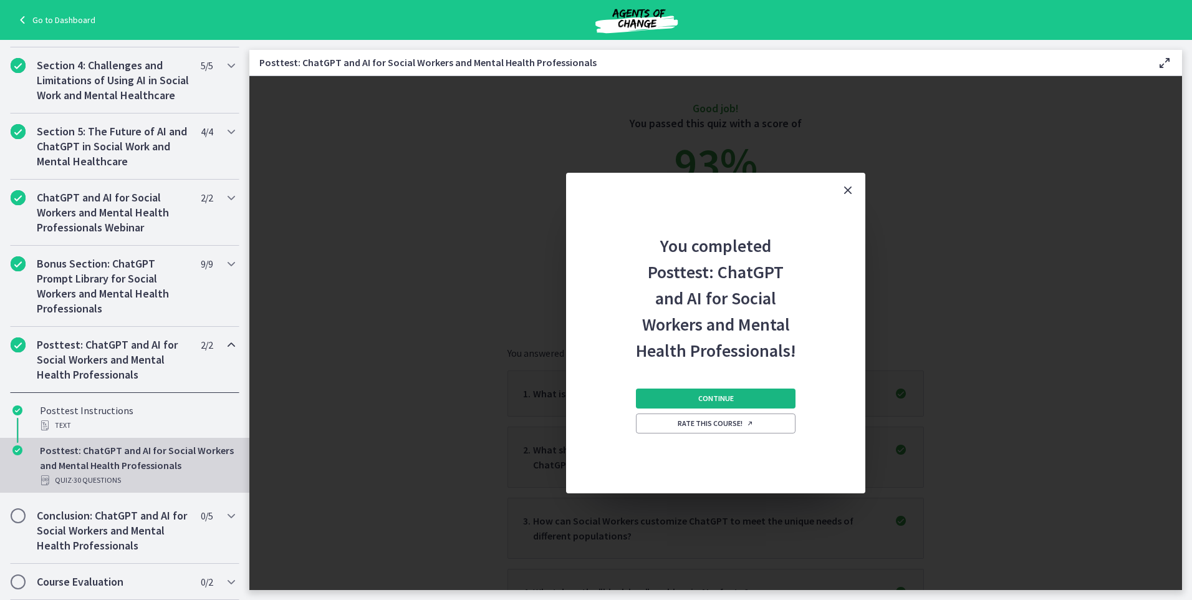
click at [724, 402] on span "Continue" at bounding box center [716, 398] width 36 height 10
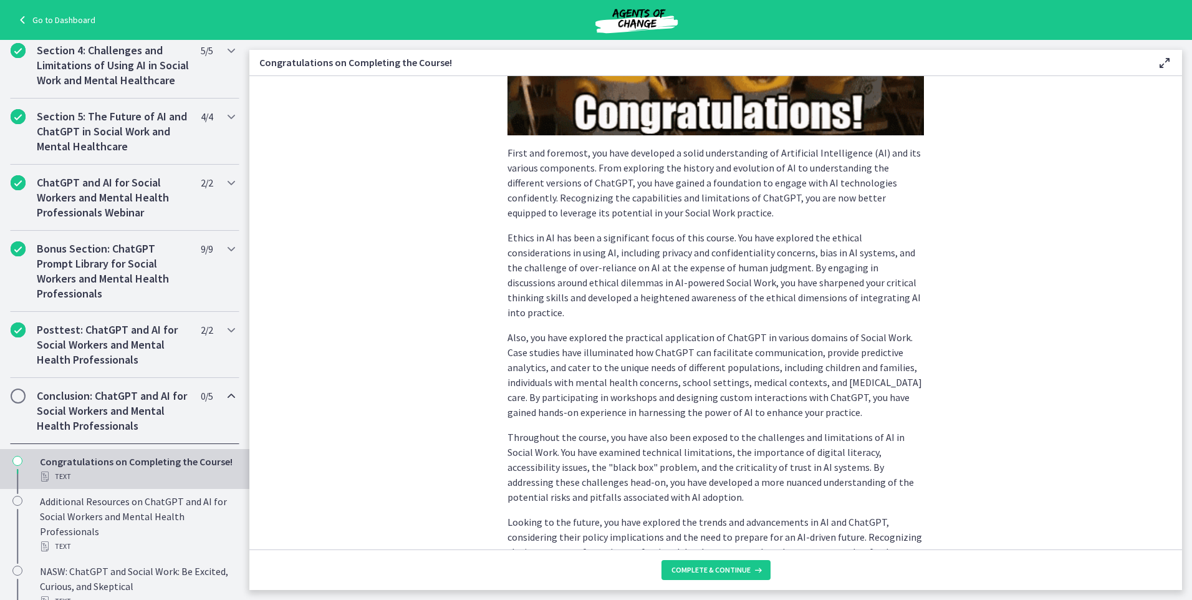
scroll to position [249, 0]
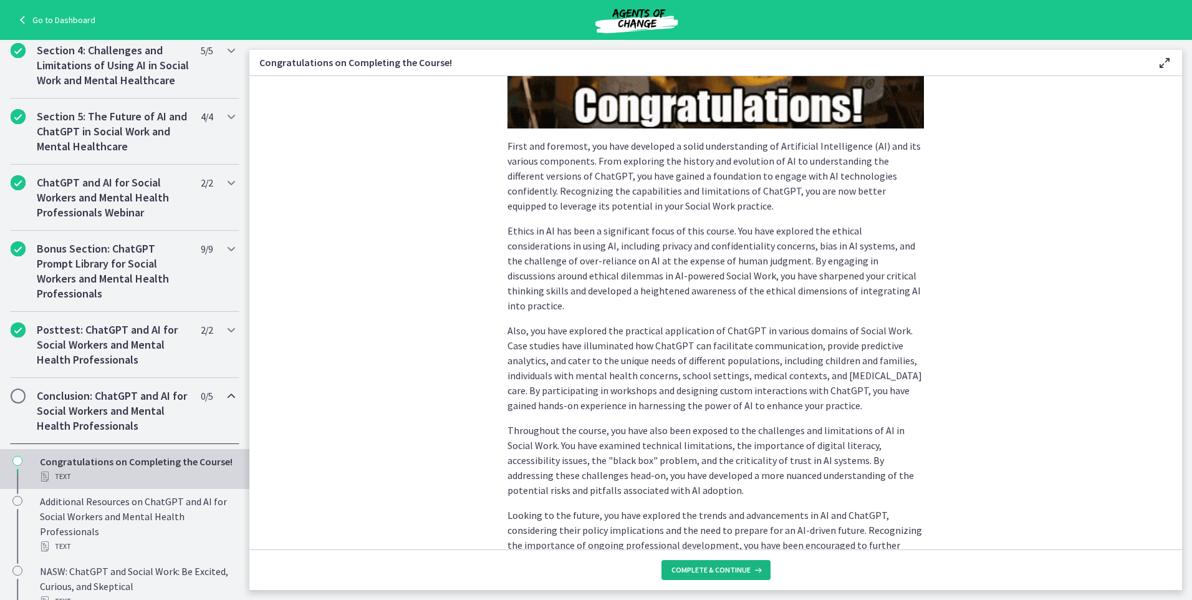
click at [726, 569] on span "Complete & continue" at bounding box center [711, 570] width 79 height 10
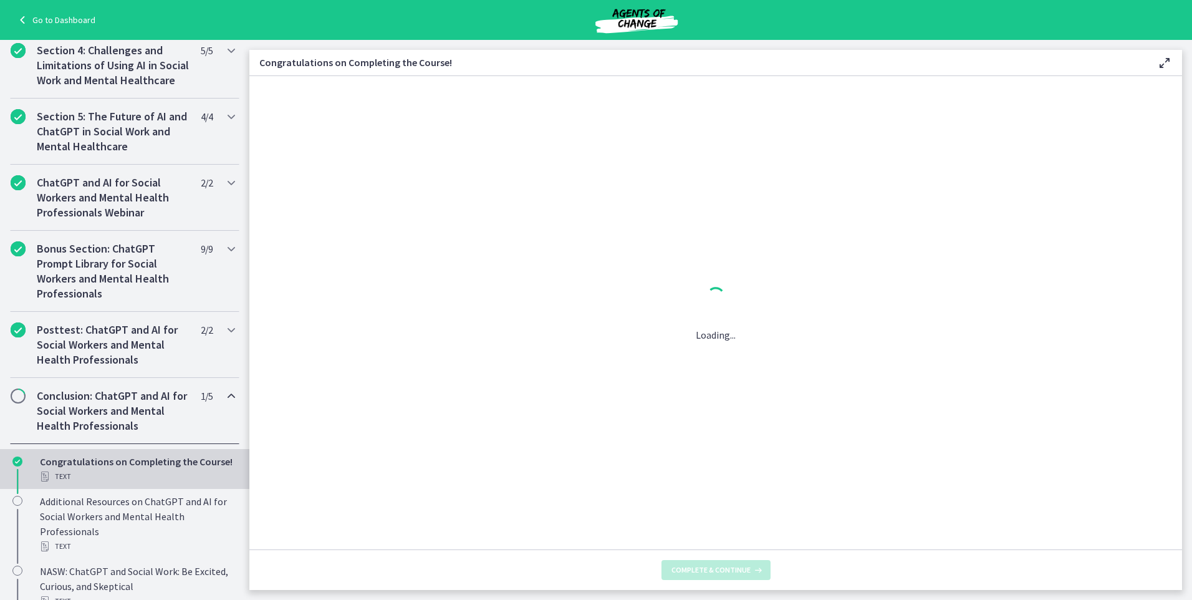
scroll to position [0, 0]
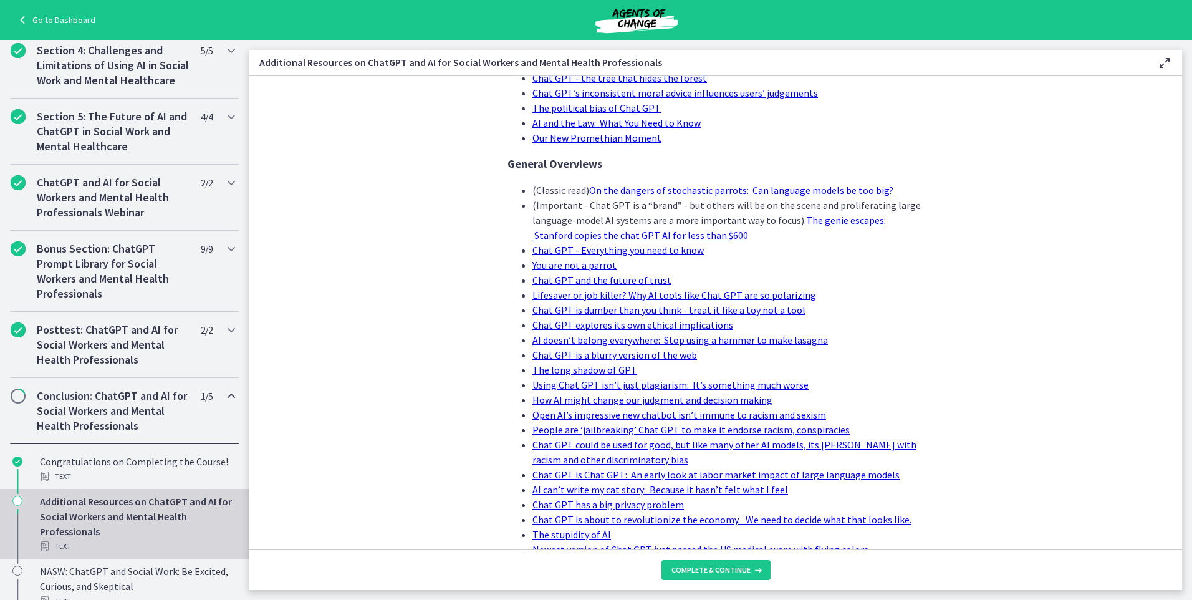
scroll to position [312, 0]
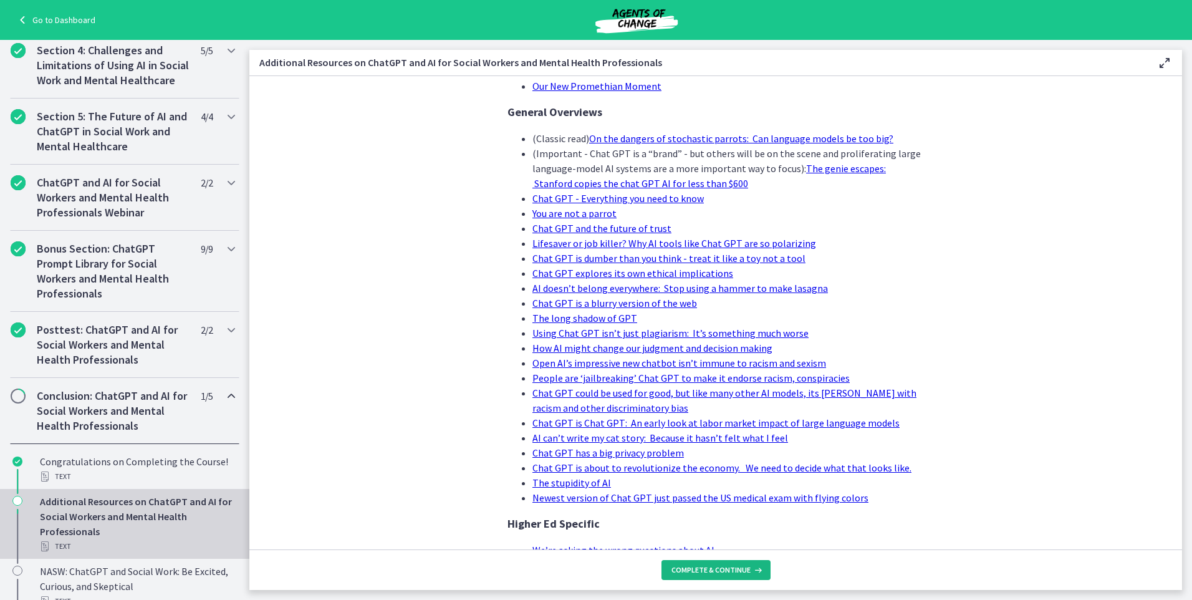
click at [726, 574] on span "Complete & continue" at bounding box center [711, 570] width 79 height 10
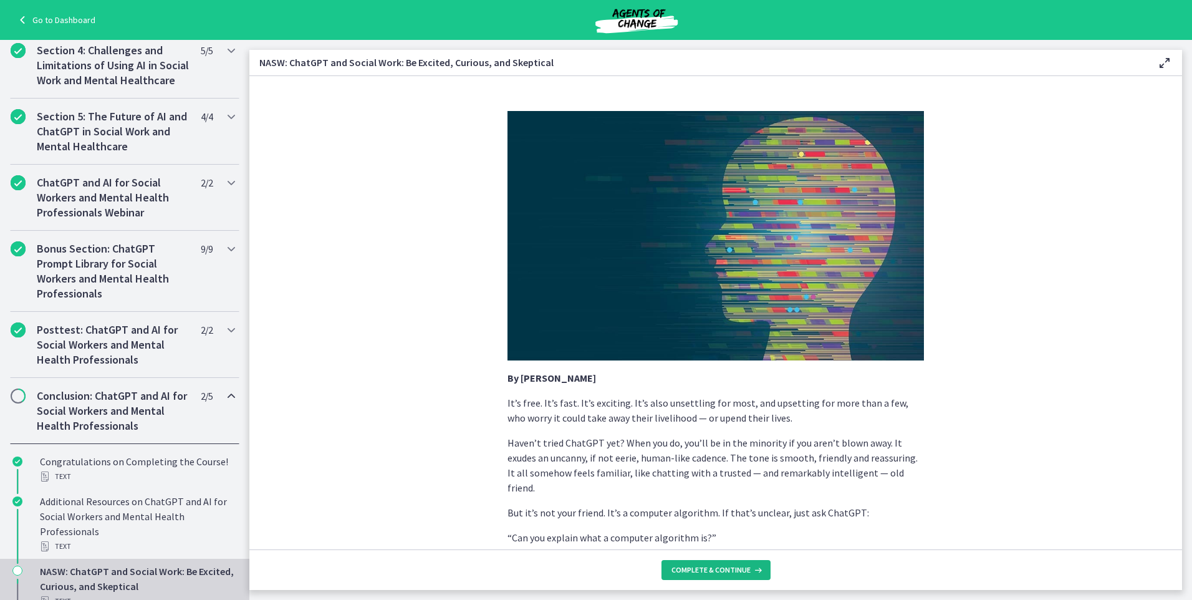
click at [730, 576] on button "Complete & continue" at bounding box center [716, 570] width 109 height 20
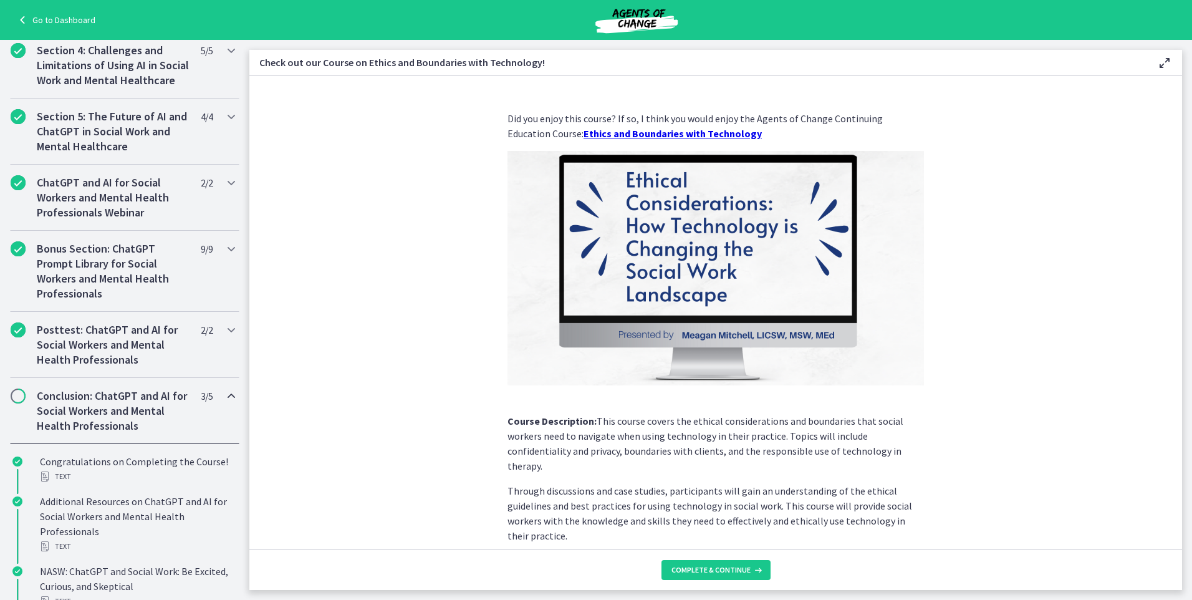
scroll to position [627, 0]
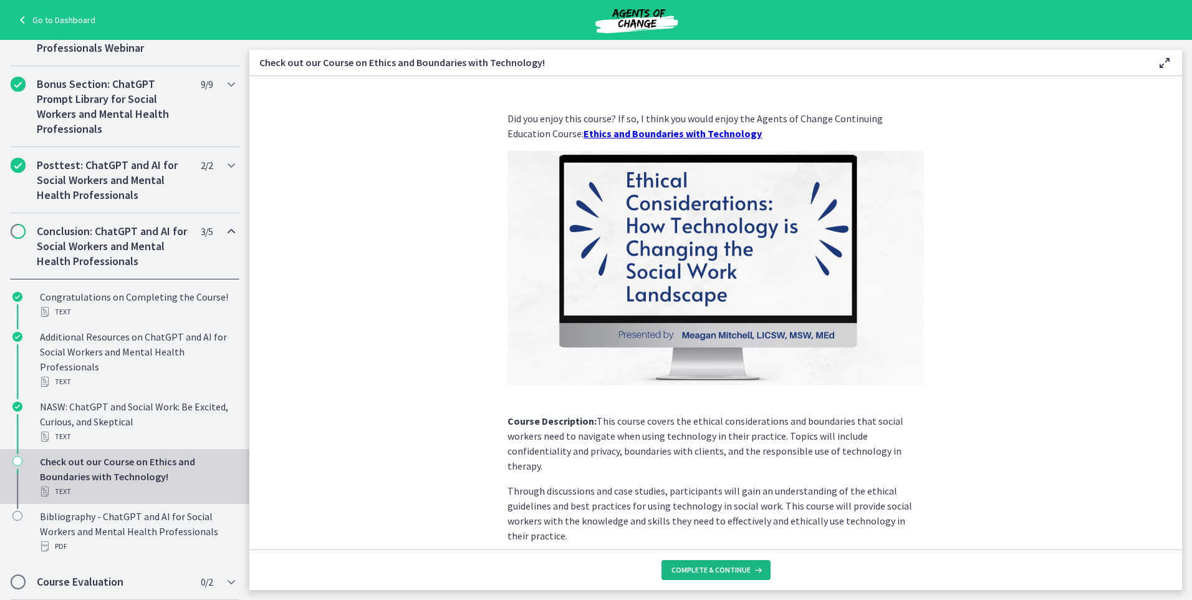
click at [757, 572] on icon at bounding box center [757, 570] width 12 height 10
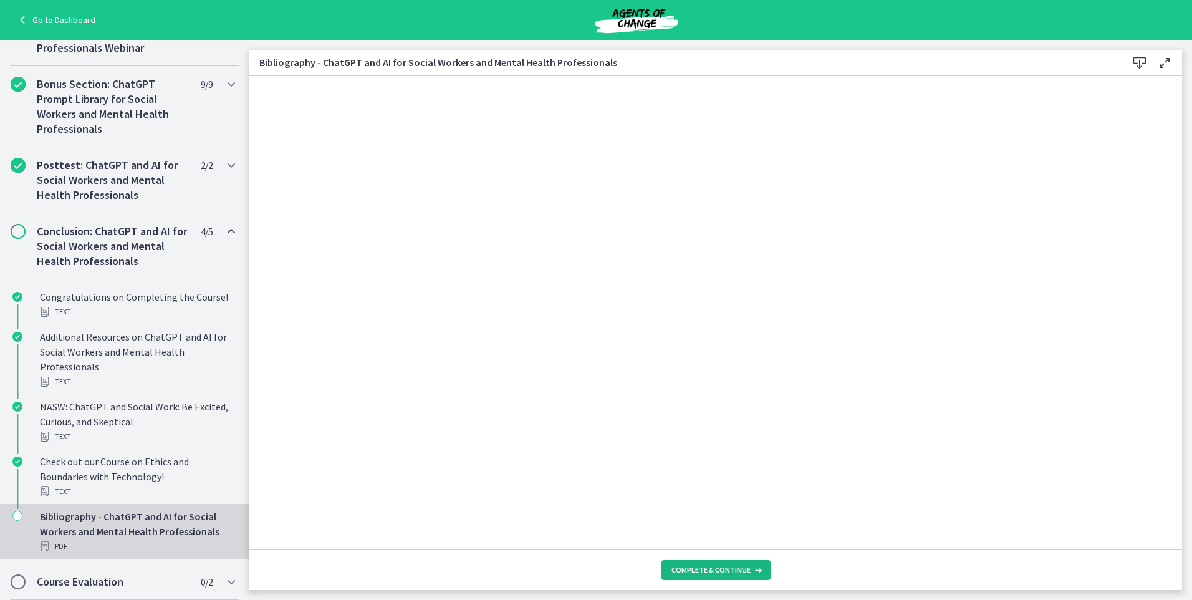
click at [728, 575] on button "Complete & continue" at bounding box center [716, 570] width 109 height 20
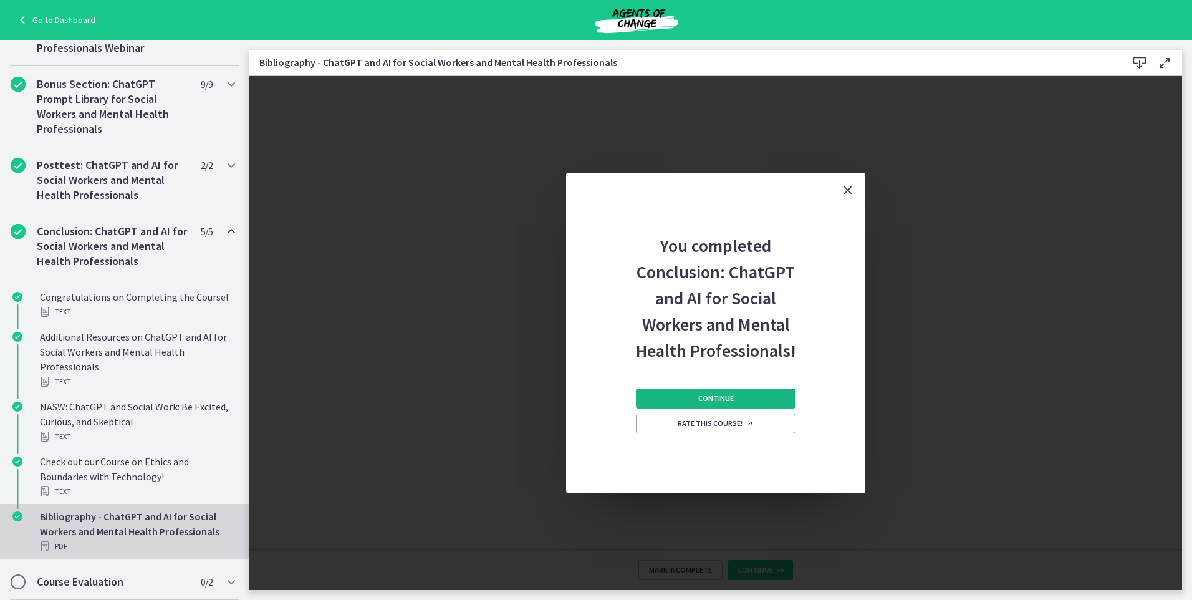
click at [705, 400] on span "Continue" at bounding box center [716, 398] width 36 height 10
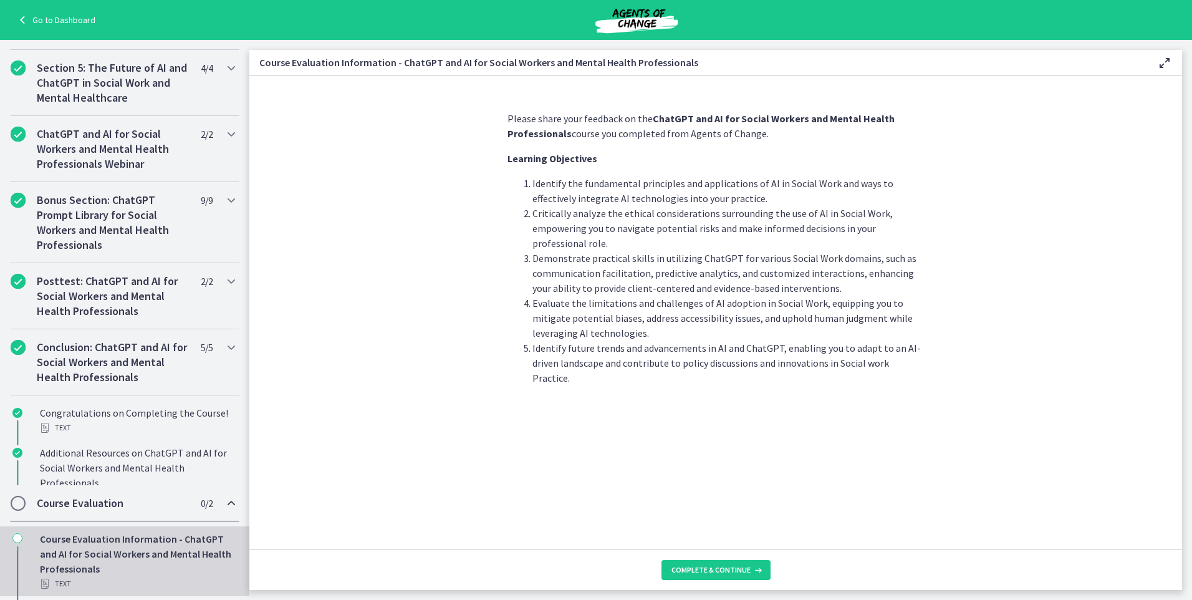
scroll to position [463, 0]
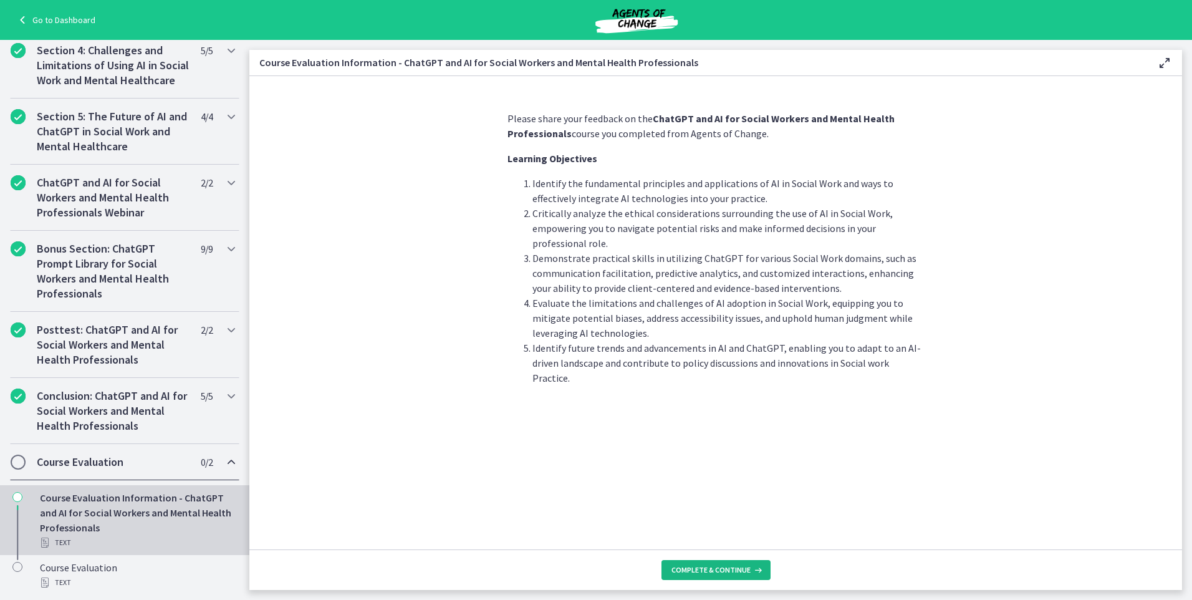
click at [741, 569] on span "Complete & continue" at bounding box center [711, 570] width 79 height 10
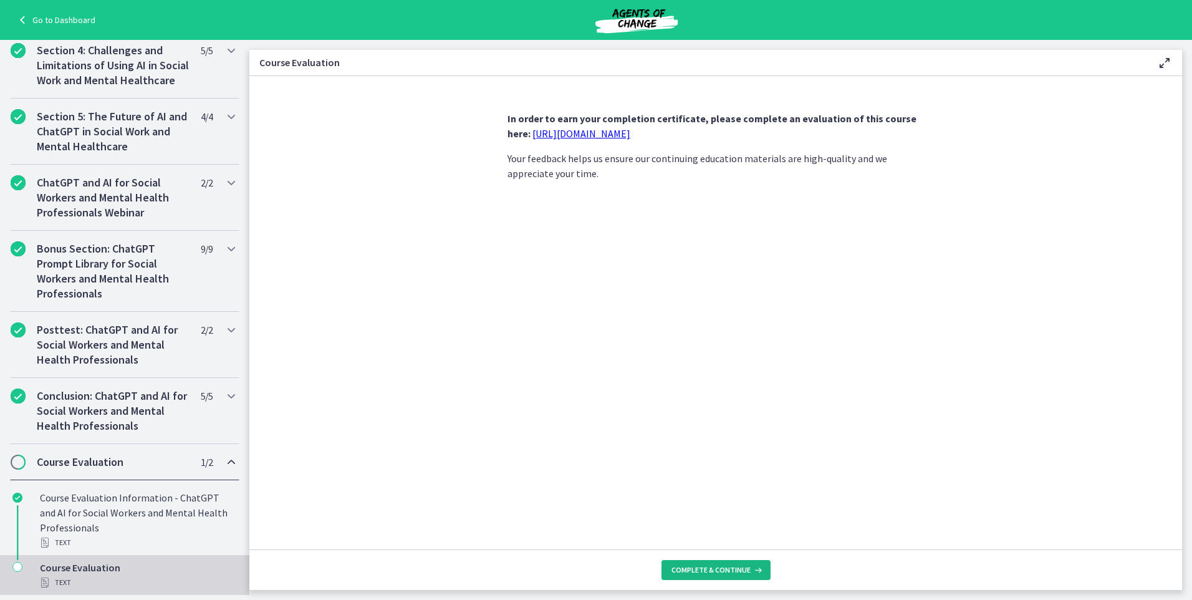
click at [751, 572] on icon at bounding box center [757, 570] width 12 height 10
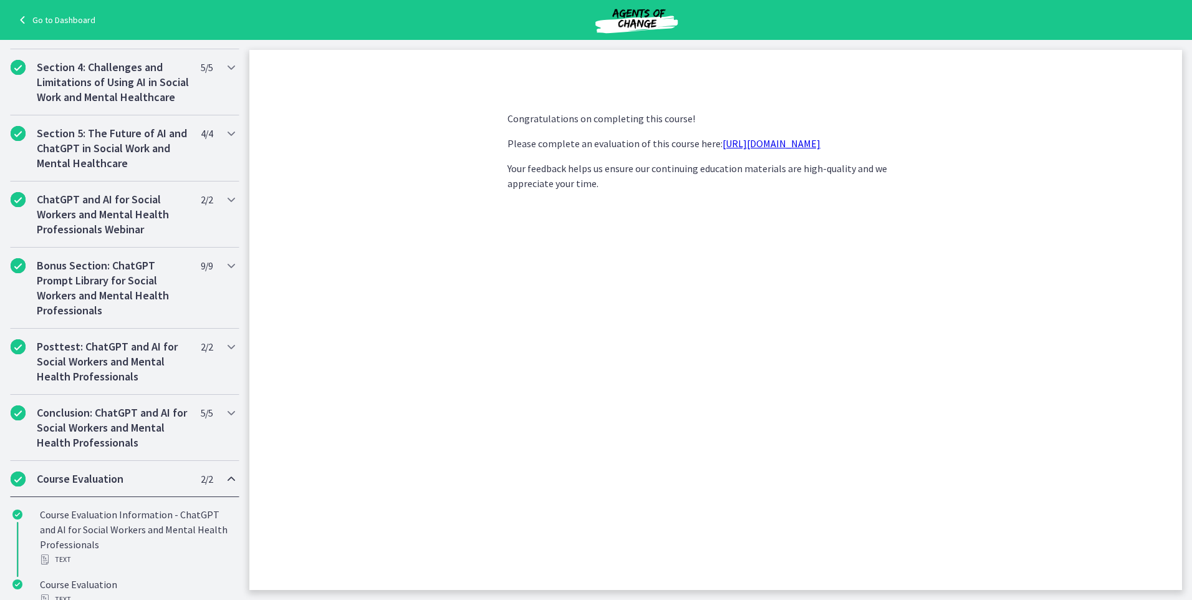
scroll to position [529, 0]
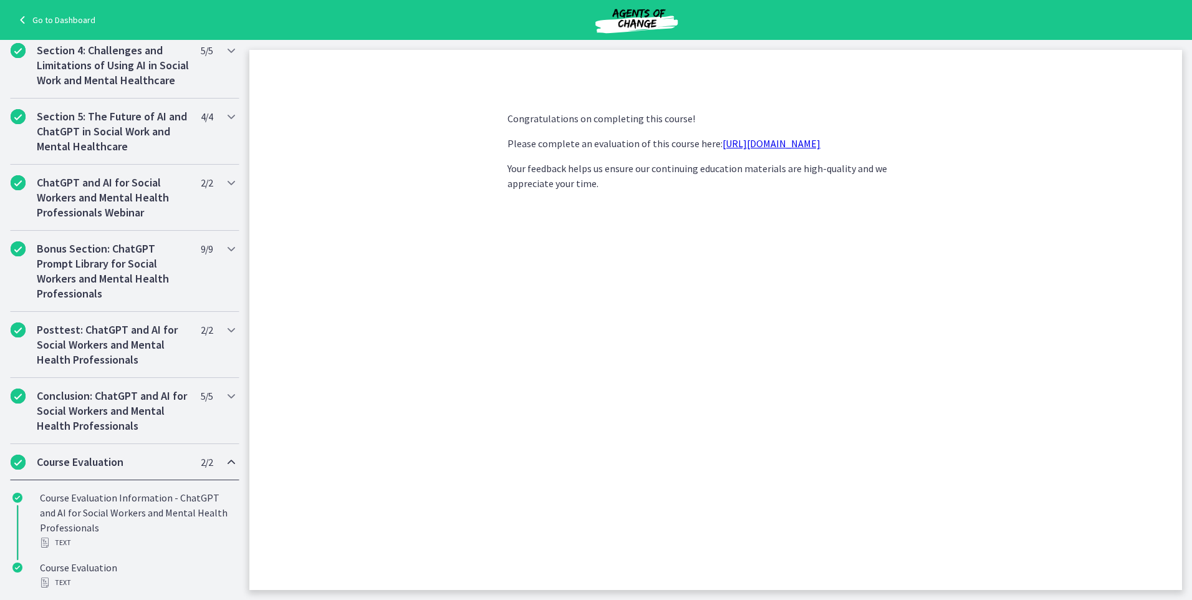
click at [756, 147] on link "[URL][DOMAIN_NAME]" at bounding box center [772, 143] width 98 height 12
